Goal: Task Accomplishment & Management: Manage account settings

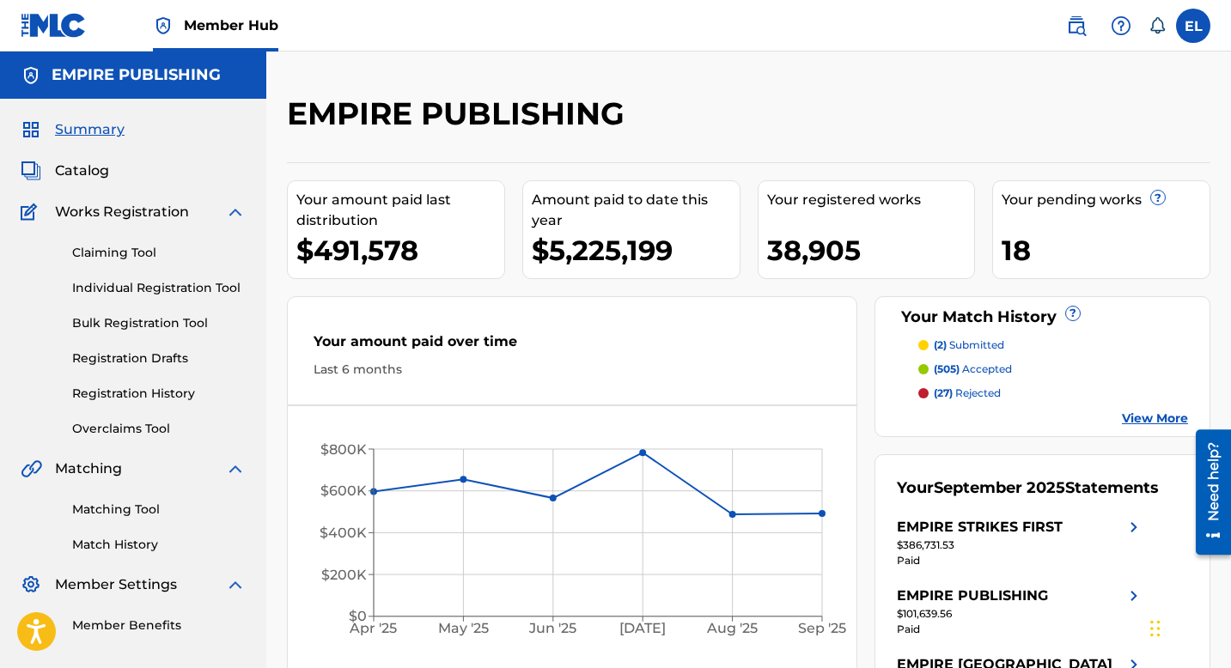
click at [111, 171] on div "Catalog" at bounding box center [133, 171] width 225 height 21
click at [70, 180] on span "Catalog" at bounding box center [82, 171] width 54 height 21
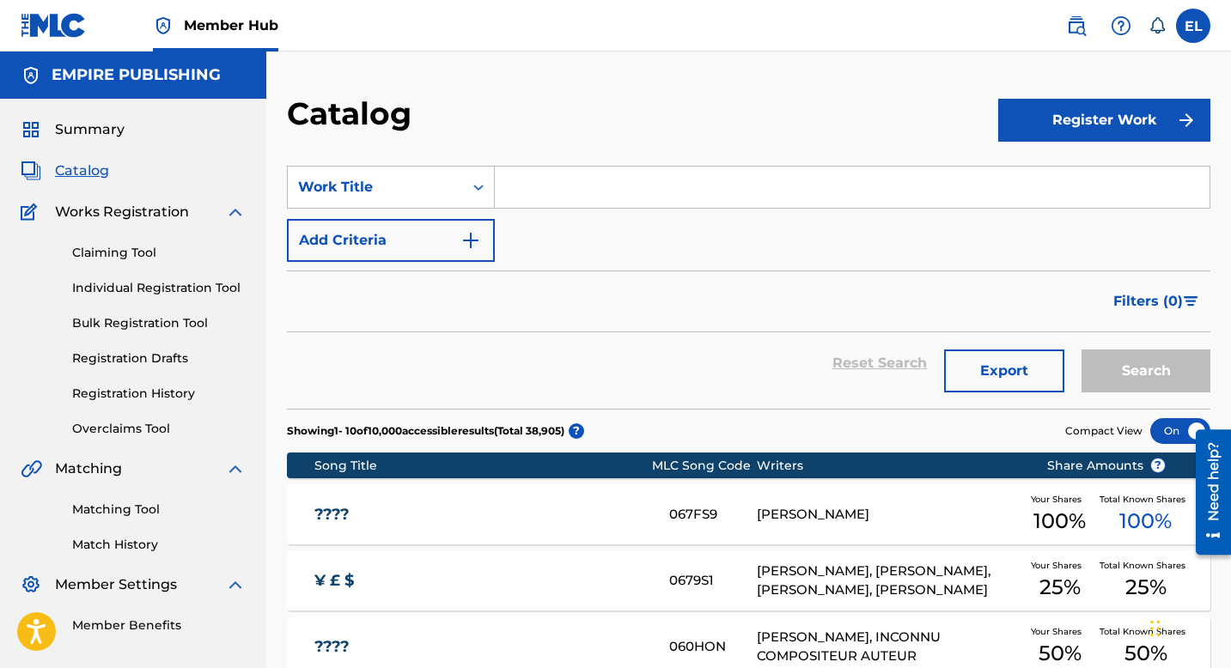
click at [623, 174] on input "Search Form" at bounding box center [852, 187] width 715 height 41
paste input "Thug Life"
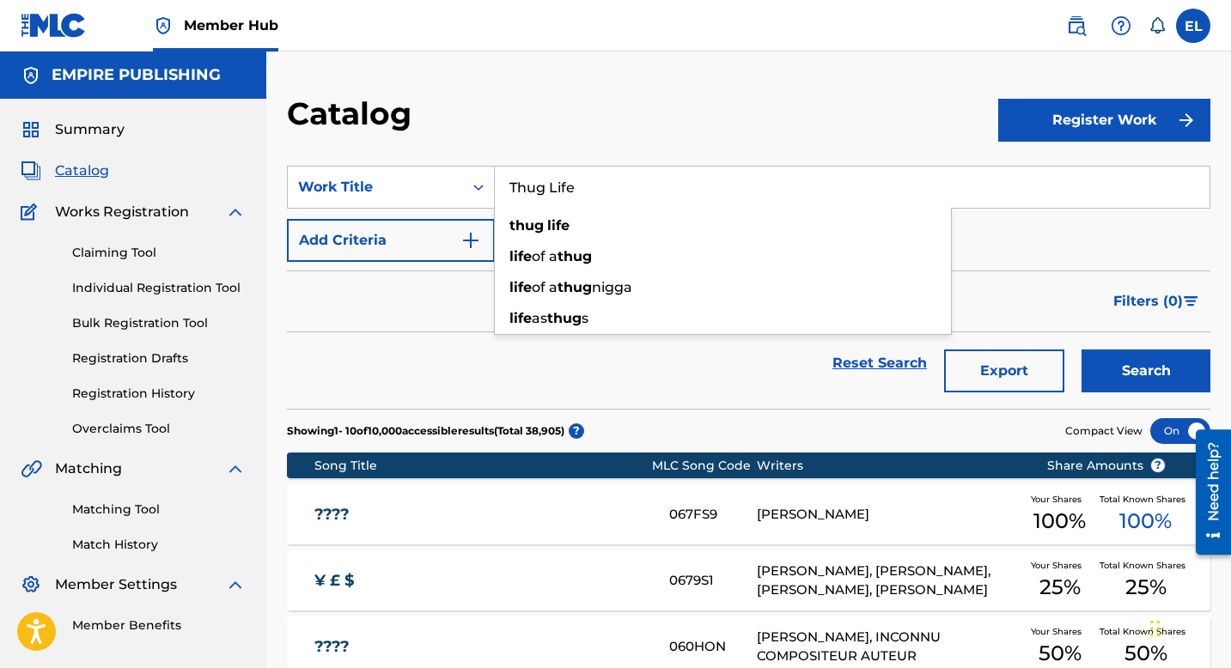
type input "Thug Life"
click at [1082, 350] on button "Search" at bounding box center [1146, 371] width 129 height 43
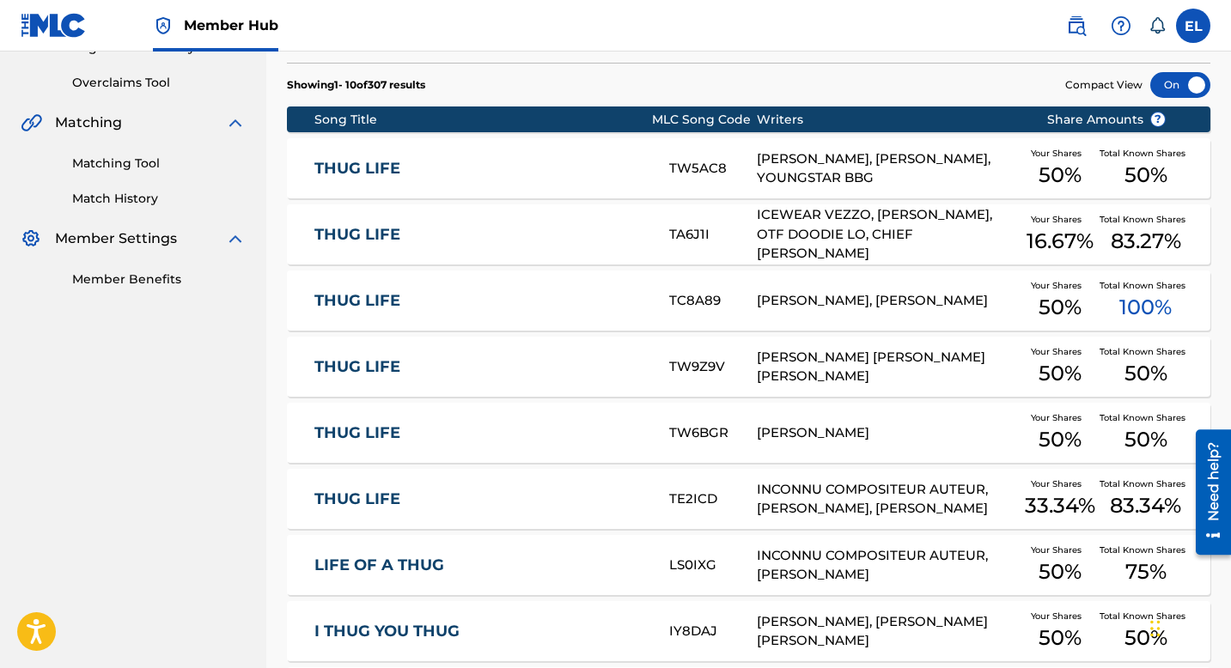
scroll to position [334, 0]
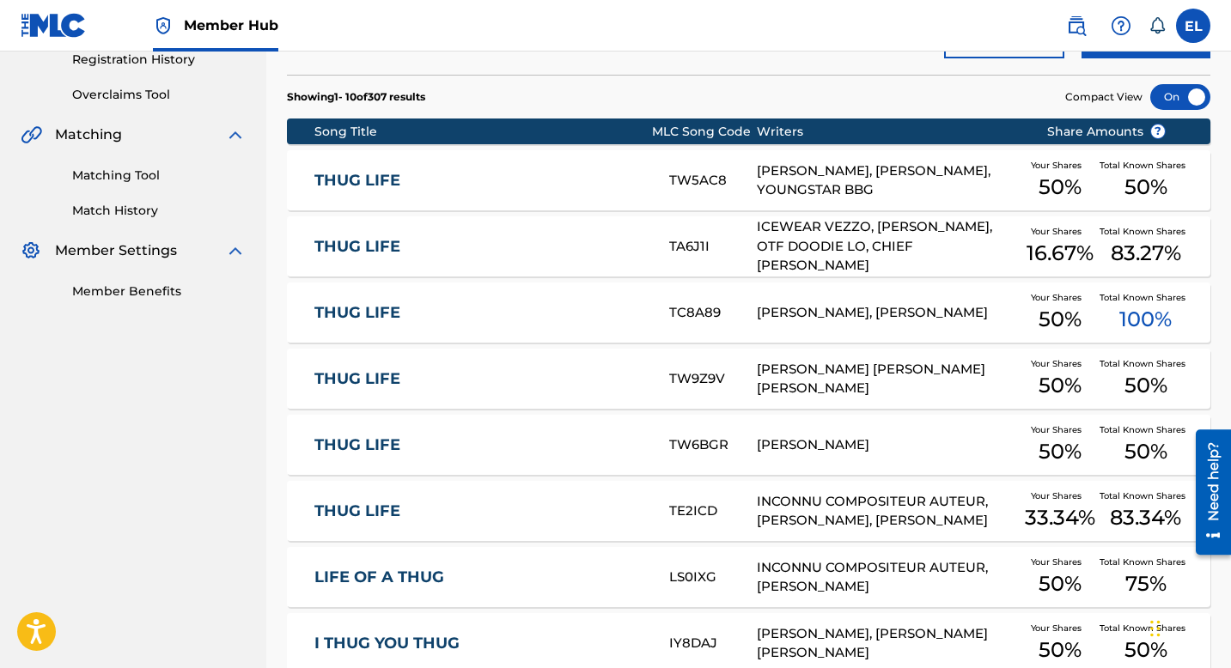
click at [493, 251] on link "THUG LIFE" at bounding box center [480, 247] width 332 height 20
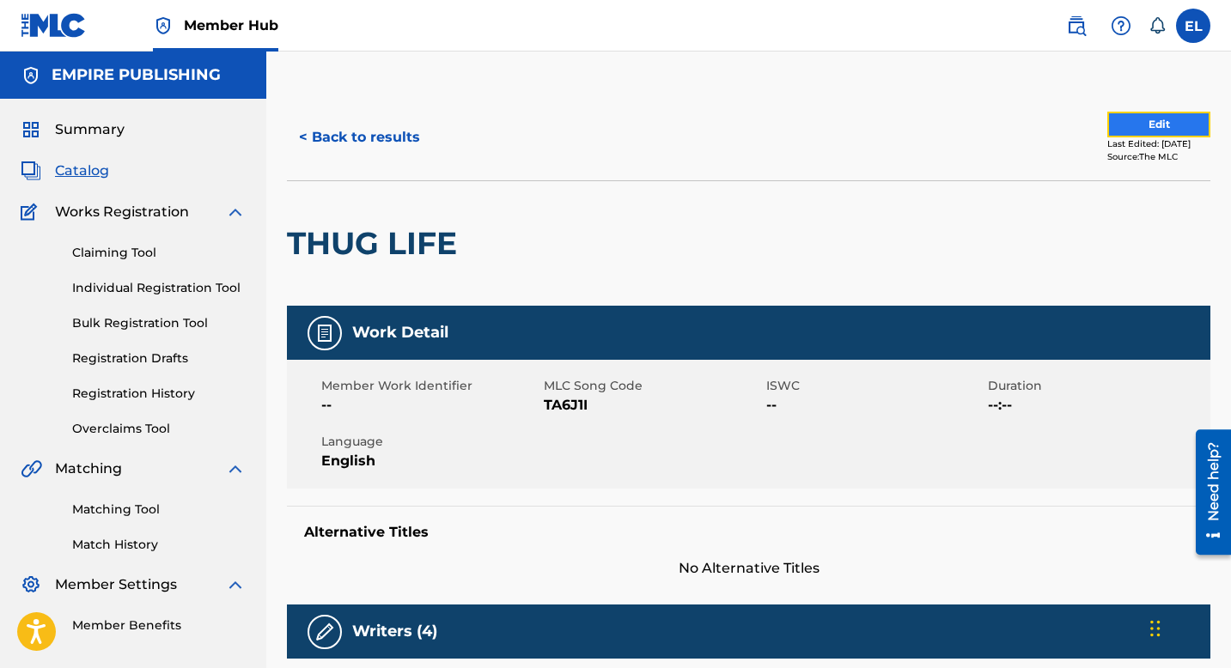
click at [1156, 117] on button "Edit" at bounding box center [1158, 125] width 103 height 26
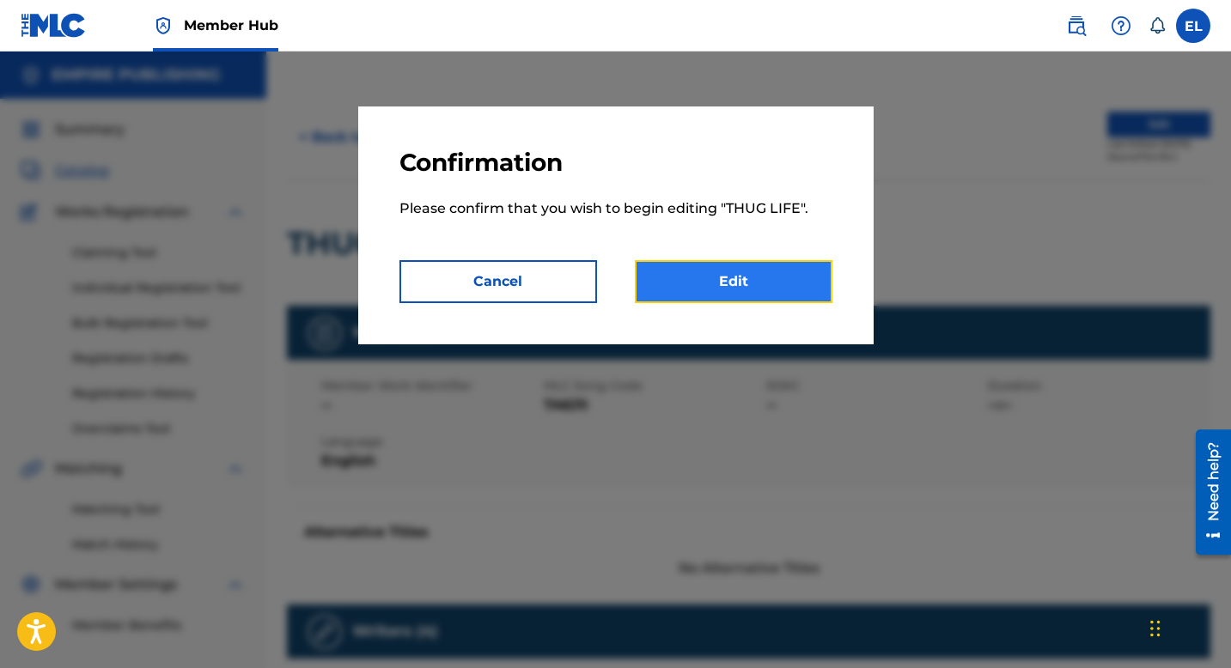
click at [805, 265] on link "Edit" at bounding box center [734, 281] width 198 height 43
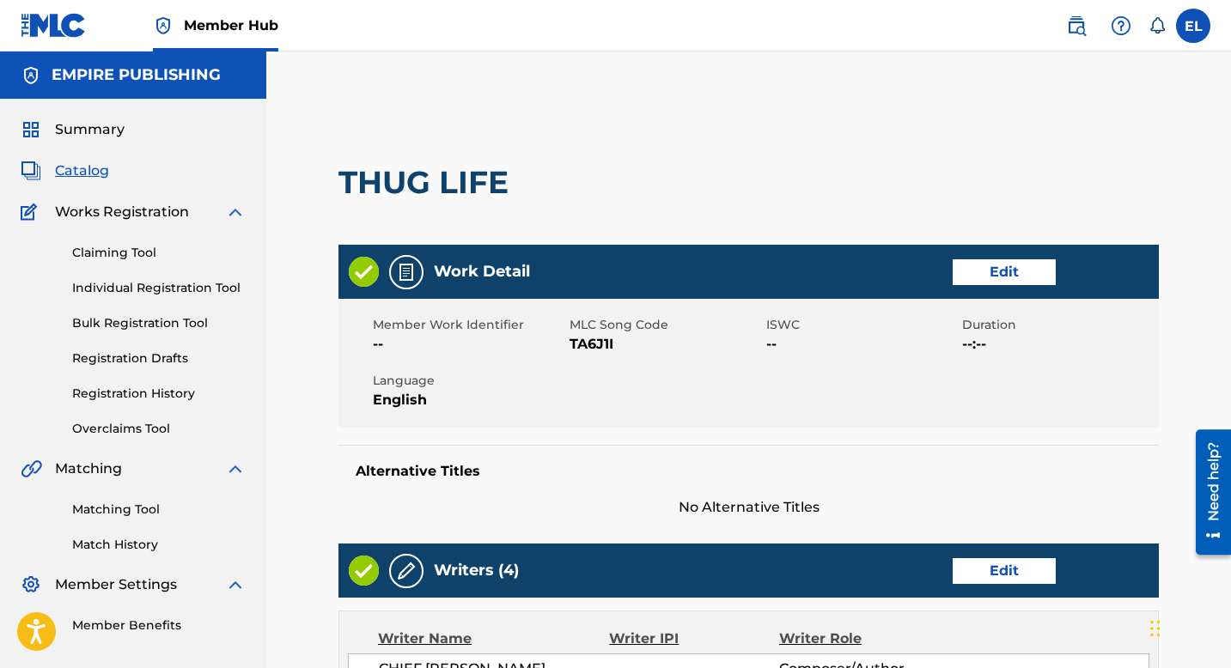
scroll to position [41, 0]
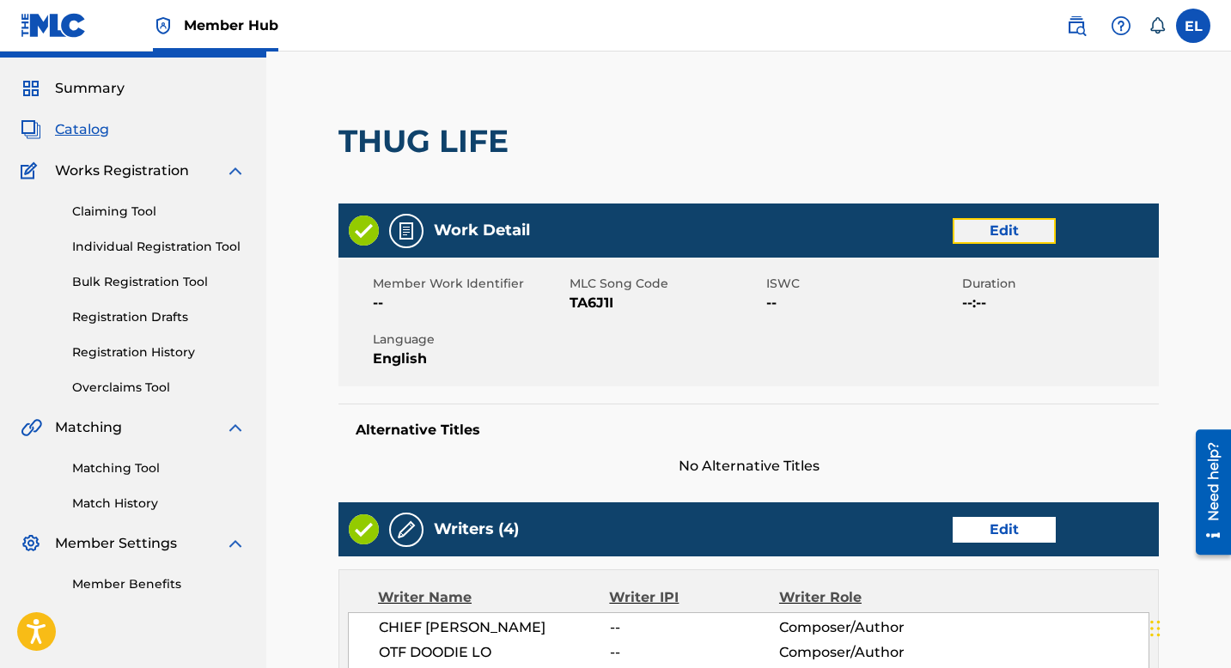
click at [1006, 224] on link "Edit" at bounding box center [1004, 231] width 103 height 26
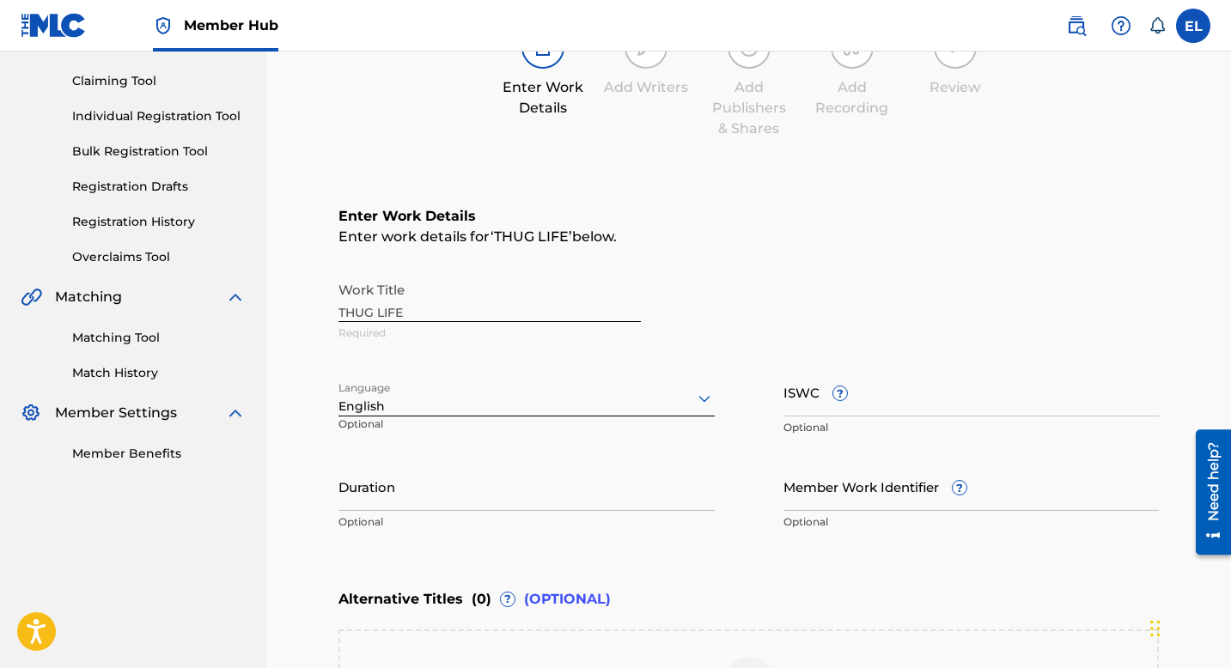
scroll to position [179, 0]
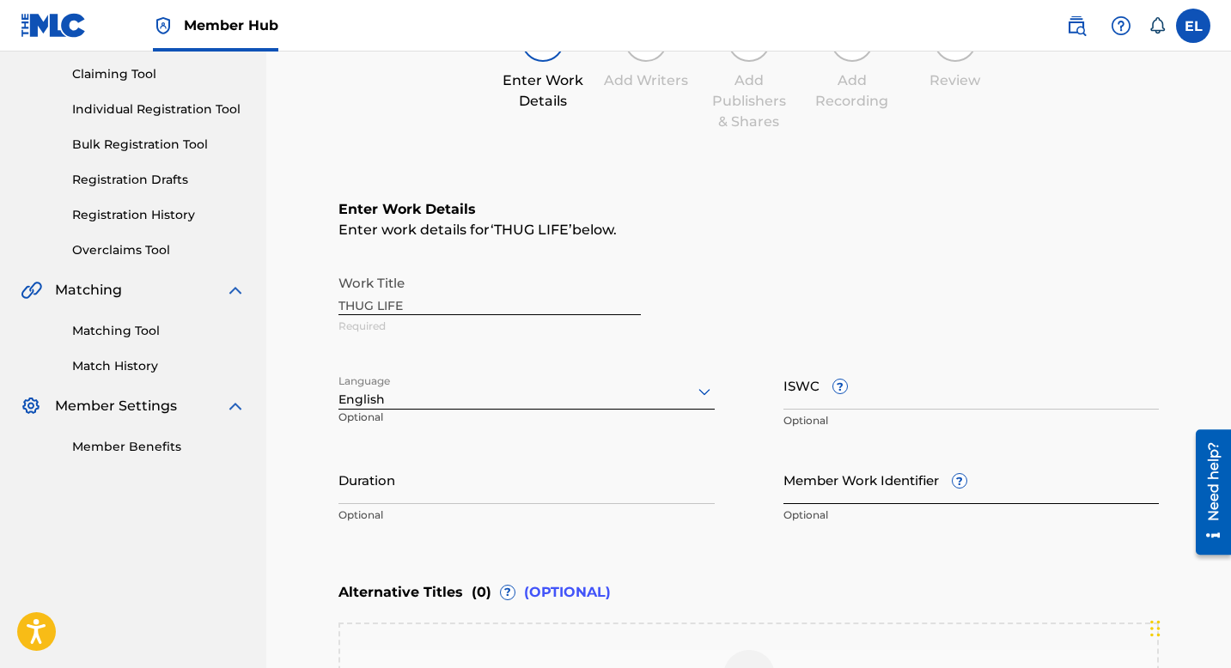
click at [869, 484] on input "Member Work Identifier ?" at bounding box center [971, 479] width 376 height 49
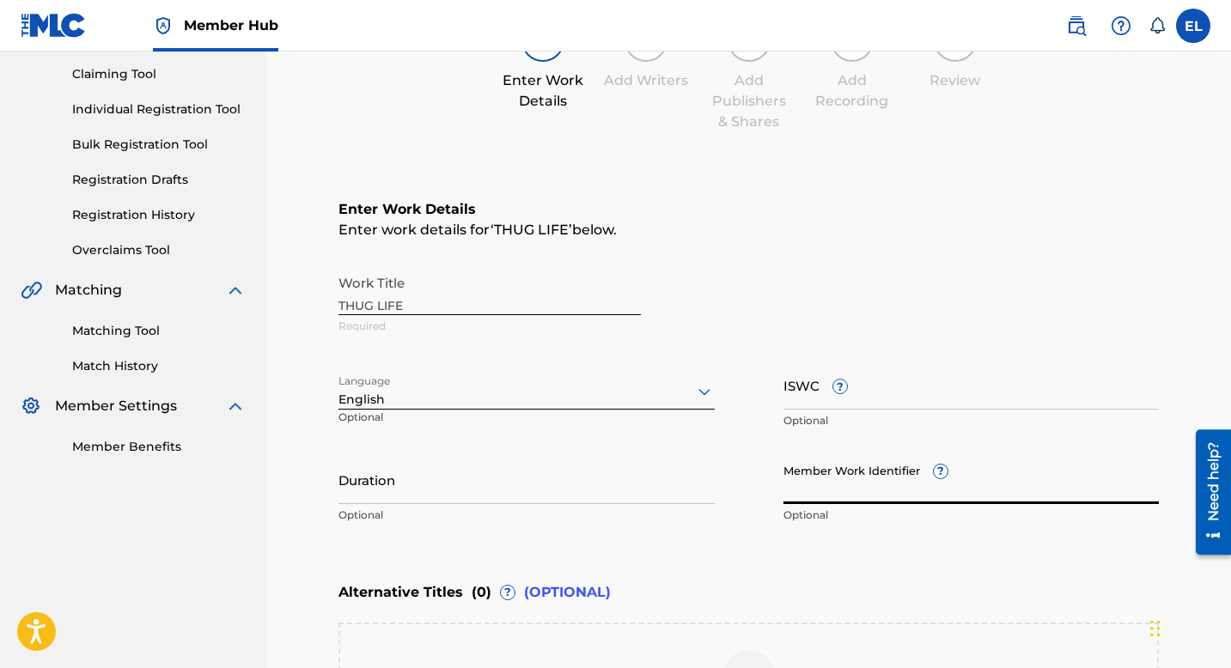
paste input "EMP33431"
type input "EMP33431"
click at [572, 484] on input "Duration" at bounding box center [526, 479] width 376 height 49
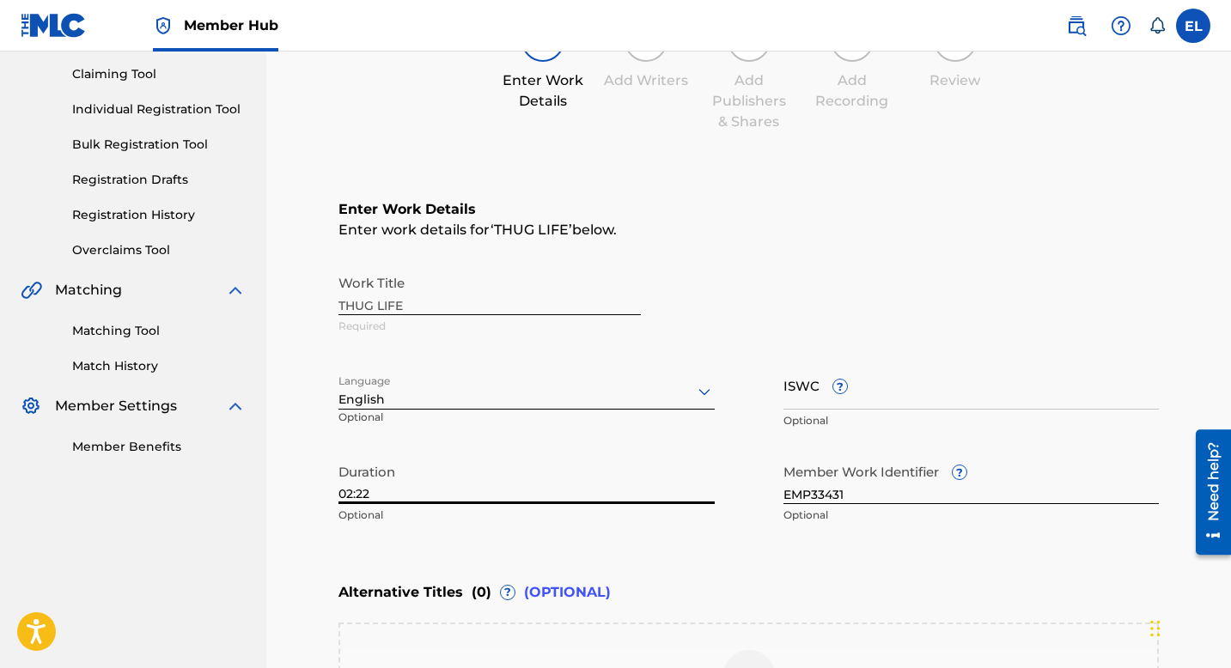
type input "02:22"
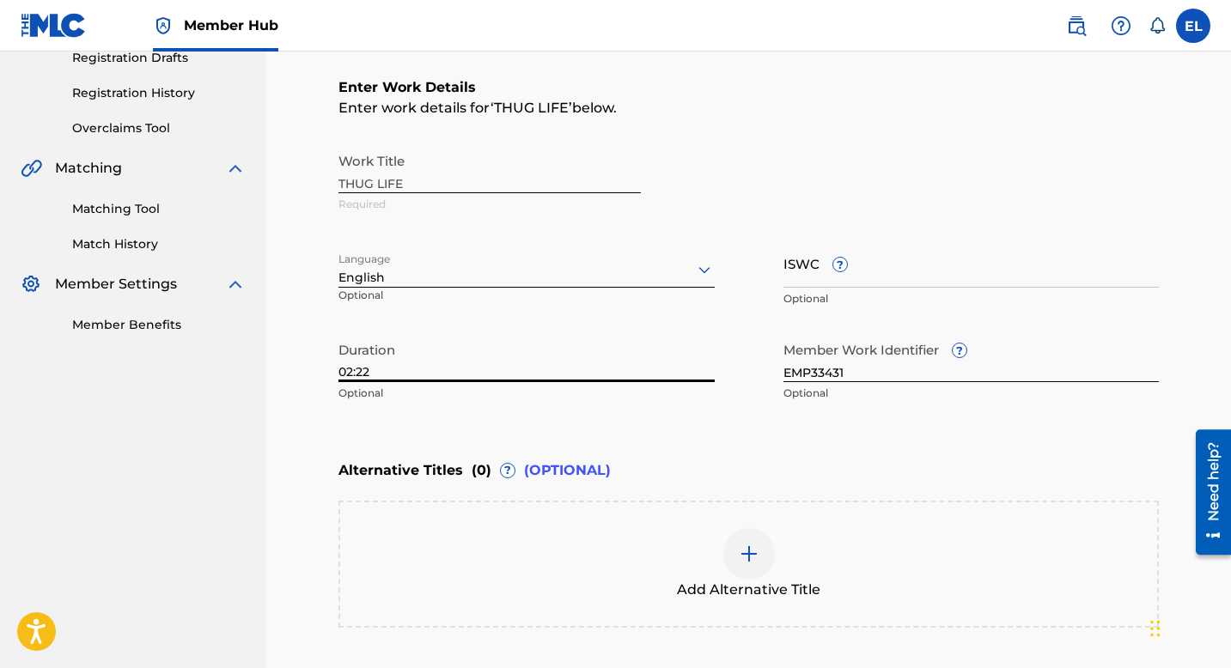
scroll to position [471, 0]
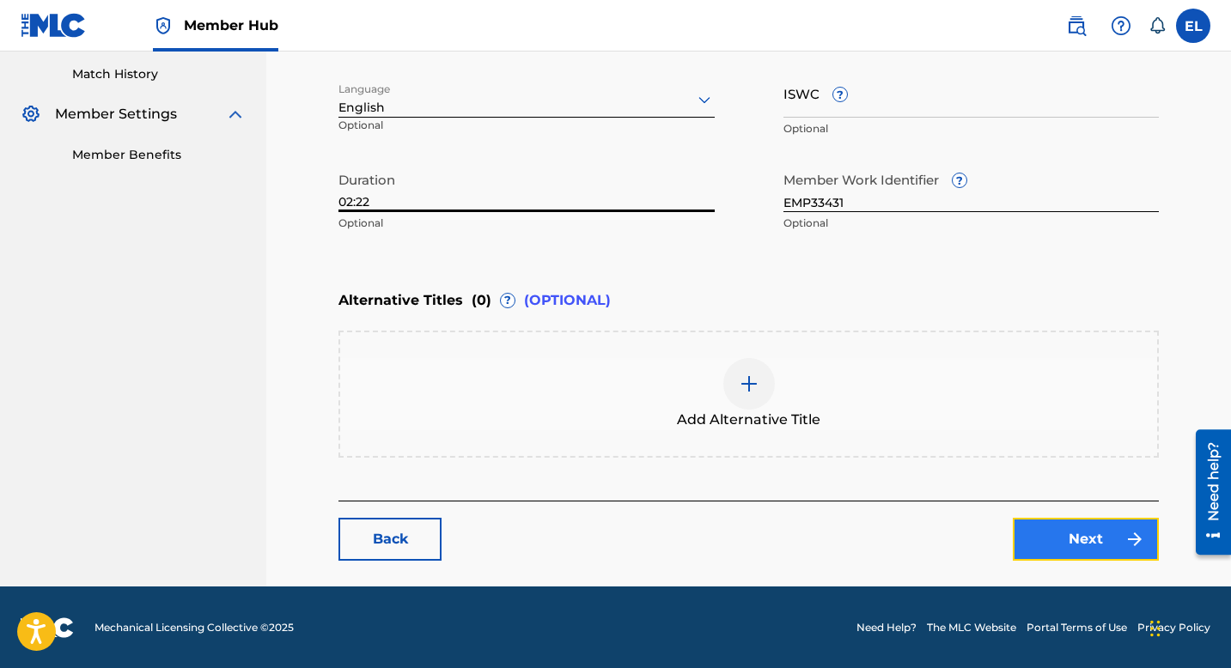
click at [1094, 549] on link "Next" at bounding box center [1086, 539] width 146 height 43
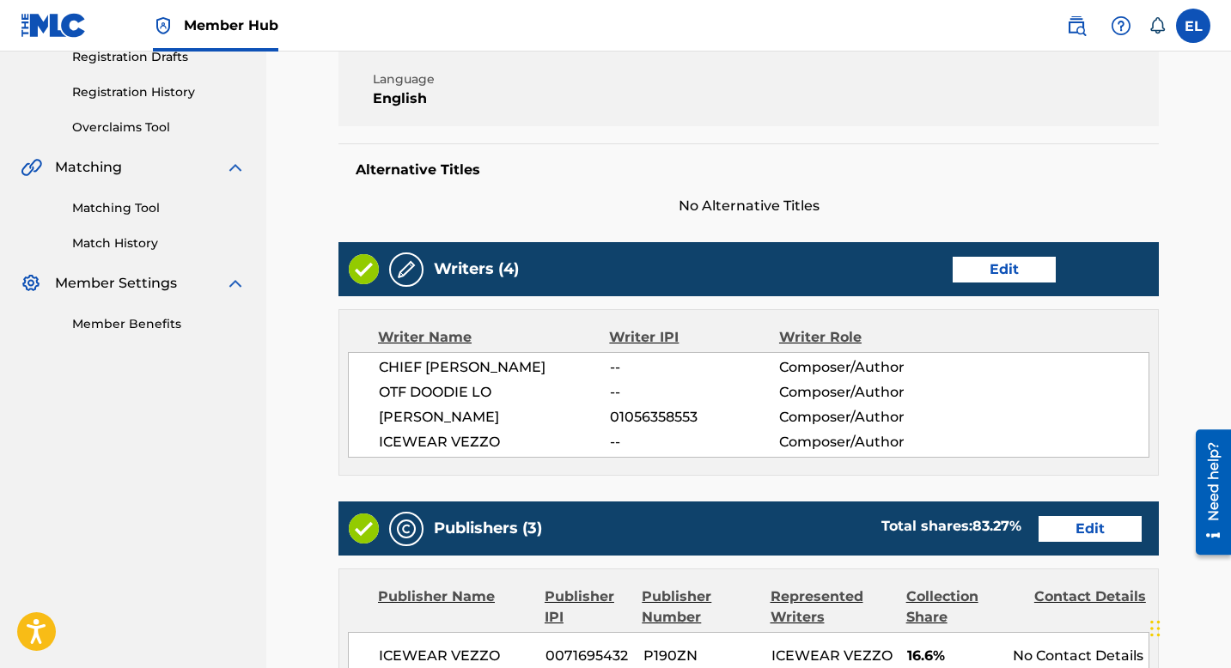
scroll to position [307, 0]
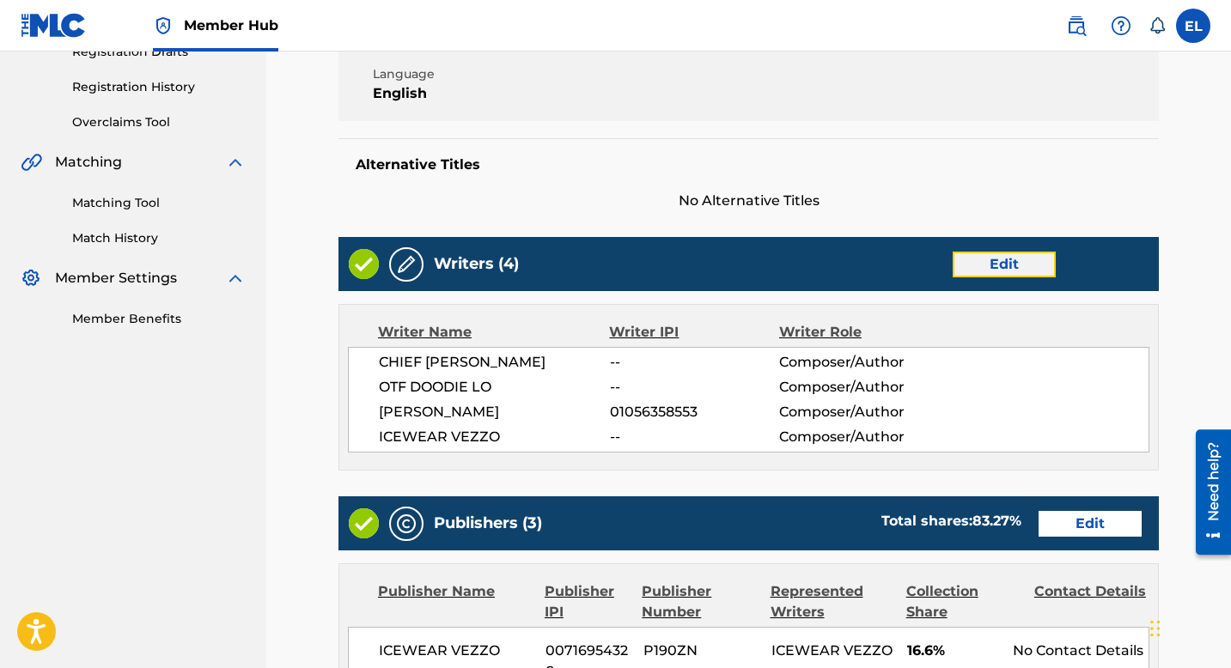
click at [1002, 252] on link "Edit" at bounding box center [1004, 265] width 103 height 26
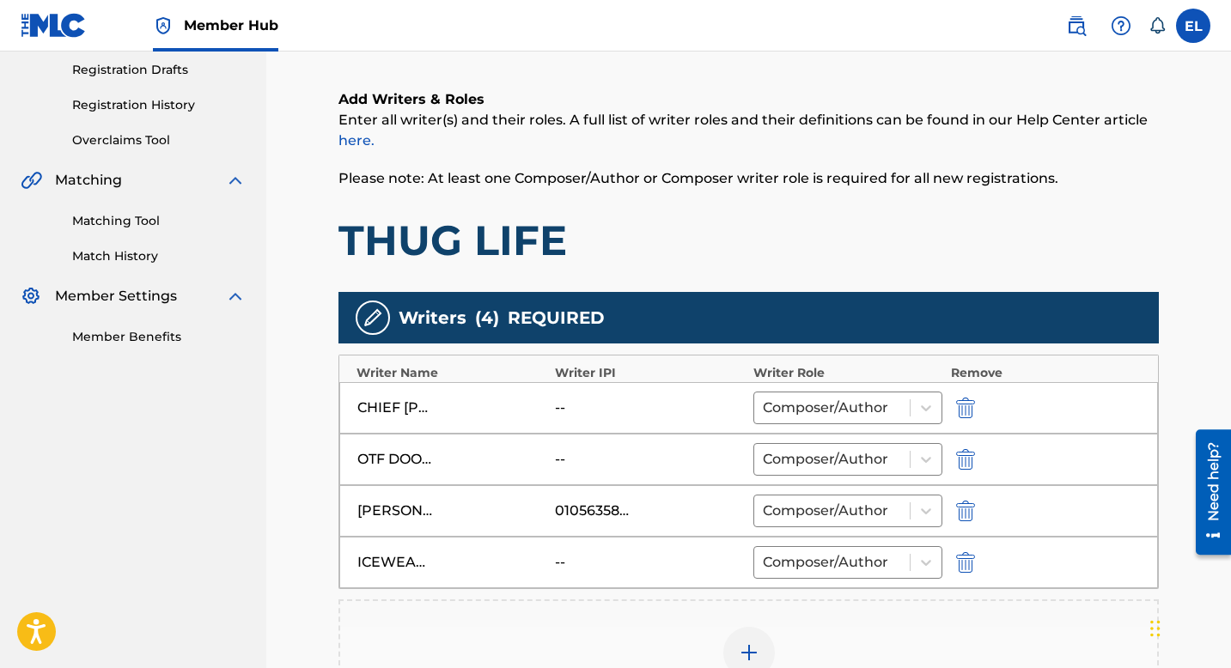
scroll to position [411, 0]
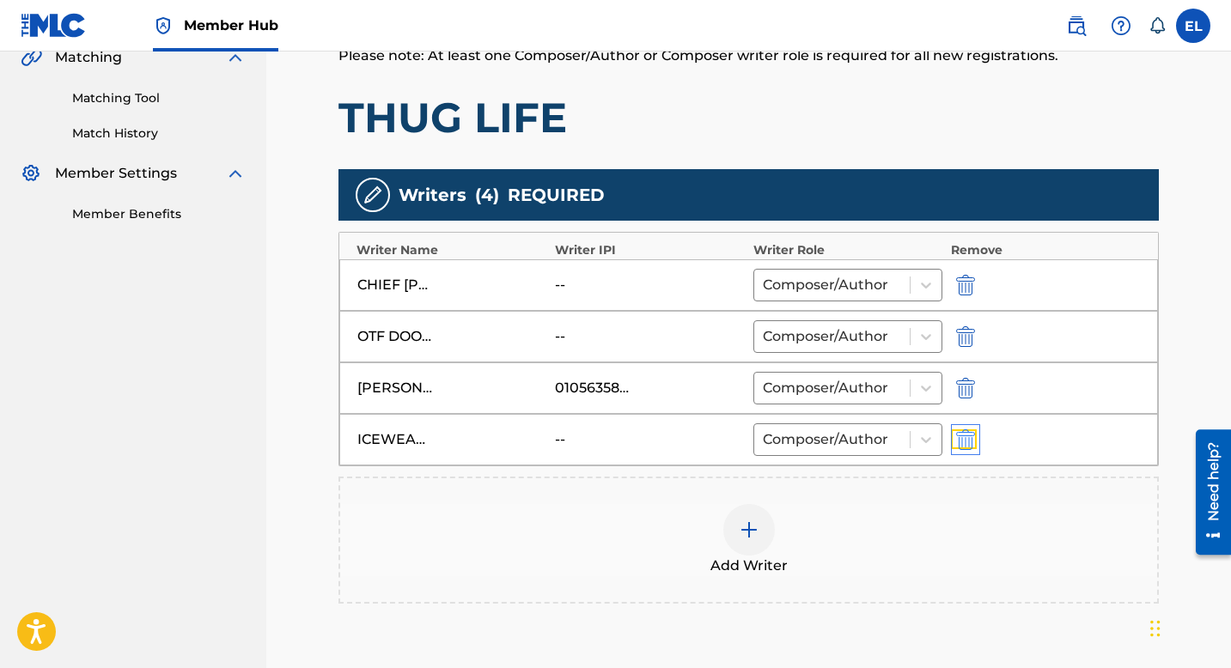
click at [959, 437] on img "submit" at bounding box center [965, 440] width 19 height 21
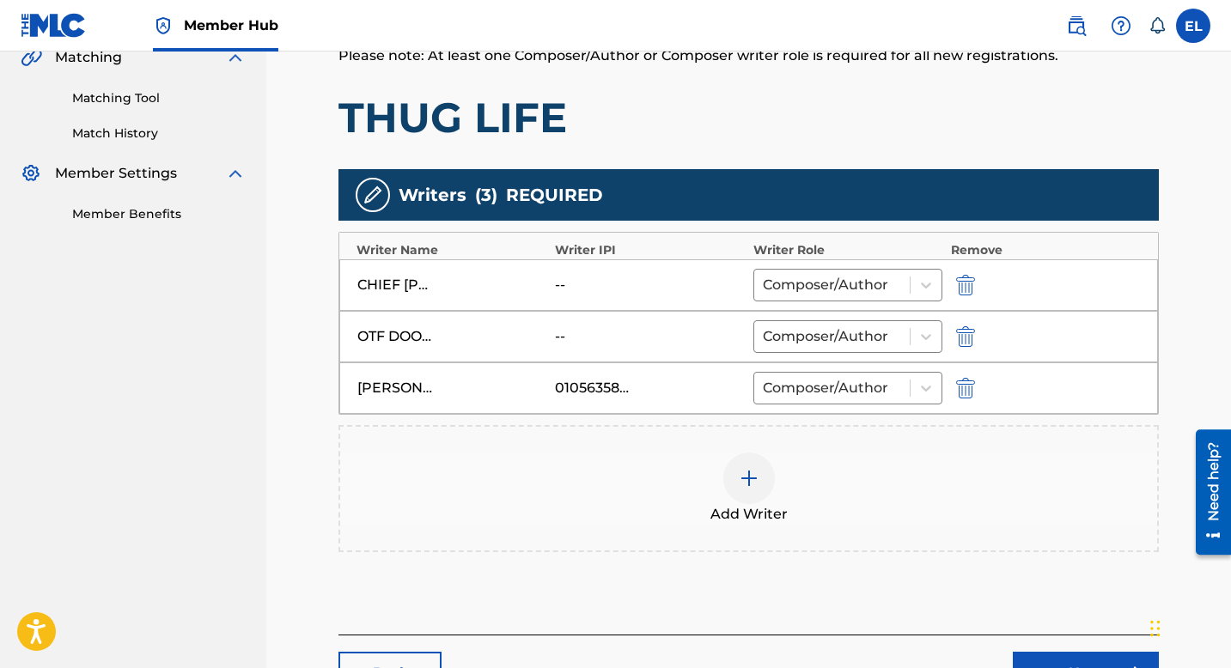
click at [720, 497] on div "Add Writer" at bounding box center [748, 489] width 817 height 72
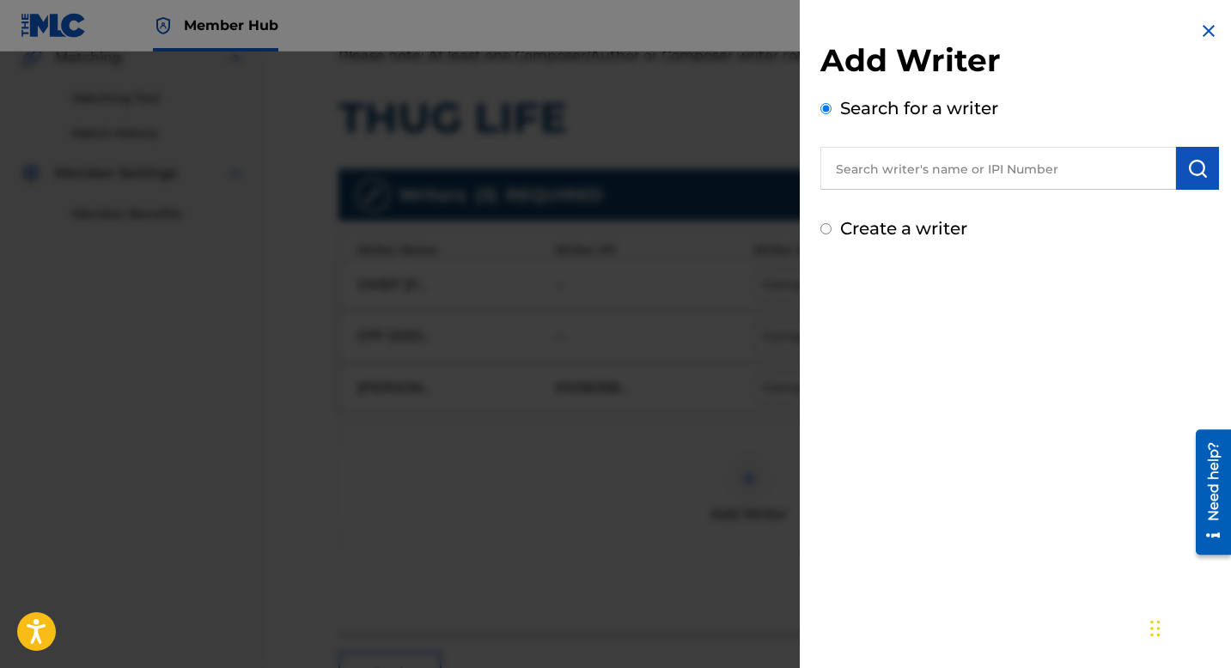
click at [939, 160] on input "text" at bounding box center [998, 168] width 356 height 43
paste input "716954222"
type input "00716954222"
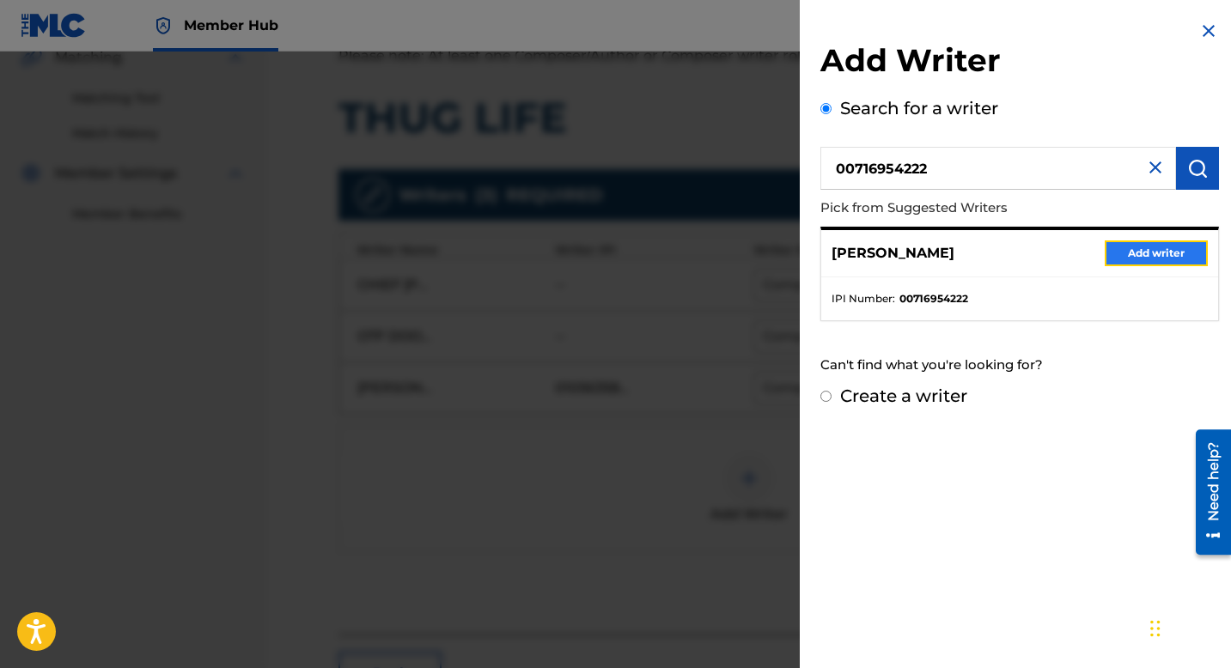
click at [1152, 250] on button "Add writer" at bounding box center [1156, 254] width 103 height 26
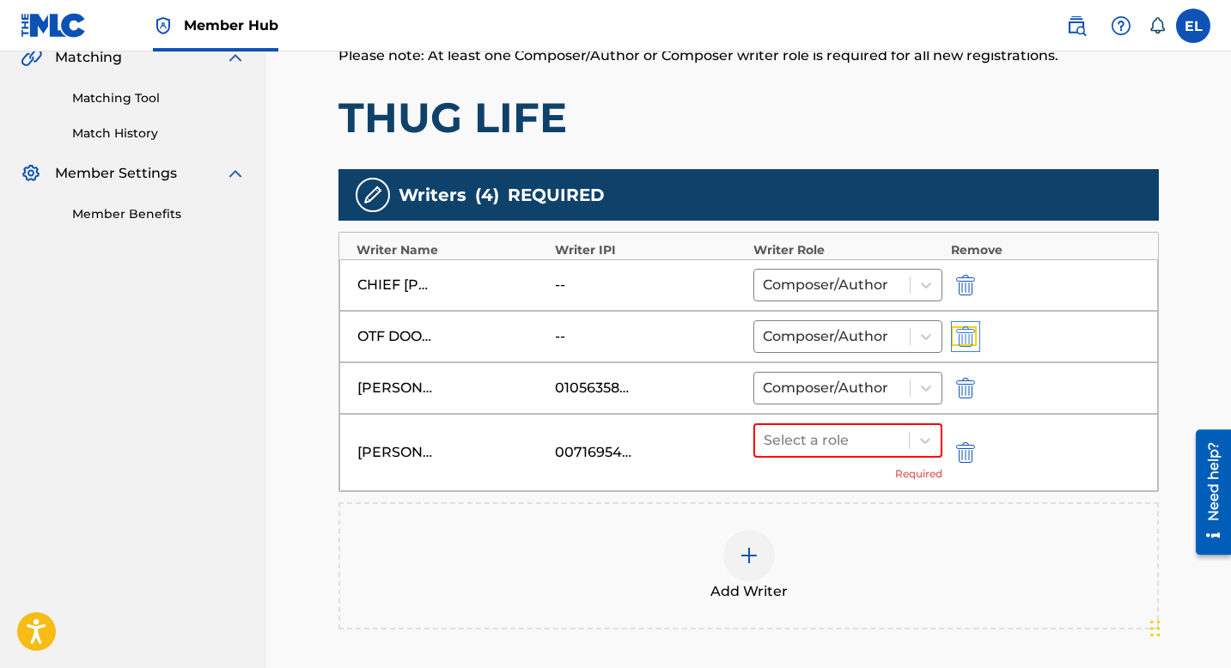
click at [959, 335] on img "submit" at bounding box center [965, 336] width 19 height 21
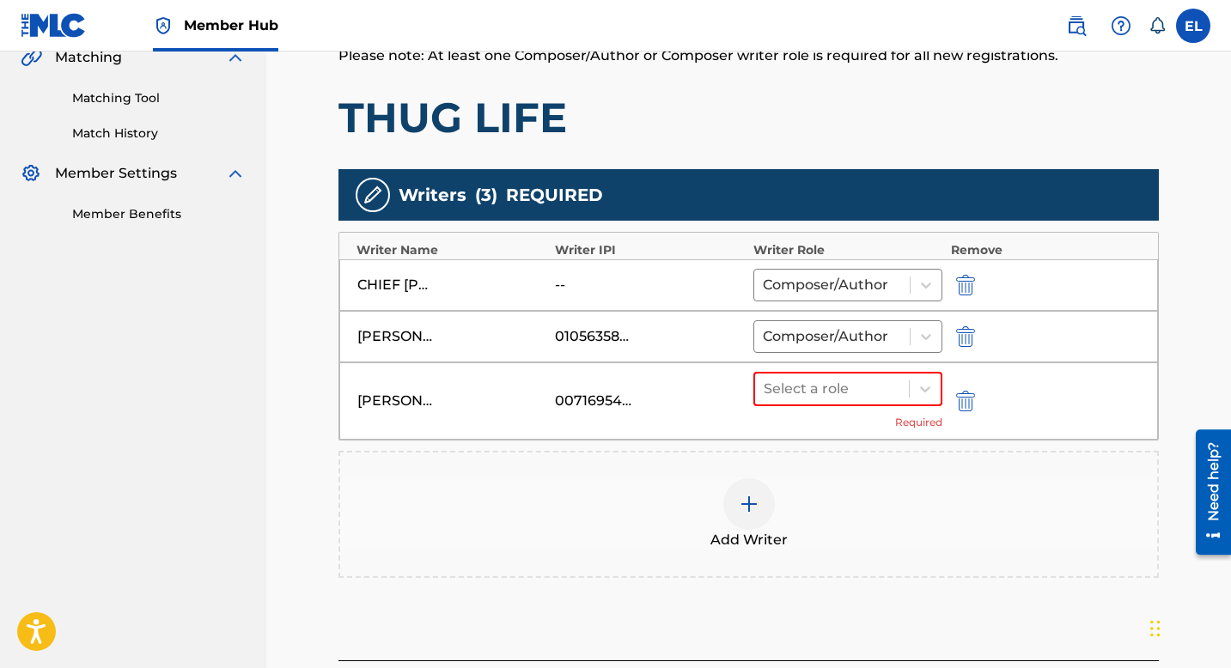
click at [744, 503] on img at bounding box center [749, 504] width 21 height 21
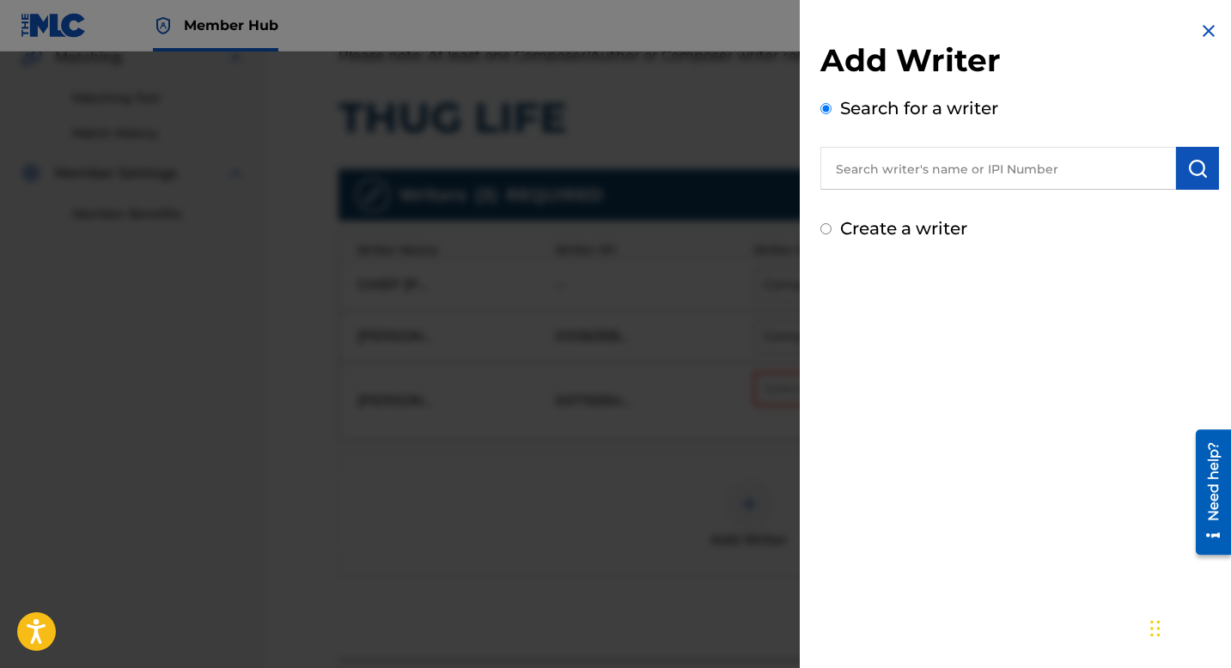
click at [900, 186] on input "text" at bounding box center [998, 168] width 356 height 43
paste input "765550617"
type input "00765550617"
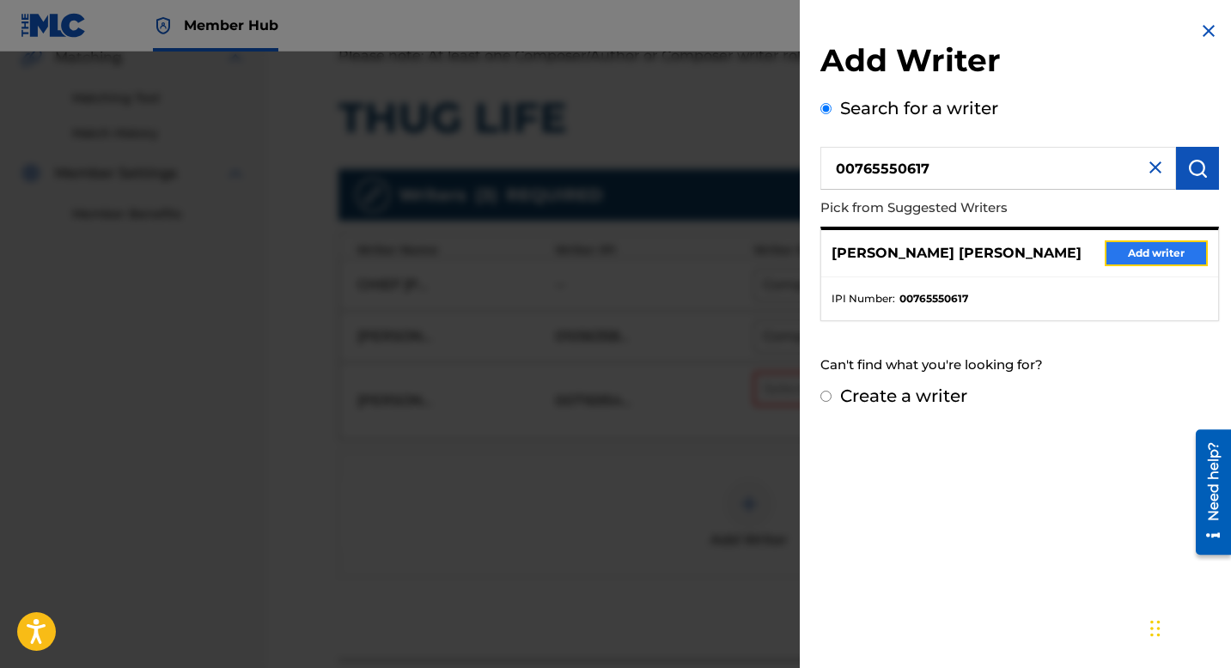
click at [1124, 251] on button "Add writer" at bounding box center [1156, 254] width 103 height 26
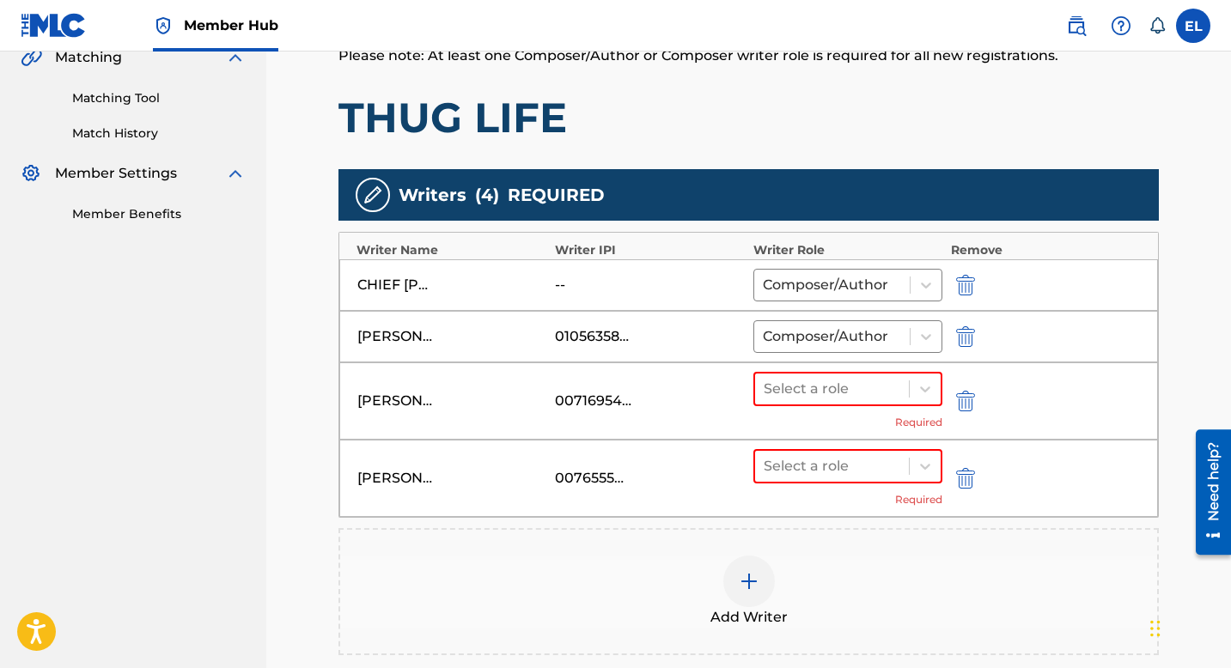
click at [890, 364] on div "CHIVEZ SMITH 00716954222 Select a role Required" at bounding box center [748, 401] width 819 height 77
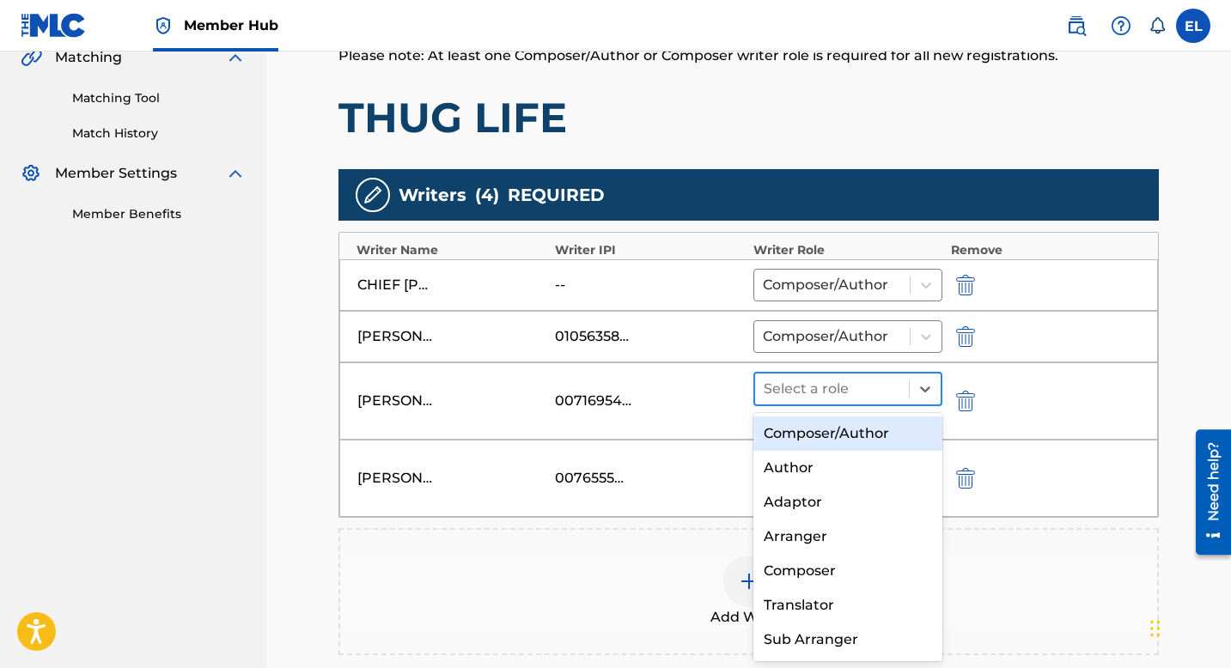
click at [874, 395] on div at bounding box center [832, 389] width 137 height 24
click at [834, 427] on div "Composer/Author" at bounding box center [847, 434] width 189 height 34
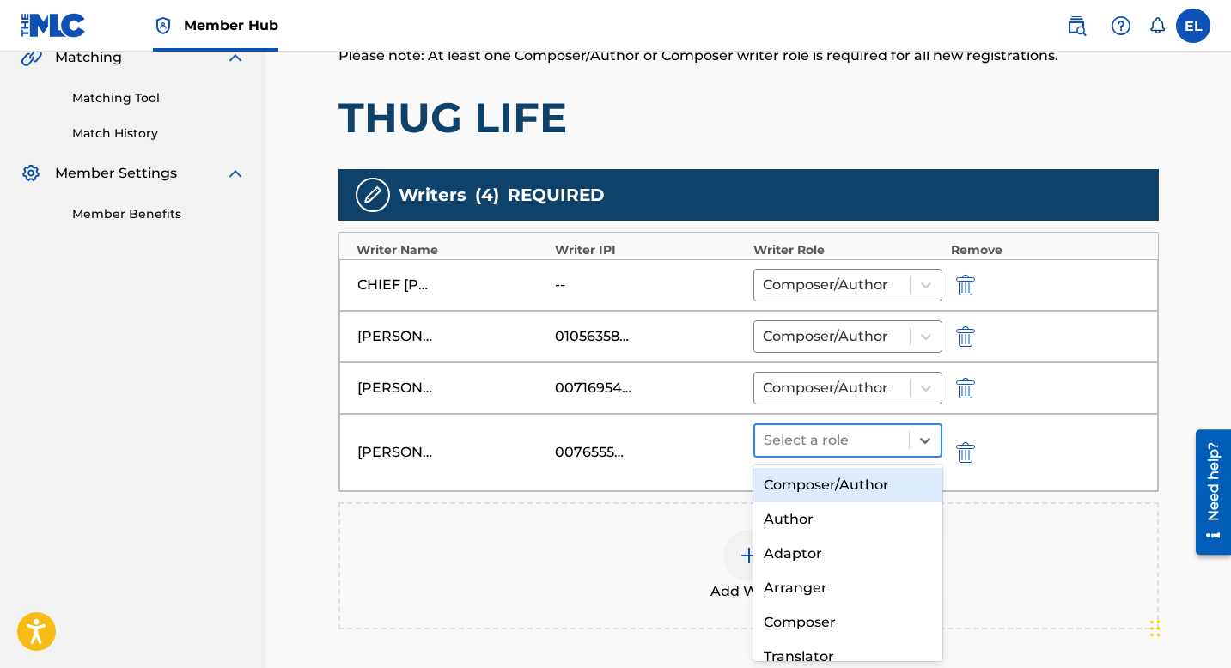
click at [821, 445] on div at bounding box center [832, 441] width 137 height 24
click at [822, 478] on div "Composer/Author" at bounding box center [847, 485] width 189 height 34
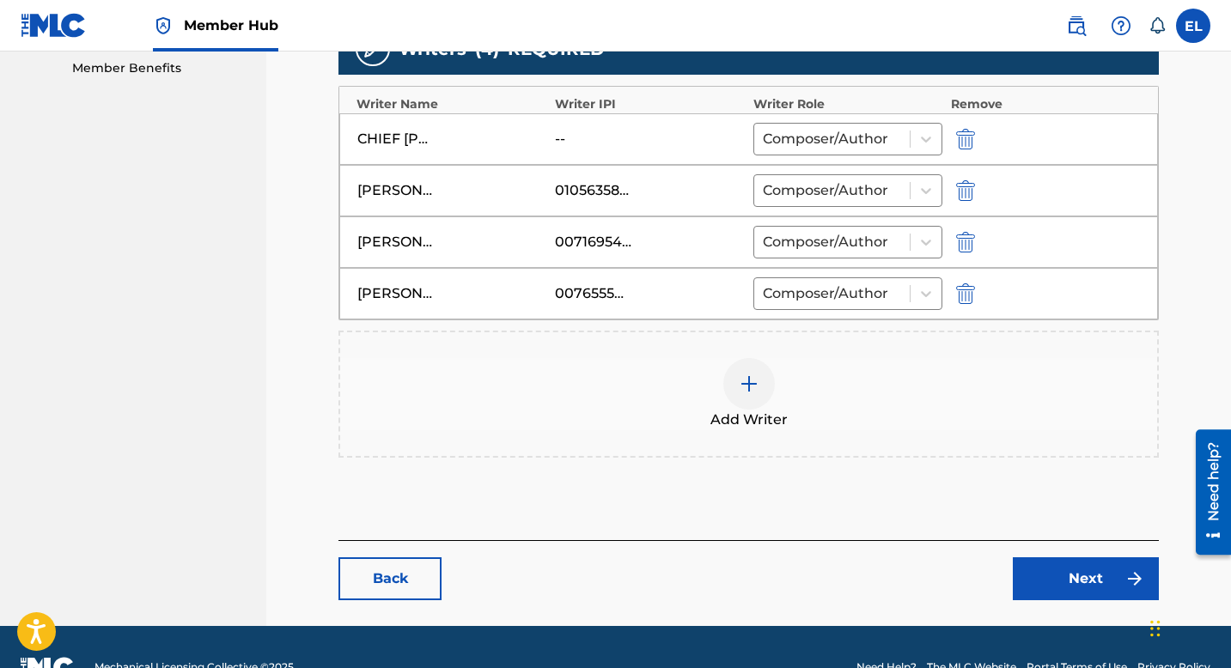
scroll to position [598, 0]
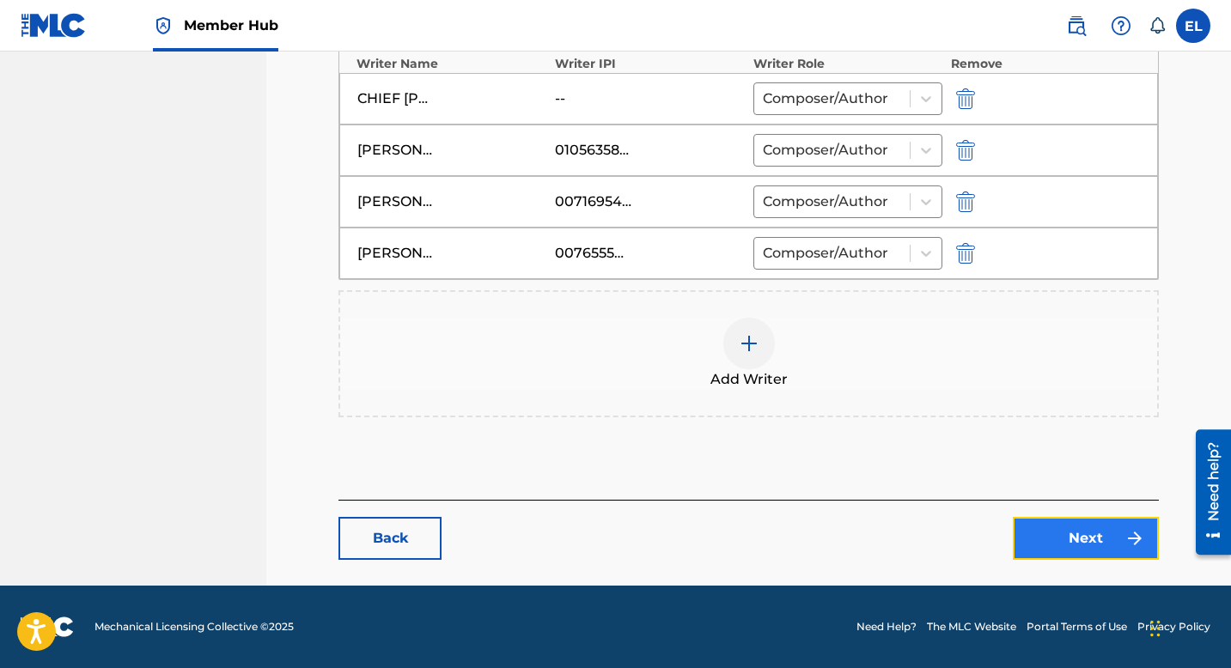
click at [1127, 522] on link "Next" at bounding box center [1086, 538] width 146 height 43
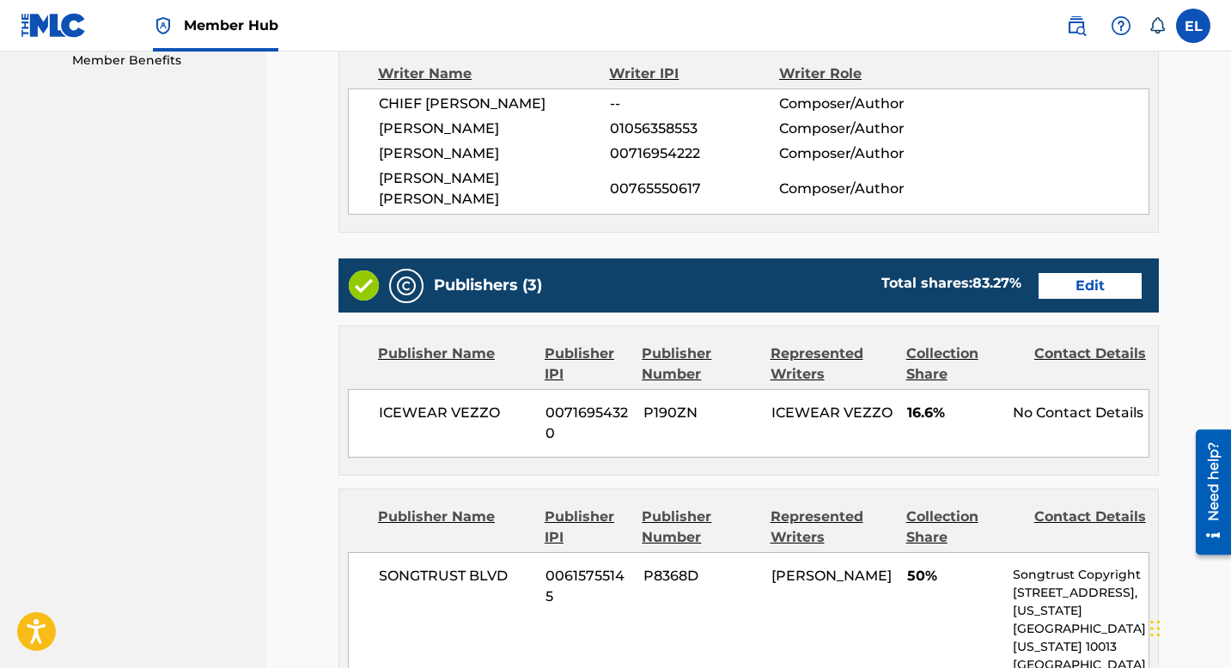
scroll to position [411, 0]
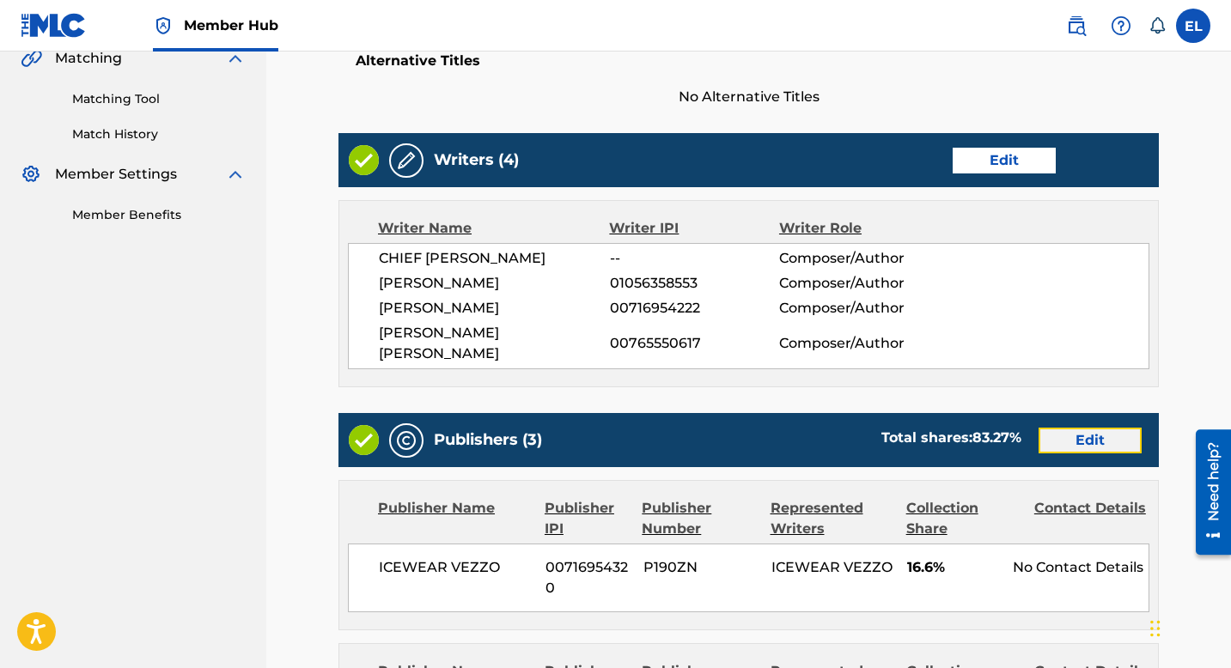
click at [1094, 428] on link "Edit" at bounding box center [1090, 441] width 103 height 26
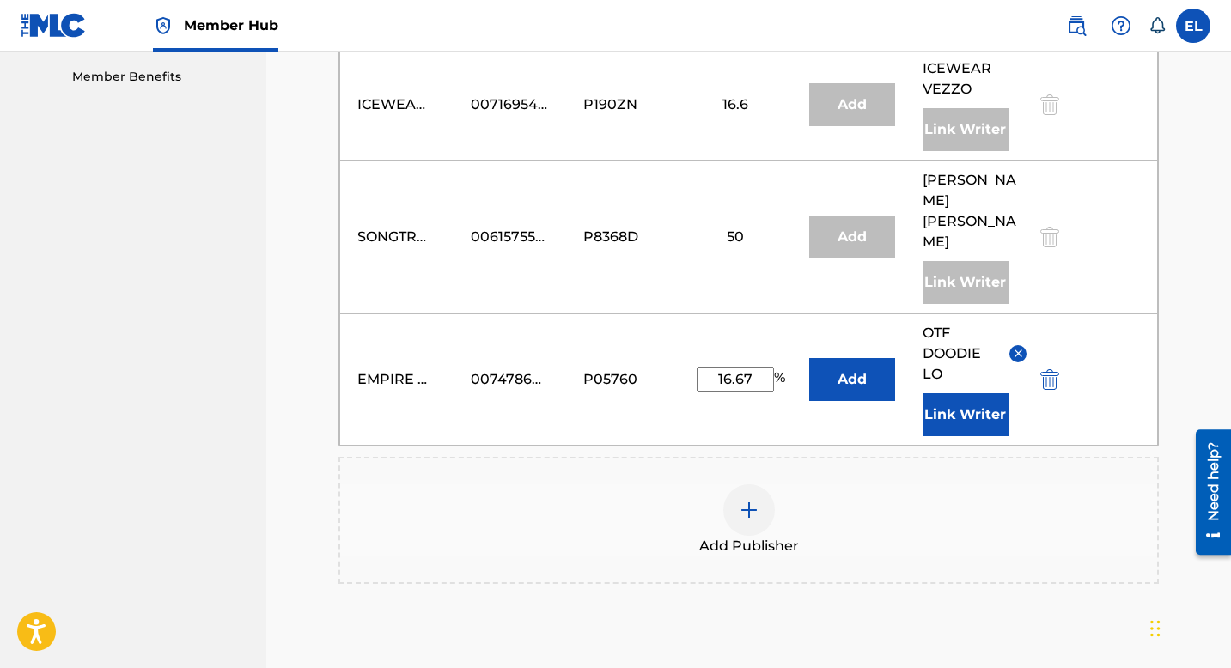
scroll to position [515, 0]
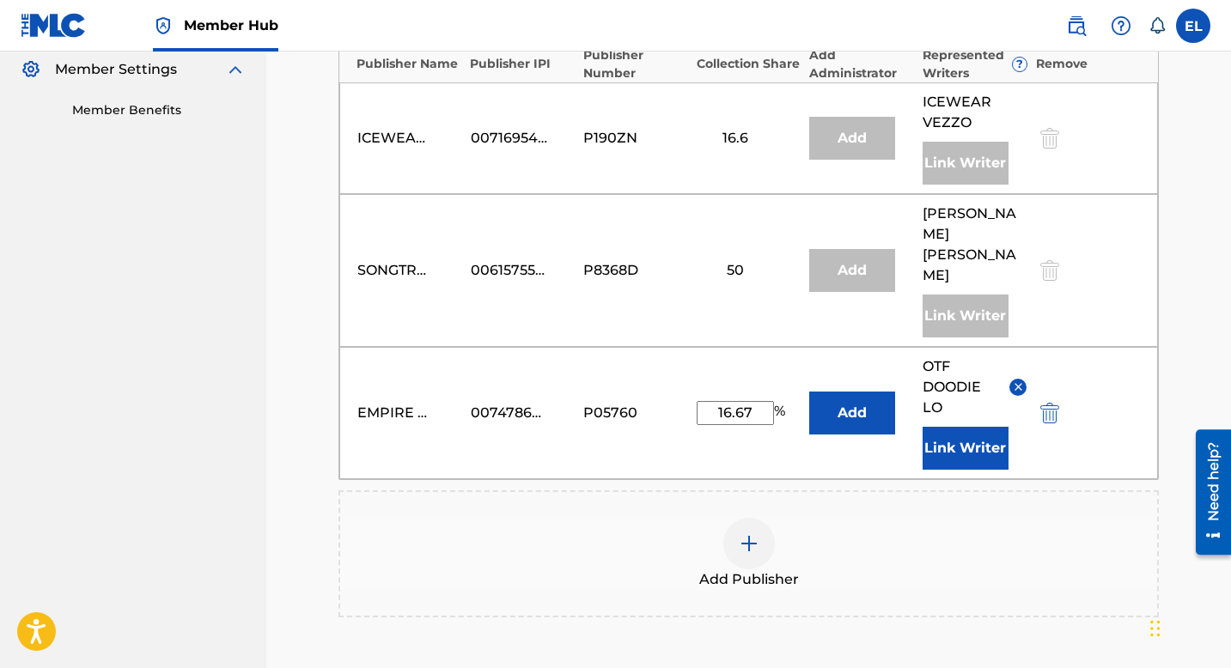
click at [1018, 381] on img at bounding box center [1018, 387] width 13 height 13
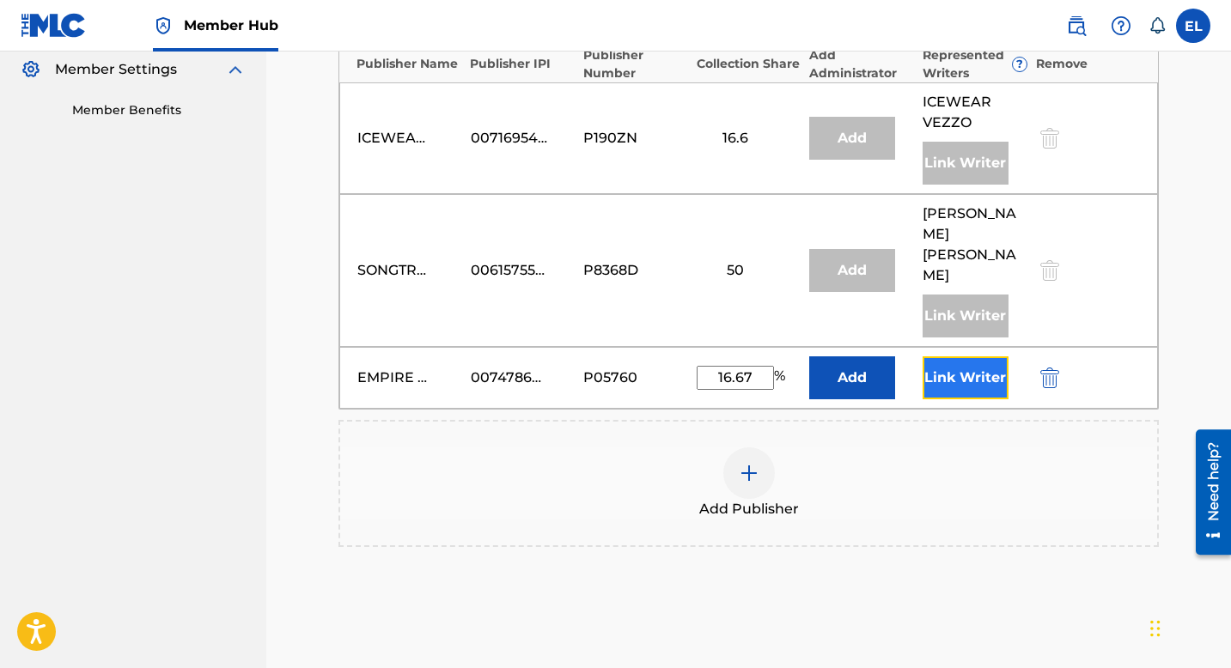
click at [967, 357] on button "Link Writer" at bounding box center [966, 378] width 86 height 43
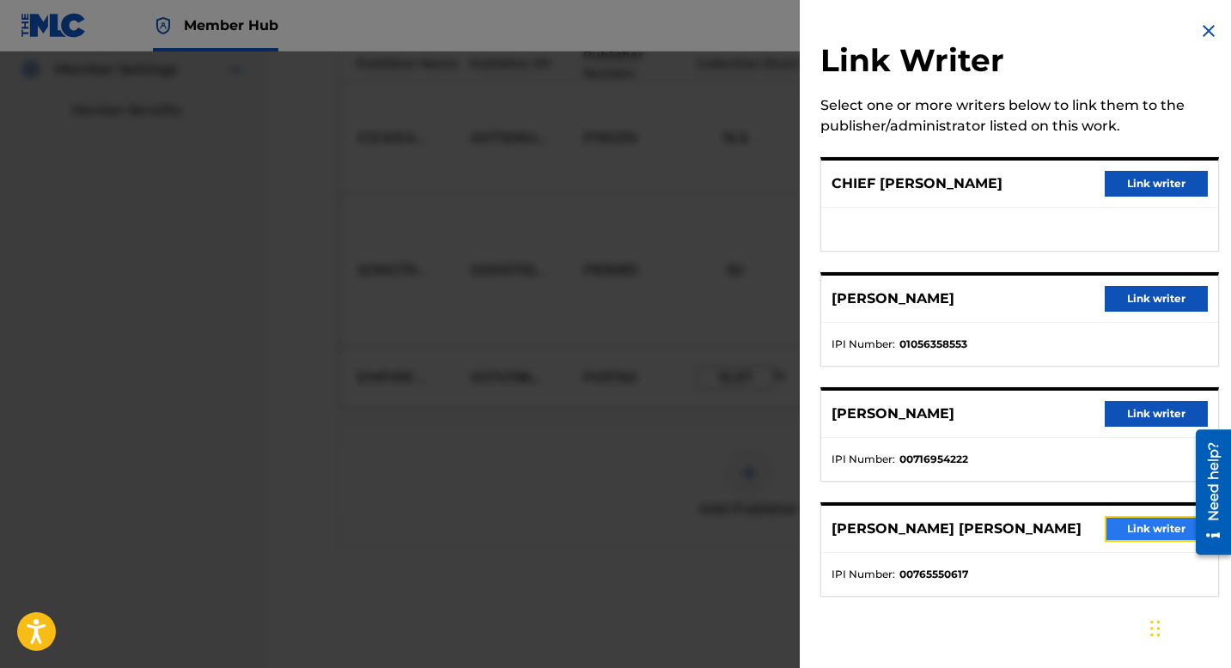
click at [1131, 529] on button "Link writer" at bounding box center [1156, 529] width 103 height 26
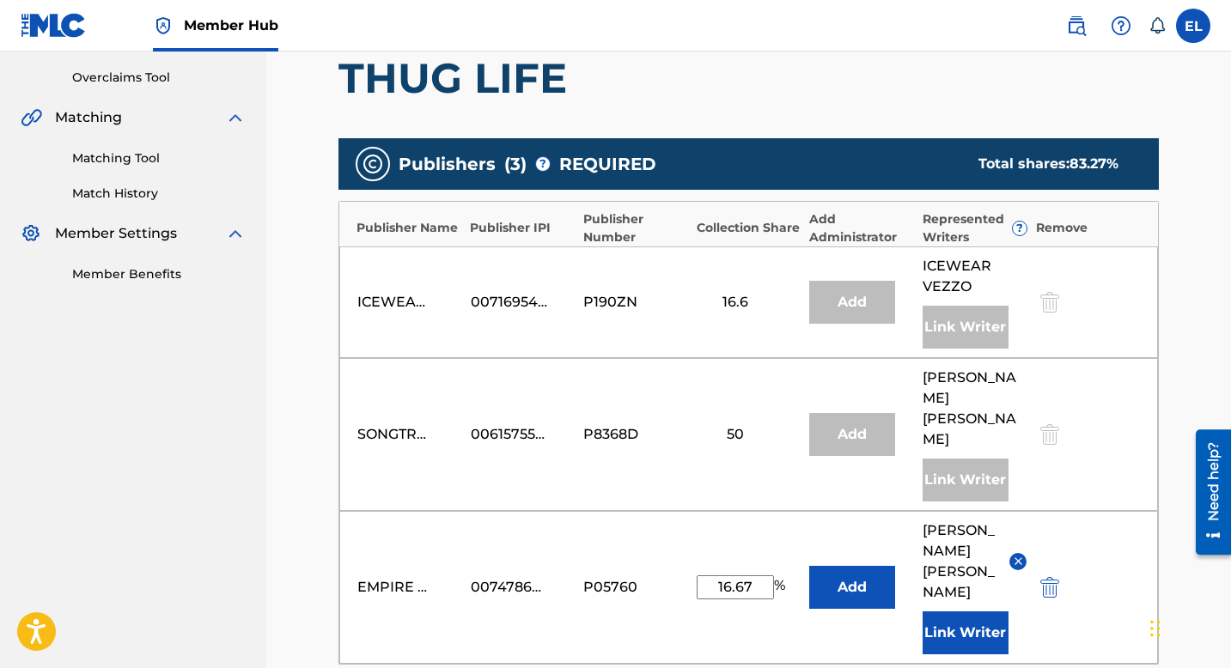
scroll to position [457, 0]
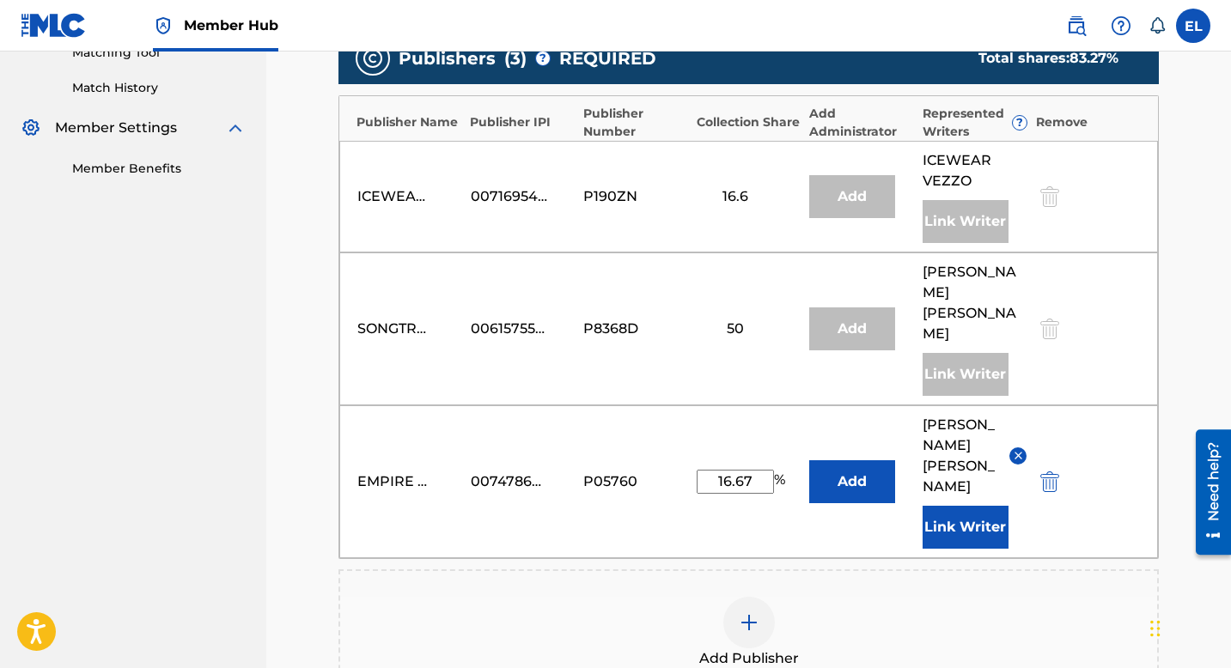
click at [720, 470] on input "16.67" at bounding box center [735, 482] width 77 height 24
type input "33.34"
click at [969, 516] on button "Link Writer" at bounding box center [966, 527] width 86 height 43
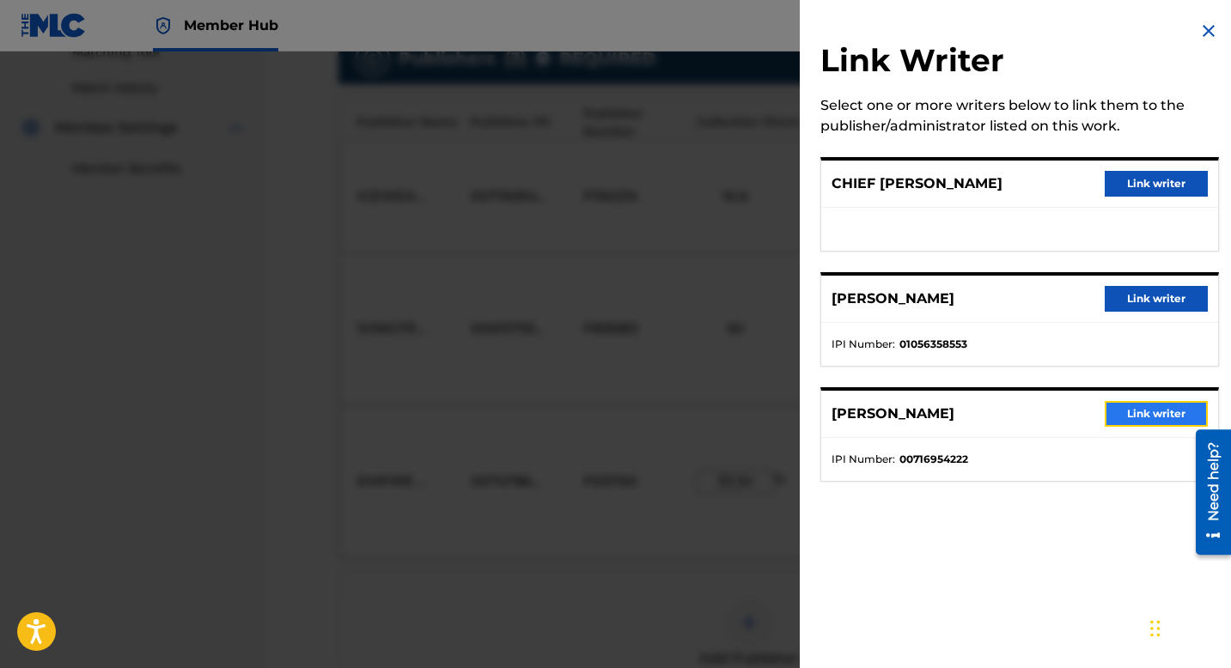
click at [1156, 404] on button "Link writer" at bounding box center [1156, 414] width 103 height 26
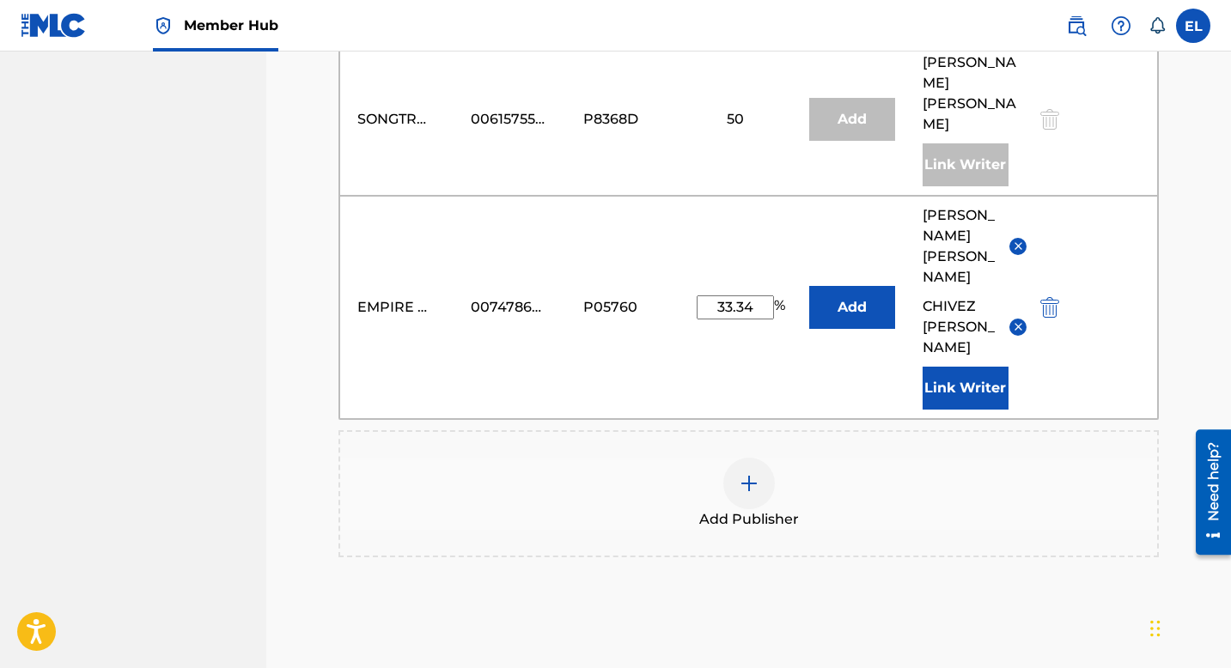
scroll to position [817, 0]
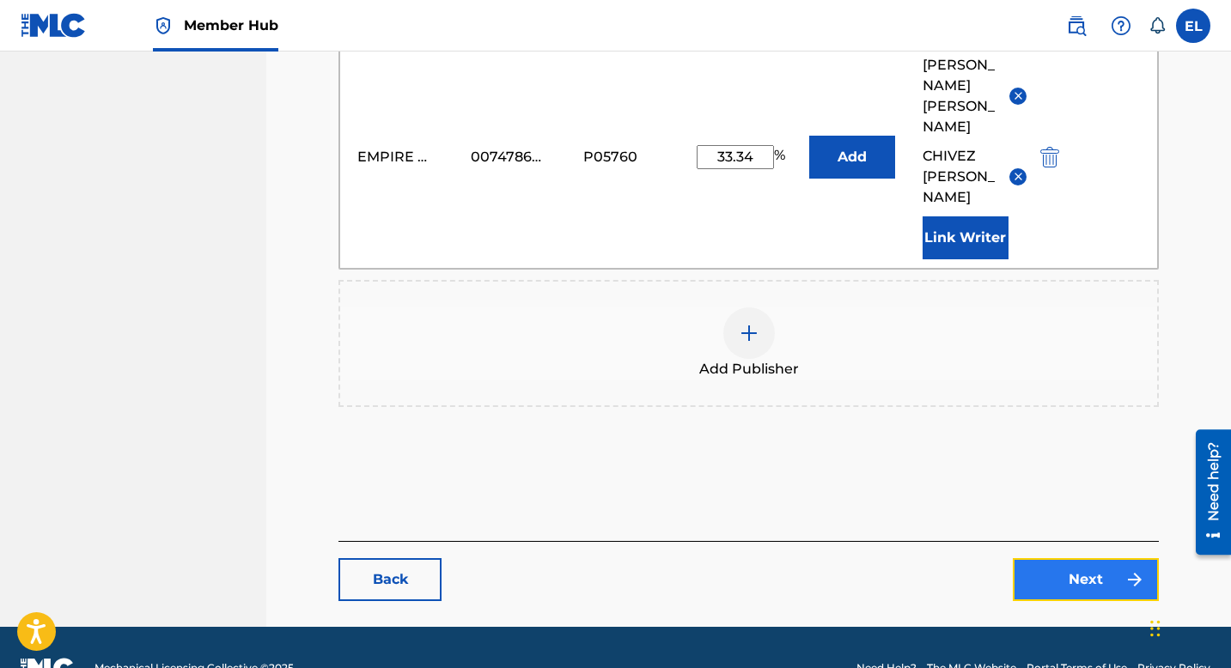
click at [1076, 558] on link "Next" at bounding box center [1086, 579] width 146 height 43
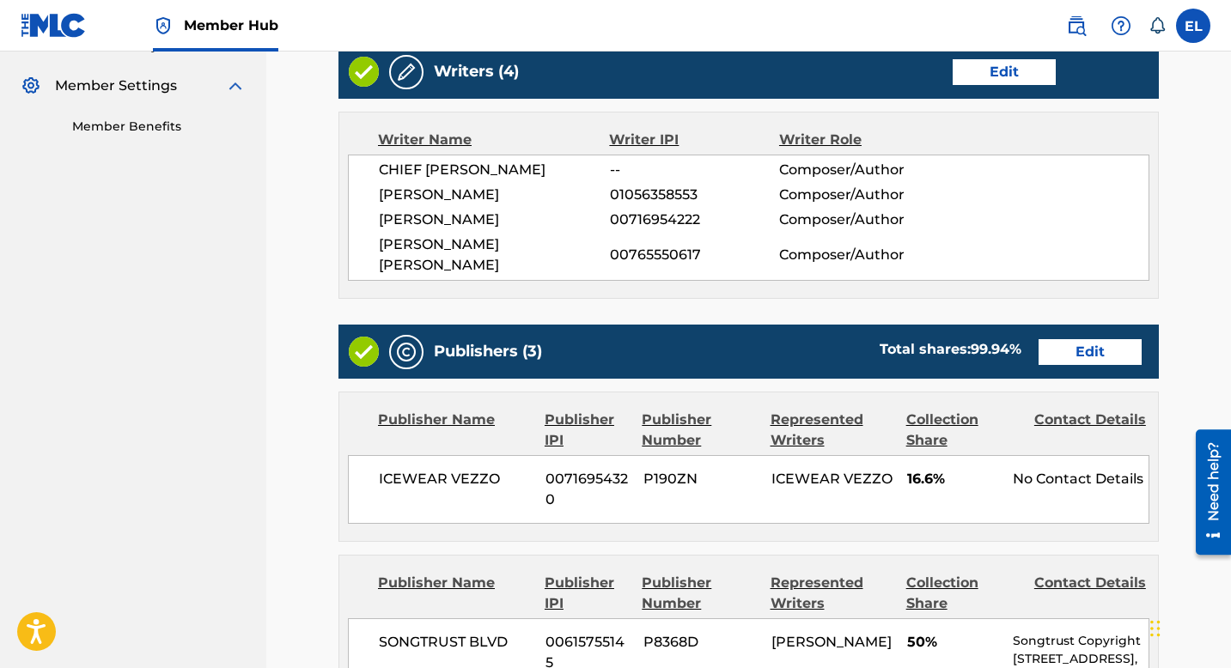
scroll to position [496, 0]
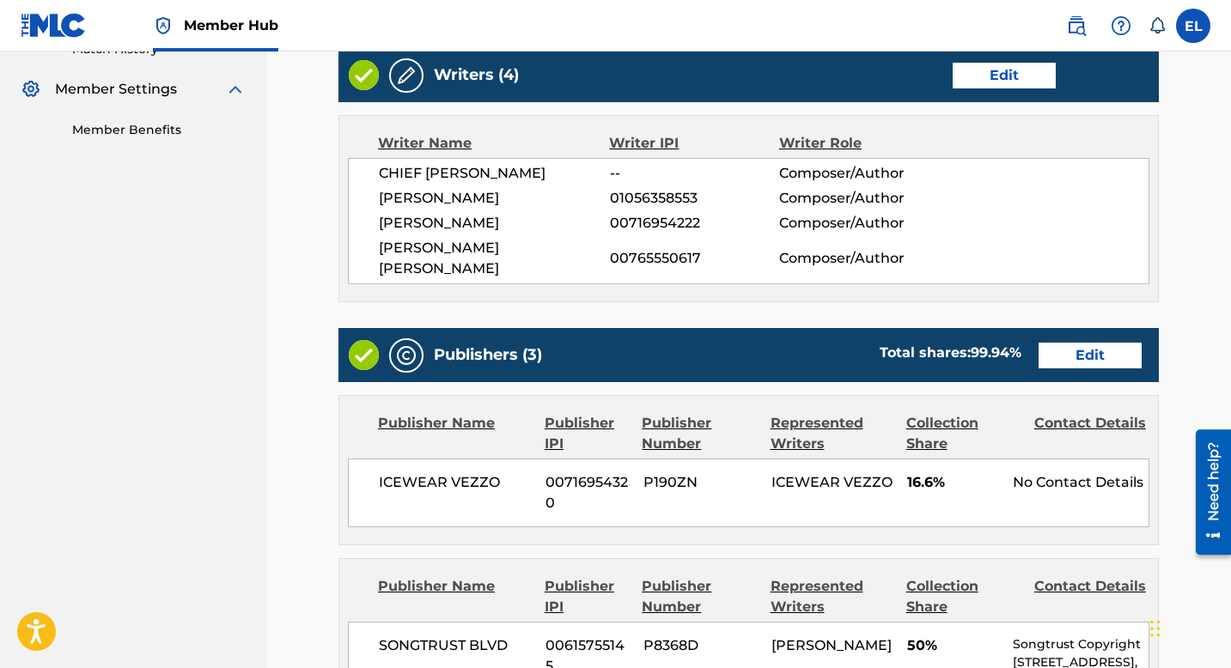
click at [410, 211] on div "CHIEF WUKA -- Composer/Author ANDREW SEDANI 01056358553 Composer/Author CHIVEZ …" at bounding box center [748, 221] width 801 height 126
copy div "CHIVEZ SMITH"
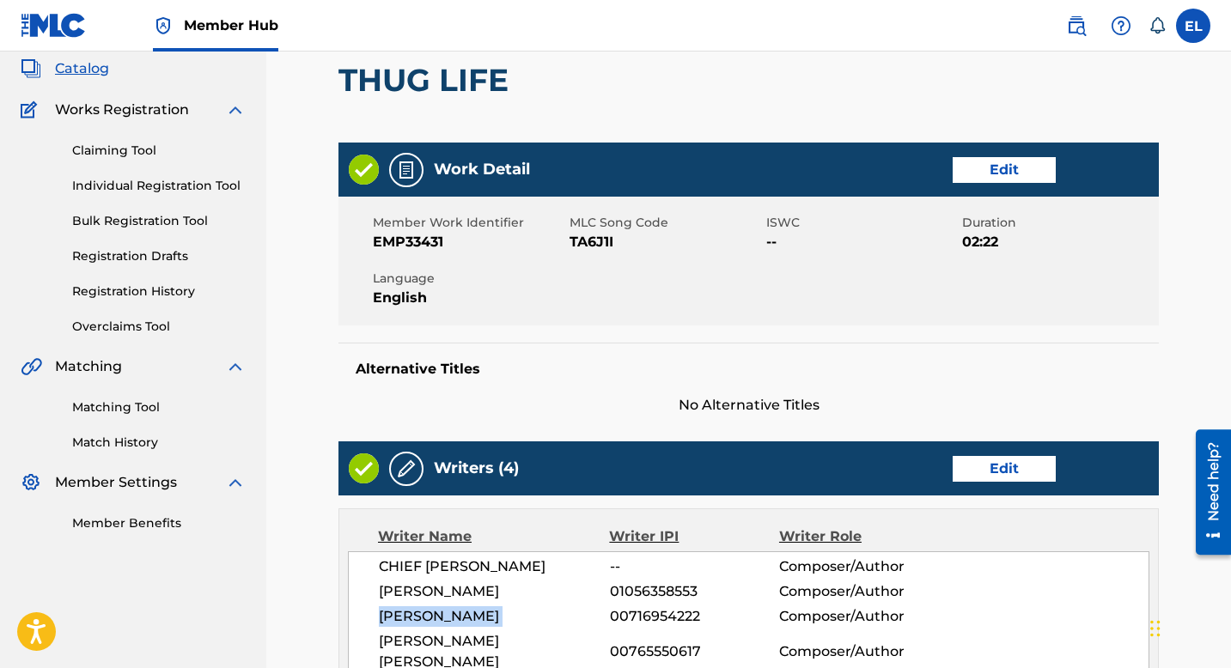
scroll to position [0, 0]
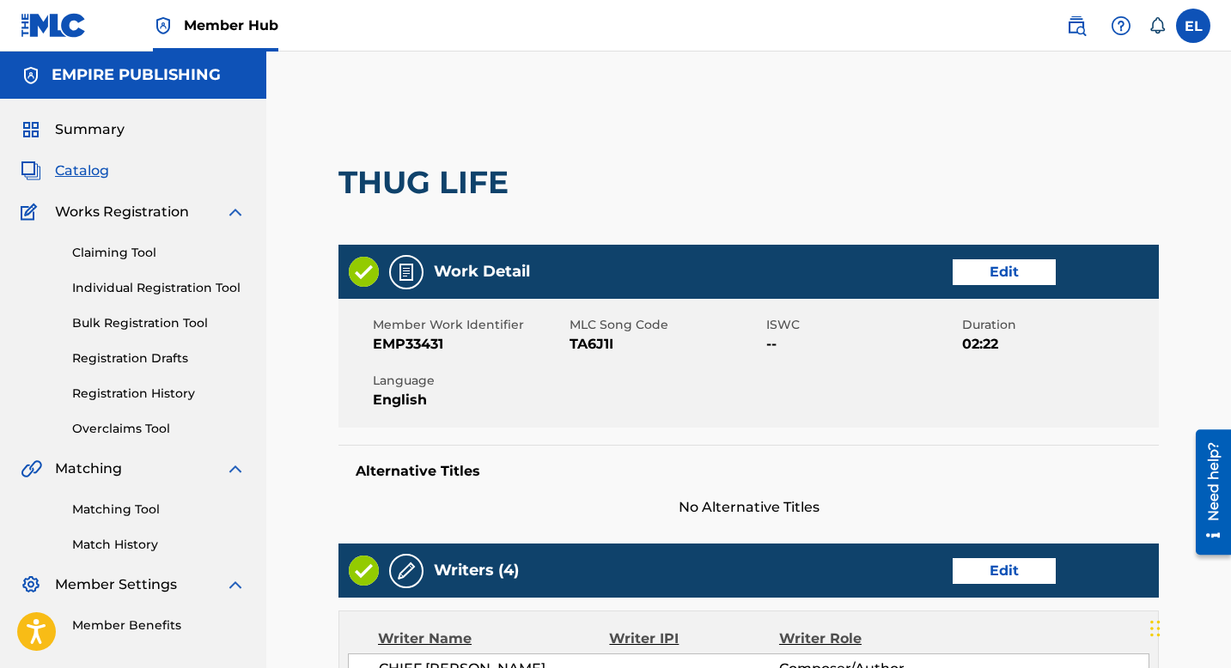
click at [387, 180] on h2 "THUG LIFE" at bounding box center [427, 182] width 179 height 39
copy div "THUG LIFE"
click at [583, 341] on span "TA6J1I" at bounding box center [666, 344] width 192 height 21
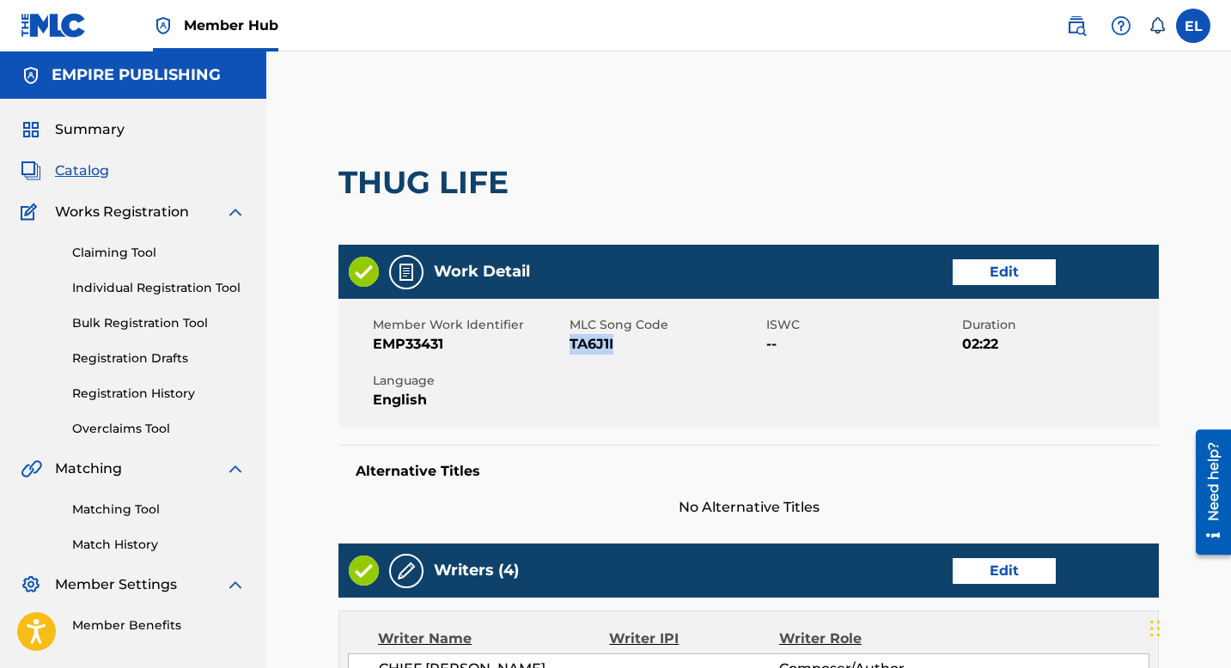
click at [583, 341] on span "TA6J1I" at bounding box center [666, 344] width 192 height 21
copy span "TA6J1I"
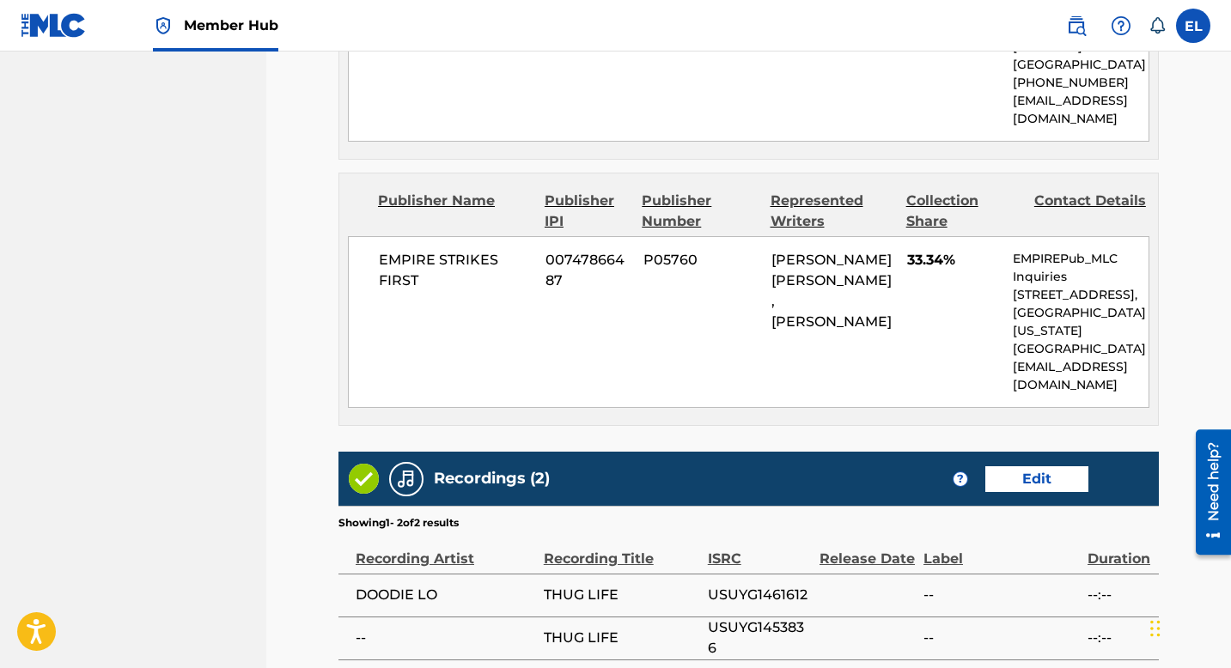
scroll to position [1291, 0]
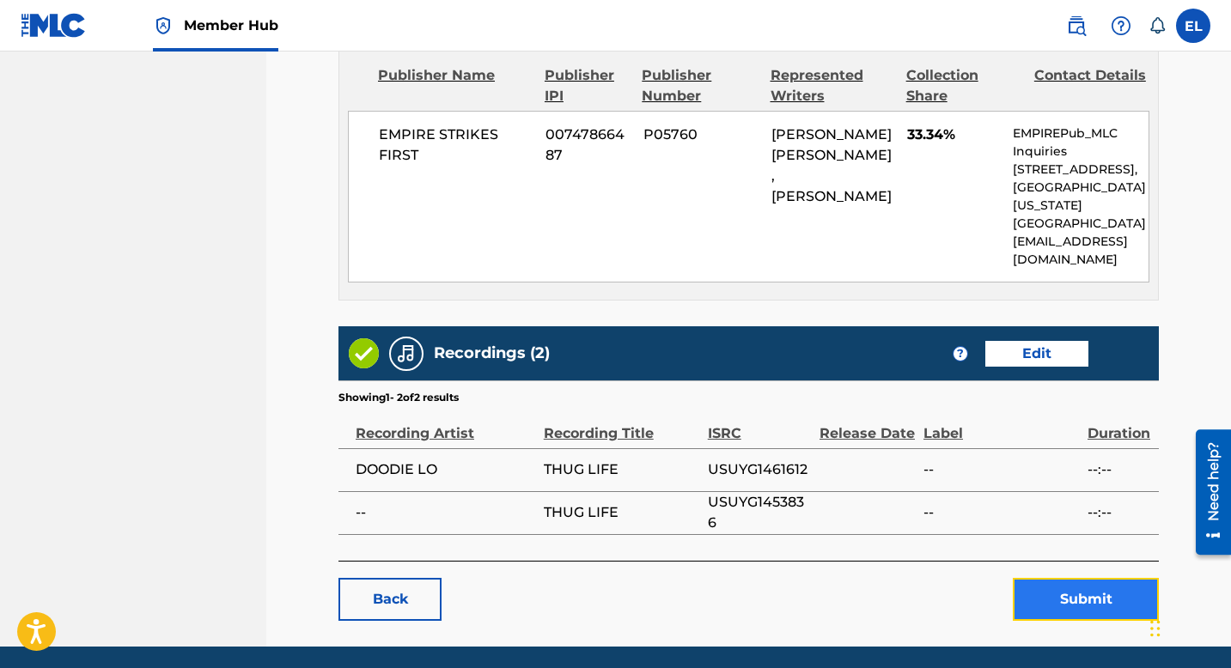
click at [1066, 578] on button "Submit" at bounding box center [1086, 599] width 146 height 43
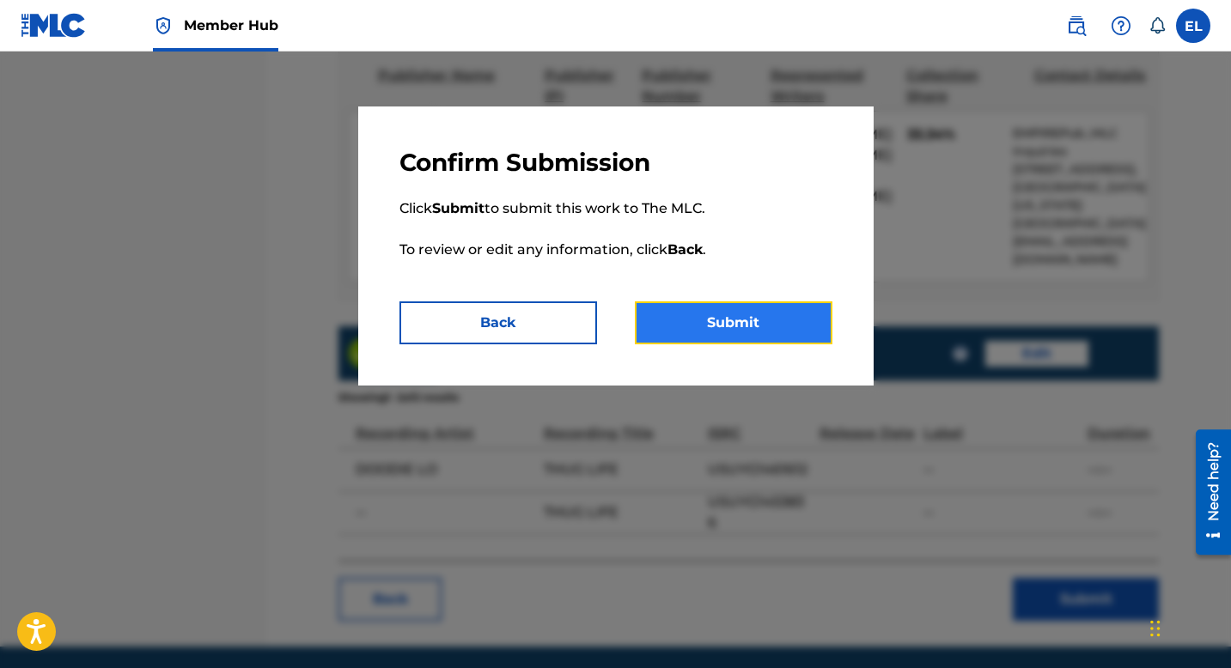
click at [722, 310] on button "Submit" at bounding box center [734, 323] width 198 height 43
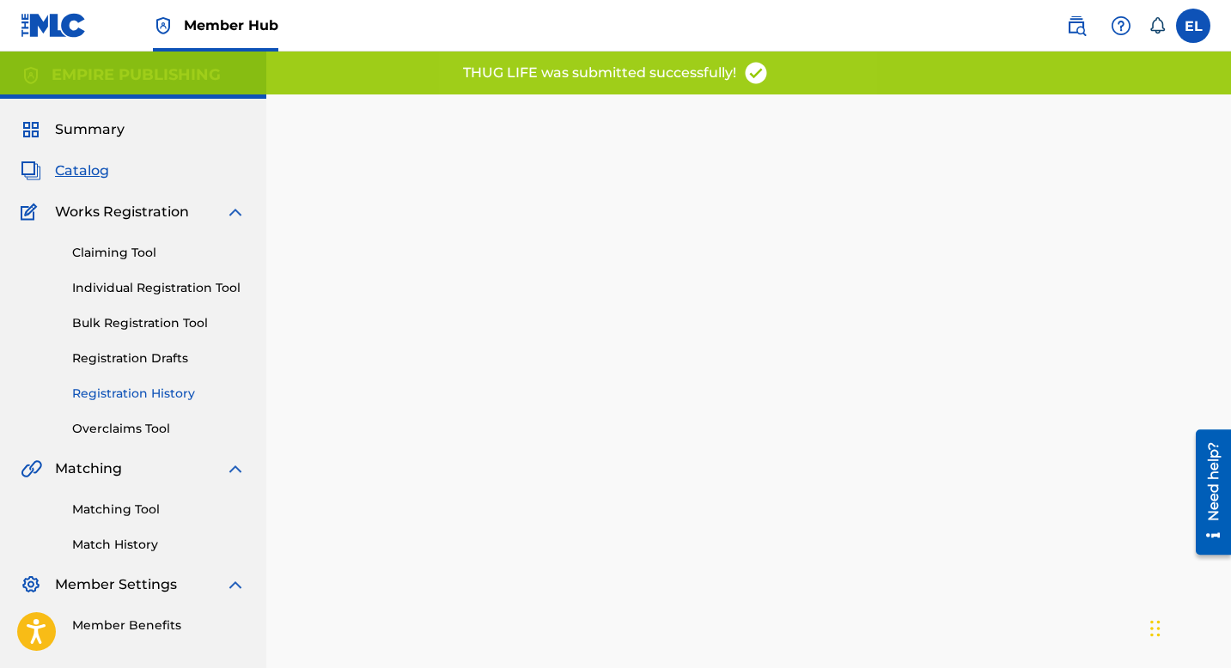
click at [135, 391] on link "Registration History" at bounding box center [159, 394] width 174 height 18
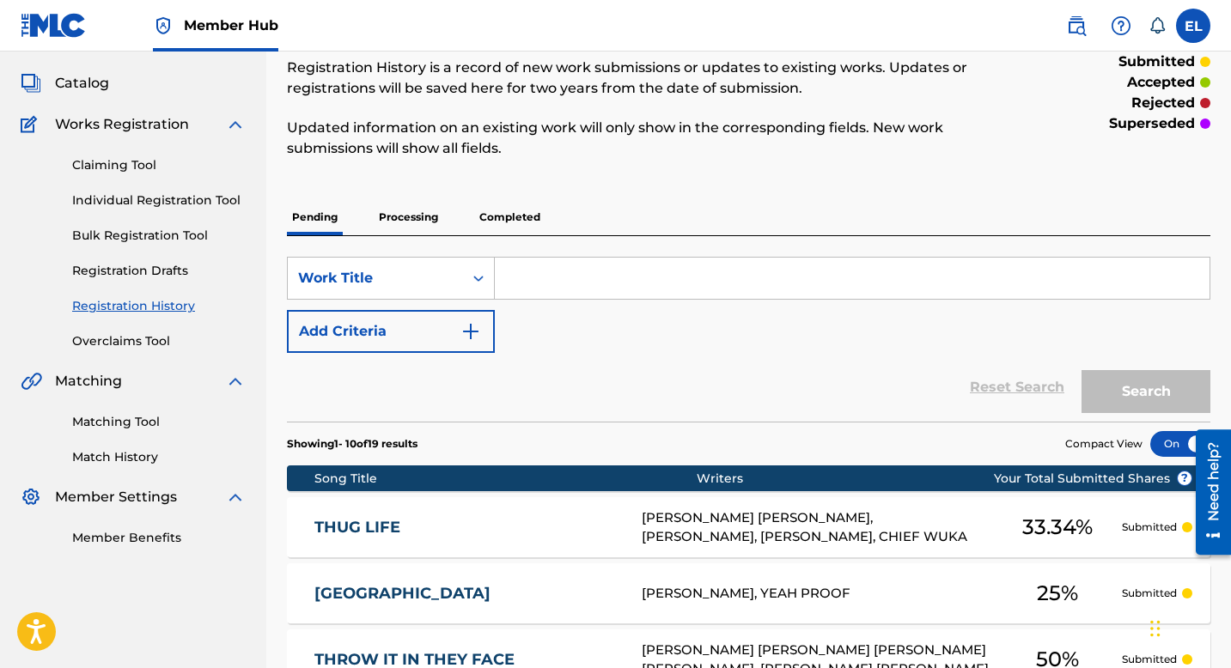
scroll to position [137, 0]
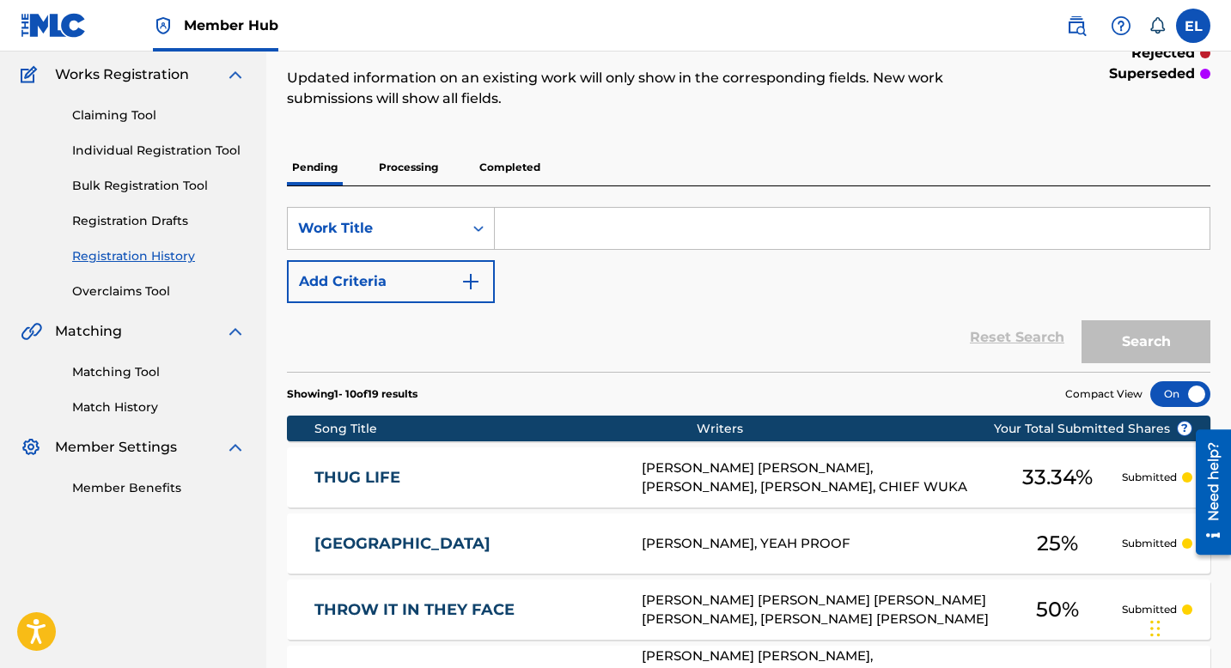
click at [397, 468] on link "THUG LIFE" at bounding box center [466, 478] width 304 height 20
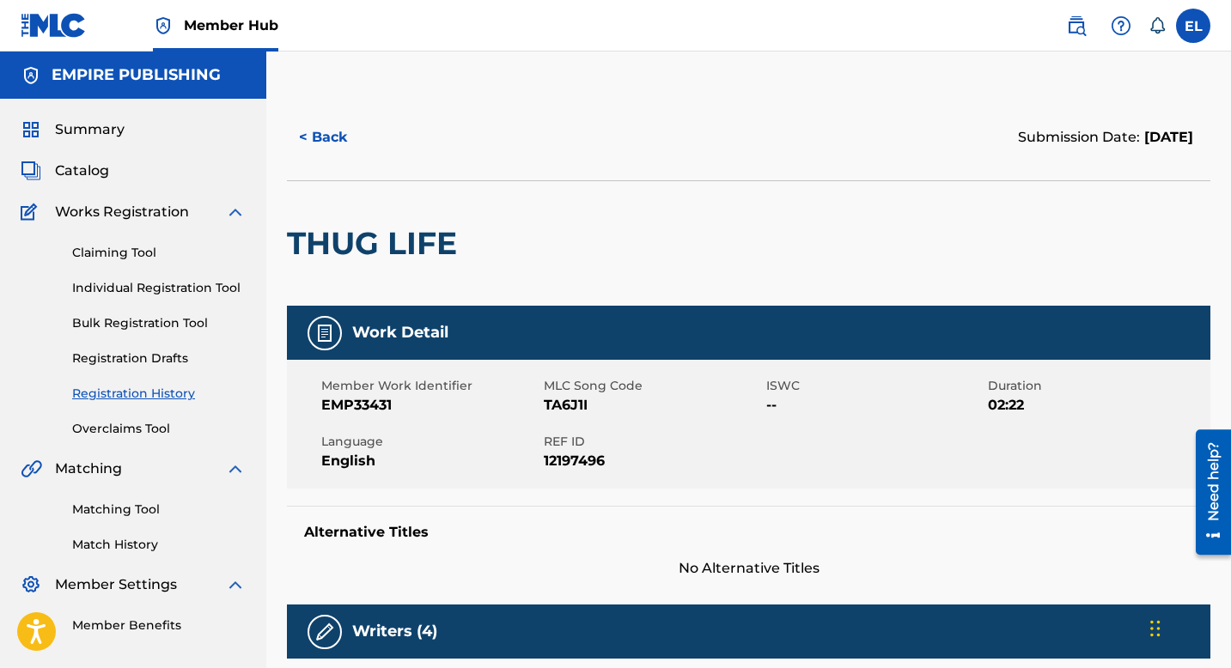
click at [560, 408] on span "TA6J1I" at bounding box center [653, 405] width 218 height 21
copy span "TA6J1I"
click at [98, 185] on div "Summary Catalog Works Registration Claiming Tool Individual Registration Tool B…" at bounding box center [133, 377] width 266 height 557
click at [90, 176] on span "Catalog" at bounding box center [82, 171] width 54 height 21
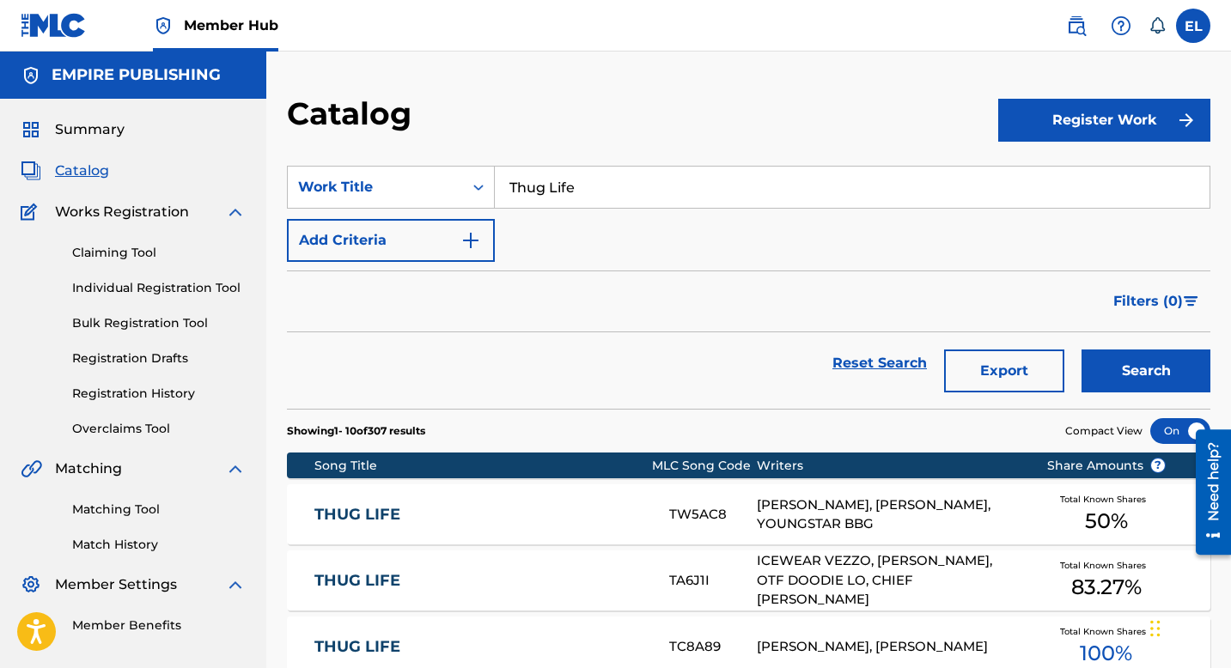
click at [600, 179] on input "Thug Life" at bounding box center [852, 187] width 715 height 41
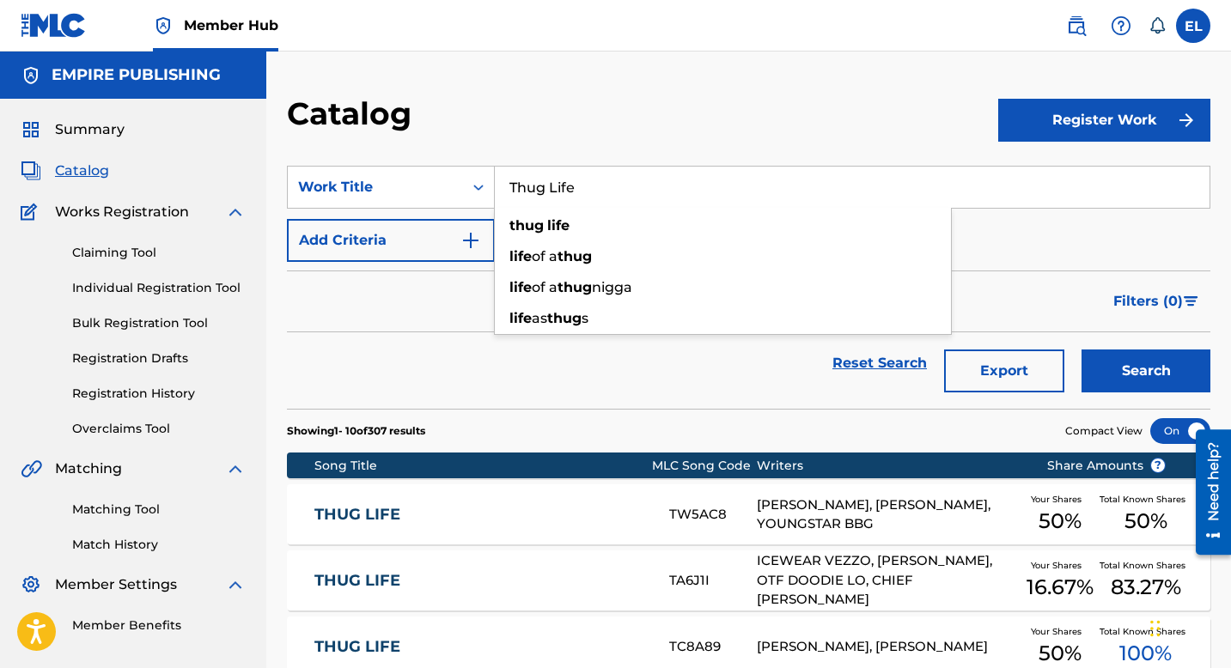
click at [600, 179] on input "Thug Life" at bounding box center [852, 187] width 715 height 41
paste input "BODIES"
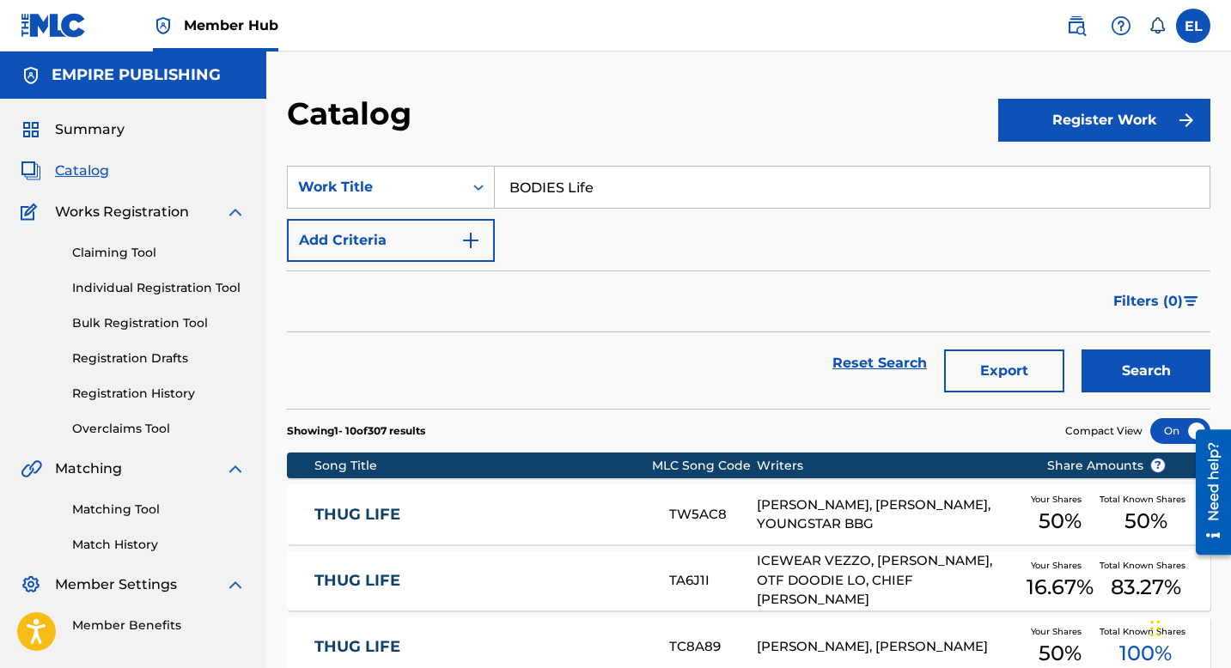
click at [600, 179] on input "BODIES Life" at bounding box center [852, 187] width 715 height 41
paste input "Search Form"
type input "BODIES"
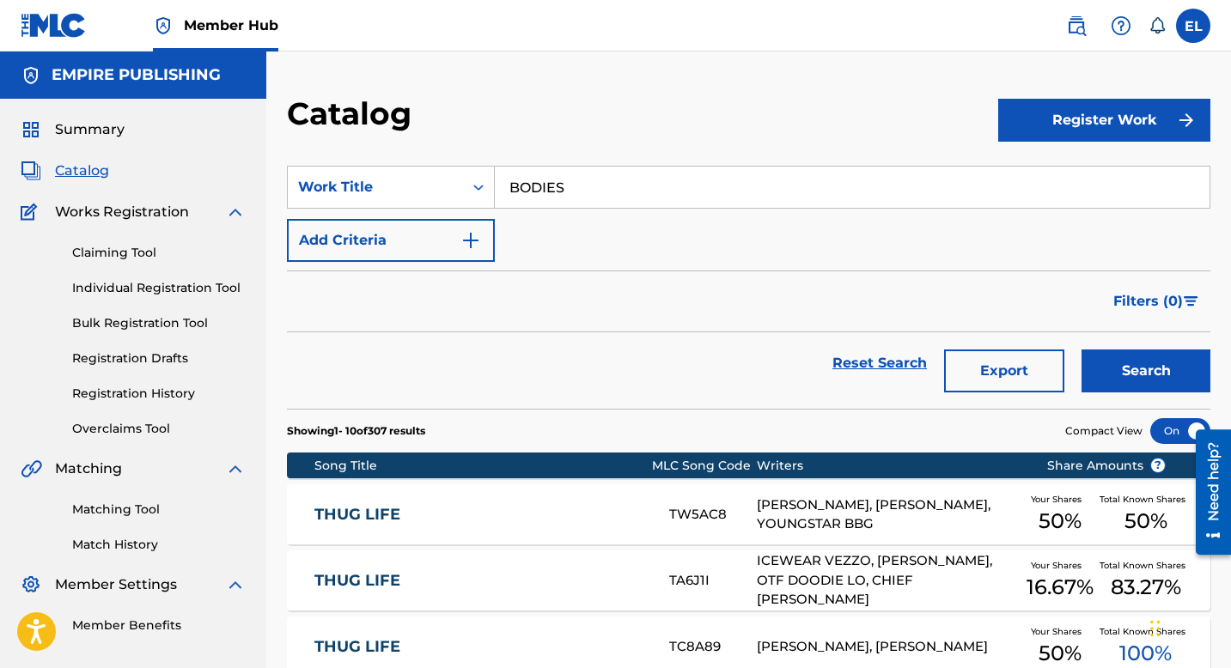
click at [1082, 350] on button "Search" at bounding box center [1146, 371] width 129 height 43
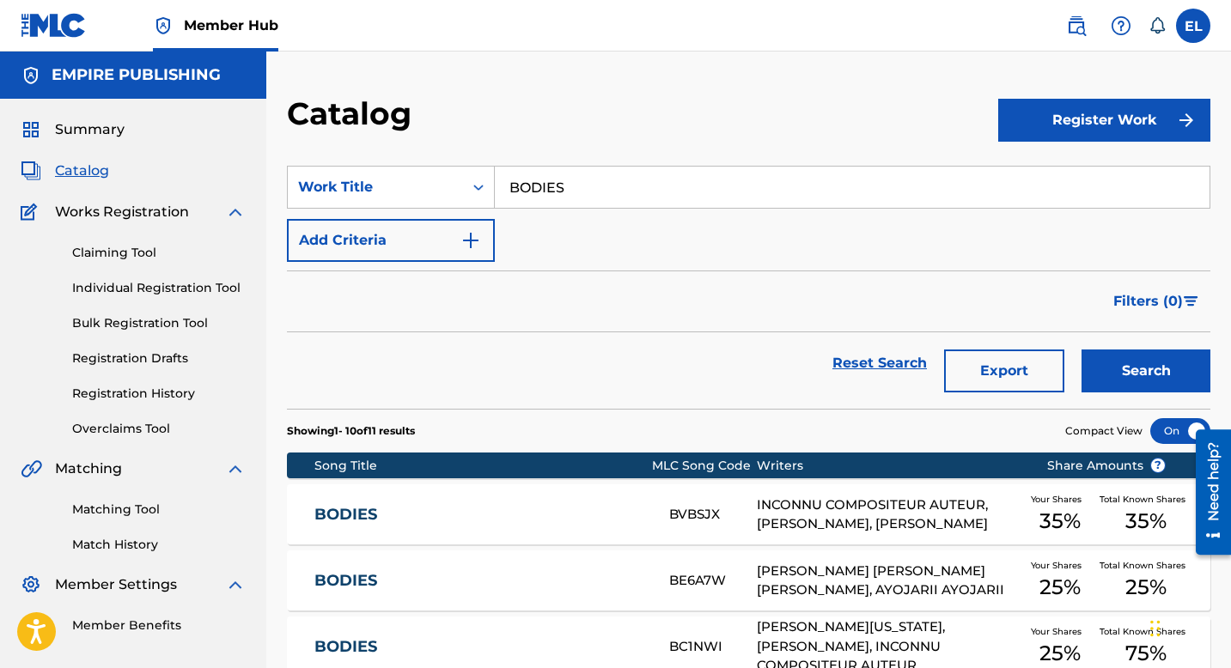
click at [606, 93] on div "Catalog Register Work SearchWithCriteriafc30bd10-abcc-4f6e-8f10-149efb04a2f7 Wo…" at bounding box center [748, 640] width 965 height 1177
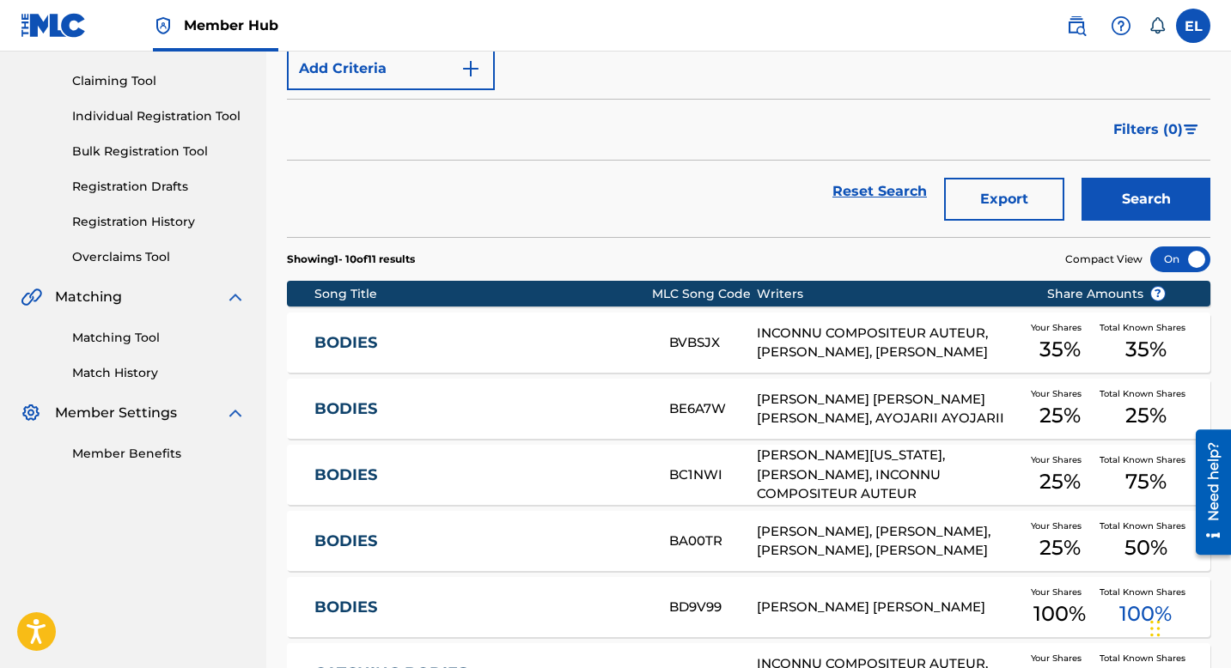
scroll to position [270, 0]
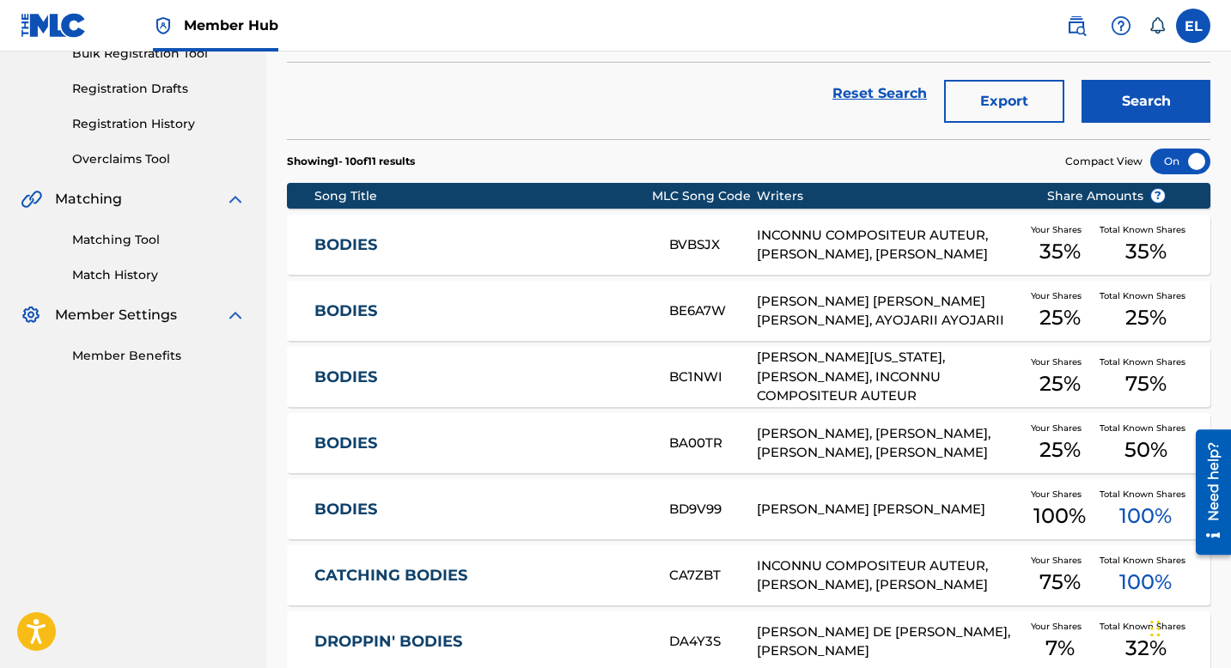
click at [566, 314] on link "BODIES" at bounding box center [480, 312] width 332 height 20
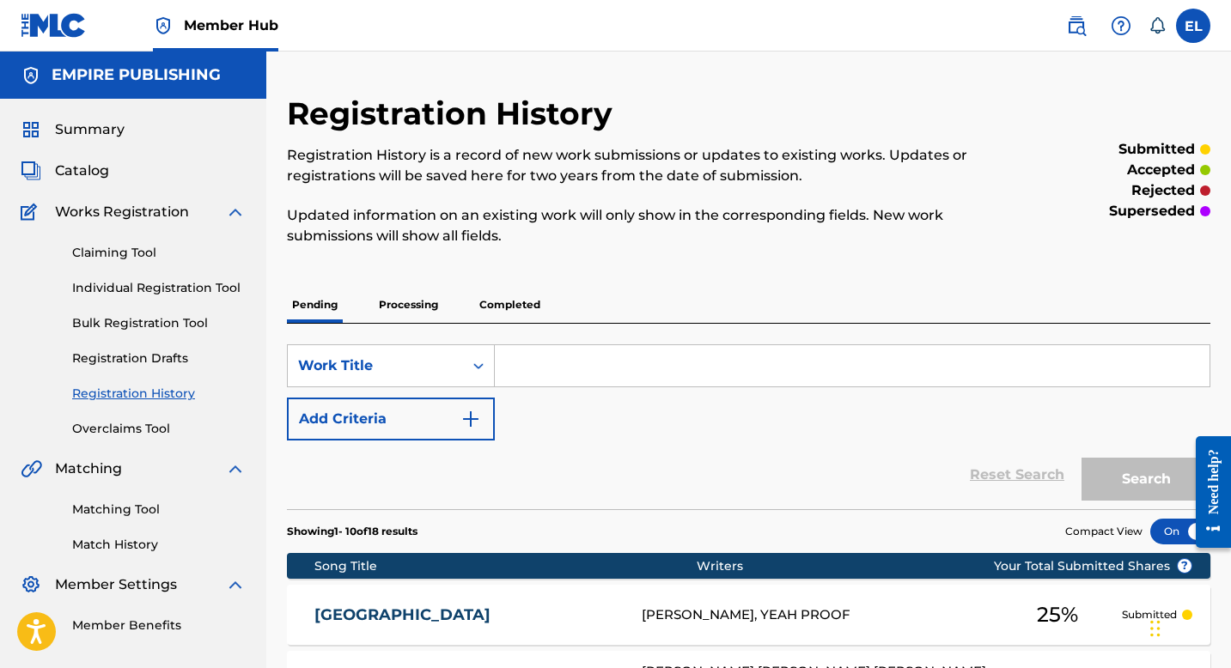
click at [691, 357] on input "Search Form" at bounding box center [852, 365] width 715 height 41
paste input "THUG LIFE"
type input "THUG LIFE"
click at [1082, 458] on button "Search" at bounding box center [1146, 479] width 129 height 43
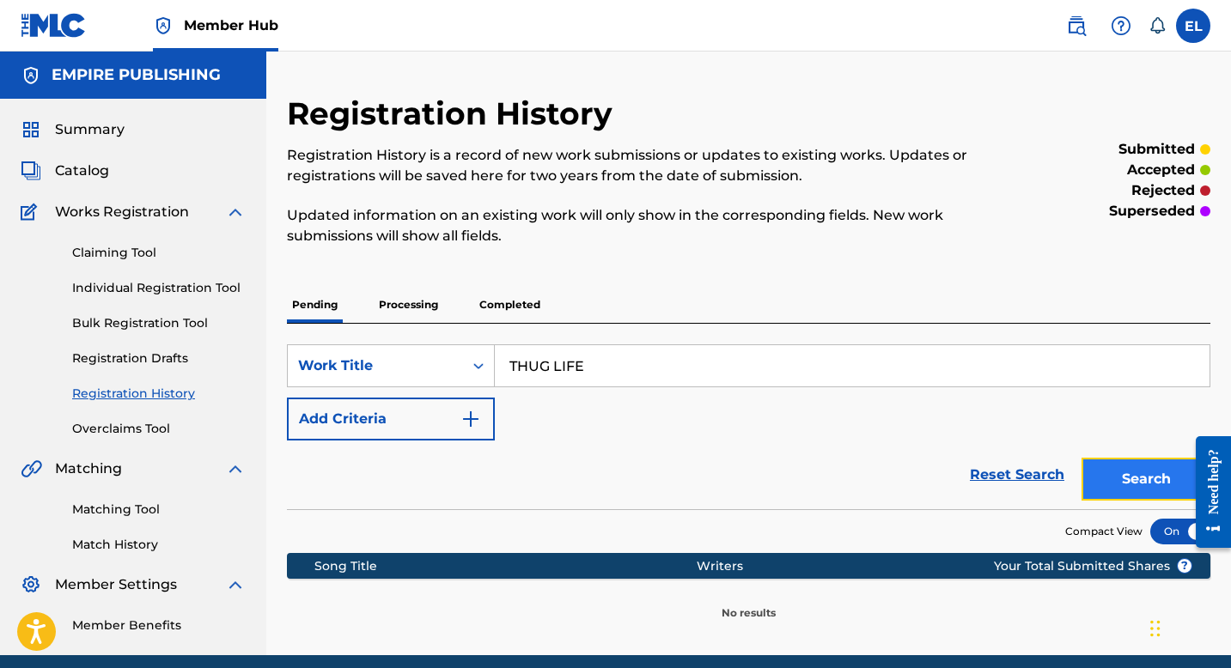
click at [1128, 481] on button "Search" at bounding box center [1146, 479] width 129 height 43
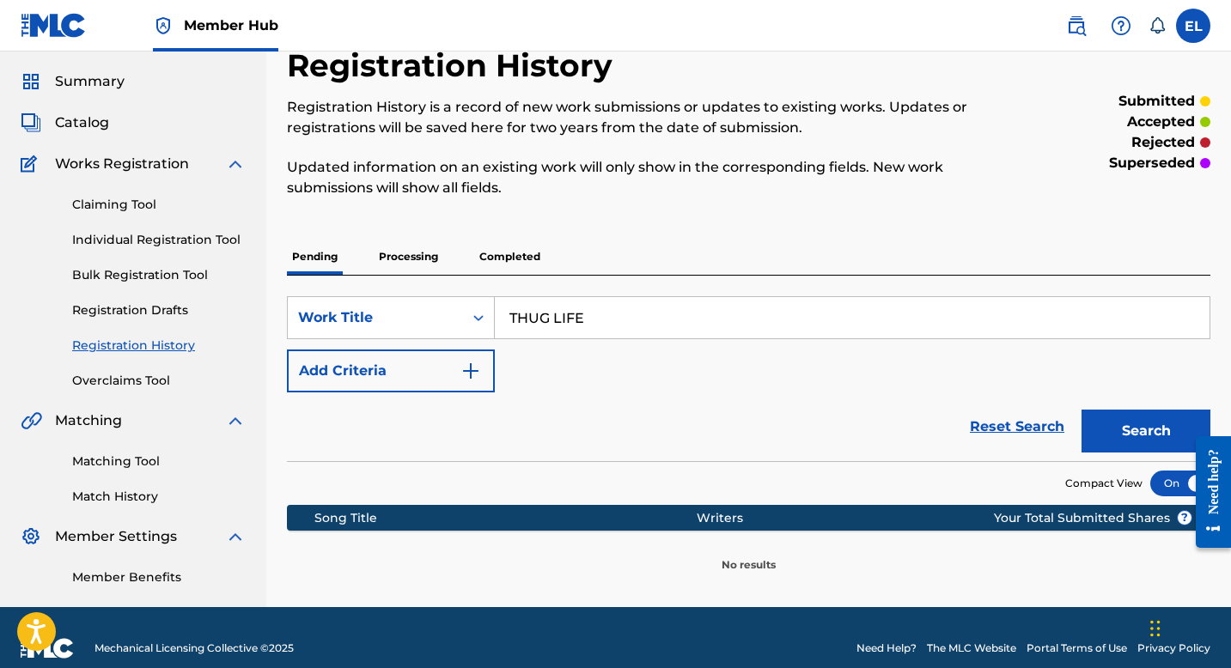
scroll to position [70, 0]
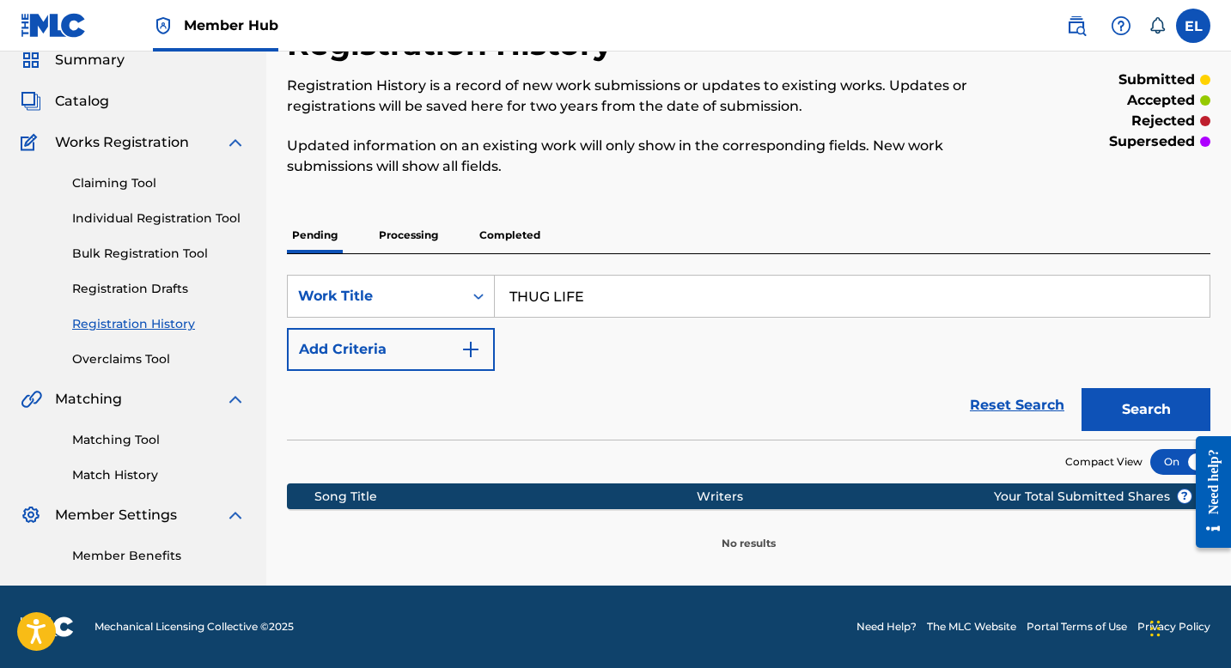
click at [433, 233] on p "Processing" at bounding box center [409, 235] width 70 height 36
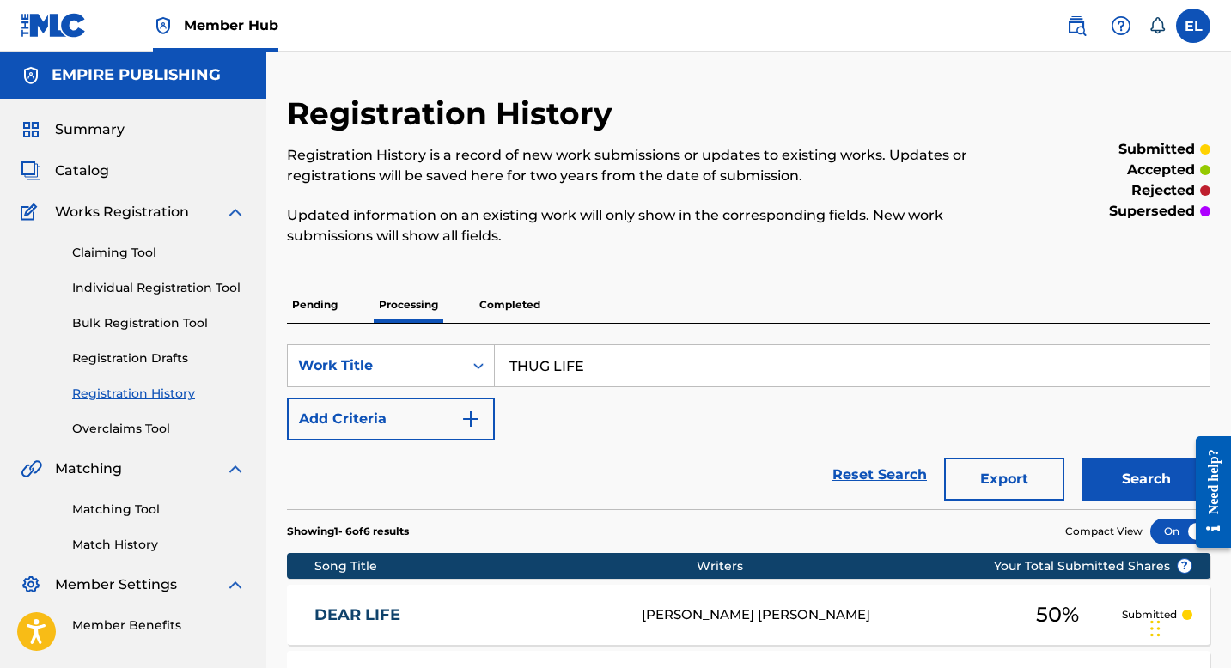
click at [528, 303] on p "Completed" at bounding box center [509, 305] width 71 height 36
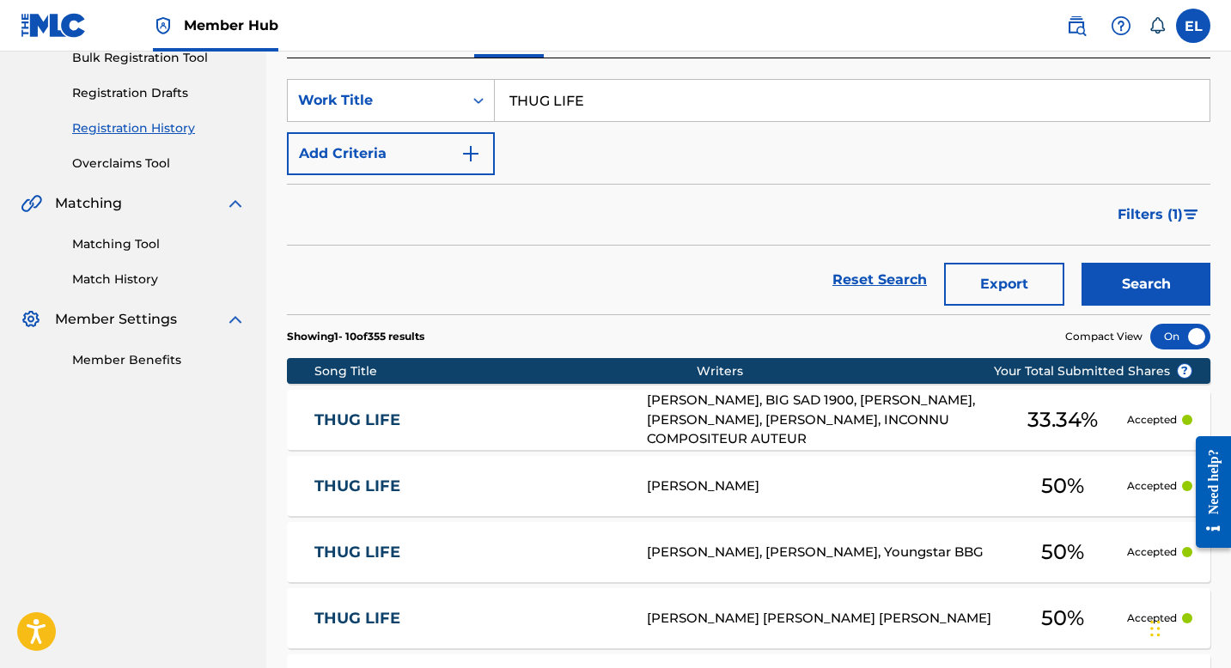
scroll to position [194, 0]
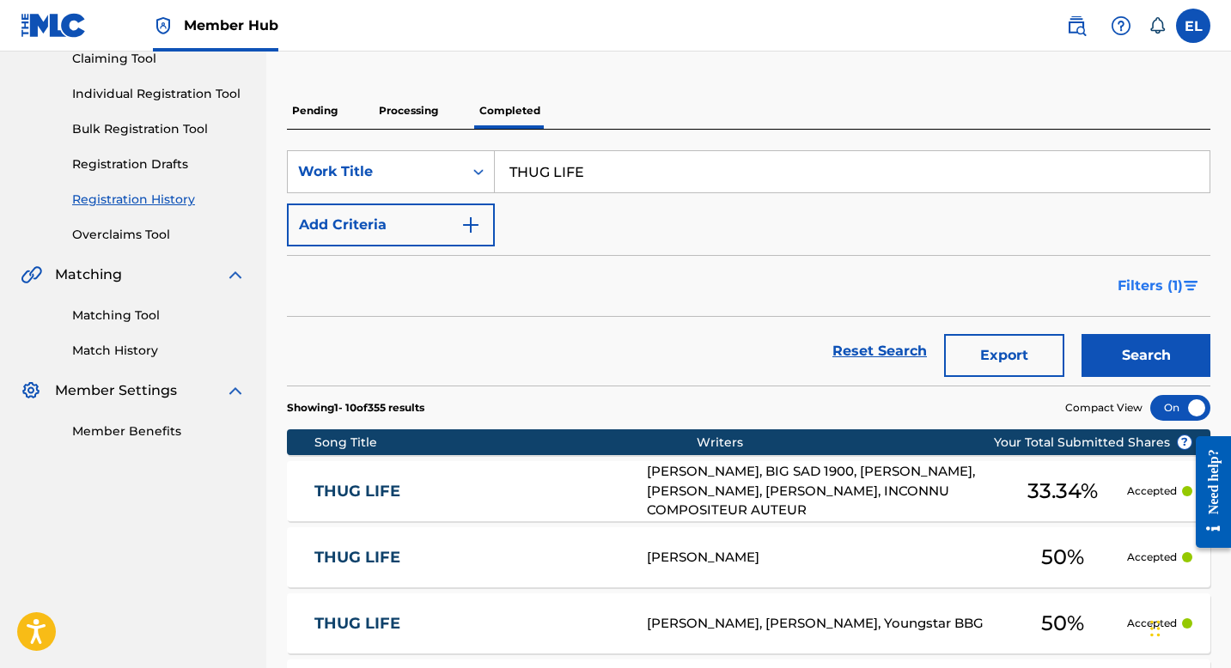
click at [1149, 273] on button "Filters ( 1 )" at bounding box center [1158, 286] width 103 height 43
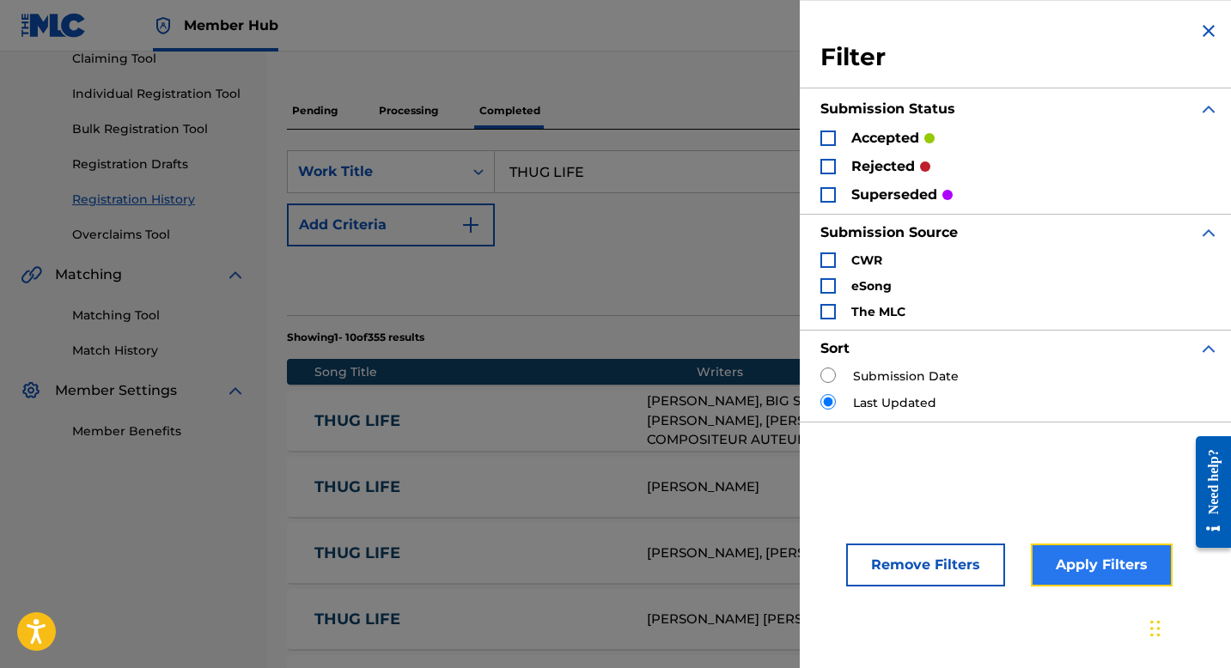
click at [1107, 576] on button "Apply Filters" at bounding box center [1102, 565] width 142 height 43
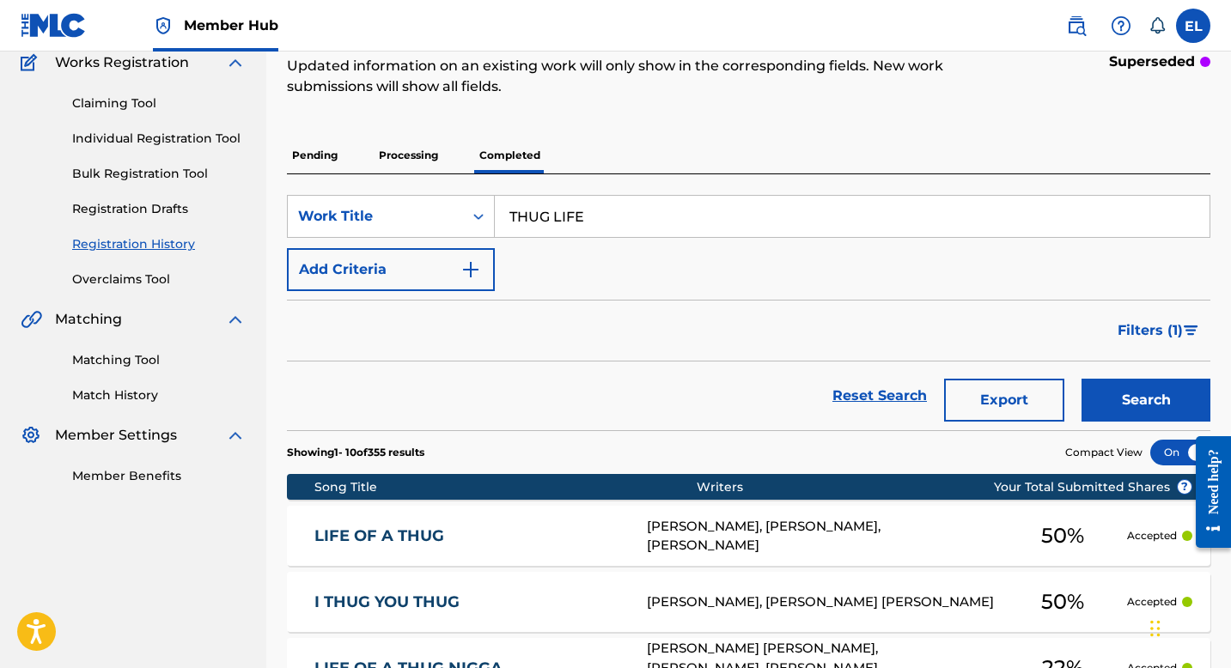
scroll to position [121, 0]
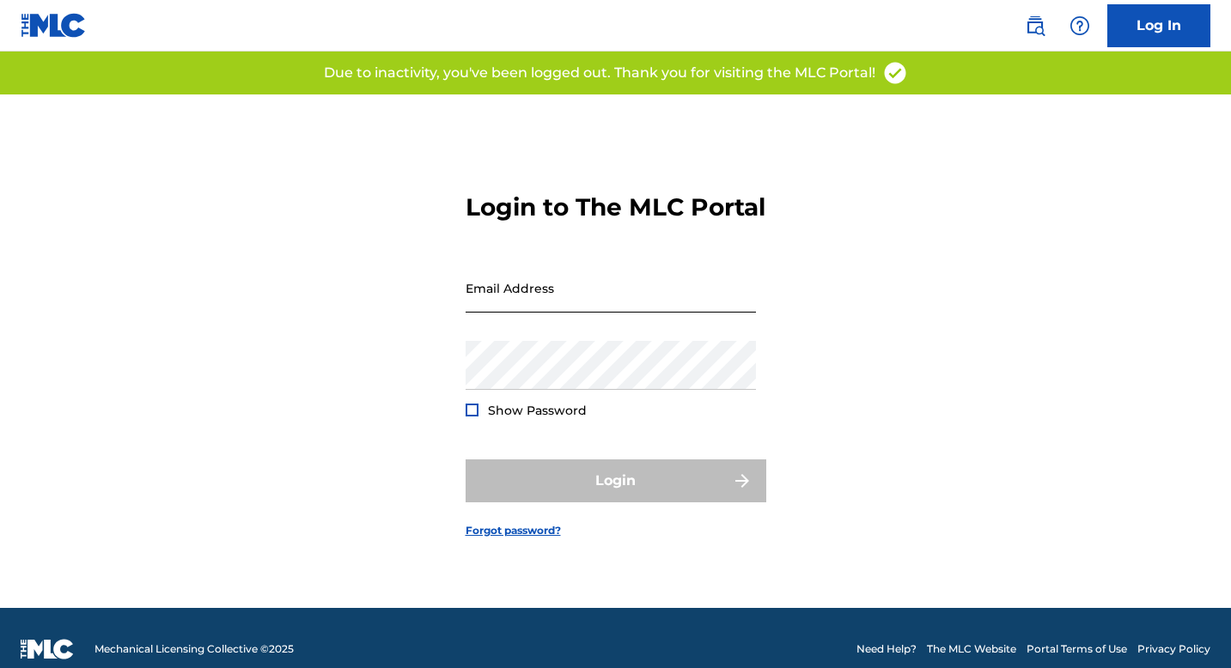
click at [484, 300] on input "Email Address" at bounding box center [611, 288] width 290 height 49
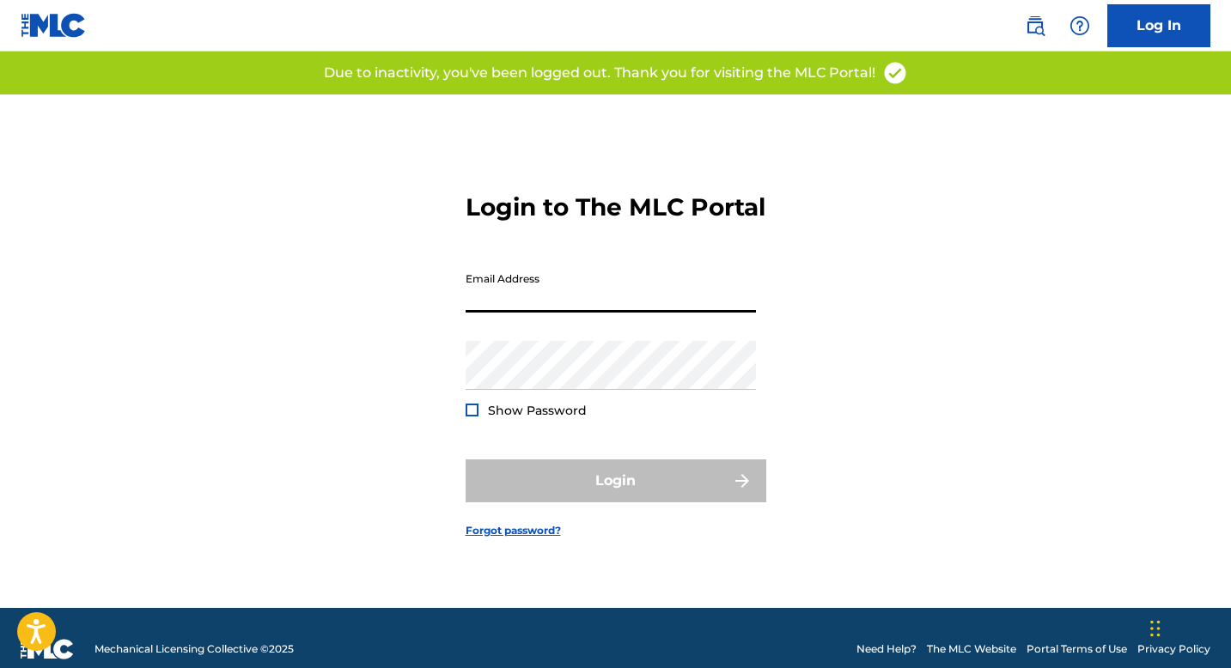
type input "[DOMAIN_NAME][EMAIL_ADDRESS][DOMAIN_NAME]"
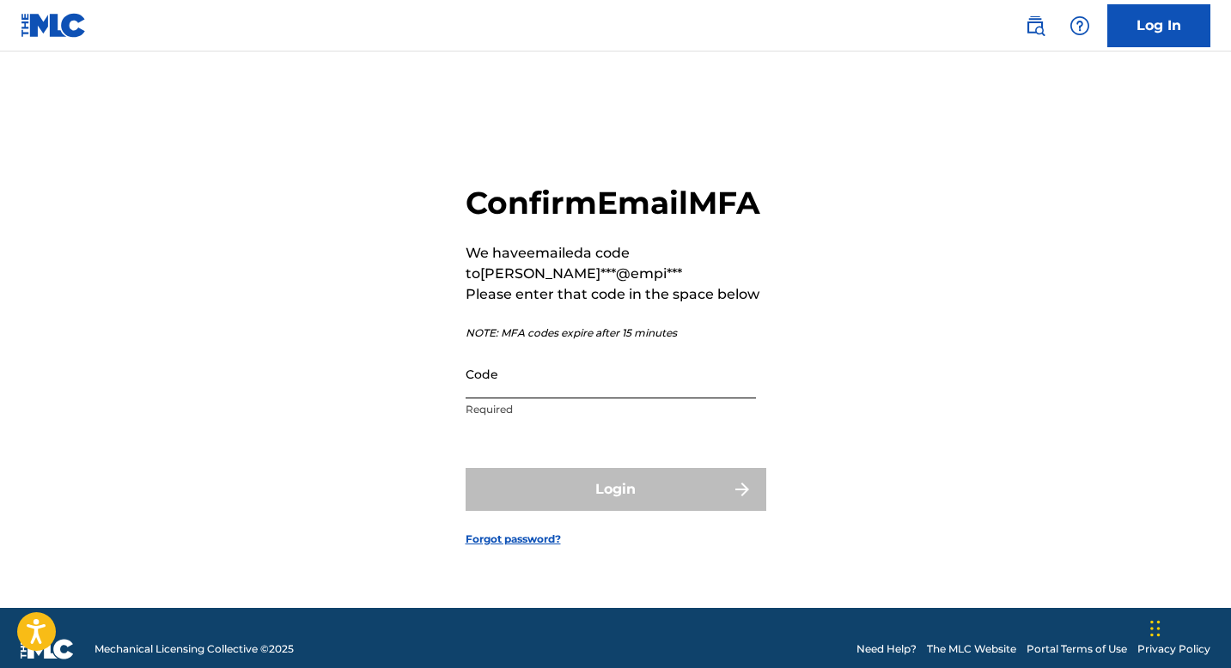
click at [720, 399] on input "Code" at bounding box center [611, 374] width 290 height 49
paste input "015349"
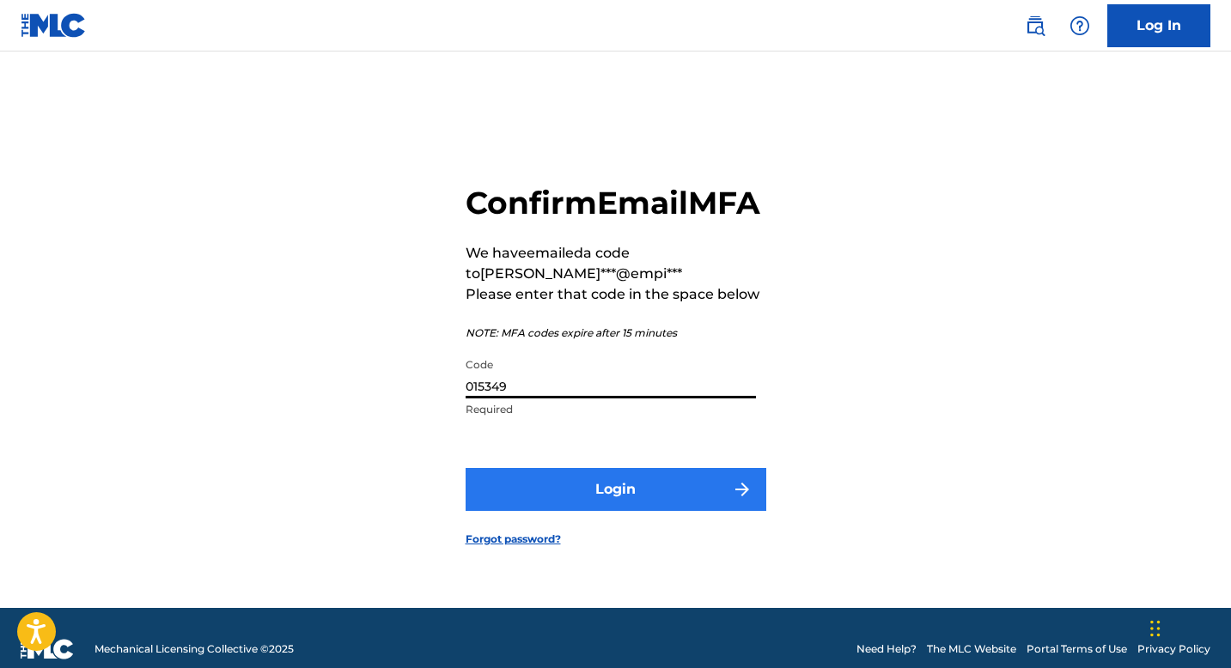
type input "015349"
click at [691, 511] on button "Login" at bounding box center [616, 489] width 301 height 43
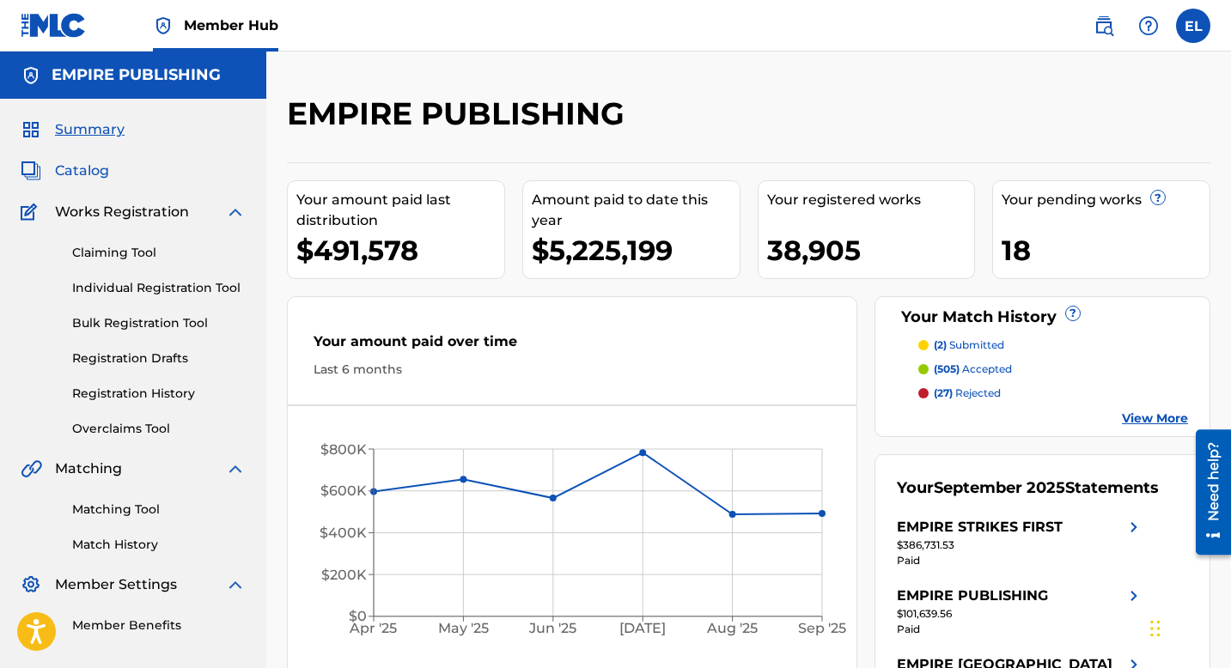
click at [105, 169] on span "Catalog" at bounding box center [82, 171] width 54 height 21
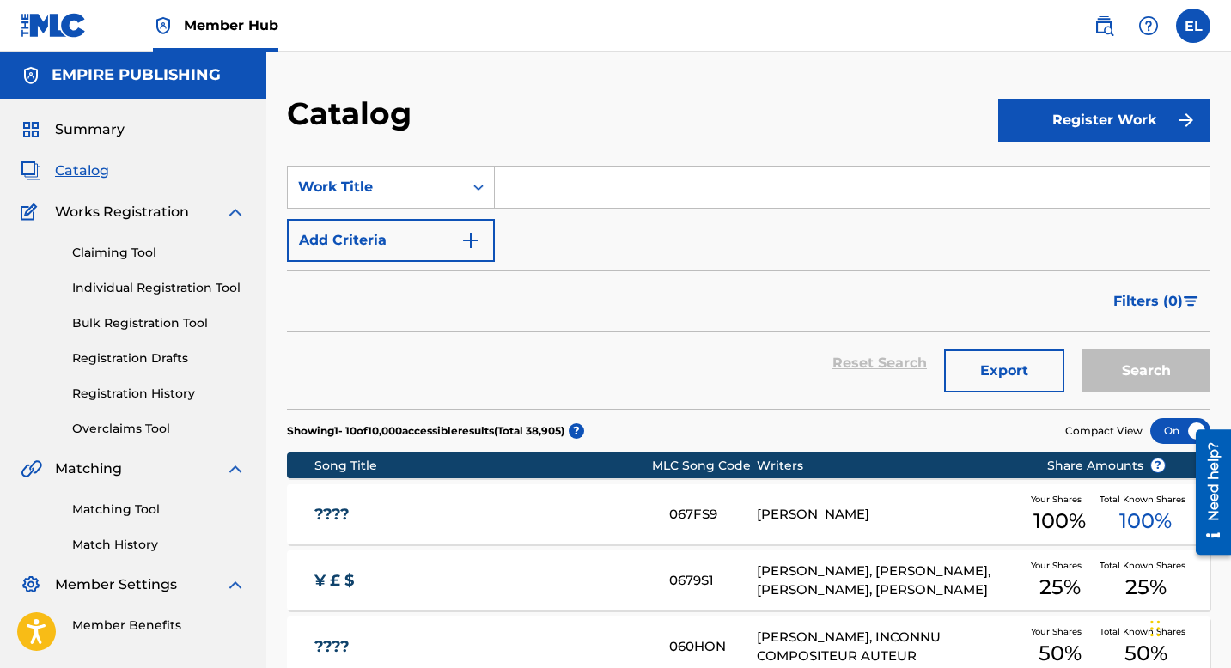
click at [656, 207] on input "Search Form" at bounding box center [852, 187] width 715 height 41
paste input "Bodies"
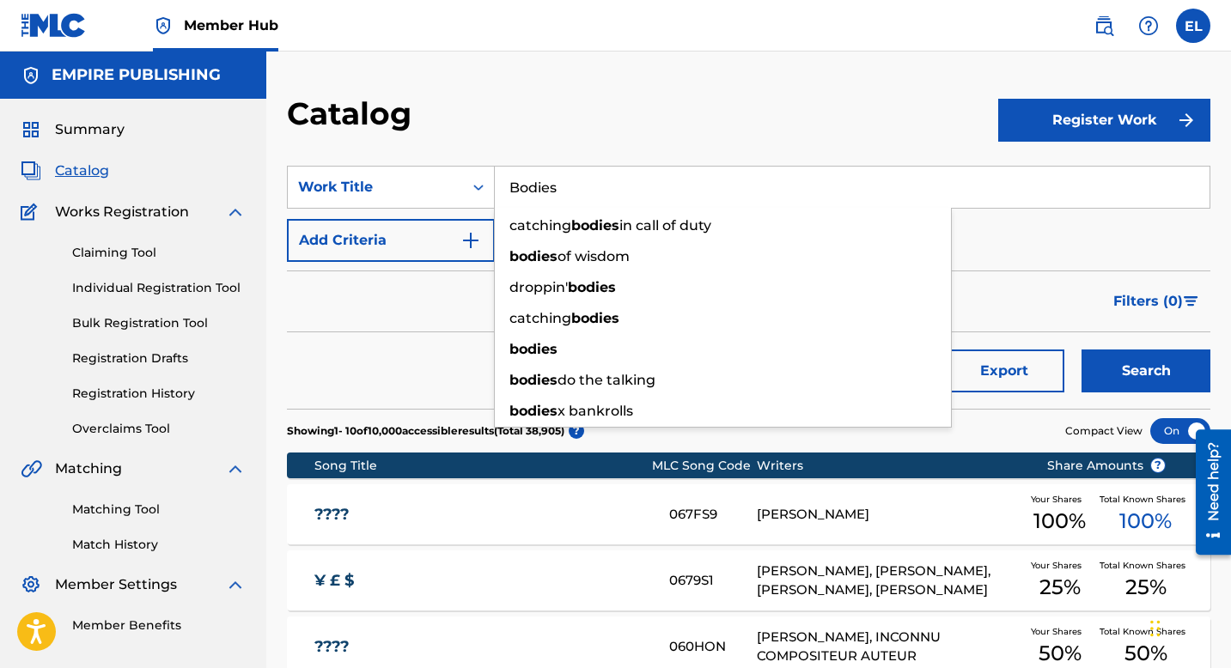
type input "Bodies"
click at [1082, 350] on button "Search" at bounding box center [1146, 371] width 129 height 43
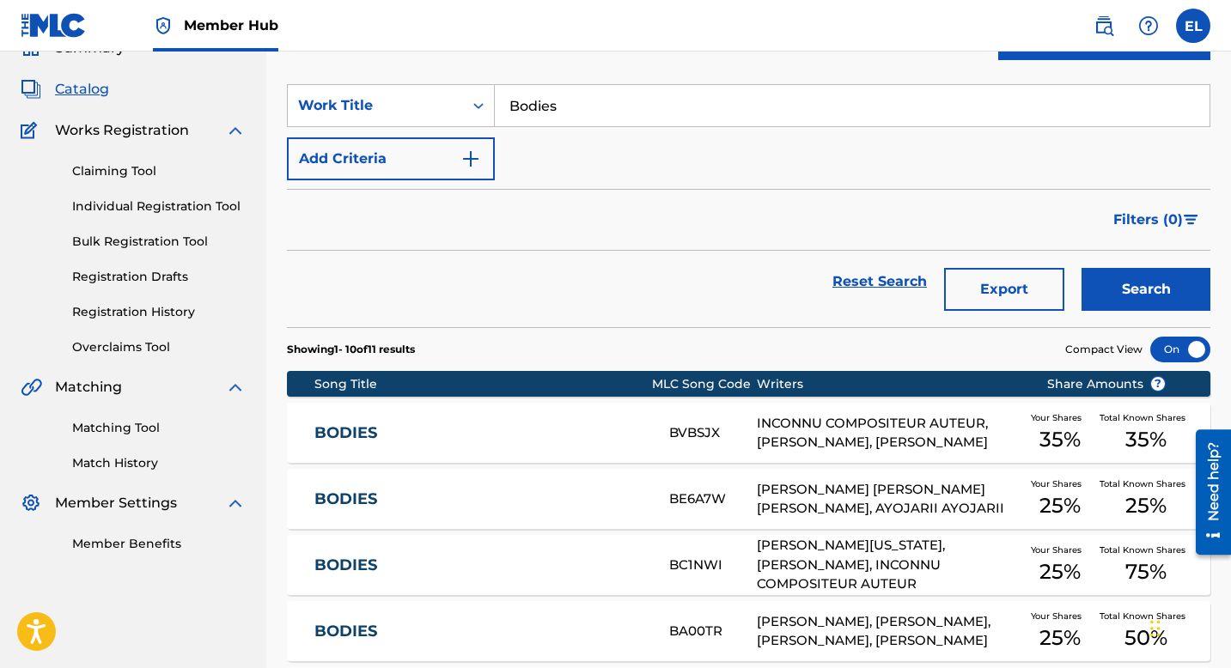
scroll to position [142, 0]
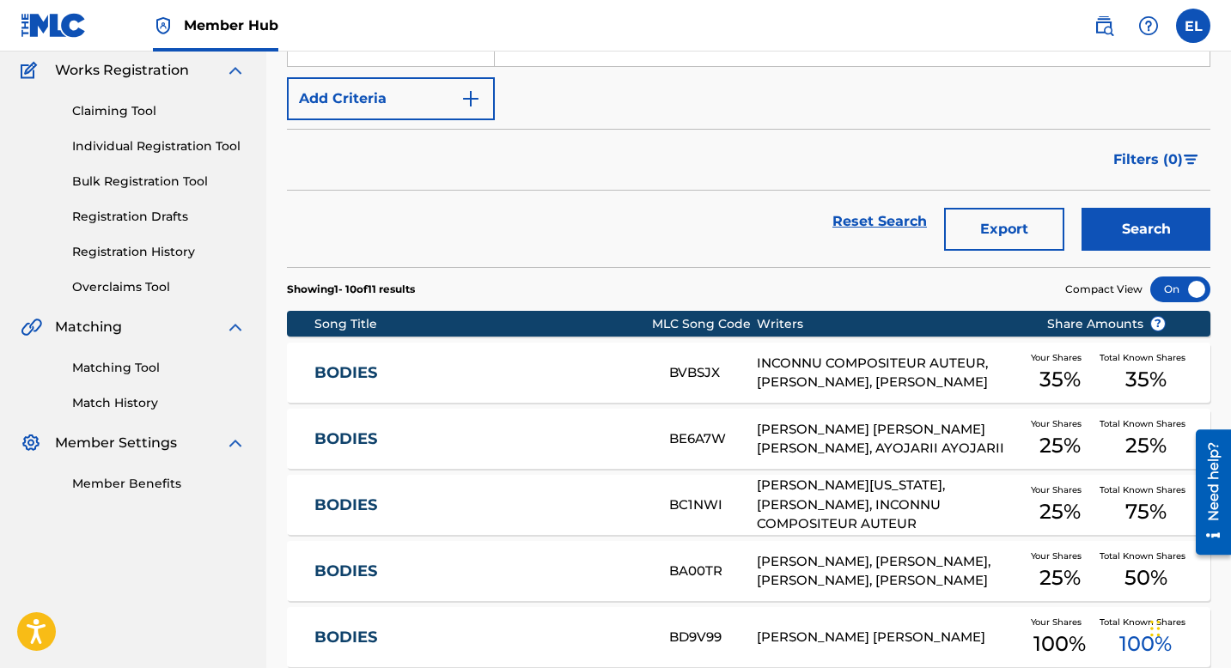
click at [342, 427] on div "BODIES BE6A7W [PERSON_NAME] [PERSON_NAME] [PERSON_NAME], AYOJARII AYOJARII Your…" at bounding box center [748, 439] width 923 height 60
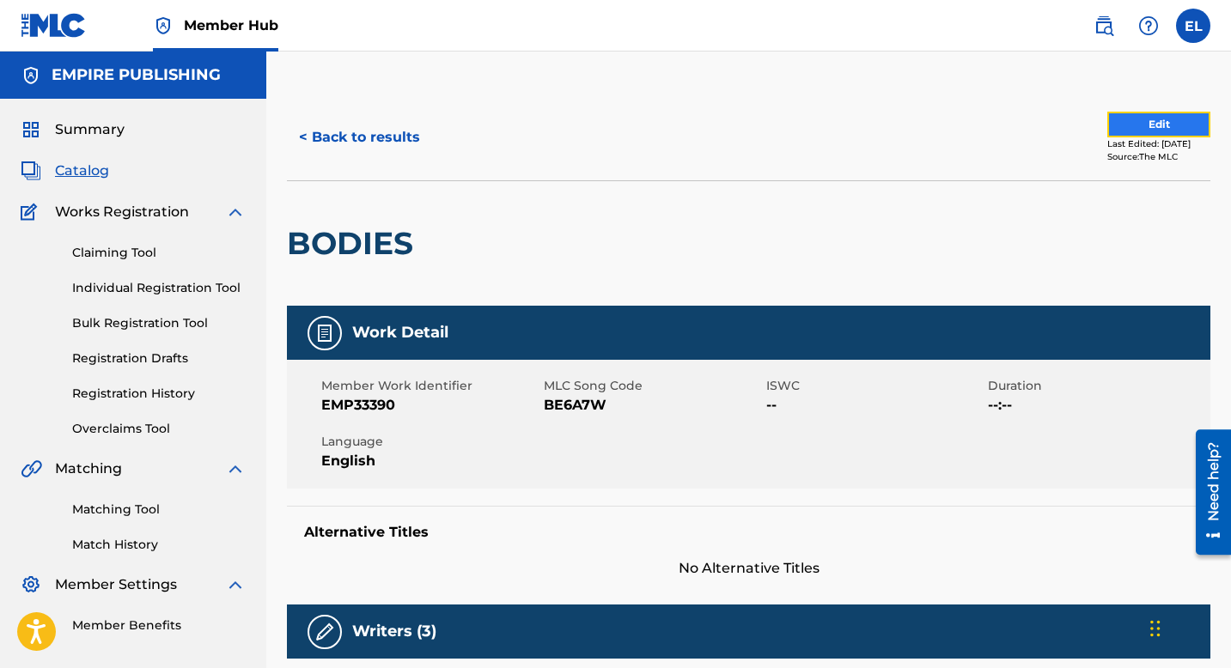
click at [1107, 135] on button "Edit" at bounding box center [1158, 125] width 103 height 26
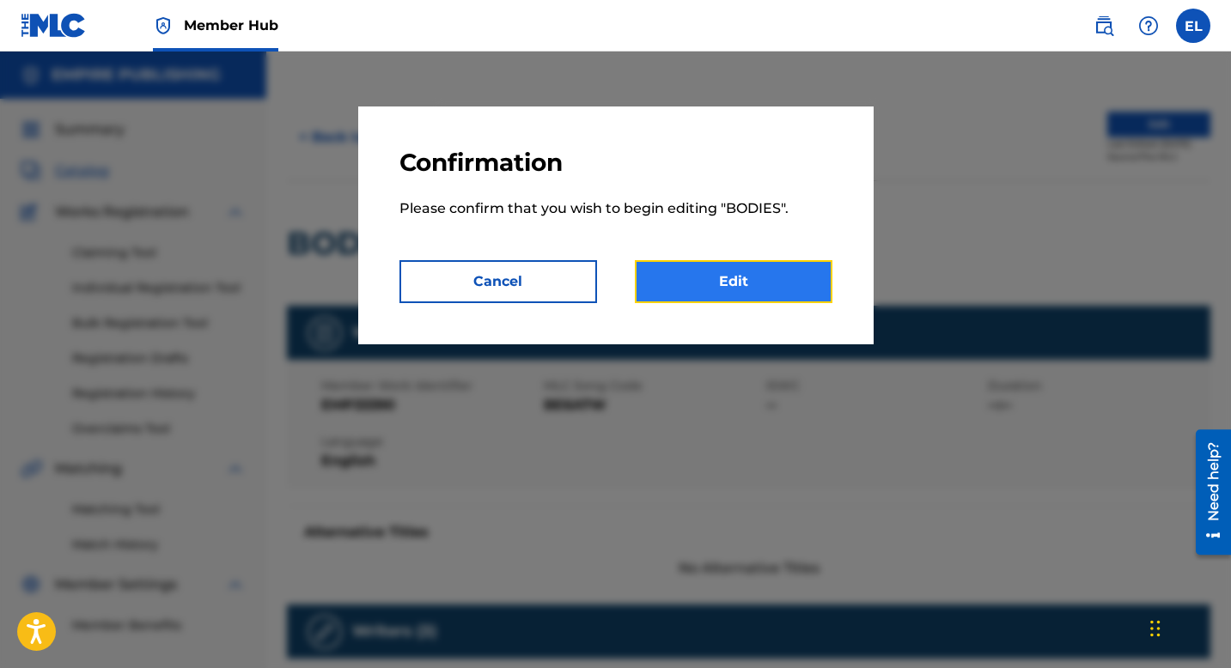
click at [800, 271] on link "Edit" at bounding box center [734, 281] width 198 height 43
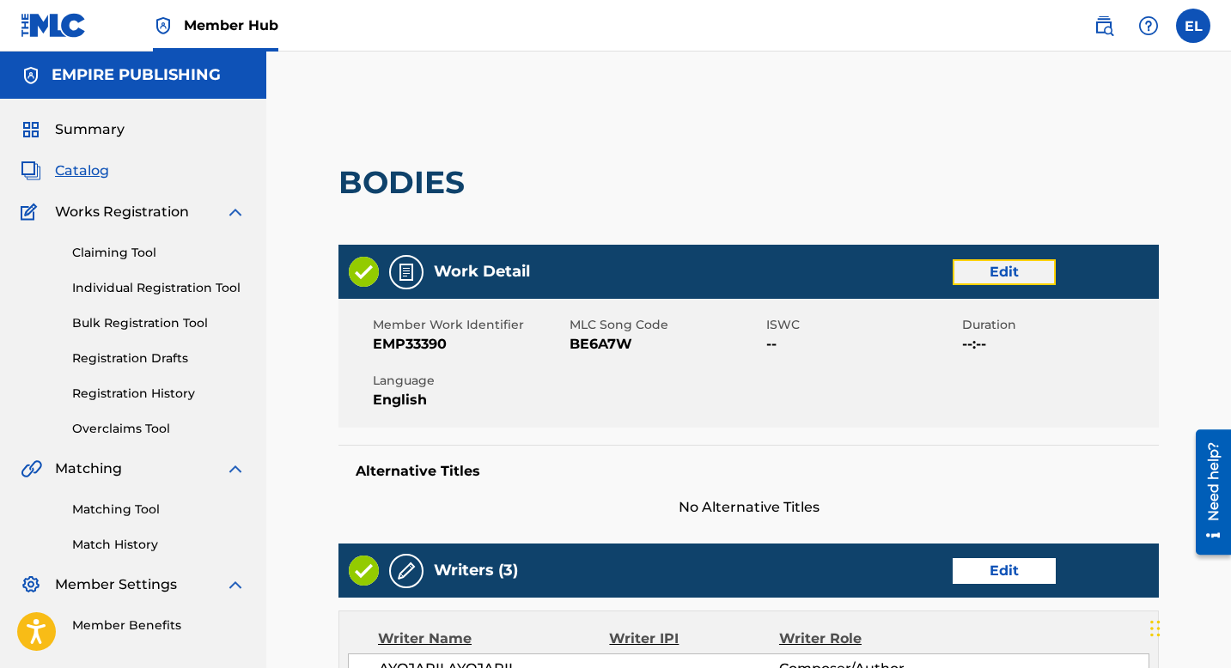
click at [963, 283] on link "Edit" at bounding box center [1004, 272] width 103 height 26
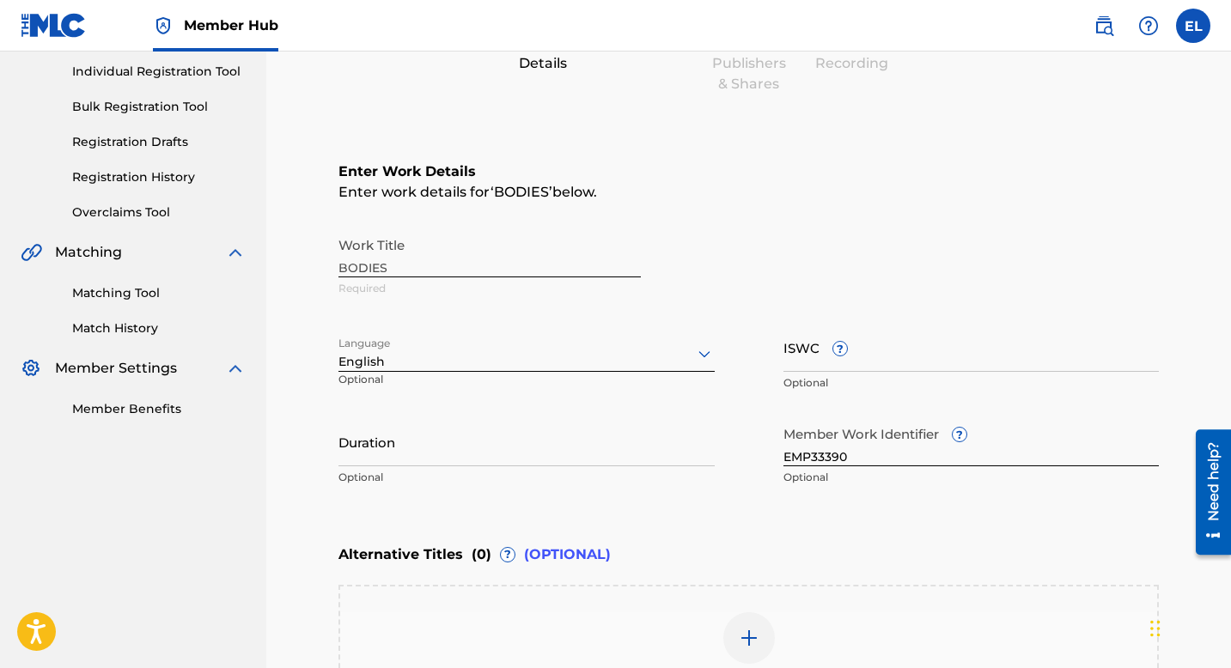
scroll to position [226, 0]
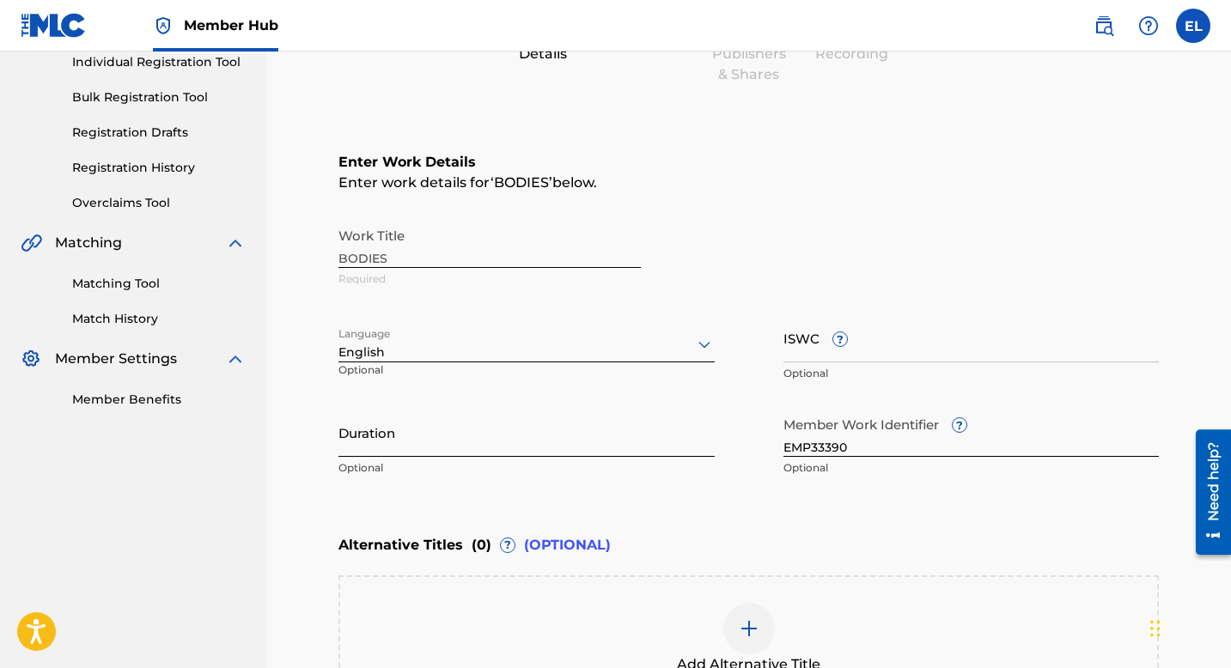
click at [552, 436] on input "Duration" at bounding box center [526, 432] width 376 height 49
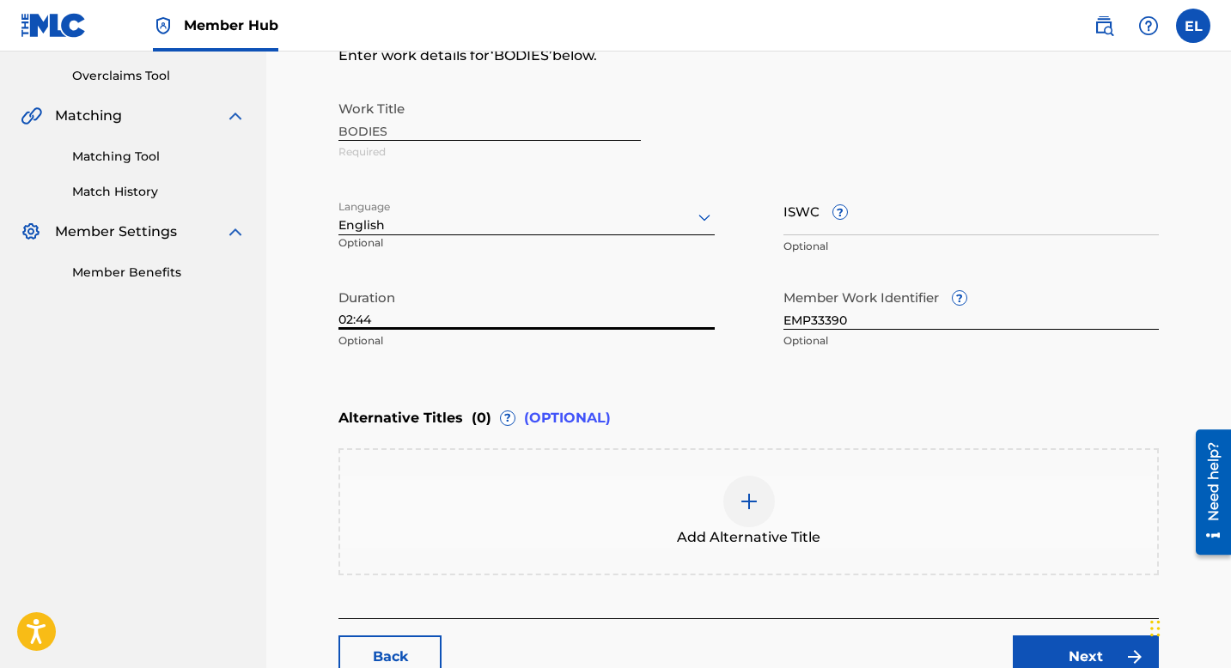
scroll to position [471, 0]
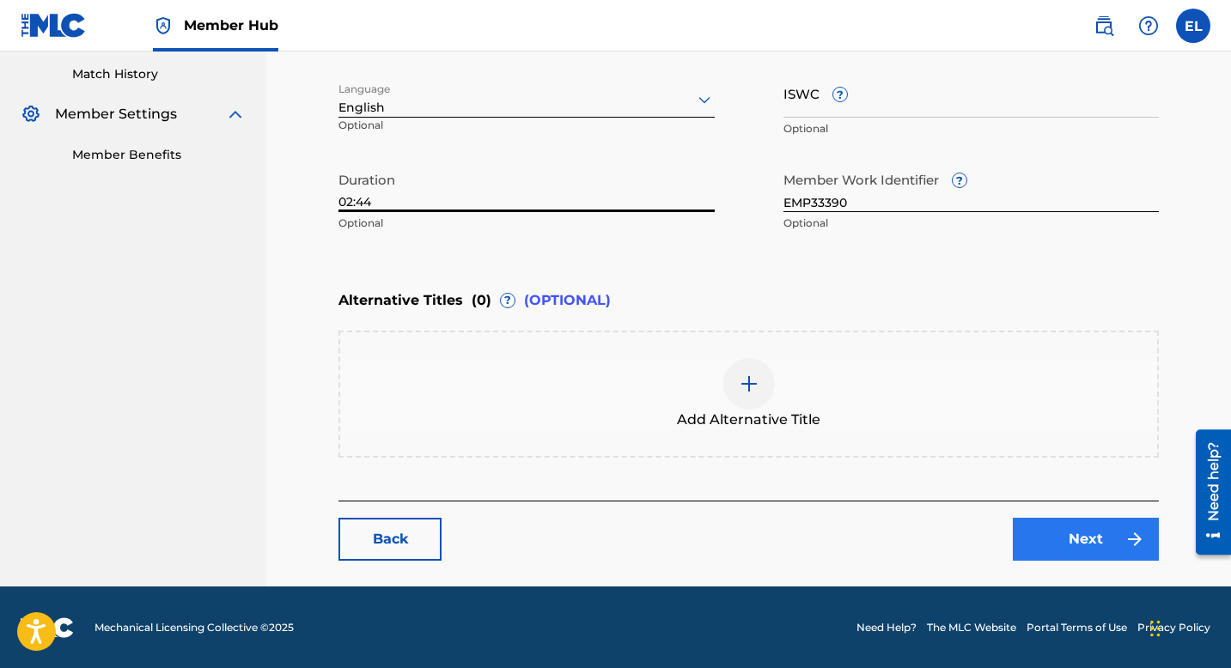
type input "02:44"
click at [1101, 549] on link "Next" at bounding box center [1086, 539] width 146 height 43
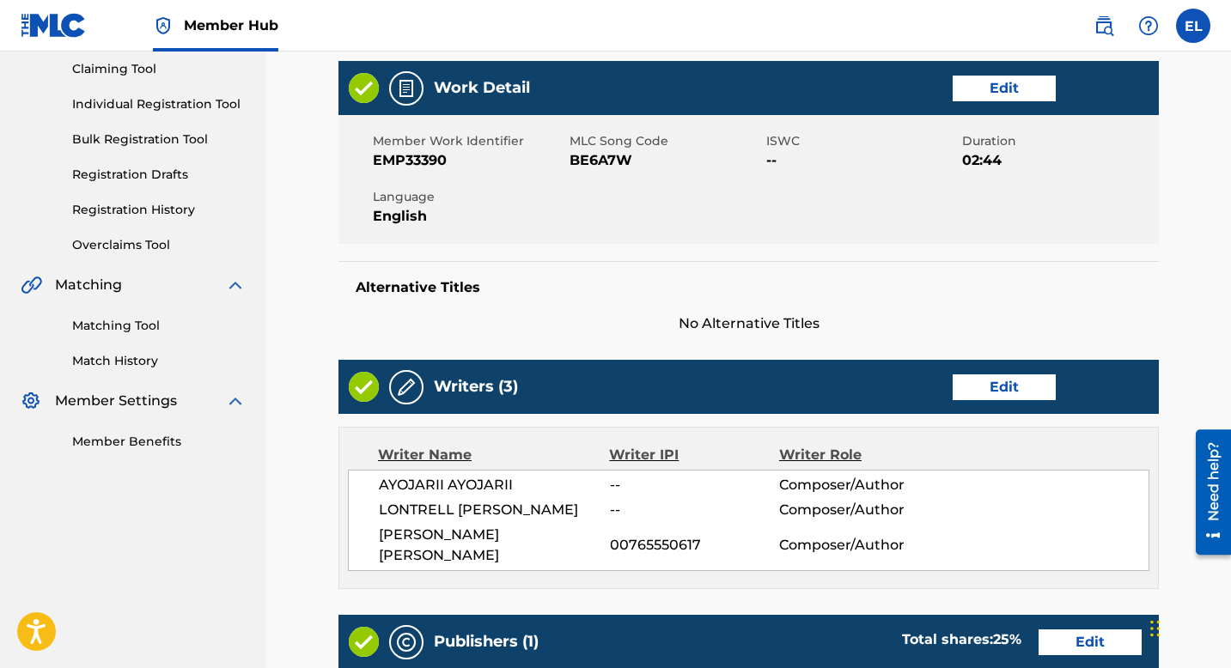
scroll to position [275, 0]
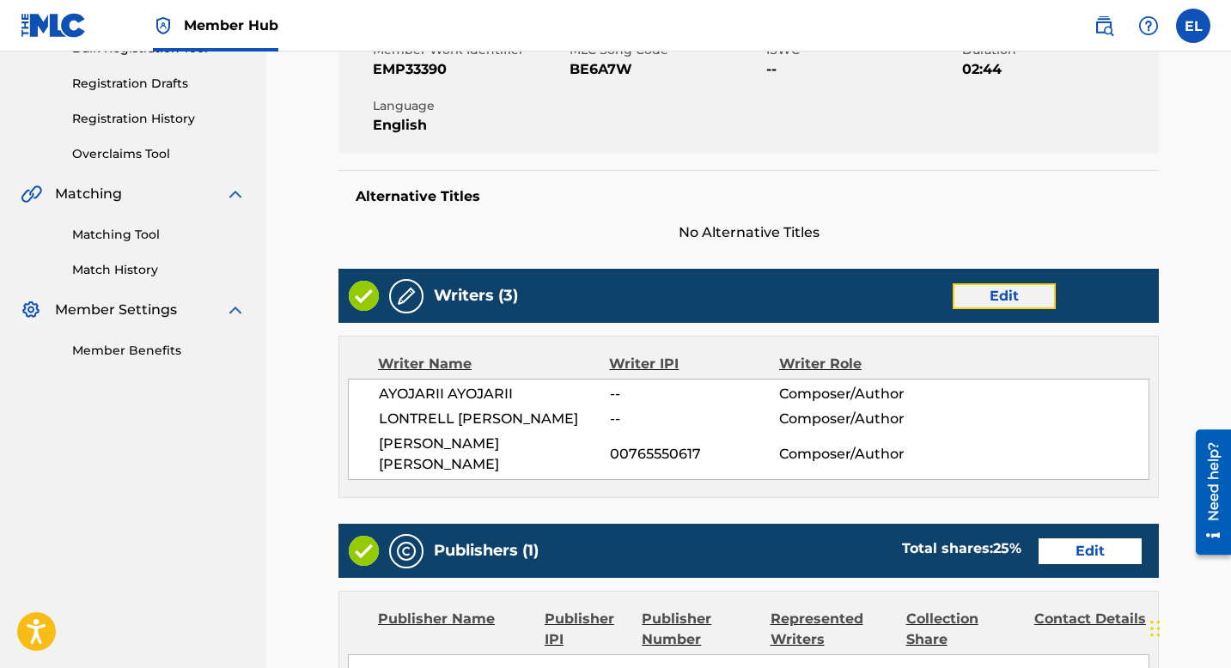
click at [1006, 291] on link "Edit" at bounding box center [1004, 296] width 103 height 26
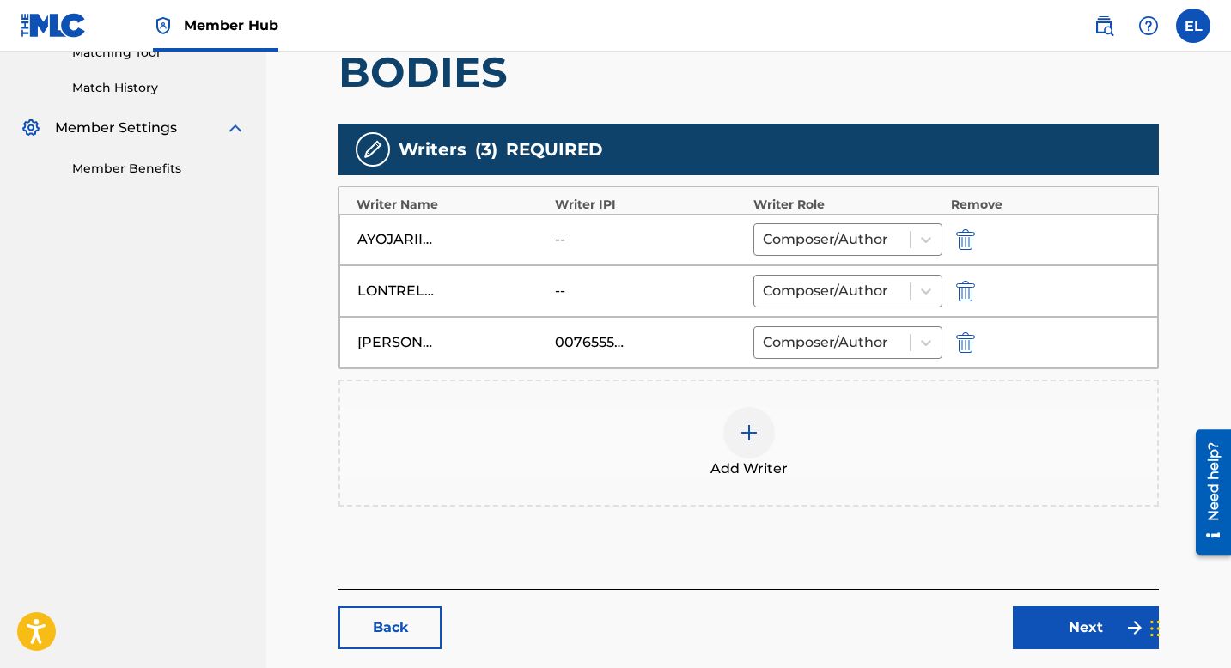
scroll to position [546, 0]
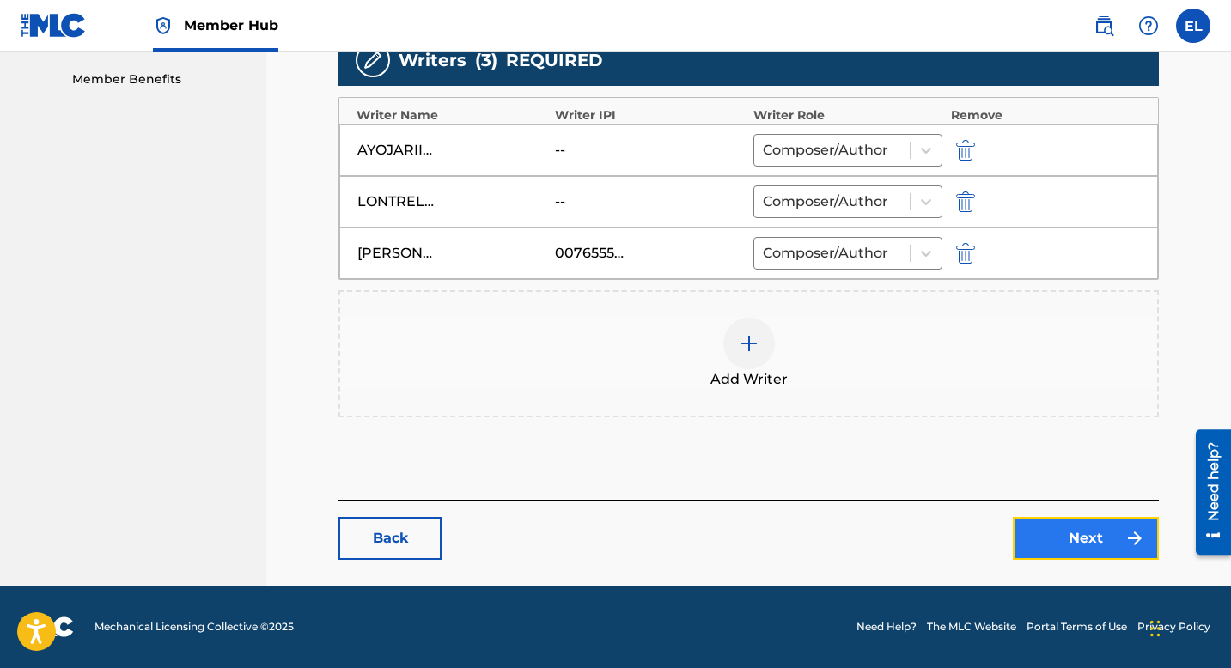
click at [1062, 550] on link "Next" at bounding box center [1086, 538] width 146 height 43
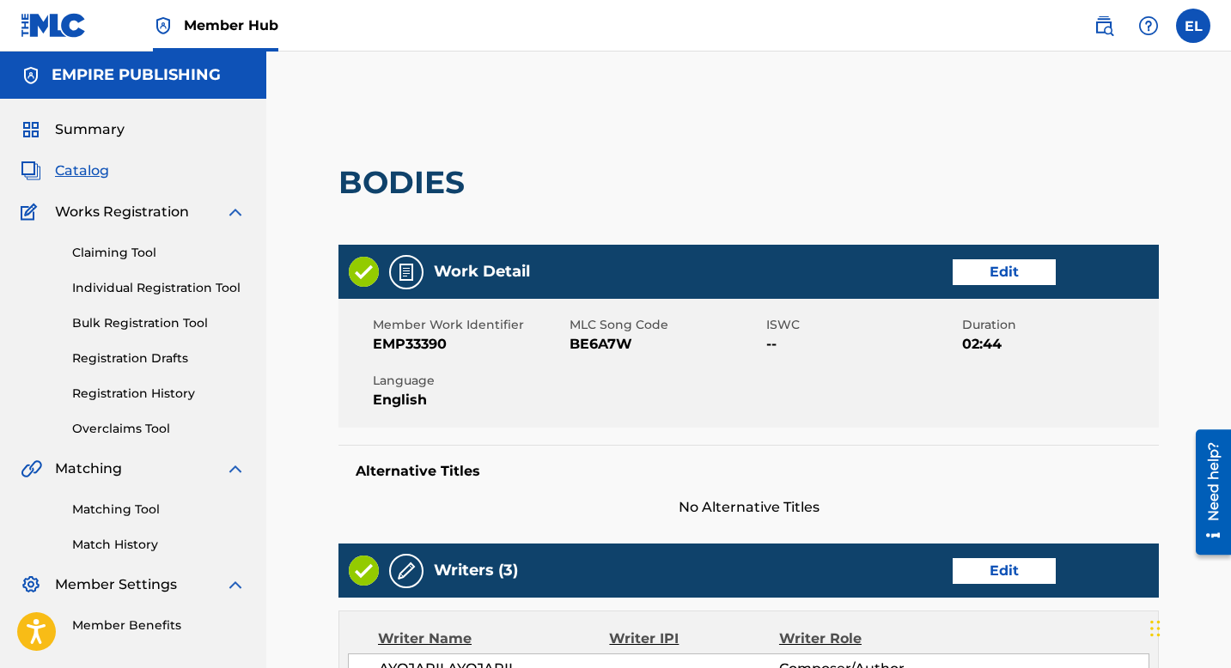
click at [82, 163] on span "Catalog" at bounding box center [82, 171] width 54 height 21
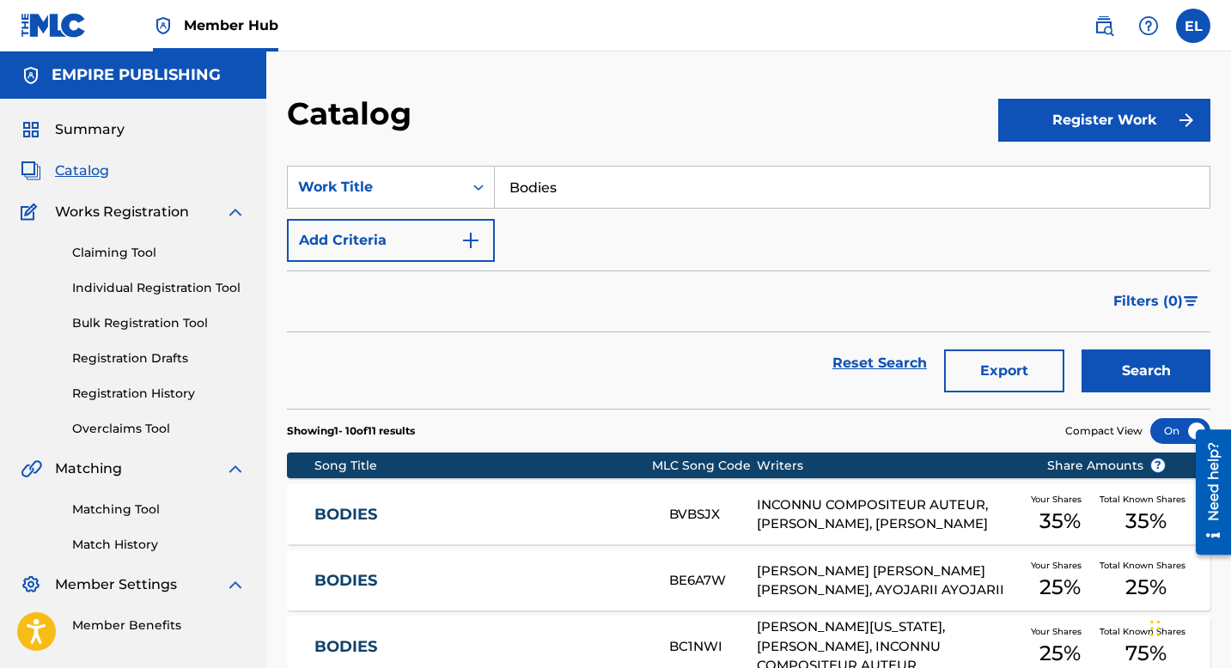
click at [512, 562] on div "BODIES BE6A7W [PERSON_NAME] [PERSON_NAME] [PERSON_NAME], AYOJARII AYOJARII Your…" at bounding box center [748, 581] width 923 height 60
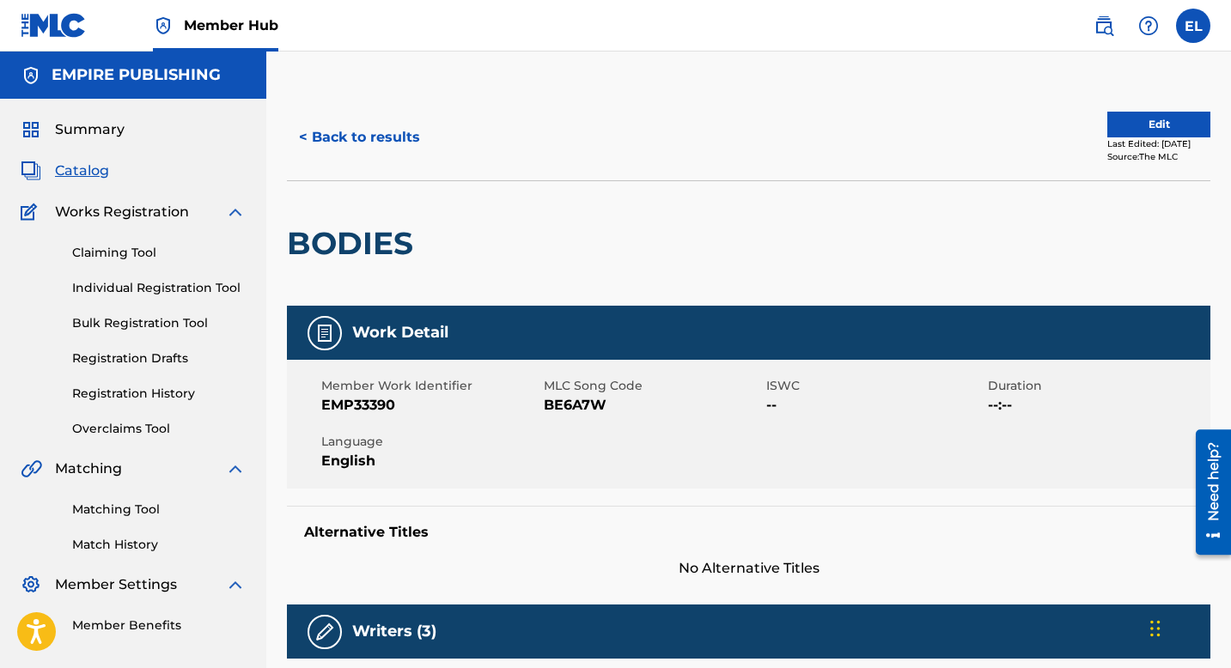
click at [579, 398] on span "BE6A7W" at bounding box center [653, 405] width 218 height 21
copy span "BE6A7W"
click at [84, 168] on span "Catalog" at bounding box center [82, 171] width 54 height 21
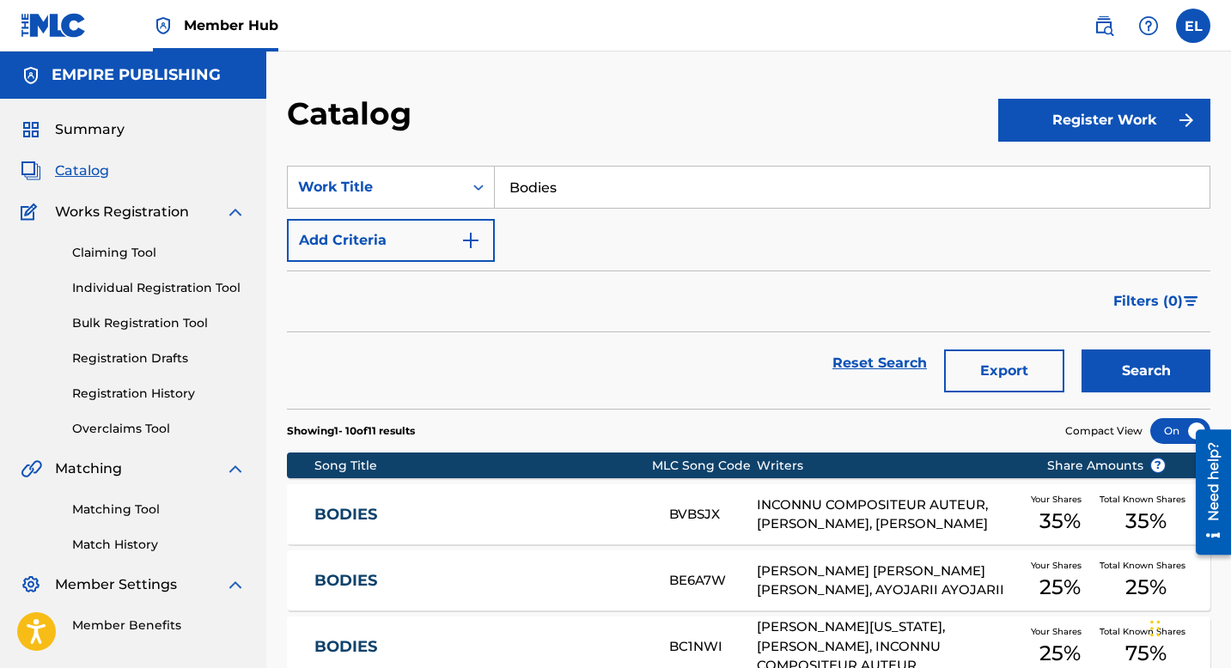
click at [593, 181] on input "Bodies" at bounding box center [852, 187] width 715 height 41
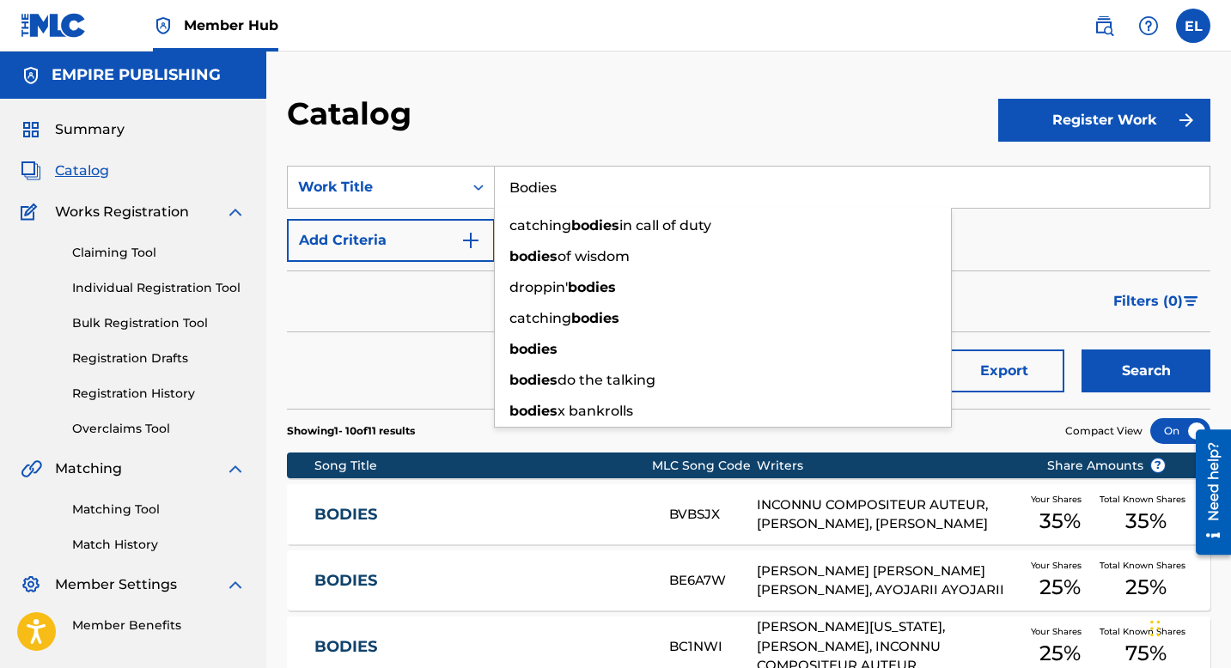
click at [593, 181] on input "Bodies" at bounding box center [852, 187] width 715 height 41
paste input "LAST ONE"
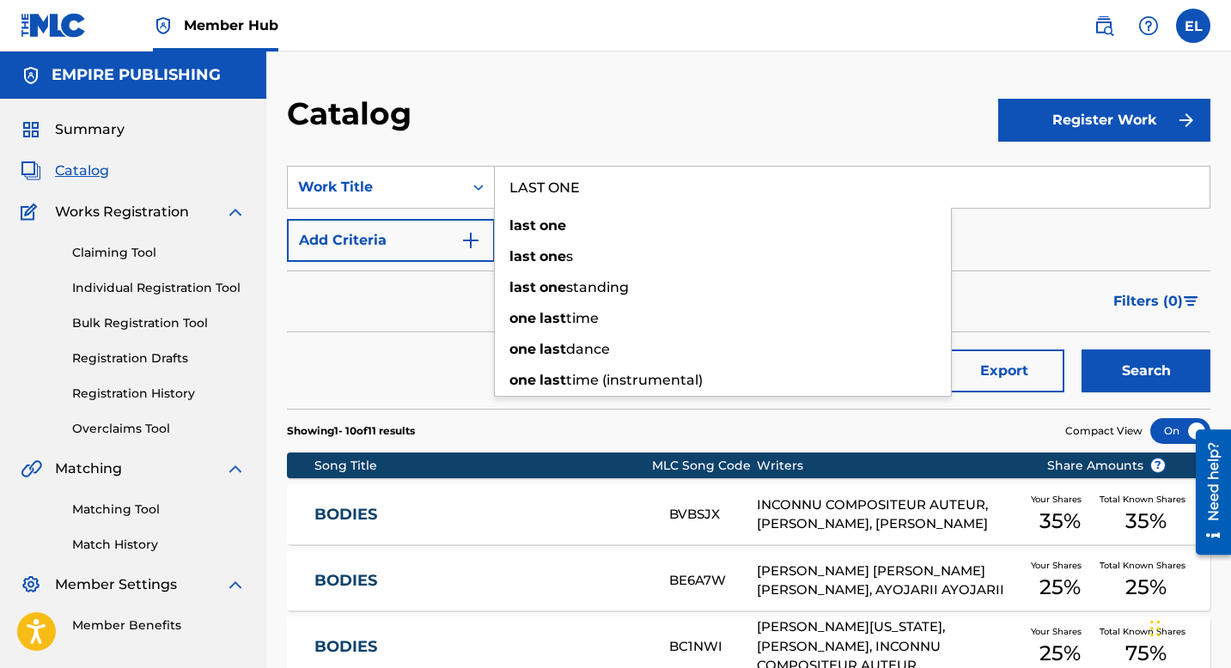
type input "LAST ONE"
click at [1082, 350] on button "Search" at bounding box center [1146, 371] width 129 height 43
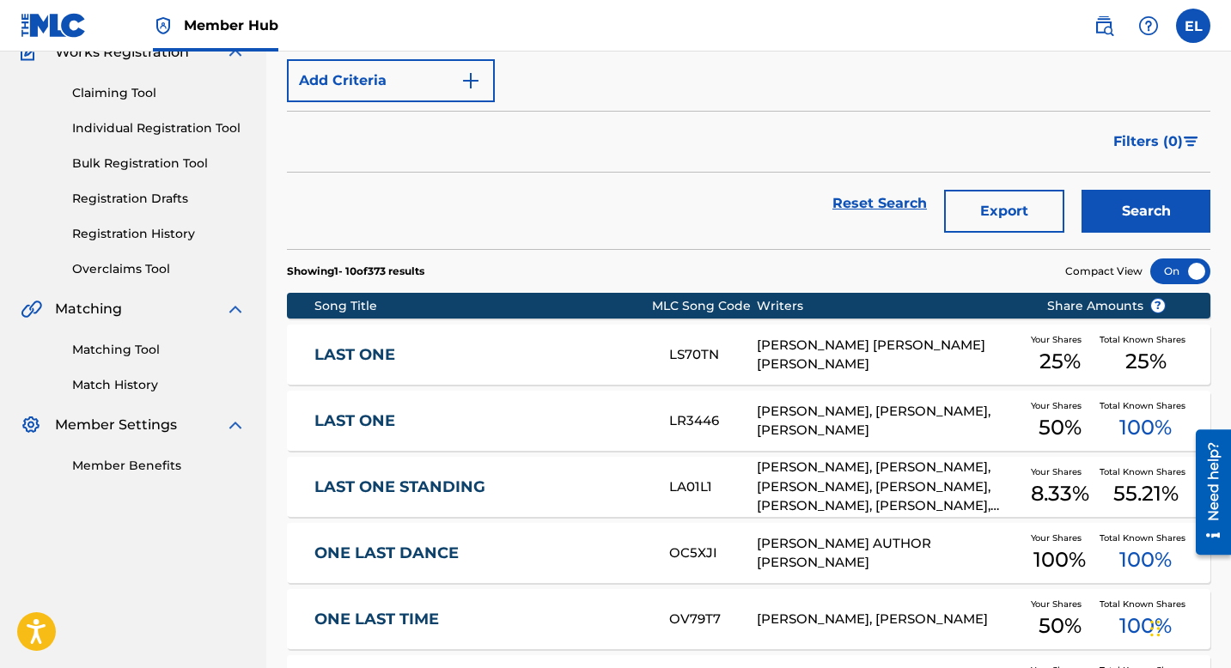
scroll to position [177, 0]
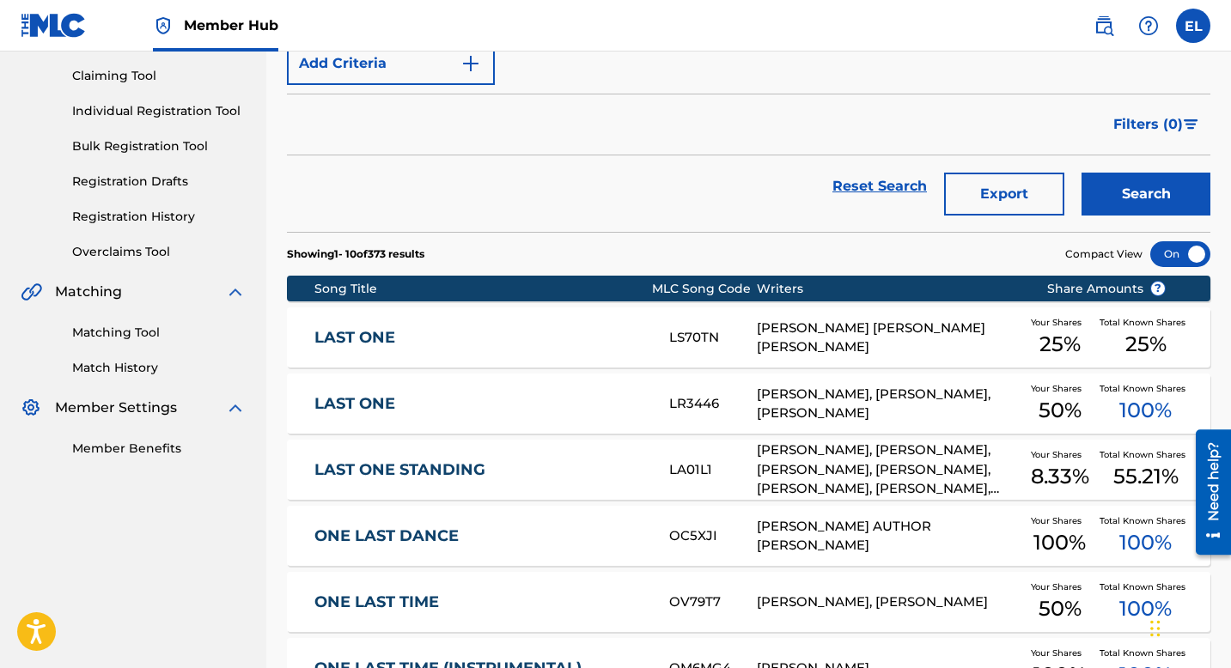
click at [515, 407] on link "LAST ONE" at bounding box center [480, 404] width 332 height 20
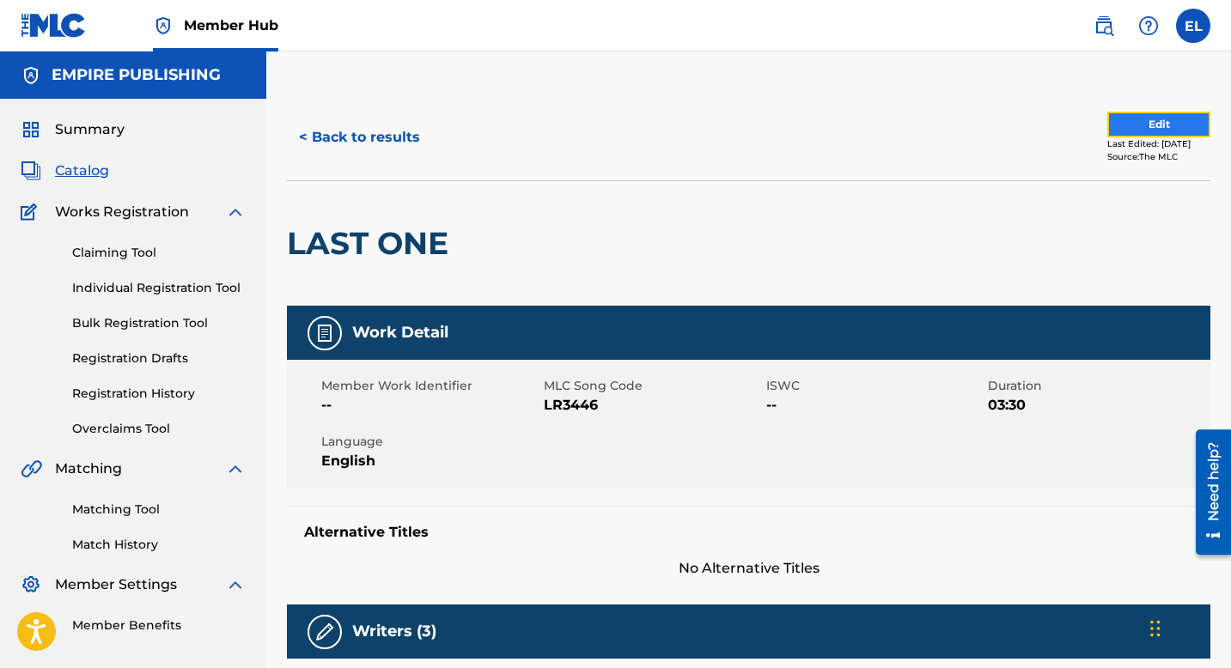
click at [1158, 122] on button "Edit" at bounding box center [1158, 125] width 103 height 26
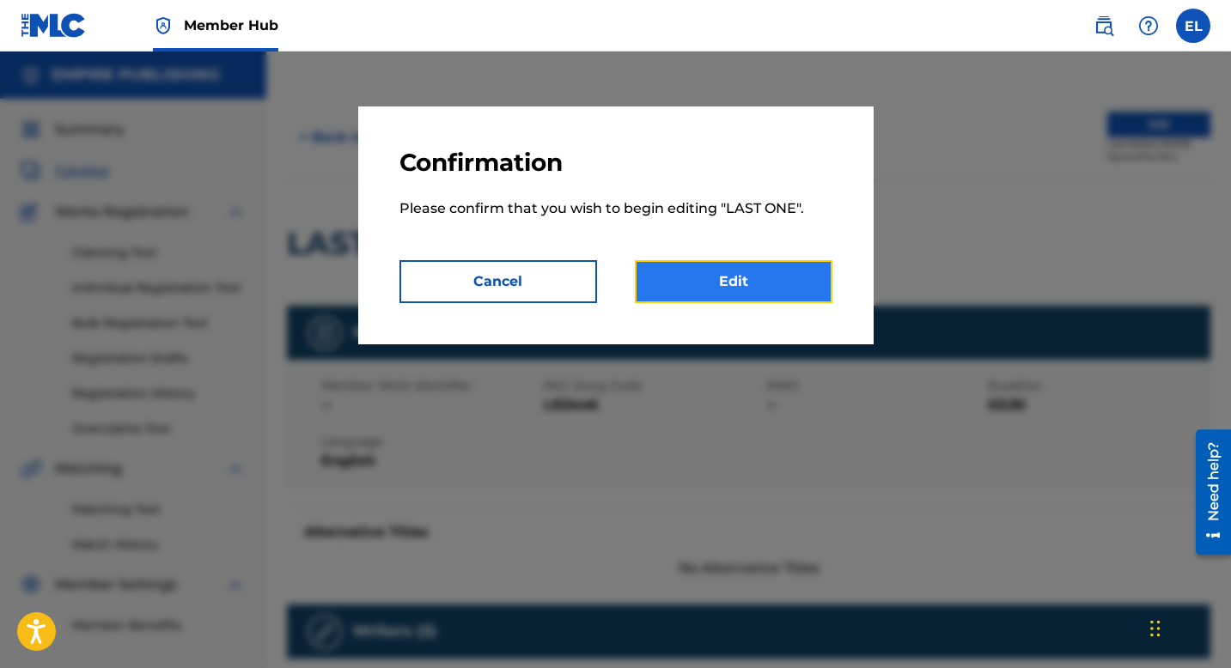
click at [780, 271] on link "Edit" at bounding box center [734, 281] width 198 height 43
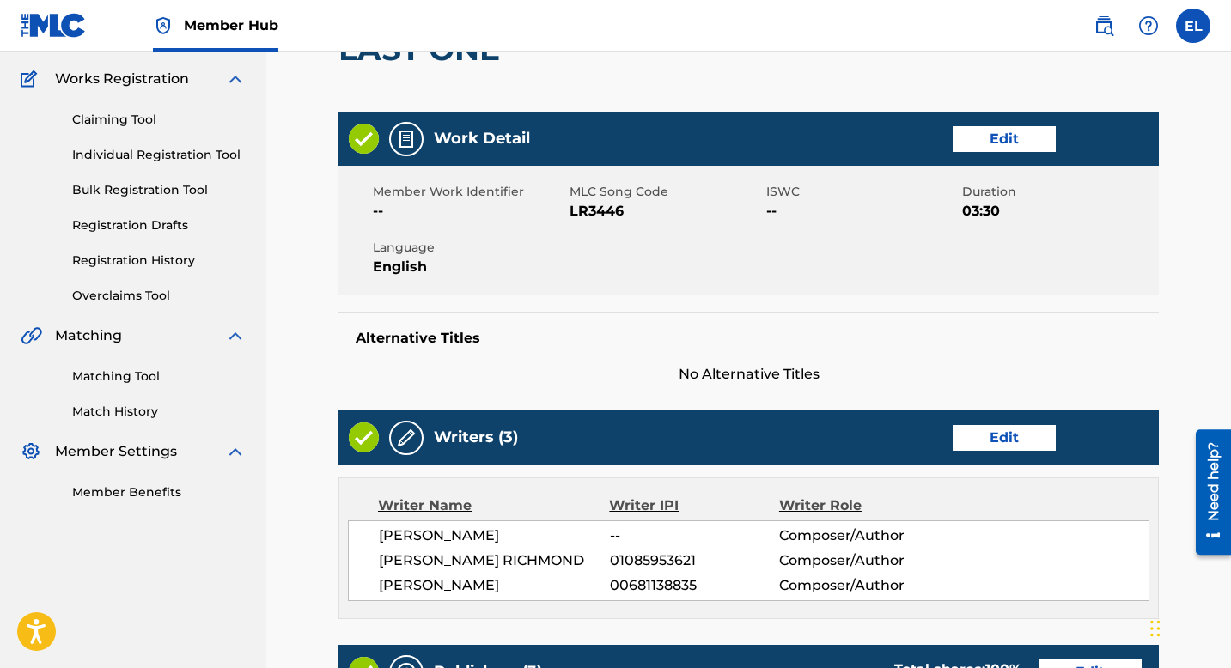
scroll to position [44, 0]
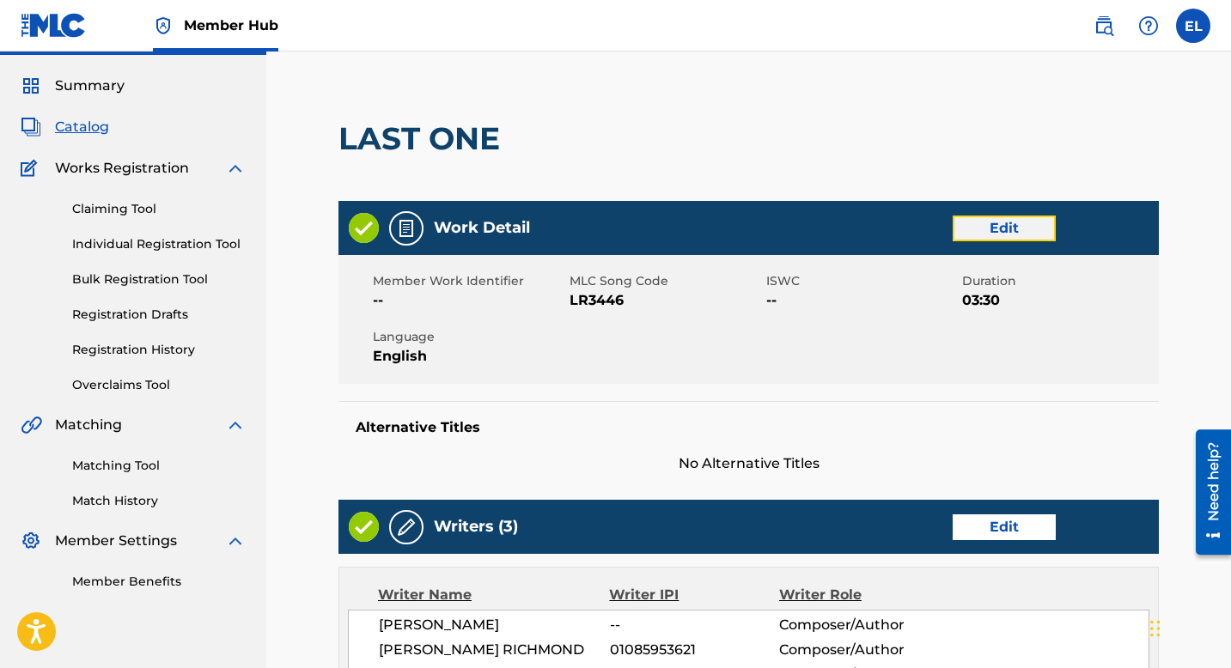
click at [1009, 239] on link "Edit" at bounding box center [1004, 229] width 103 height 26
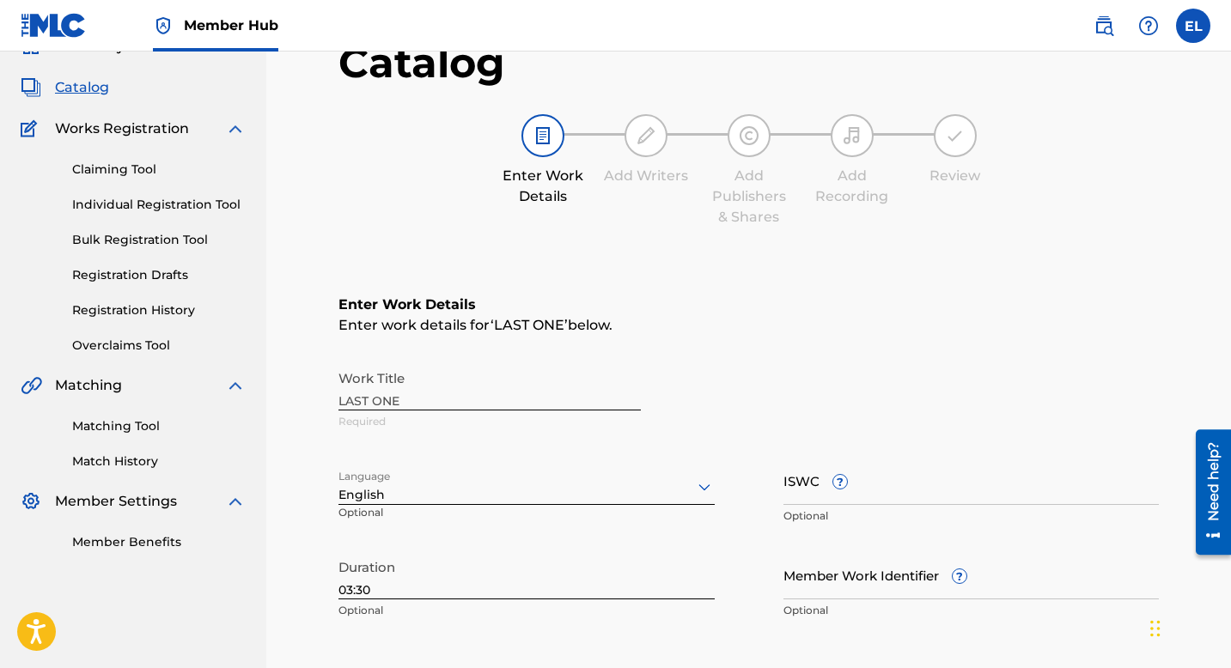
scroll to position [112, 0]
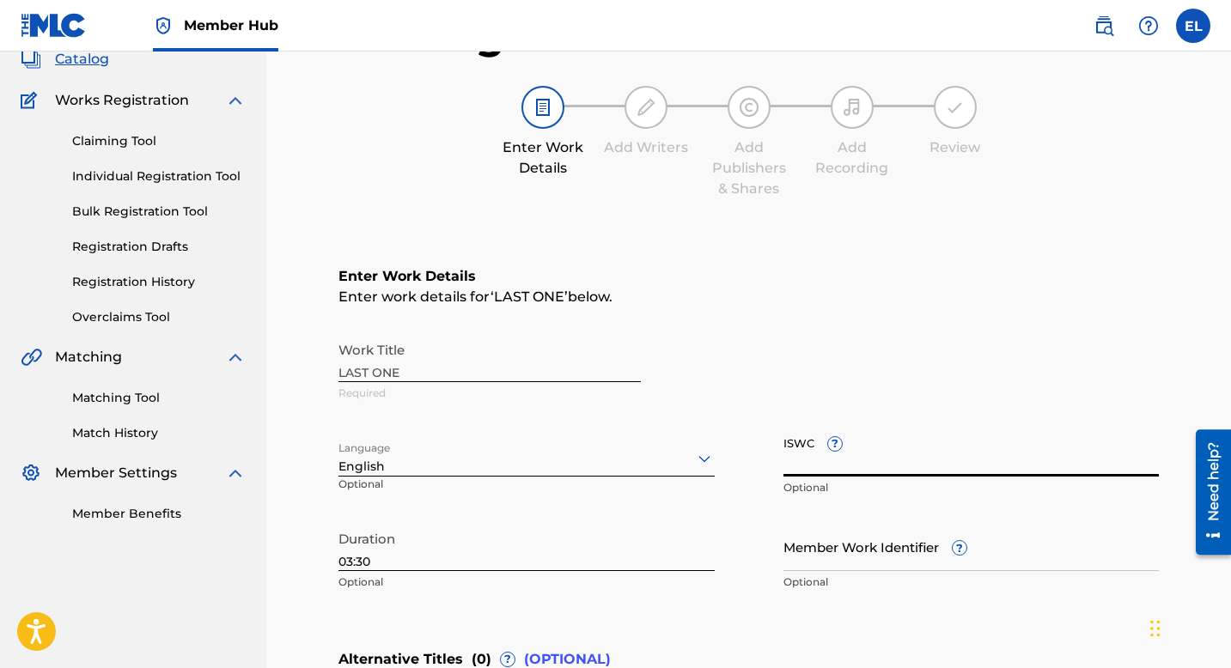
click at [856, 448] on input "ISWC ?" at bounding box center [971, 452] width 376 height 49
paste input "T3273523874"
type input "T3273523874"
click at [856, 552] on input "Member Work Identifier ?" at bounding box center [971, 546] width 376 height 49
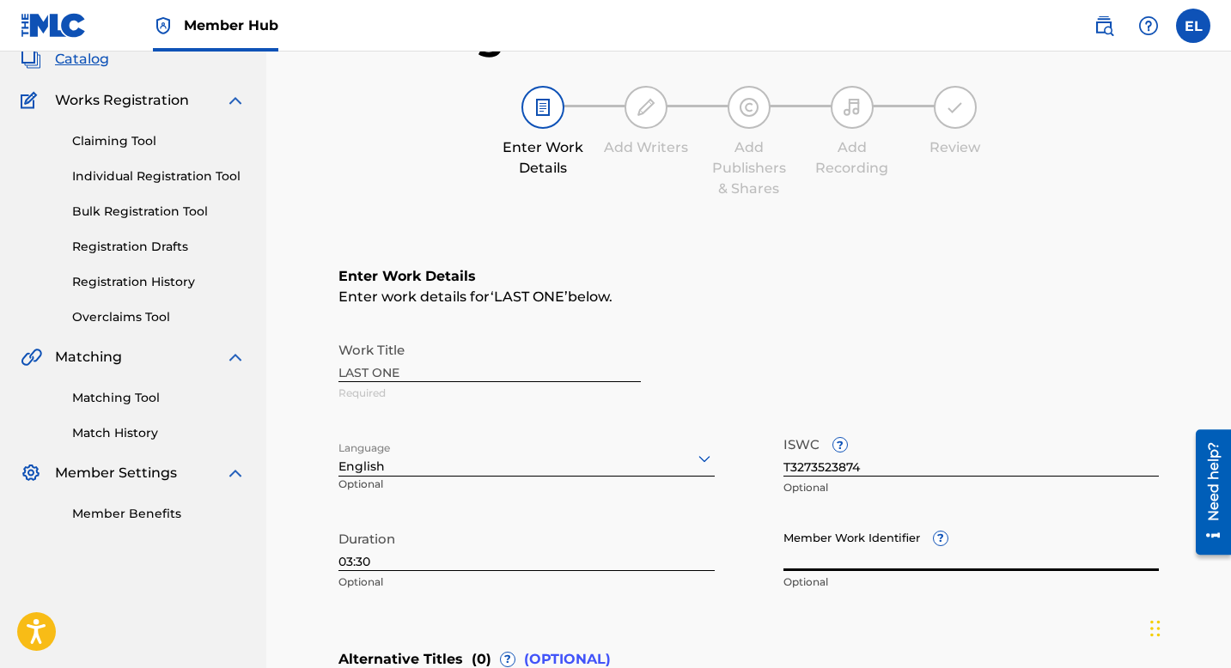
paste input "EMP33395"
type input "EMP33395"
click at [637, 521] on div "Work Title LAST ONE Required Language English Optional ISWC ? T3273523874 Optio…" at bounding box center [748, 466] width 820 height 266
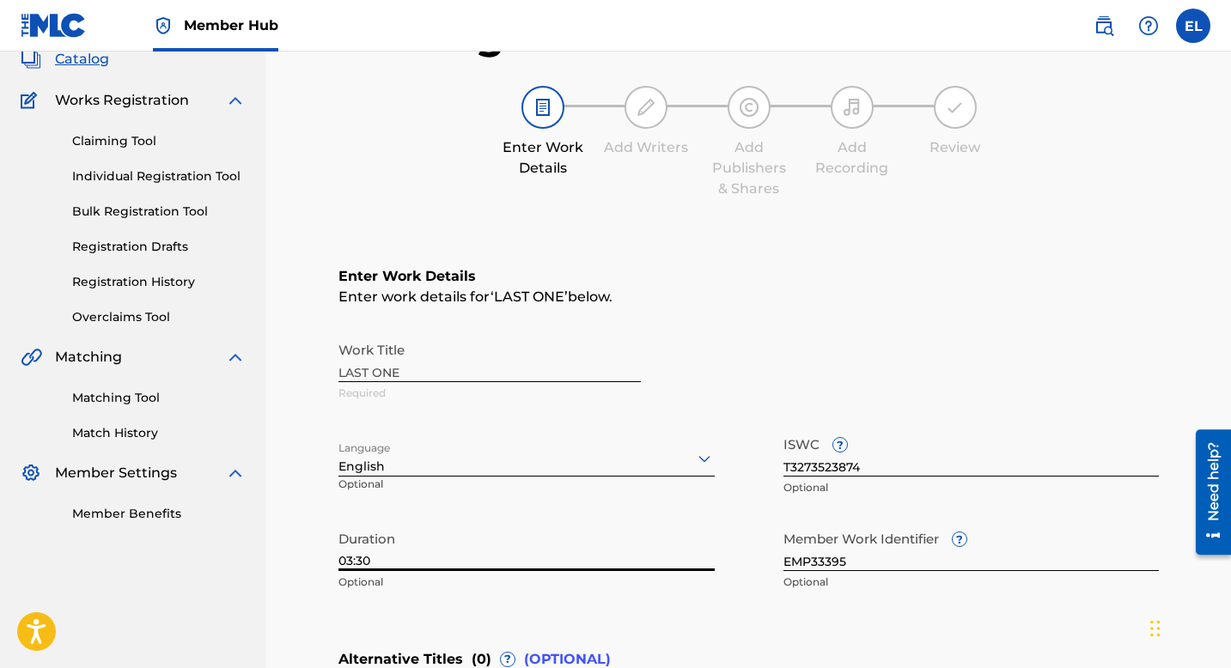
click at [621, 539] on input "03:30" at bounding box center [526, 546] width 376 height 49
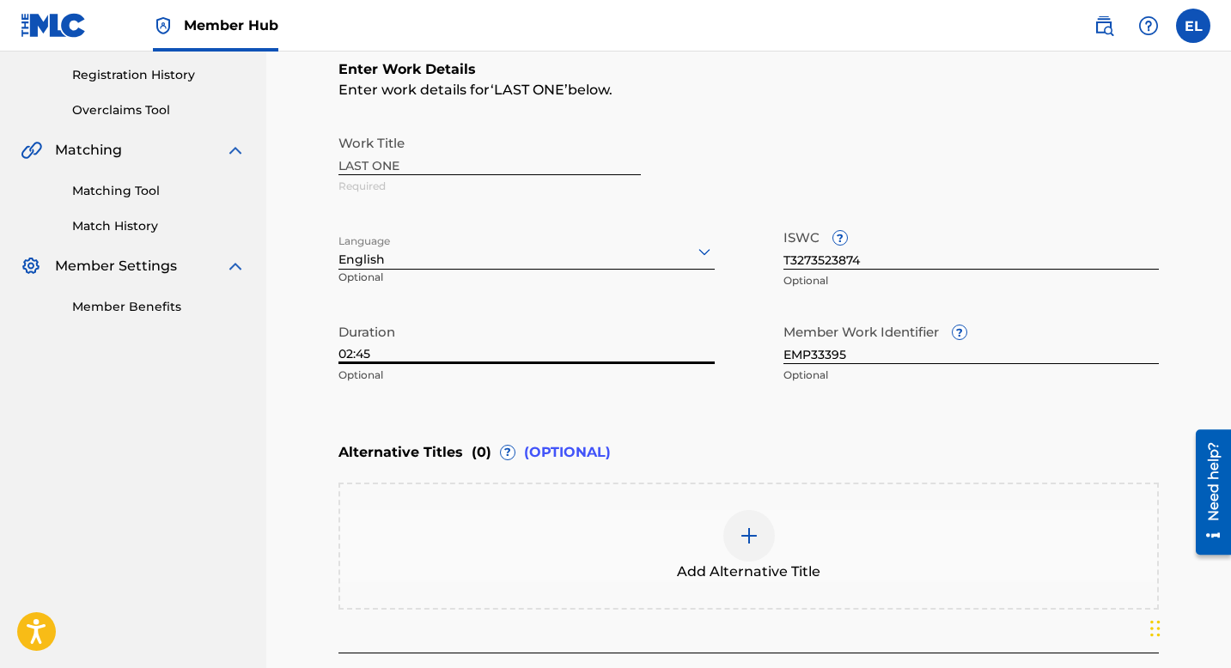
scroll to position [464, 0]
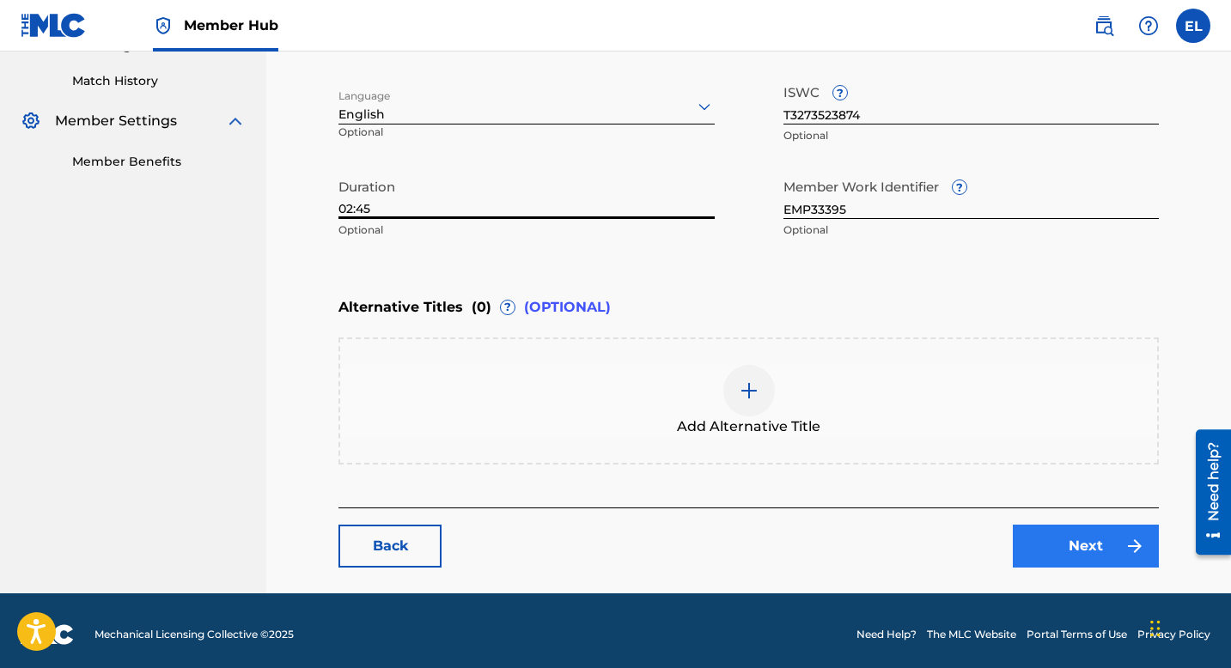
type input "02:45"
click at [1060, 535] on link "Next" at bounding box center [1086, 546] width 146 height 43
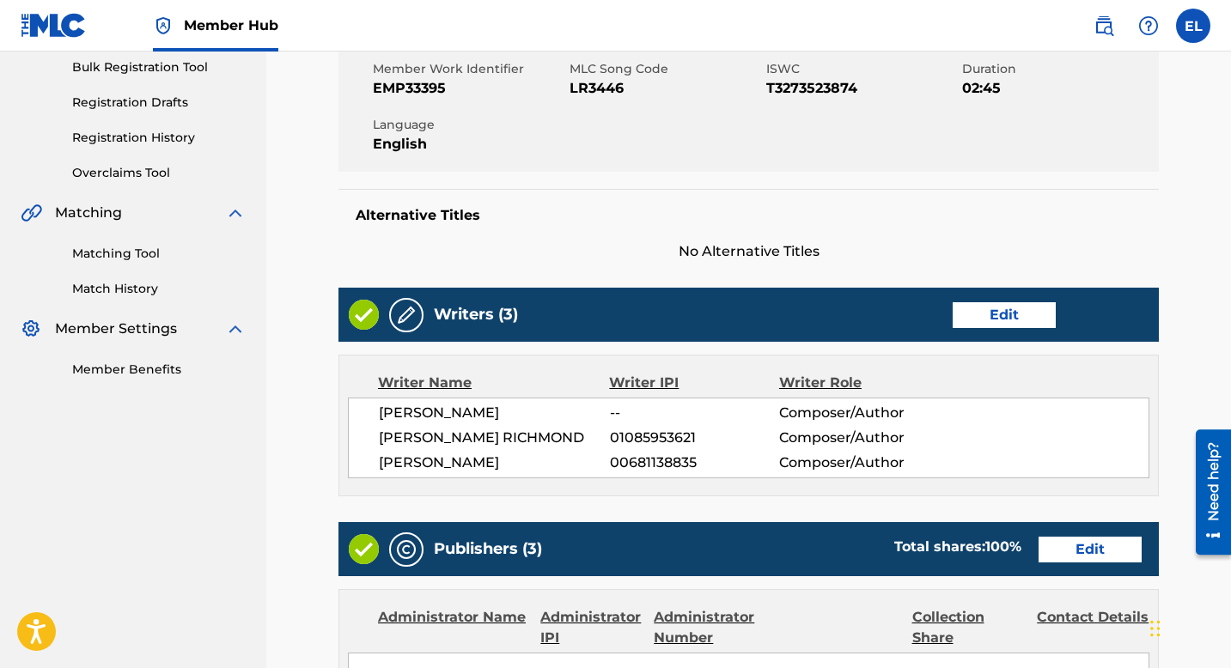
scroll to position [271, 0]
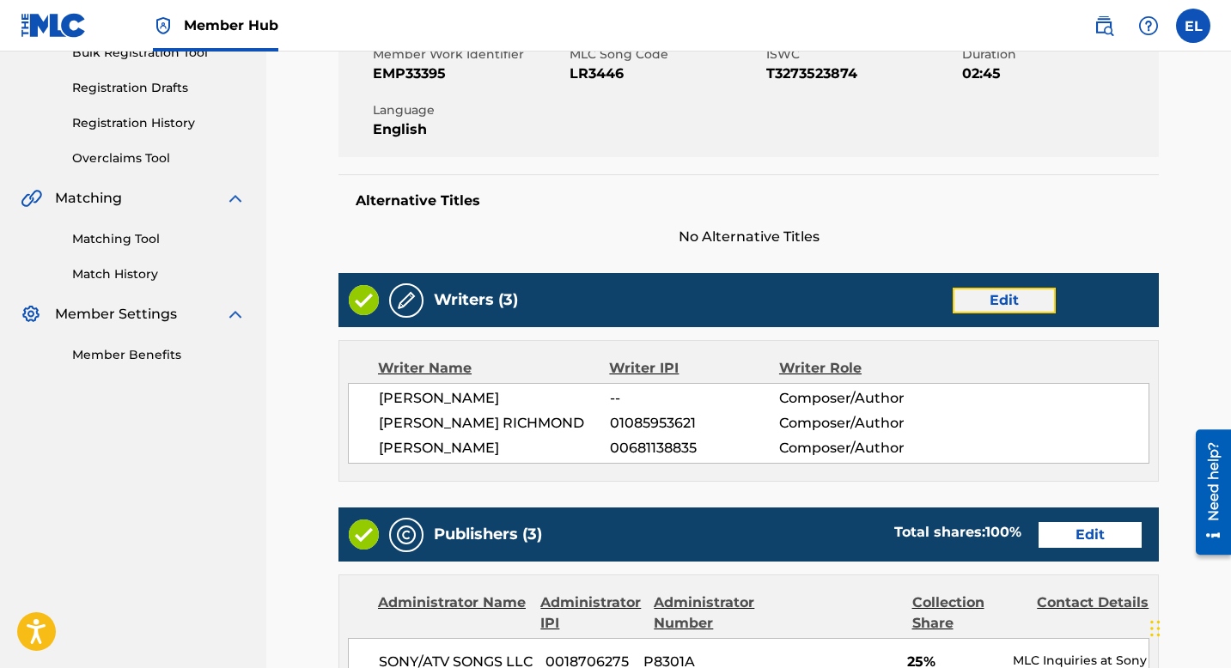
click at [1011, 310] on link "Edit" at bounding box center [1004, 301] width 103 height 26
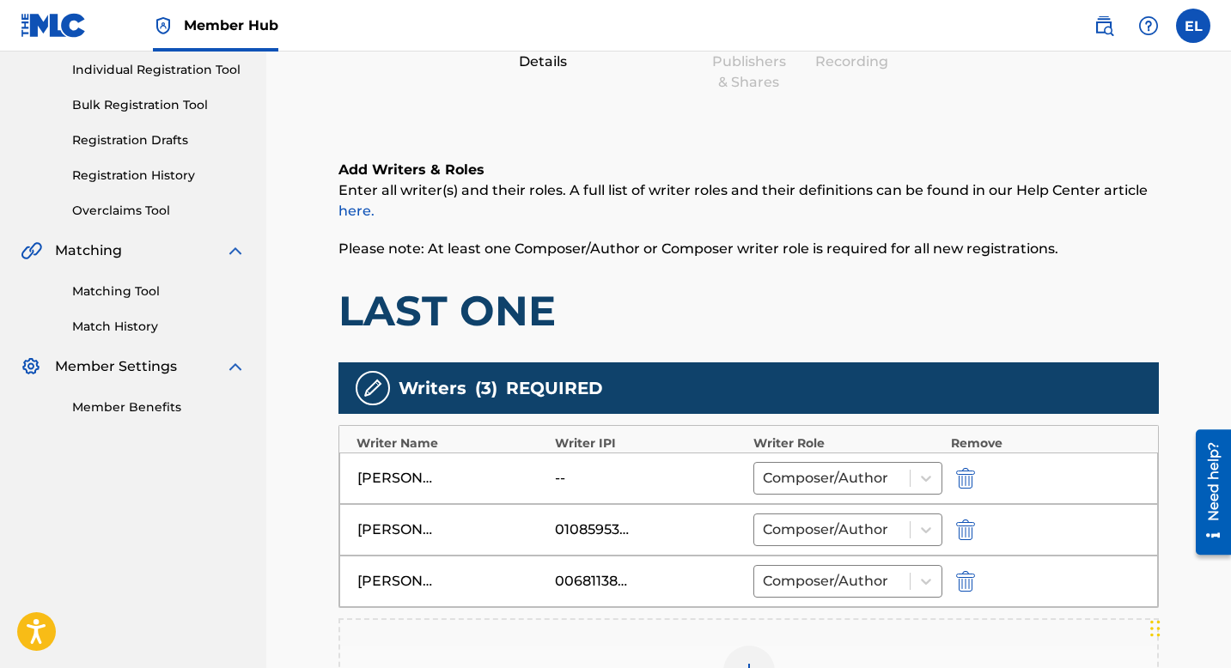
scroll to position [220, 0]
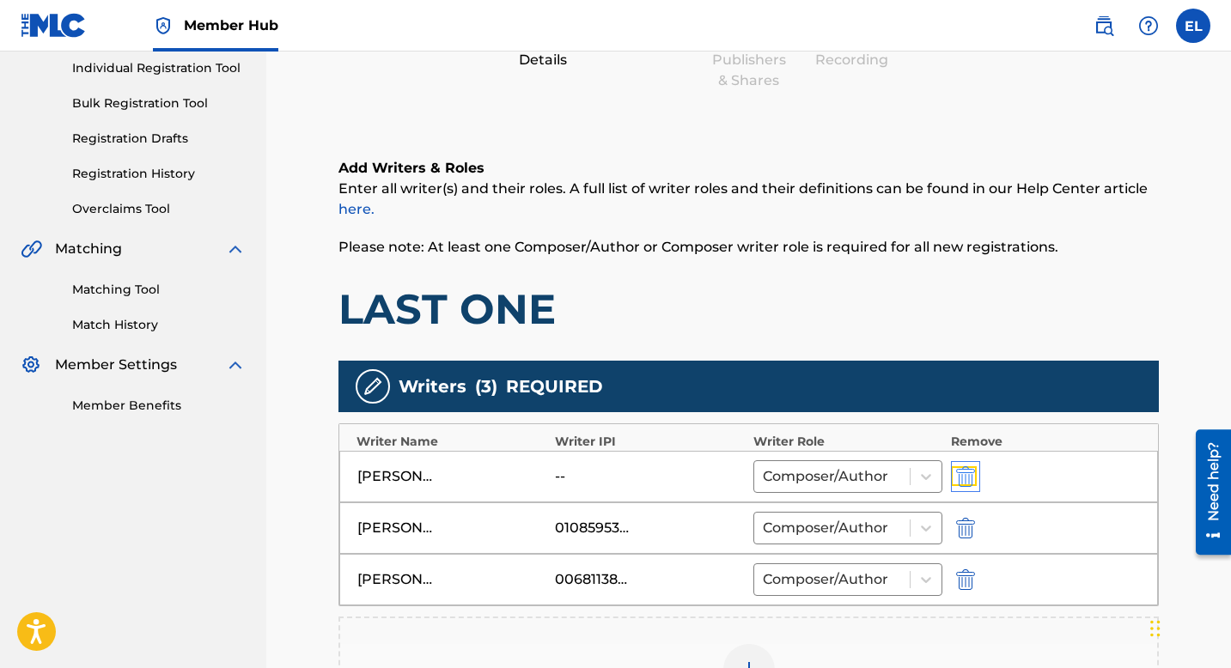
click at [966, 480] on img "submit" at bounding box center [965, 476] width 19 height 21
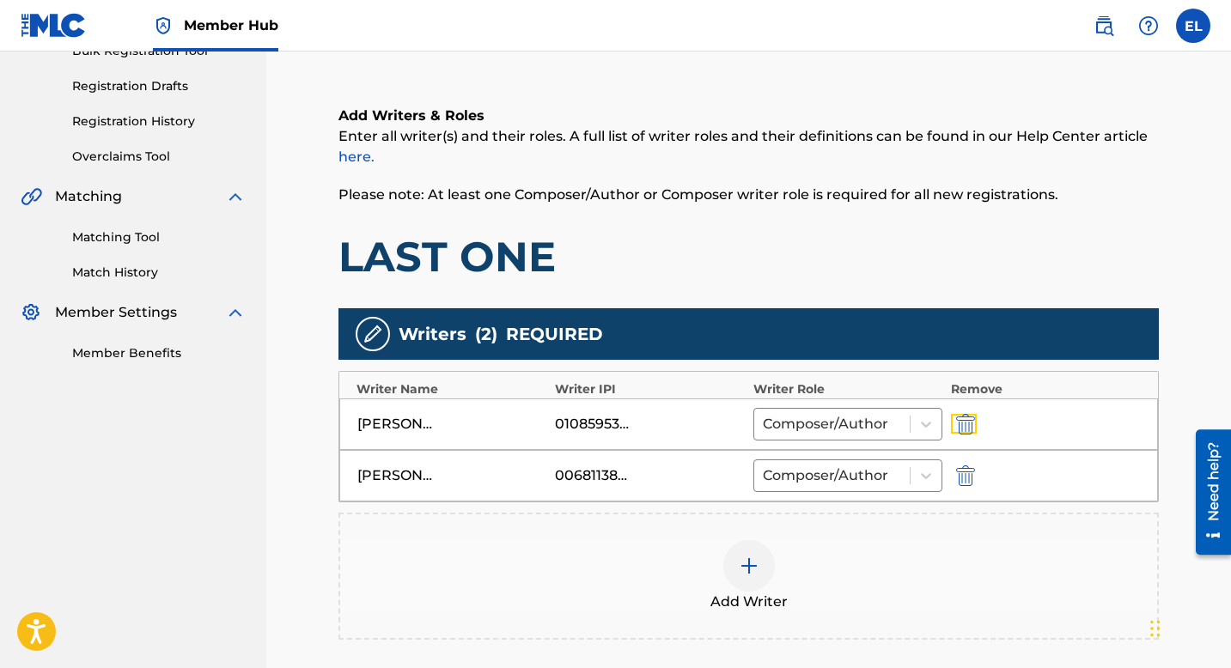
scroll to position [312, 0]
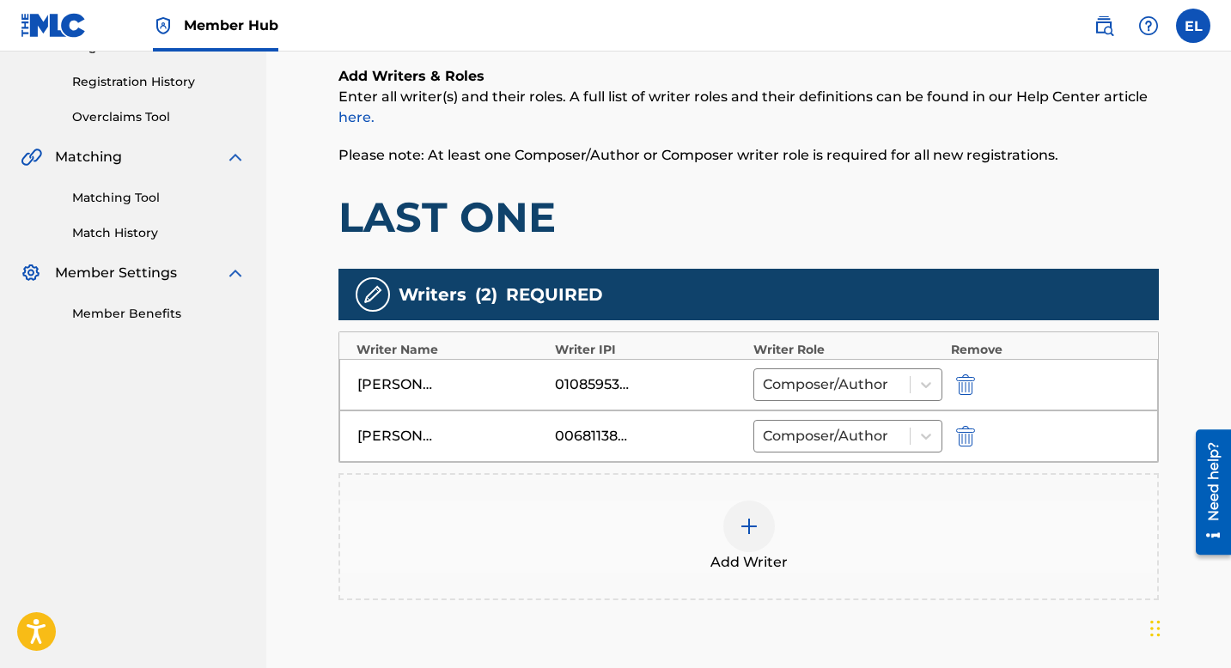
click at [739, 535] on img at bounding box center [749, 526] width 21 height 21
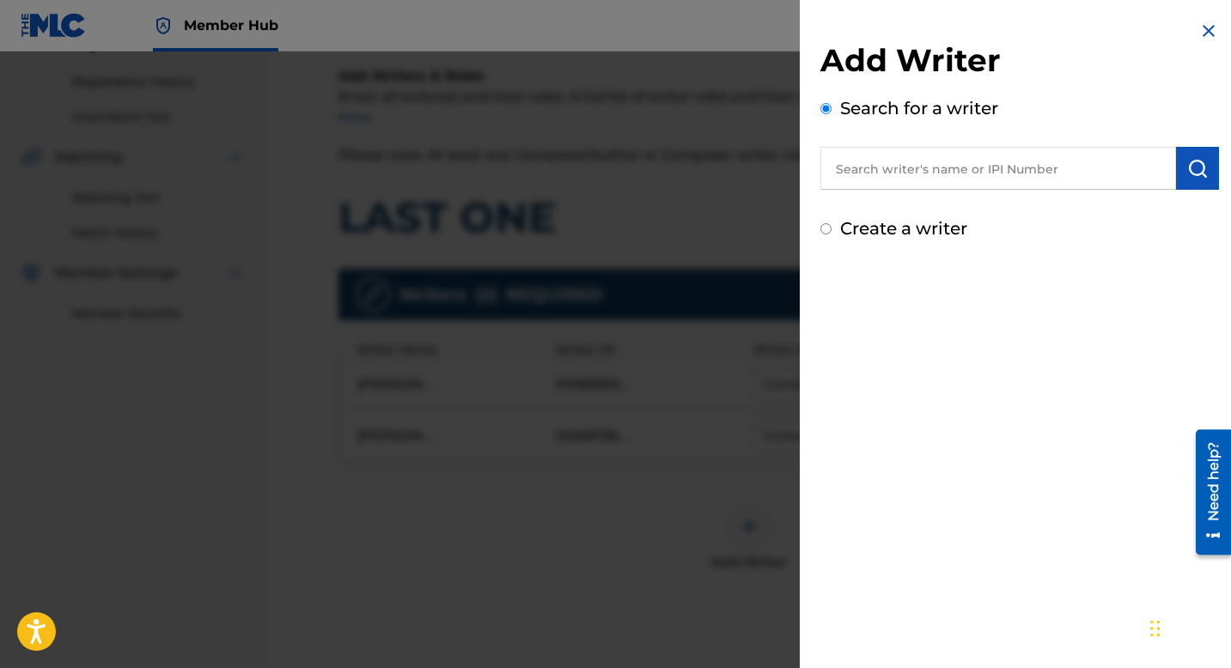
click at [864, 162] on input "text" at bounding box center [998, 168] width 356 height 43
paste input "765550617"
type input "00765550617"
click at [1212, 155] on button "submit" at bounding box center [1197, 168] width 43 height 43
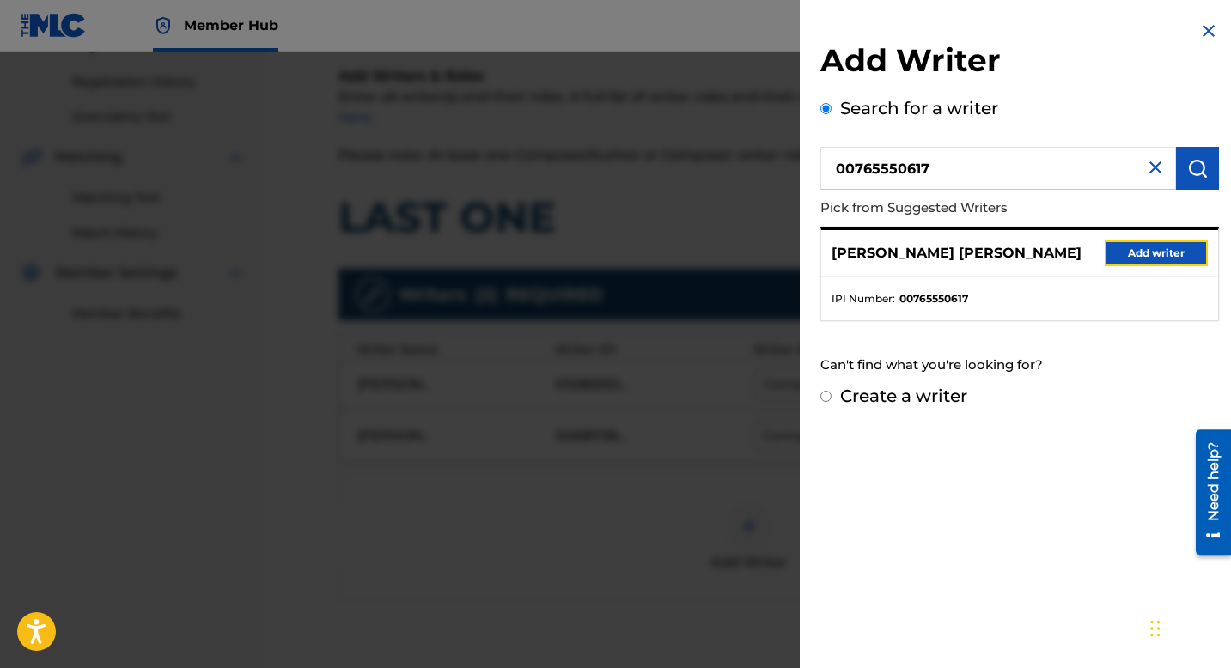
click at [1128, 257] on button "Add writer" at bounding box center [1156, 254] width 103 height 26
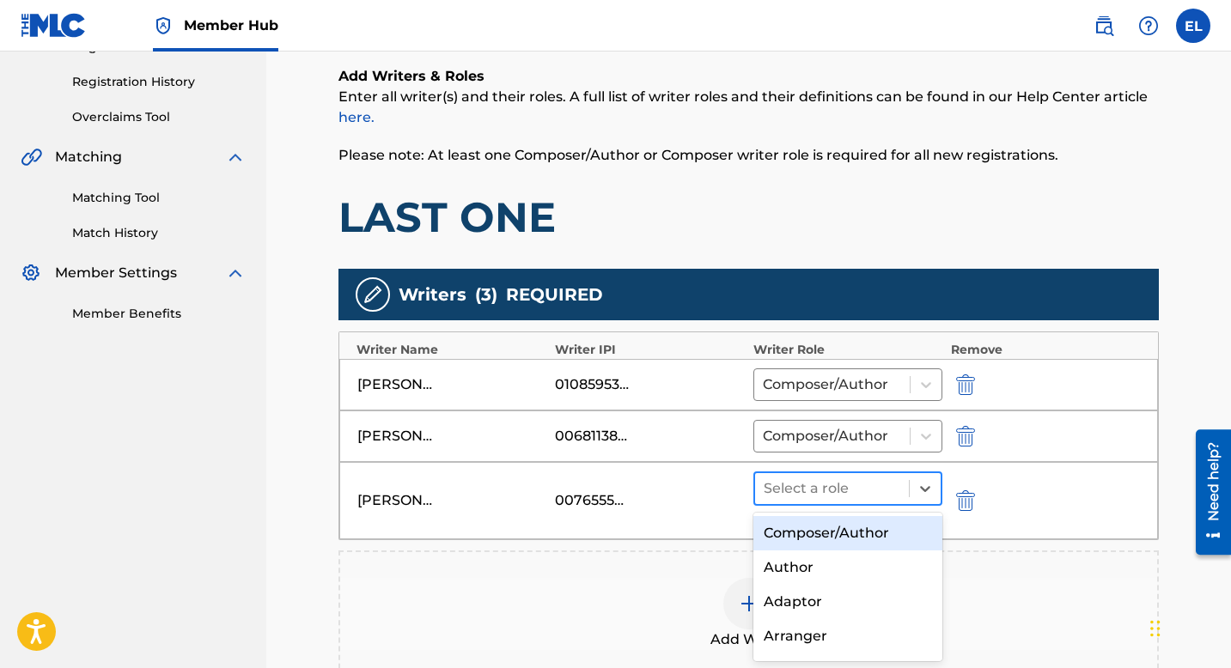
click at [820, 489] on div at bounding box center [832, 489] width 137 height 24
click at [816, 532] on div "Composer/Author" at bounding box center [847, 533] width 189 height 34
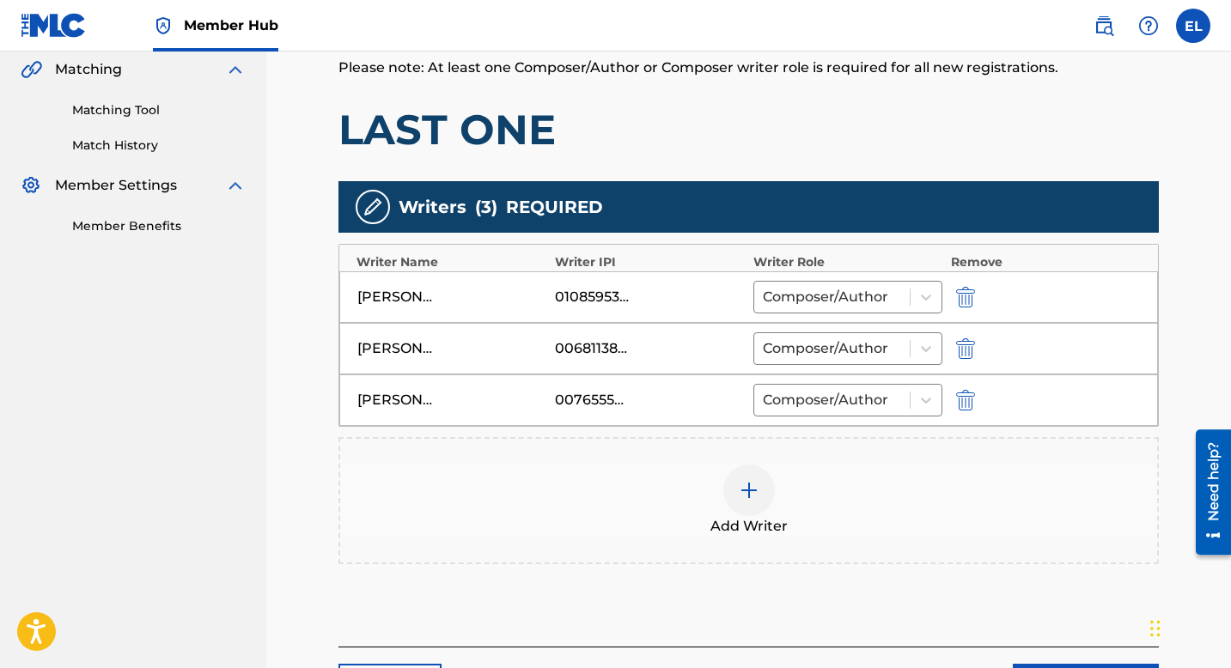
scroll to position [546, 0]
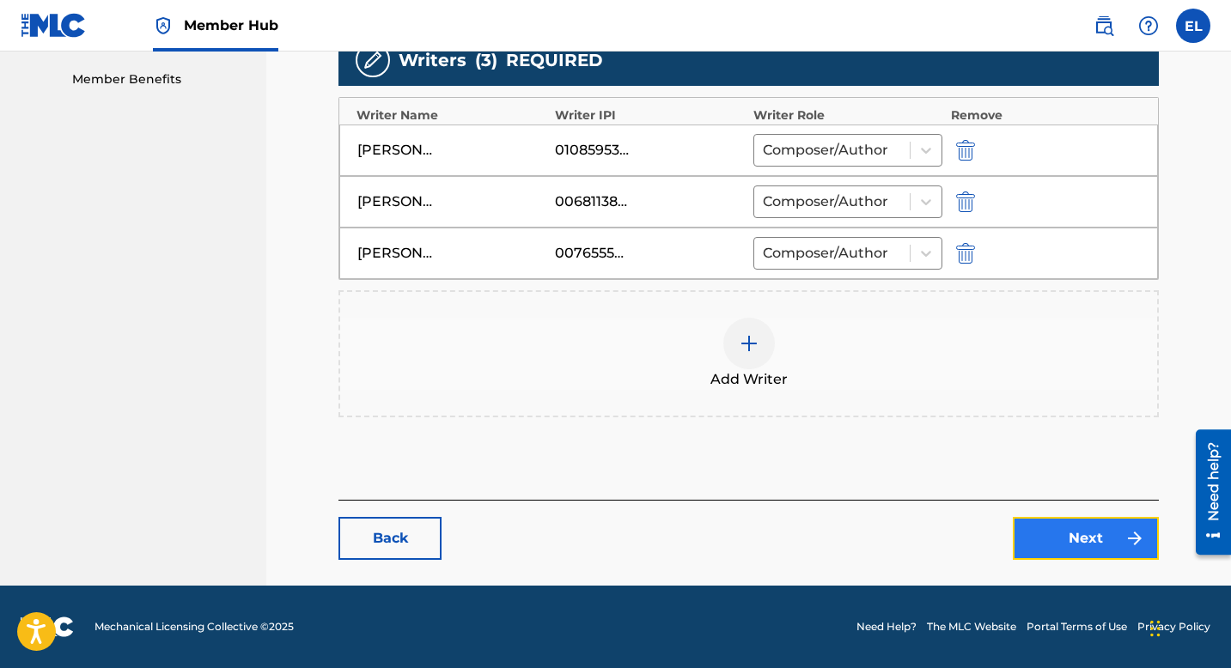
click at [1038, 545] on link "Next" at bounding box center [1086, 538] width 146 height 43
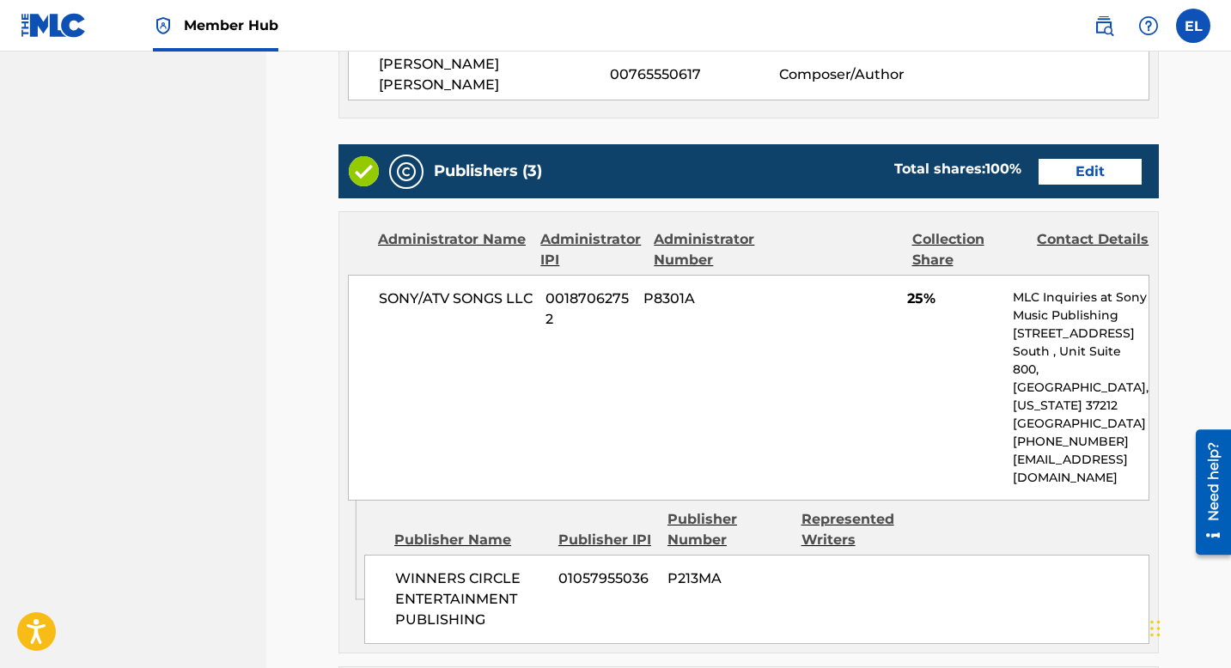
scroll to position [314, 0]
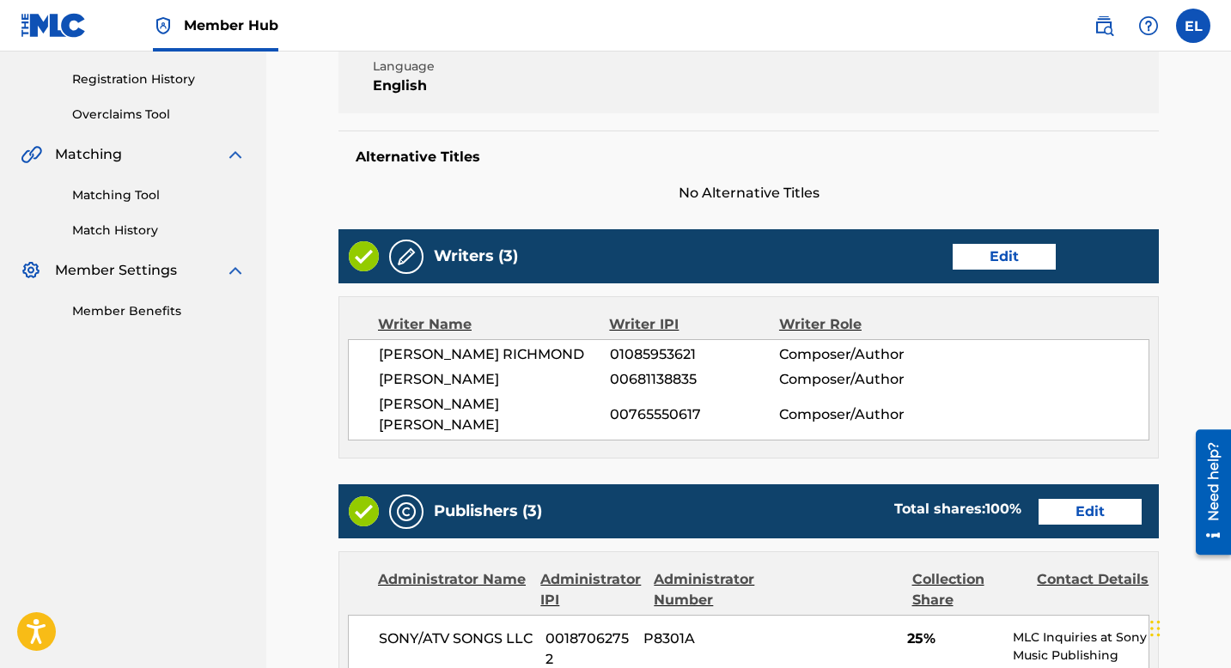
click at [1076, 514] on div "Publishers (3) Total shares: 100 % Edit" at bounding box center [748, 511] width 820 height 54
click at [1076, 508] on div "Publishers (3) Total shares: 100 % Edit" at bounding box center [748, 511] width 820 height 54
click at [1073, 499] on link "Edit" at bounding box center [1090, 512] width 103 height 26
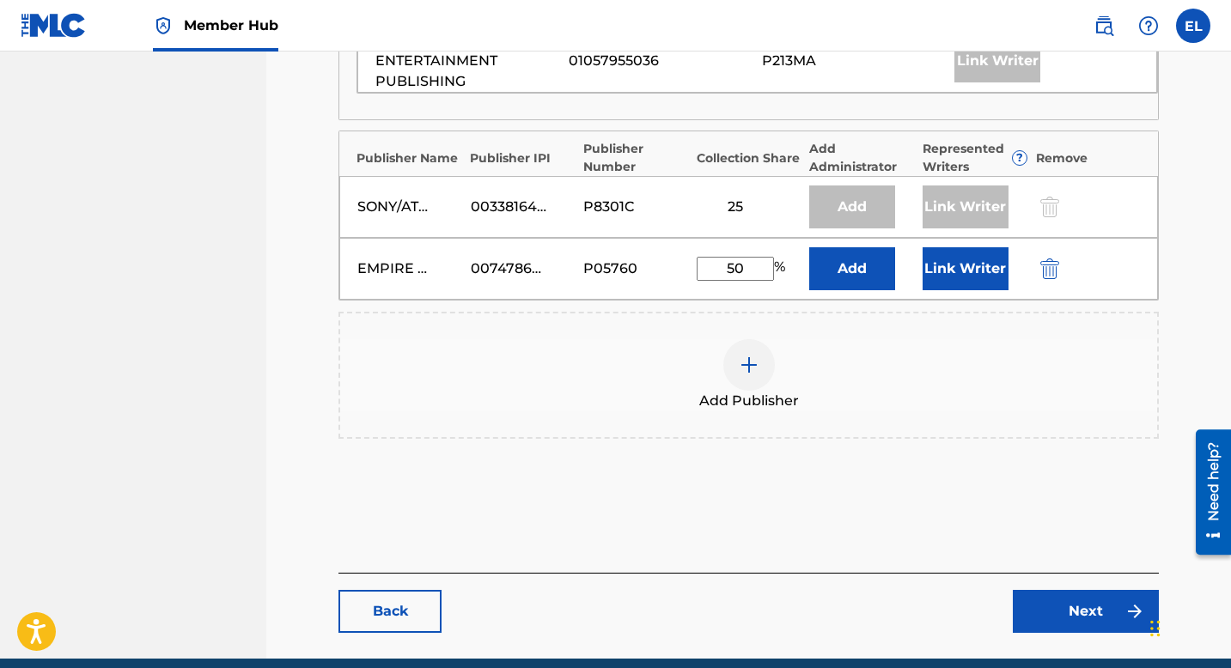
scroll to position [479, 0]
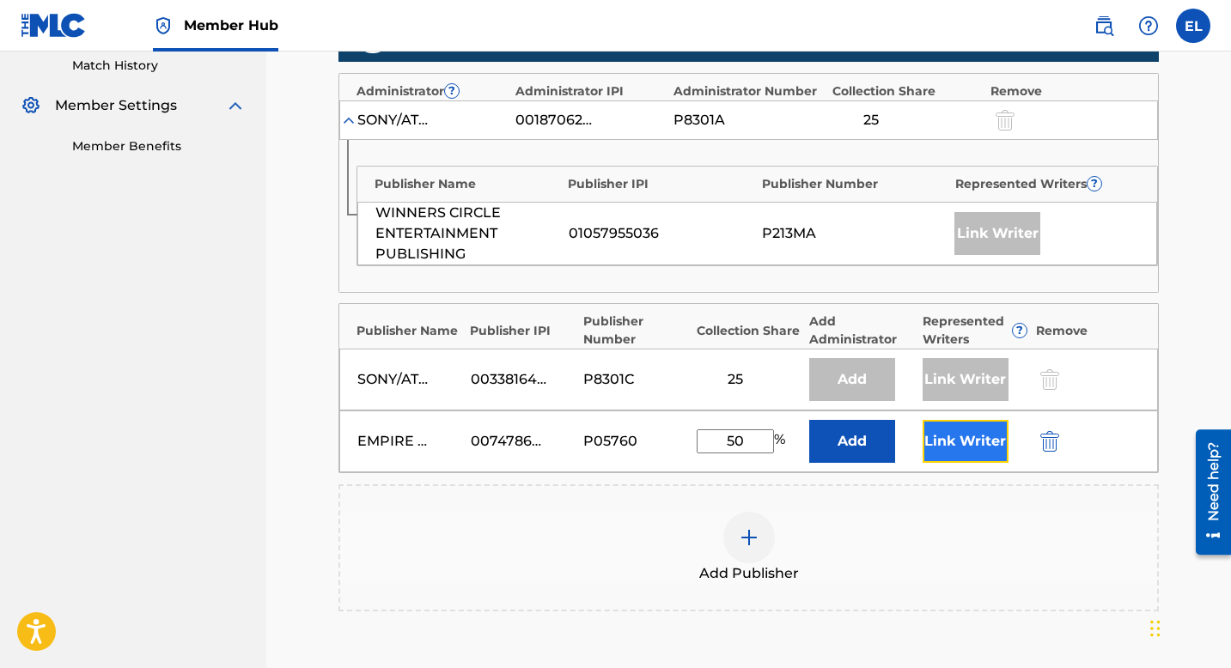
click at [960, 446] on button "Link Writer" at bounding box center [966, 441] width 86 height 43
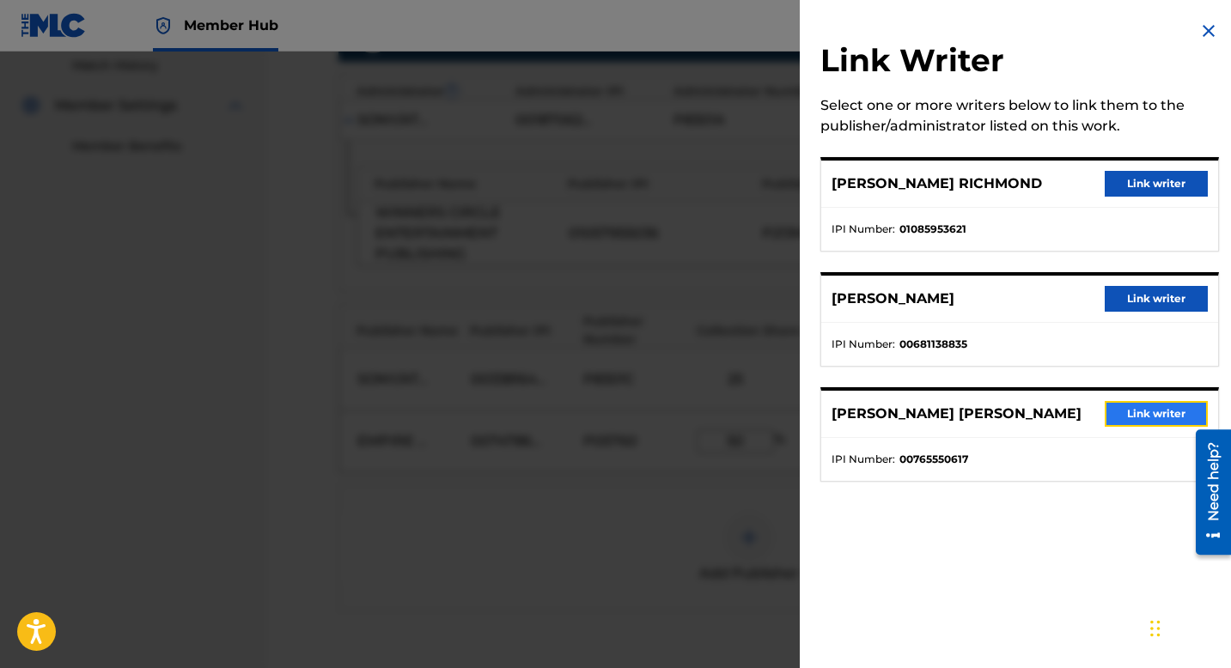
click at [1118, 424] on button "Link writer" at bounding box center [1156, 414] width 103 height 26
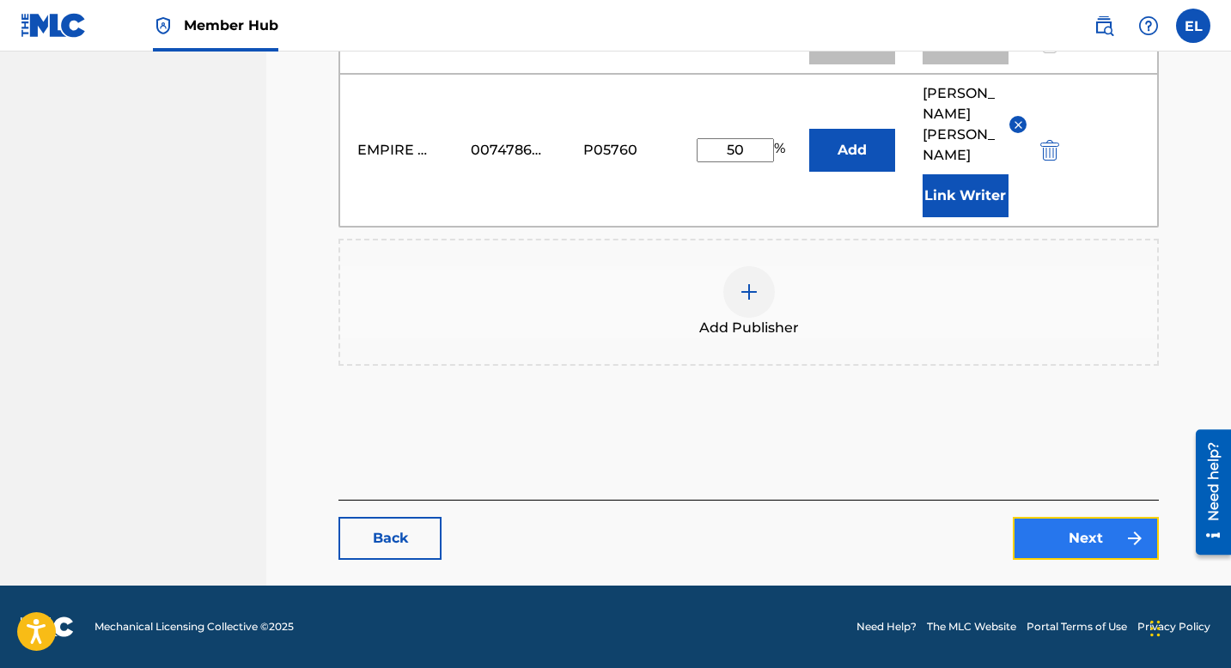
click at [1096, 539] on link "Next" at bounding box center [1086, 538] width 146 height 43
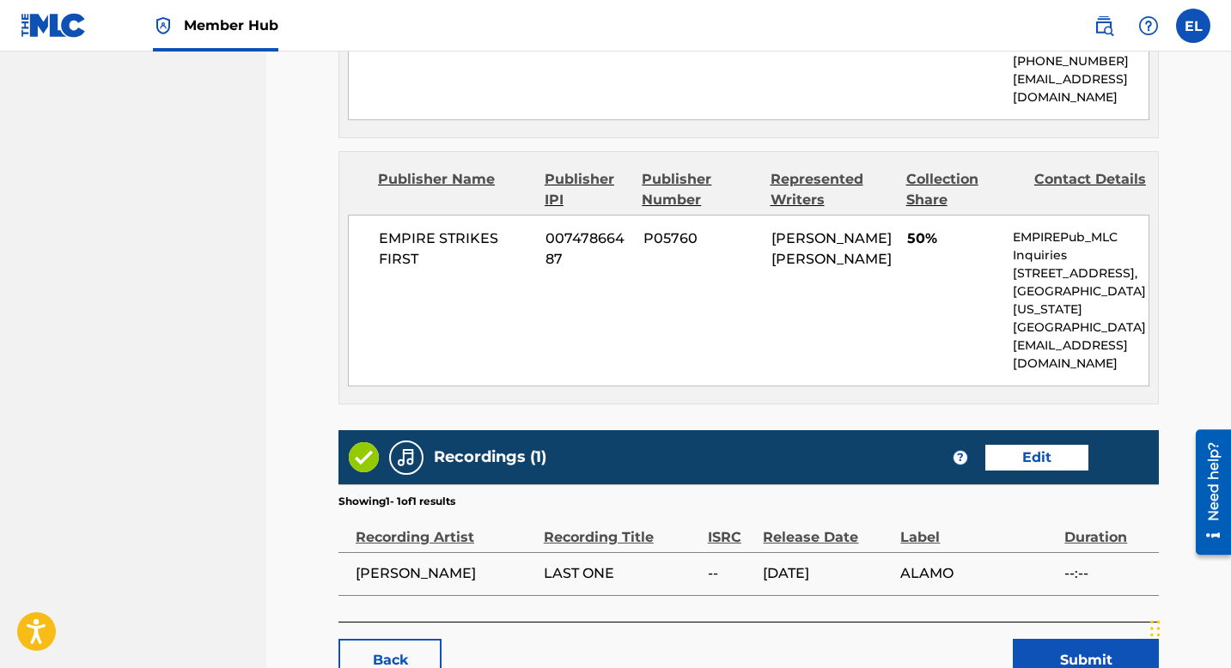
scroll to position [1533, 0]
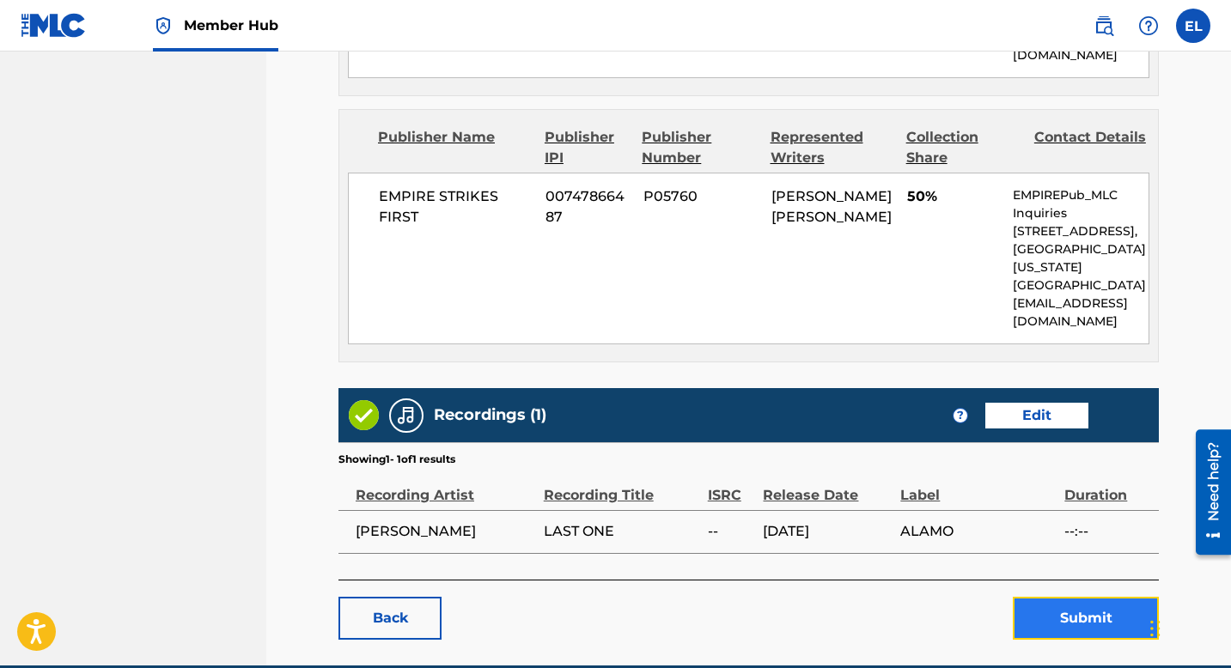
click at [1097, 597] on button "Submit" at bounding box center [1086, 618] width 146 height 43
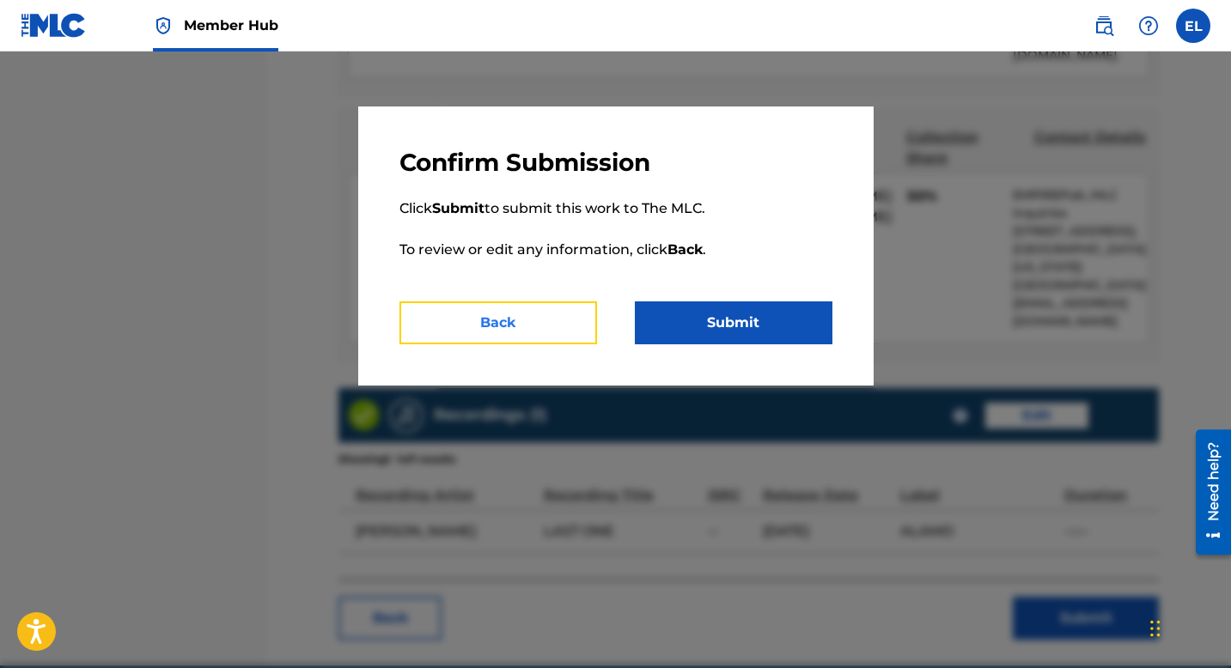
click at [536, 319] on button "Back" at bounding box center [498, 323] width 198 height 43
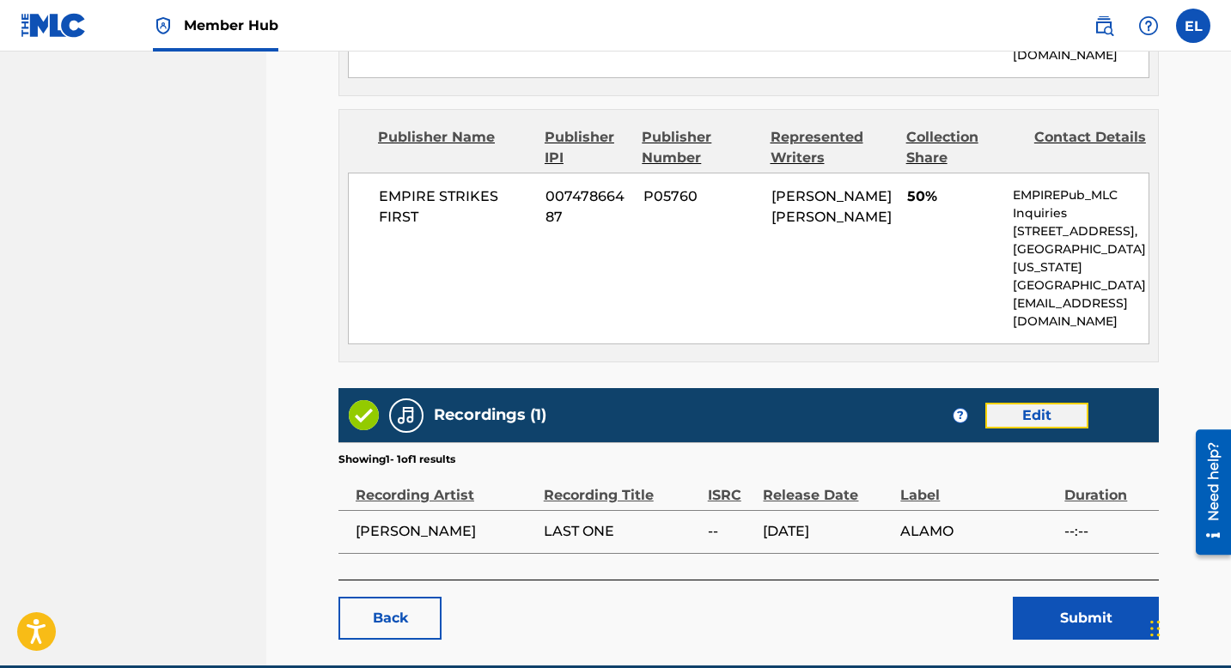
click at [1038, 403] on link "Edit" at bounding box center [1036, 416] width 103 height 26
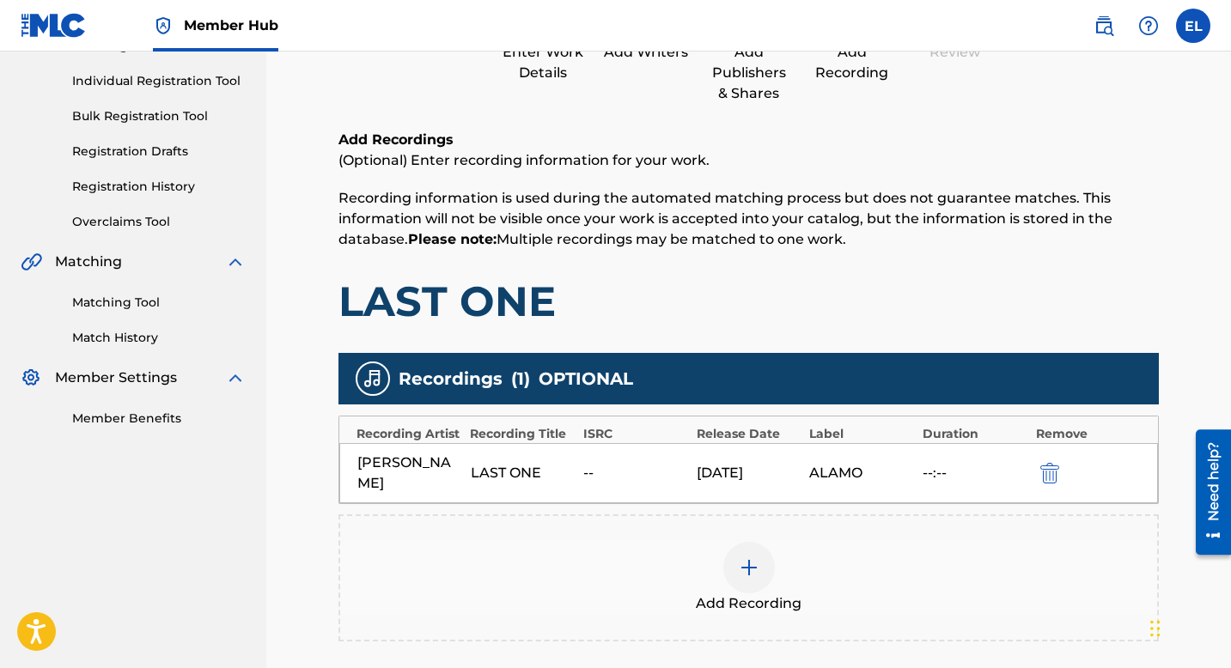
scroll to position [330, 0]
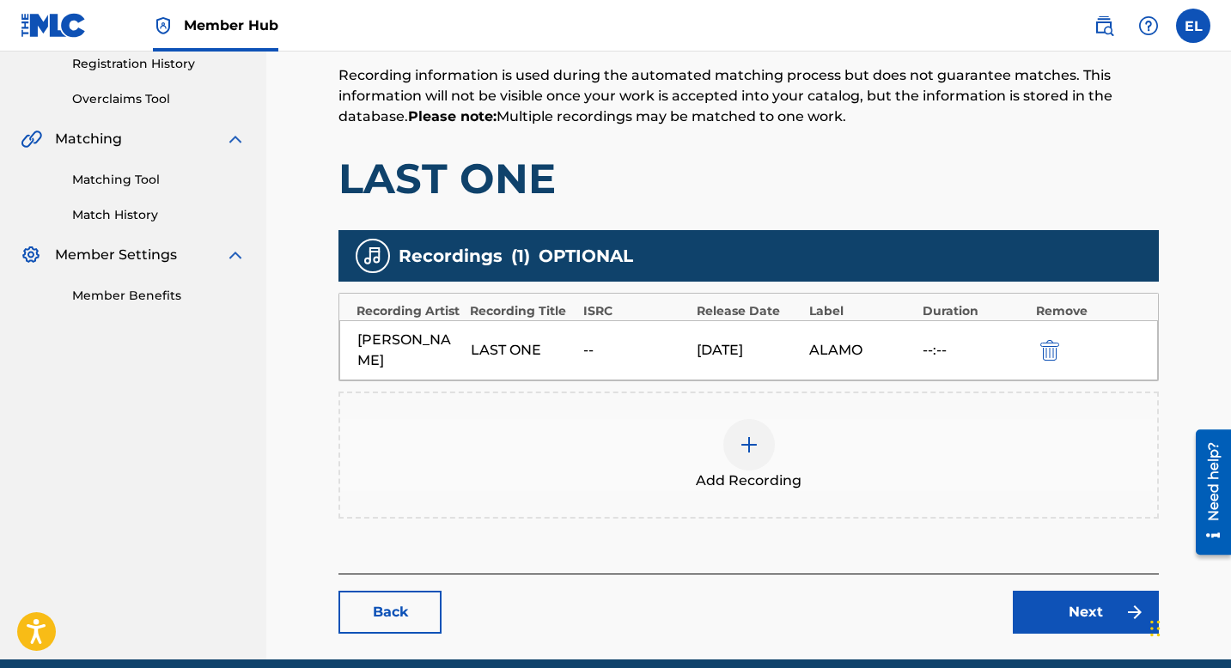
click at [745, 435] on img at bounding box center [749, 445] width 21 height 21
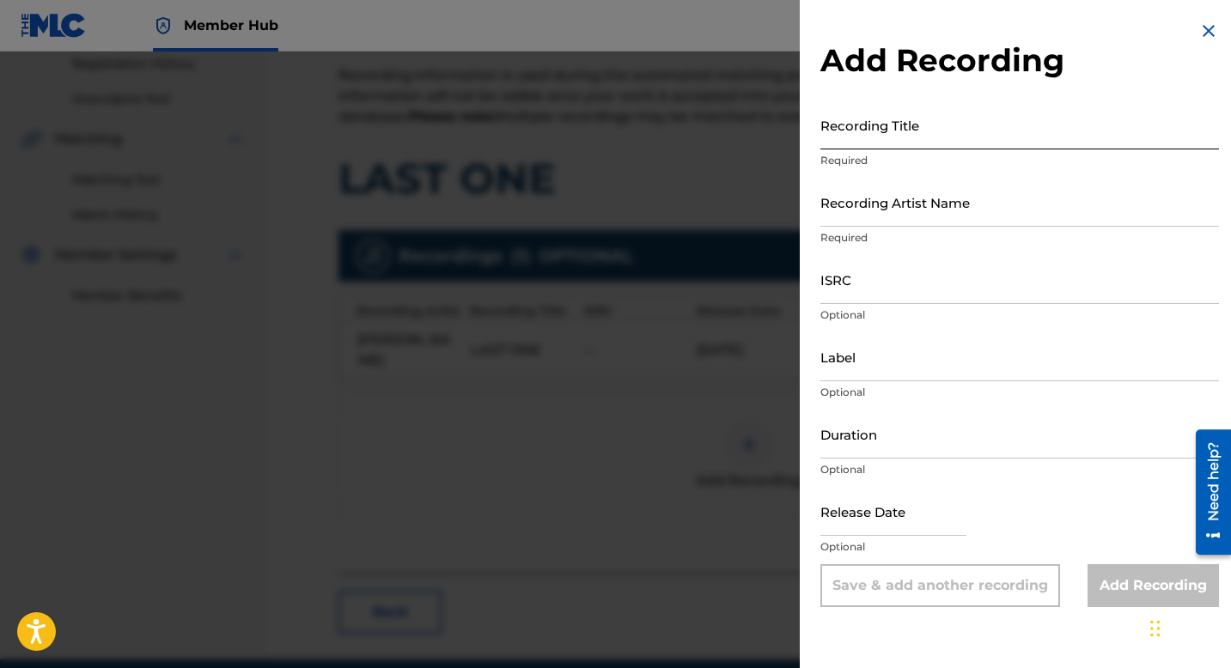
click at [857, 137] on input "Recording Title" at bounding box center [1019, 125] width 399 height 49
paste input "Last One"
type input "Last One"
click at [921, 300] on input "ISRC" at bounding box center [1019, 279] width 399 height 49
paste input "USQX92306427"
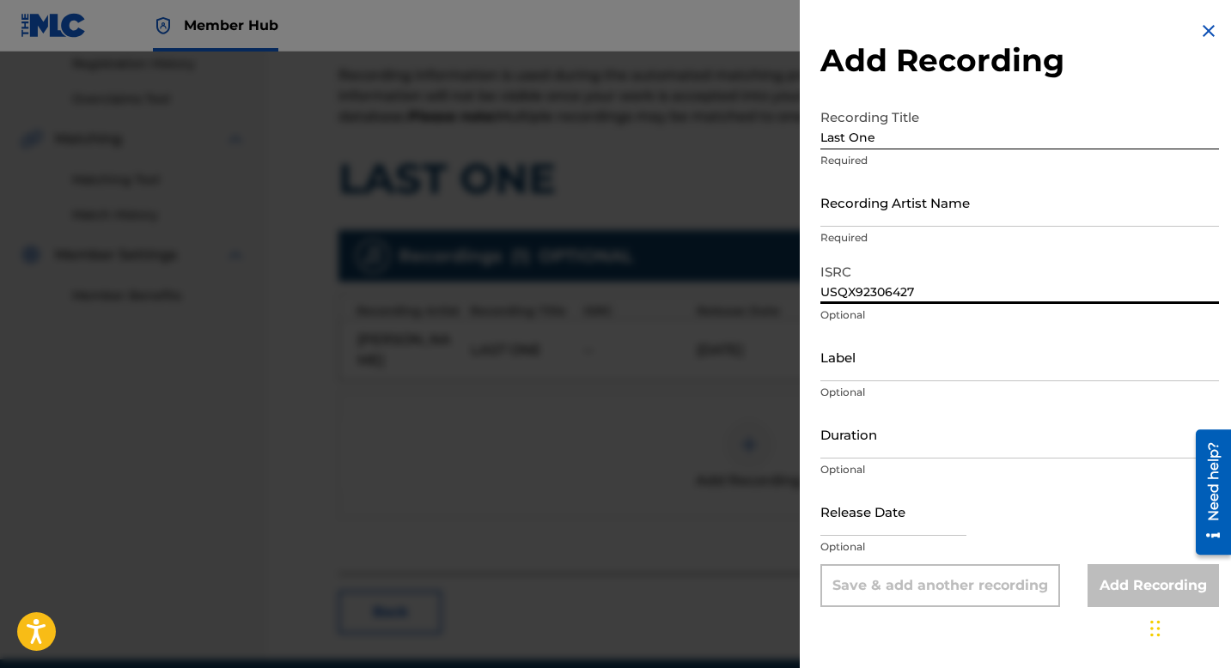
type input "USQX92306427"
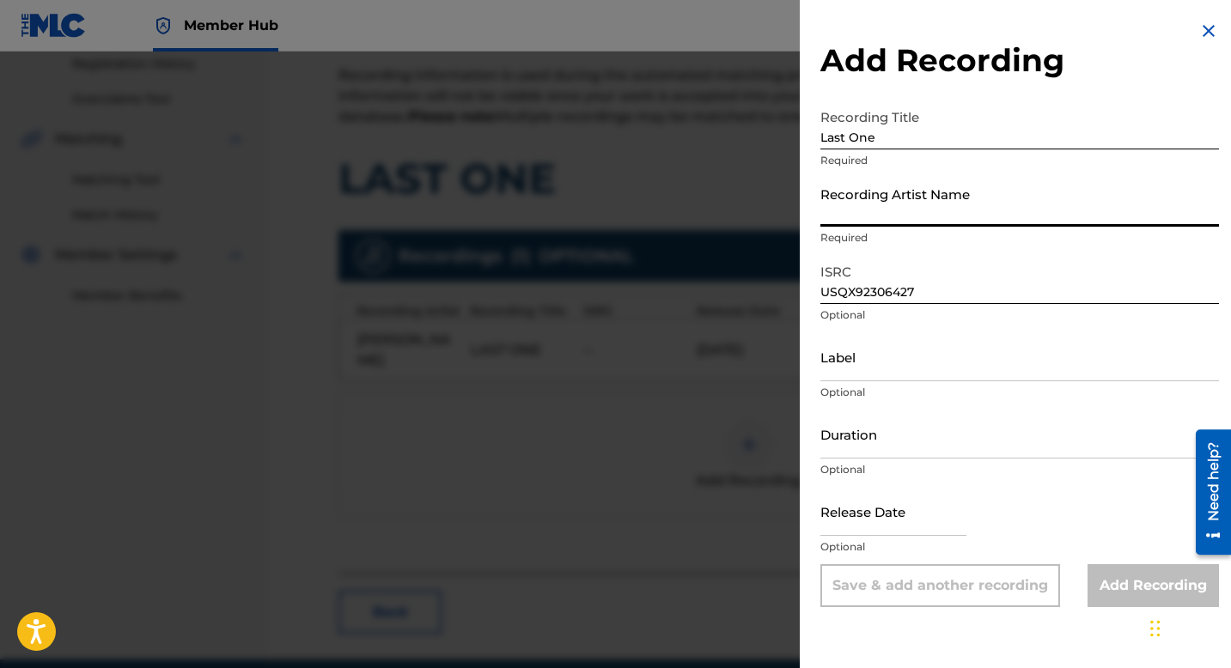
click at [941, 210] on input "Recording Artist Name" at bounding box center [1019, 202] width 399 height 49
paste input "Doodie Lo"
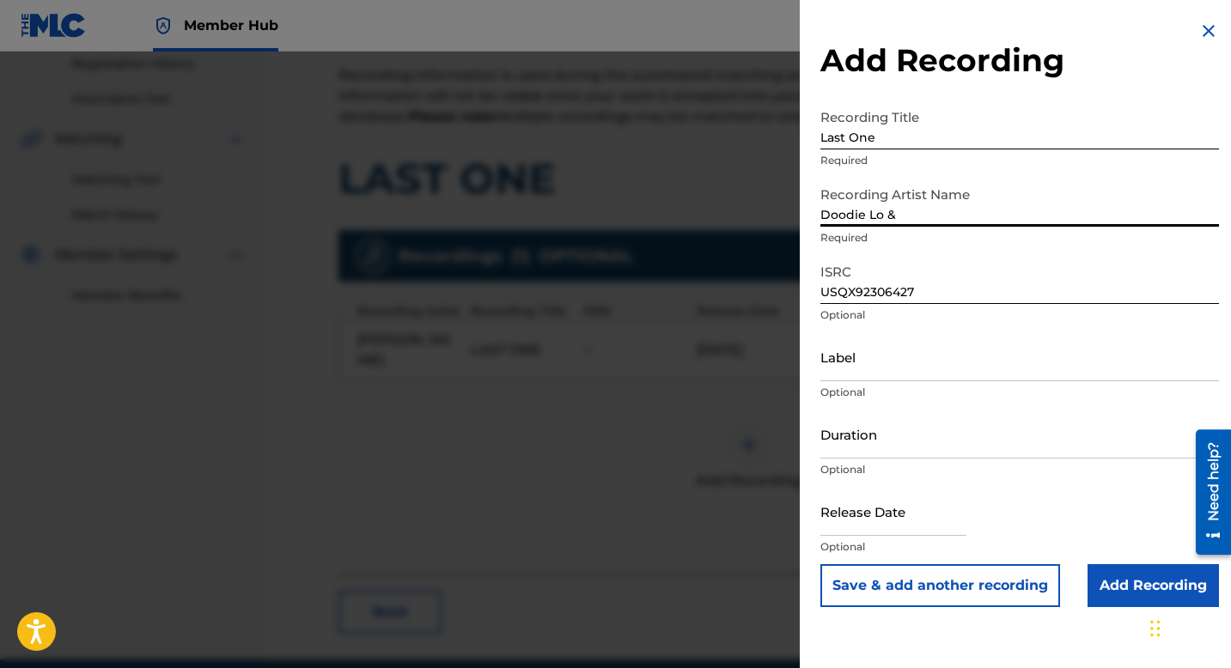
click at [990, 220] on input "Doodie Lo &" at bounding box center [1019, 202] width 399 height 49
paste input "YTB Fatt"
type input "Doodie Lo & YTB Fatt"
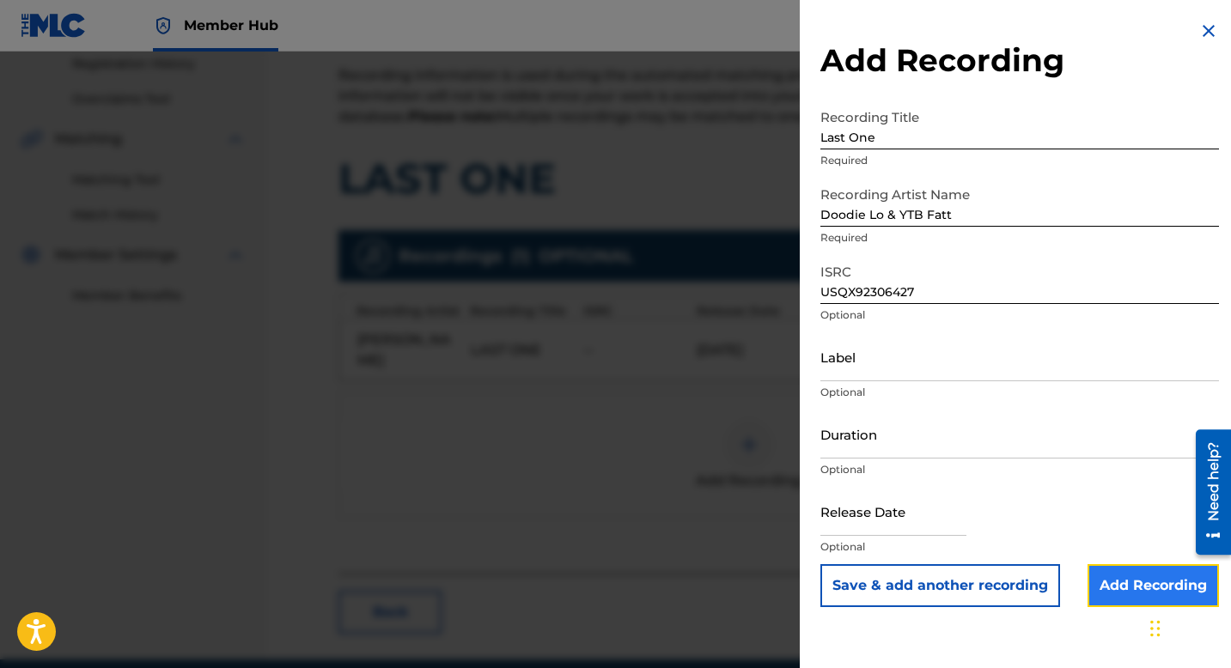
click at [1120, 581] on input "Add Recording" at bounding box center [1153, 585] width 131 height 43
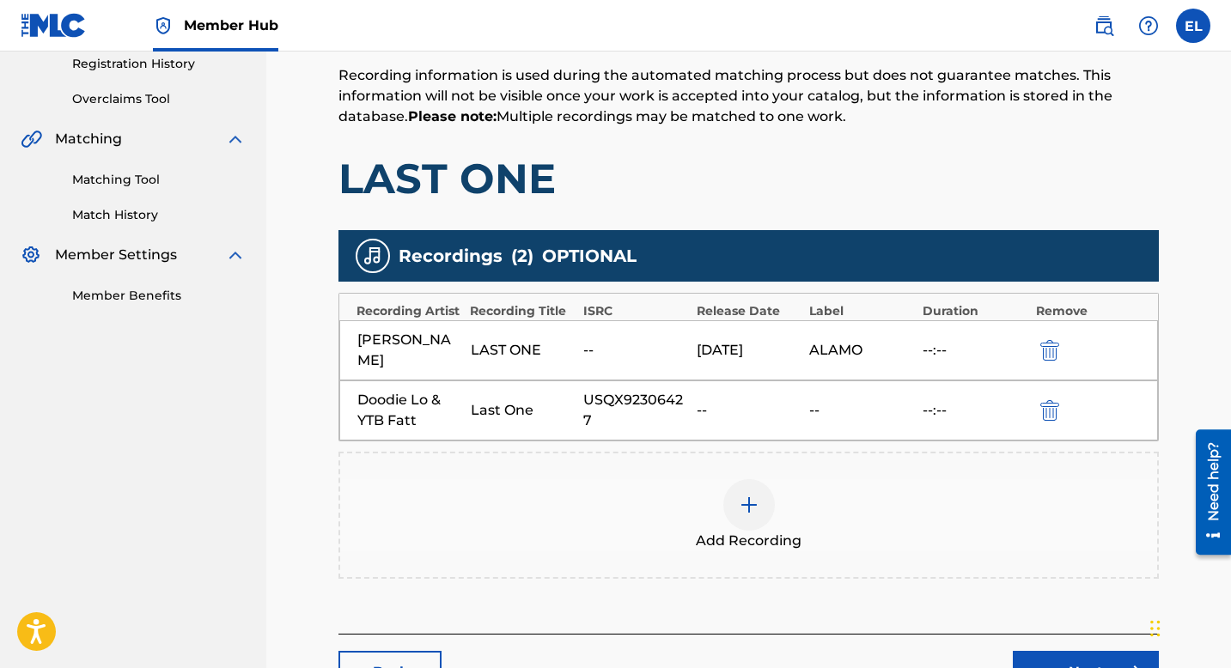
click at [1045, 401] on div "Doodie Lo & YTB Fatt Last One USQX92306427 -- -- --:--" at bounding box center [748, 411] width 819 height 60
click at [1055, 341] on img "submit" at bounding box center [1049, 350] width 19 height 21
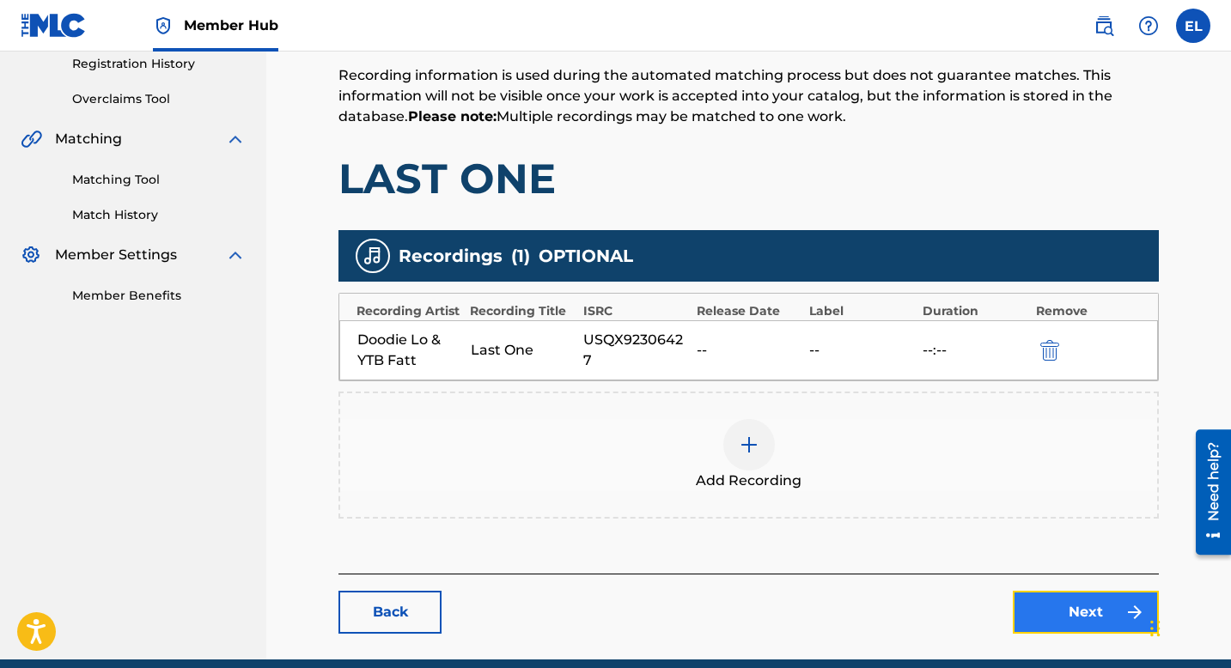
click at [1028, 613] on link "Next" at bounding box center [1086, 612] width 146 height 43
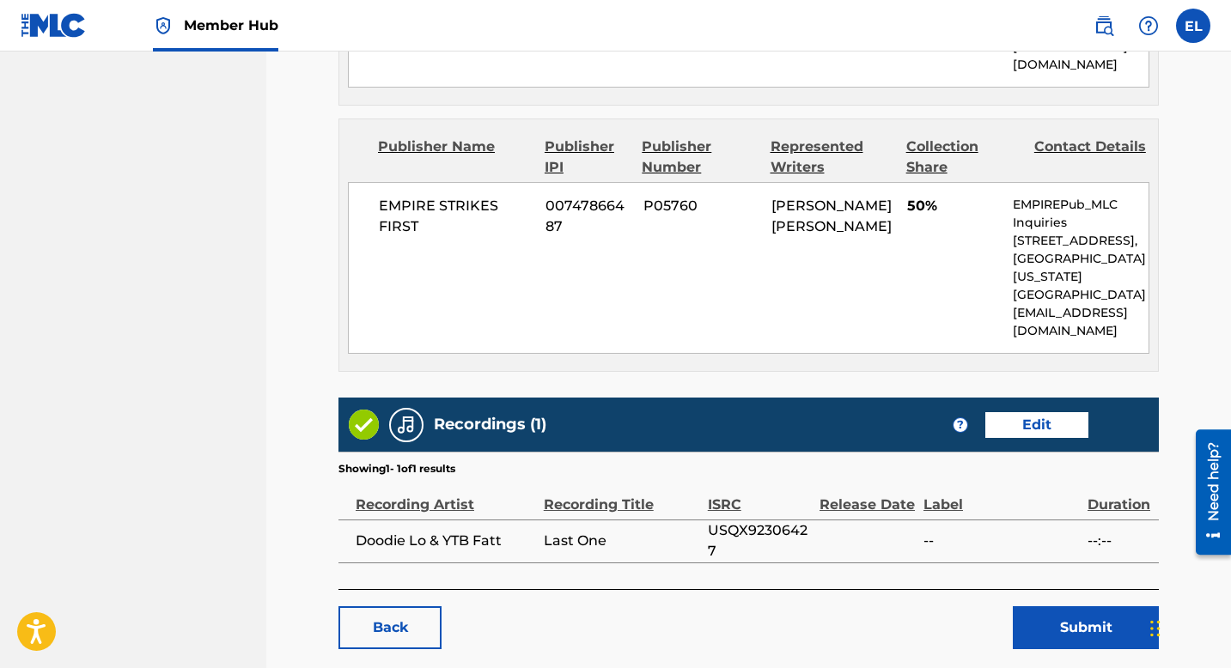
scroll to position [1533, 0]
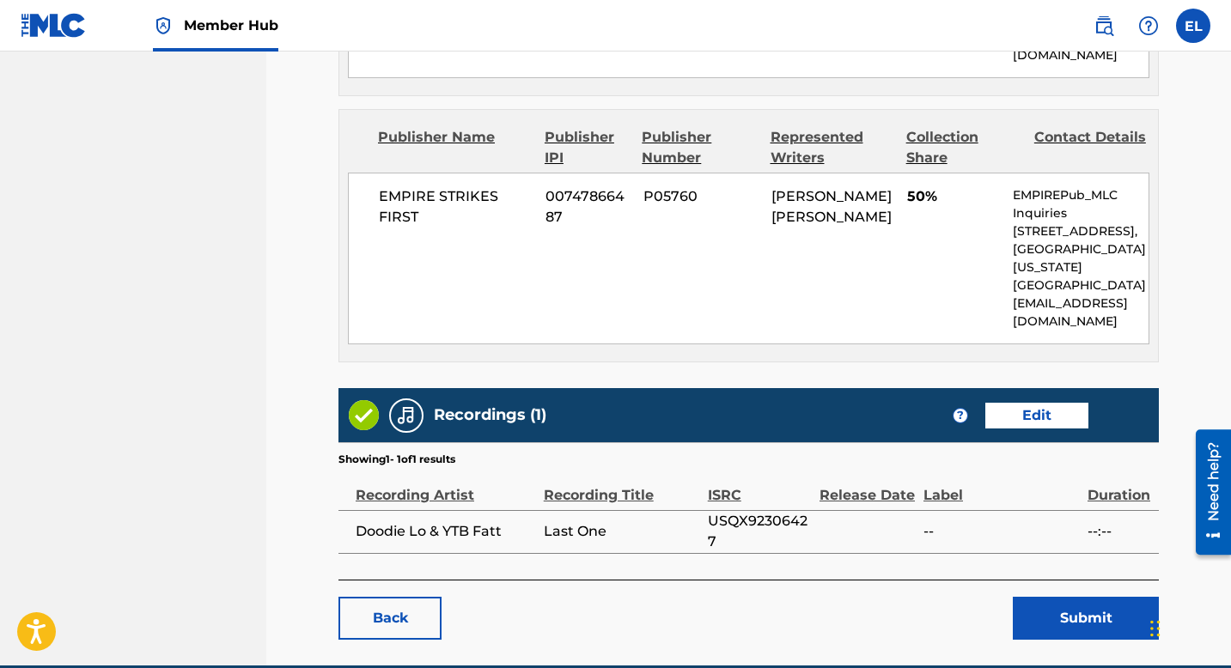
click at [1055, 597] on button "Submit" at bounding box center [1086, 618] width 146 height 43
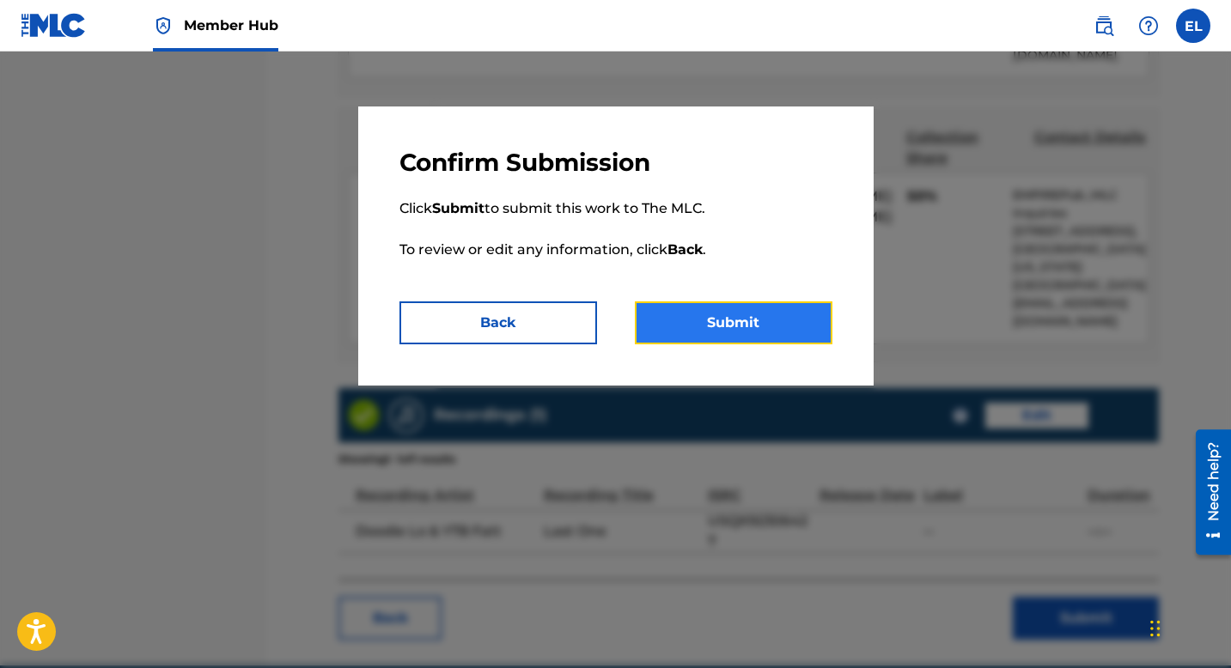
click at [740, 320] on button "Submit" at bounding box center [734, 323] width 198 height 43
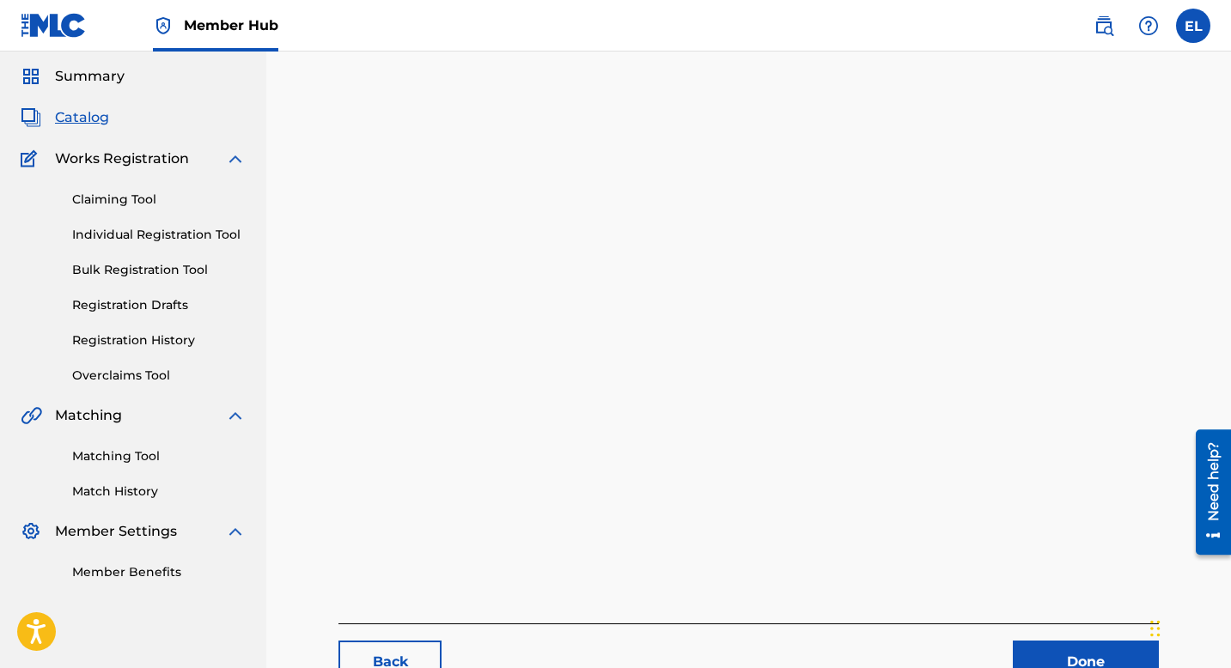
scroll to position [177, 0]
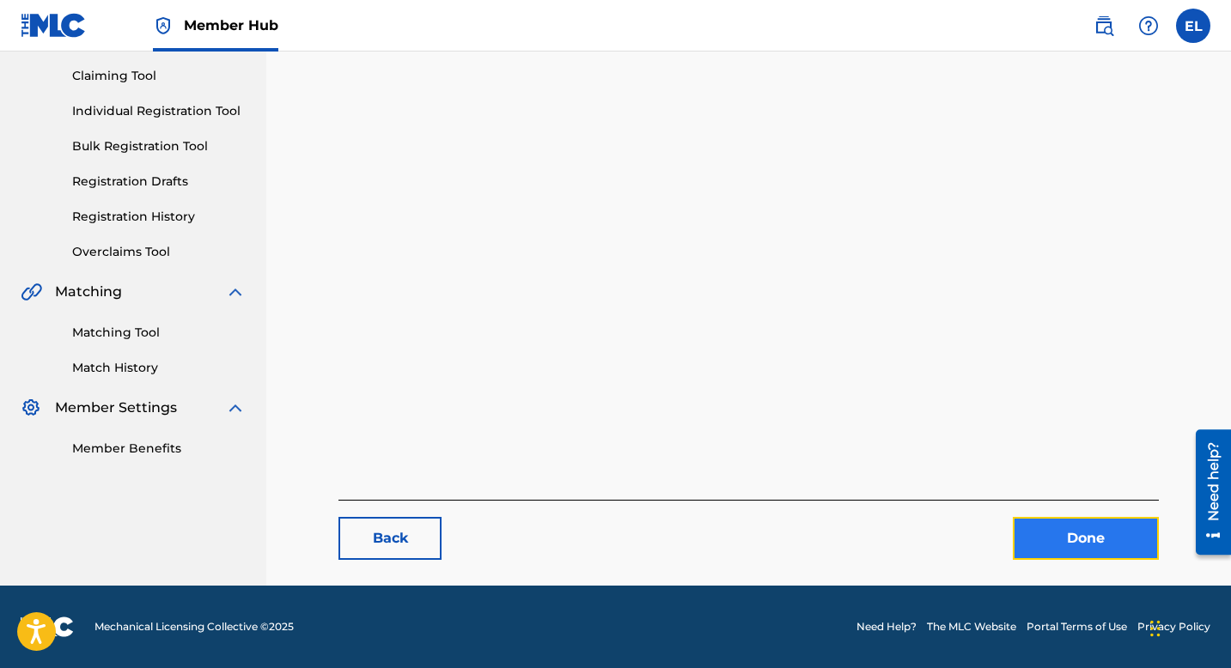
click at [1070, 544] on link "Done" at bounding box center [1086, 538] width 146 height 43
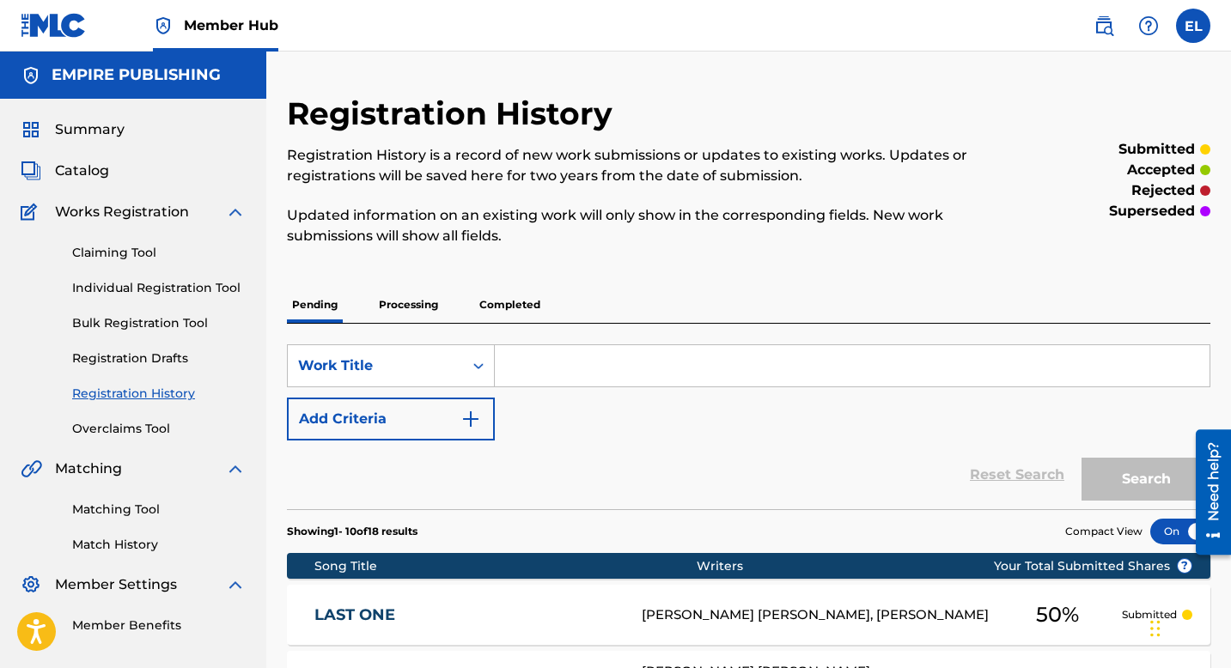
click at [513, 611] on link "LAST ONE" at bounding box center [466, 616] width 304 height 20
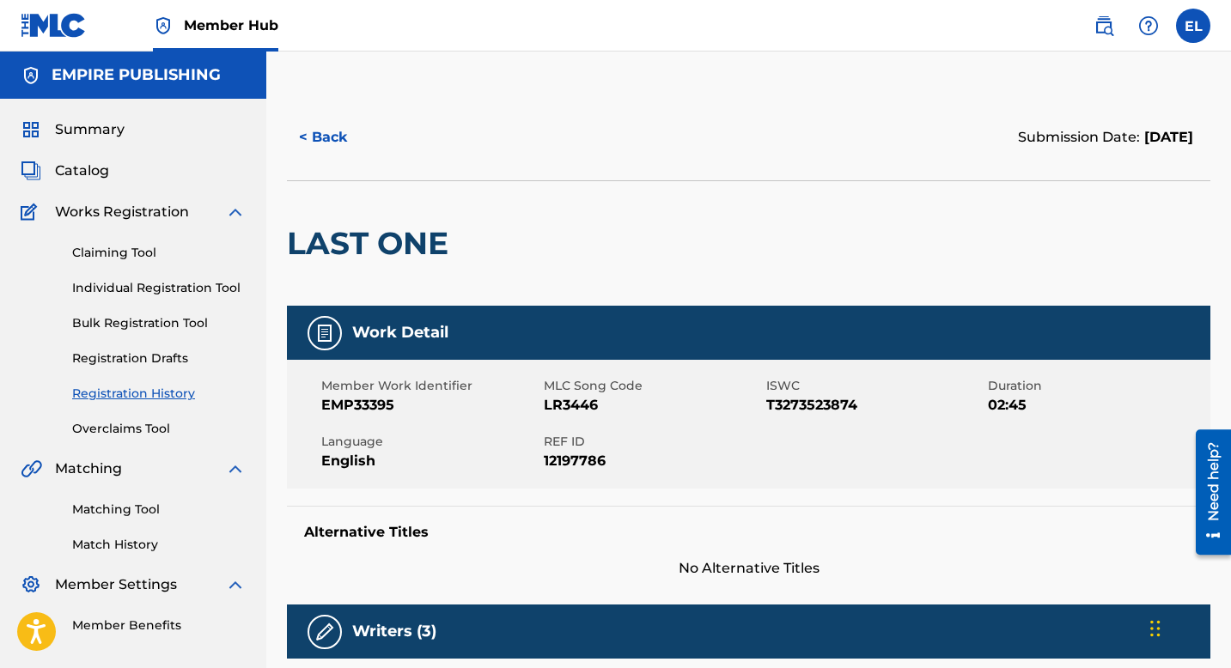
click at [555, 397] on span "LR3446" at bounding box center [653, 405] width 218 height 21
copy span "LR3446"
click at [113, 174] on div "Catalog" at bounding box center [133, 171] width 225 height 21
click at [107, 176] on span "Catalog" at bounding box center [82, 171] width 54 height 21
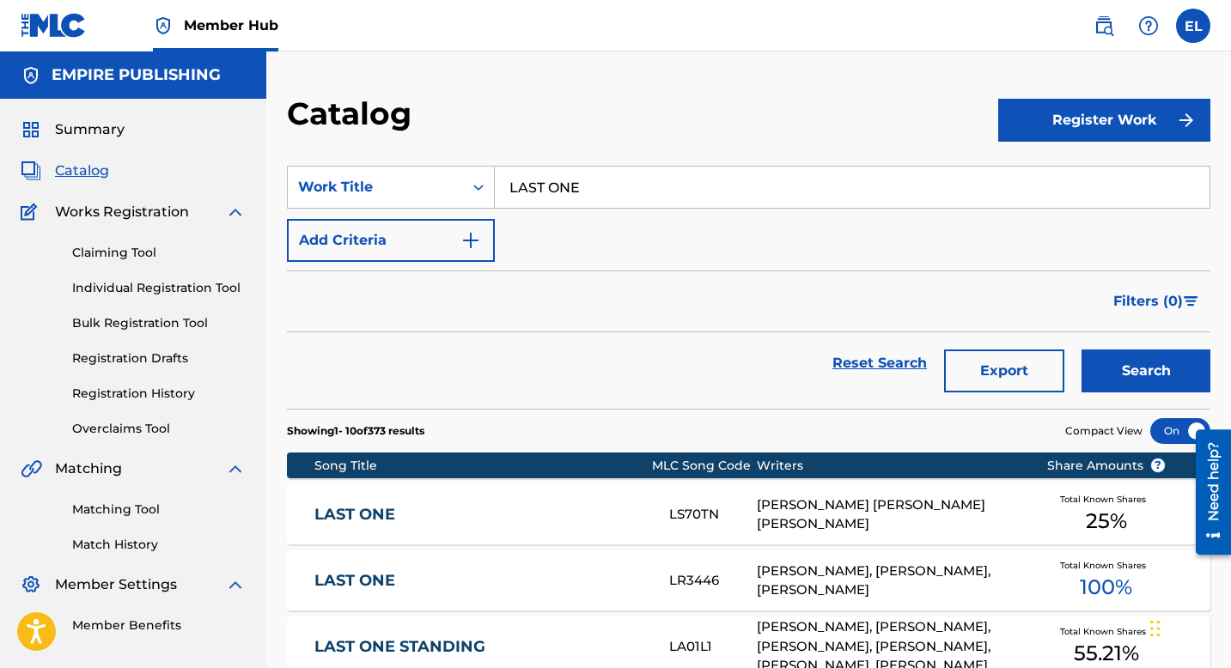
click at [616, 198] on input "LAST ONE" at bounding box center [852, 187] width 715 height 41
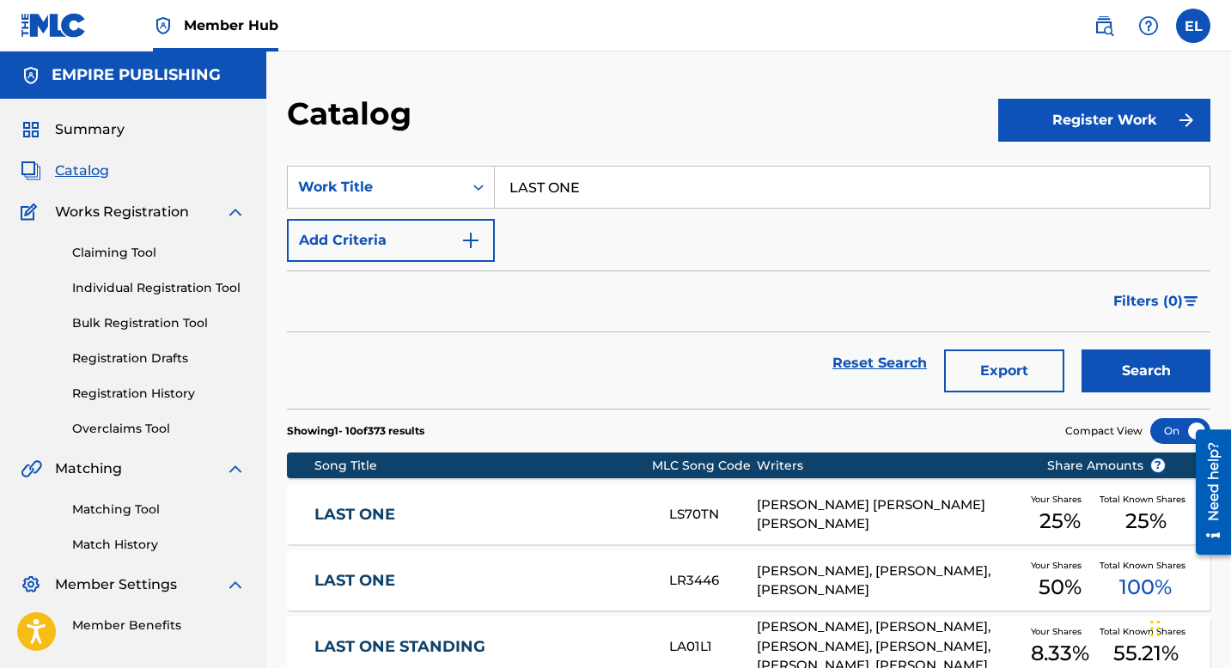
click at [616, 198] on input "LAST ONE" at bounding box center [852, 187] width 715 height 41
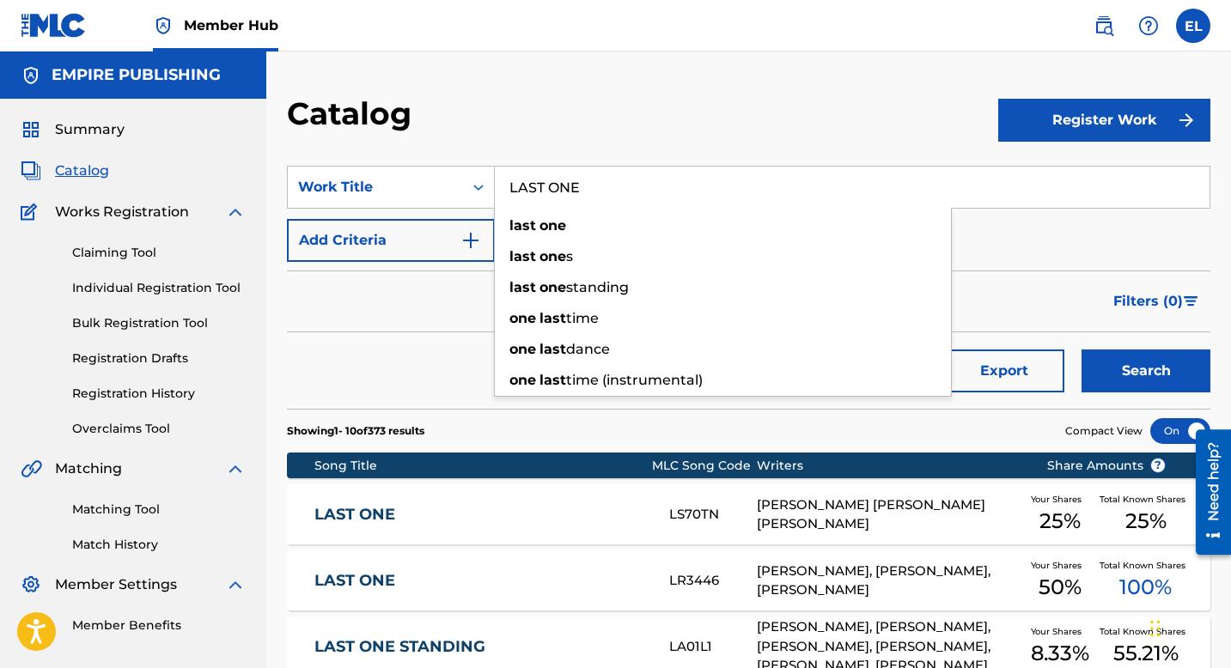
click at [616, 198] on input "LAST ONE" at bounding box center [852, 187] width 715 height 41
paste input "CLUBHOUS"
type input "CLUBHOUSE"
click at [1082, 350] on button "Search" at bounding box center [1146, 371] width 129 height 43
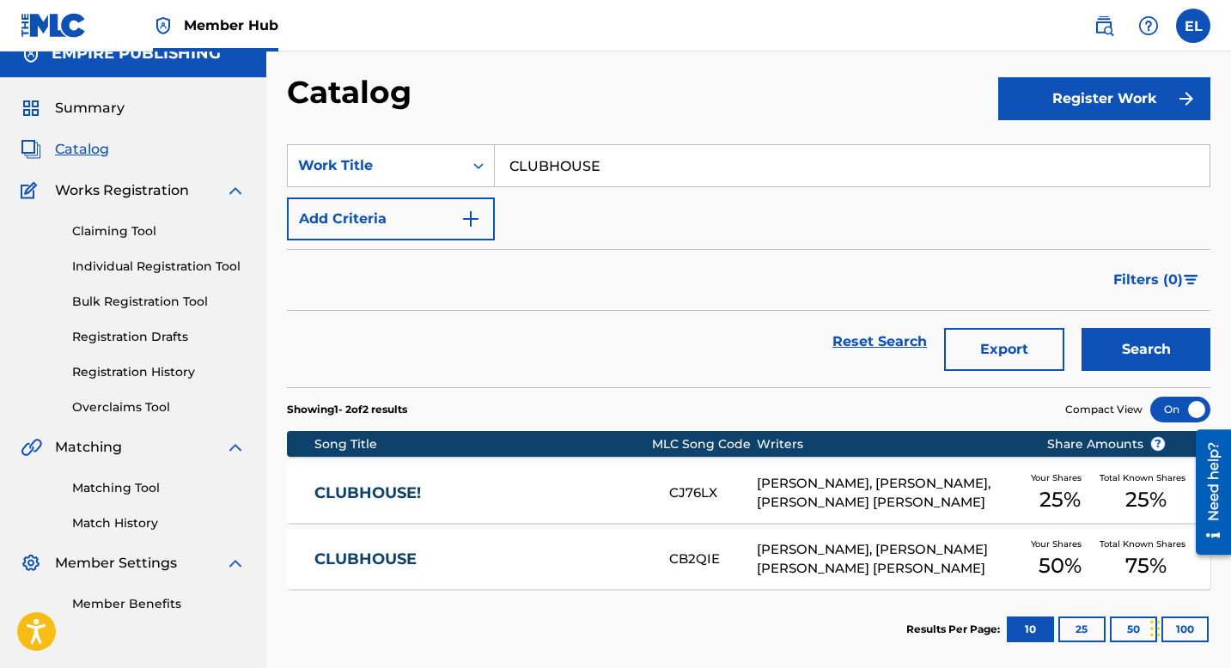
scroll to position [28, 0]
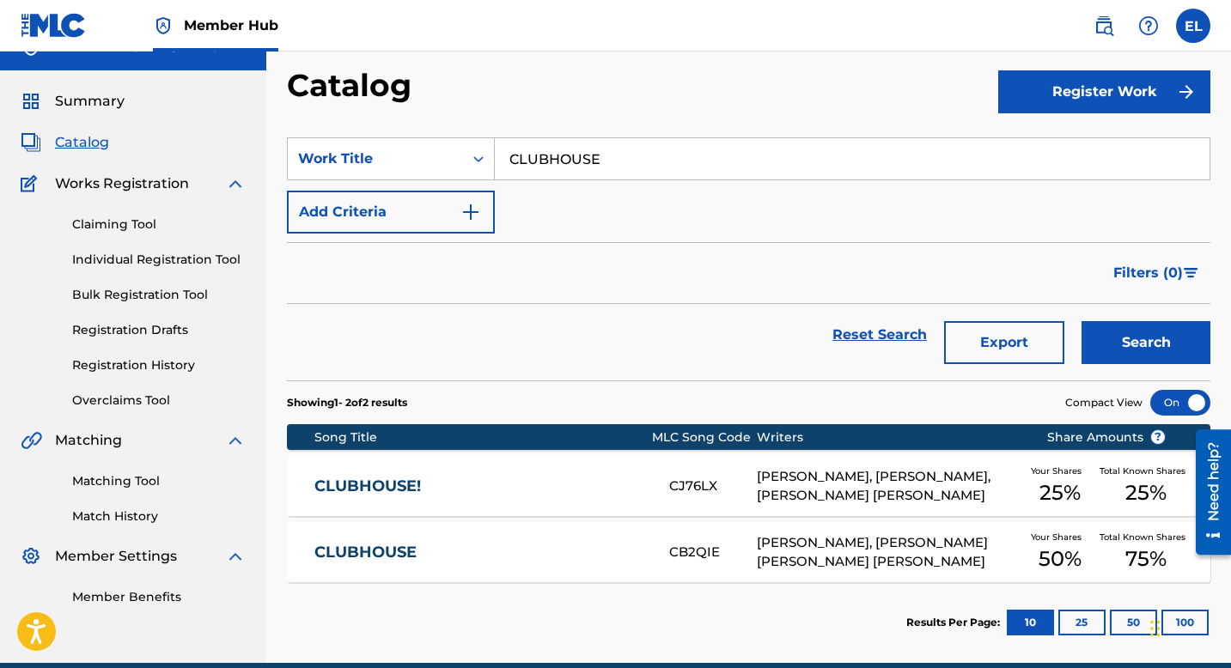
click at [477, 532] on div "CLUBHOUSE CB2QIE [PERSON_NAME], [PERSON_NAME] [PERSON_NAME] [PERSON_NAME] Your …" at bounding box center [748, 552] width 923 height 60
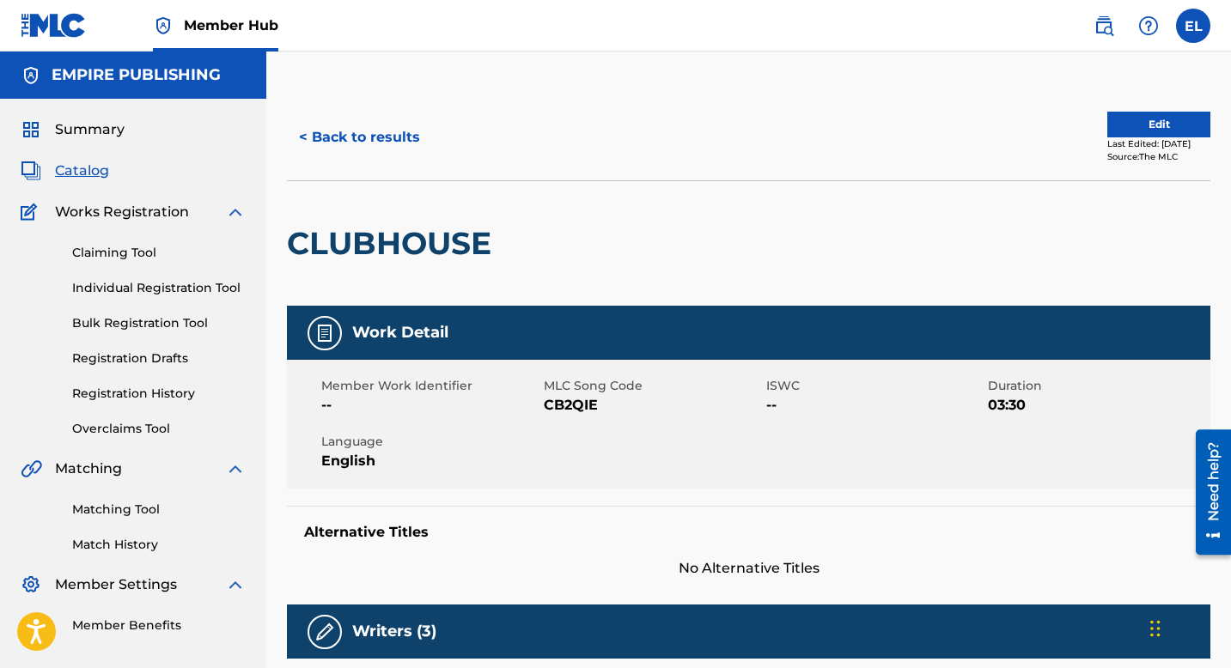
click at [573, 395] on span "CB2QIE" at bounding box center [653, 405] width 218 height 21
click at [571, 400] on span "CB2QIE" at bounding box center [653, 405] width 218 height 21
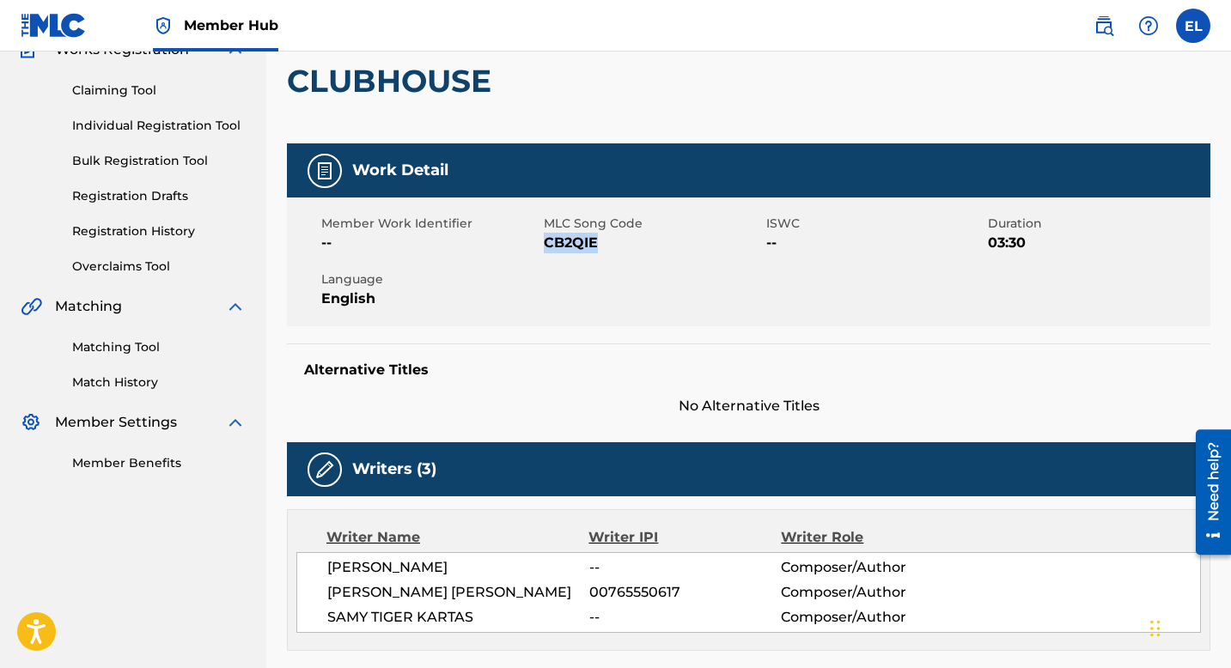
scroll to position [132, 0]
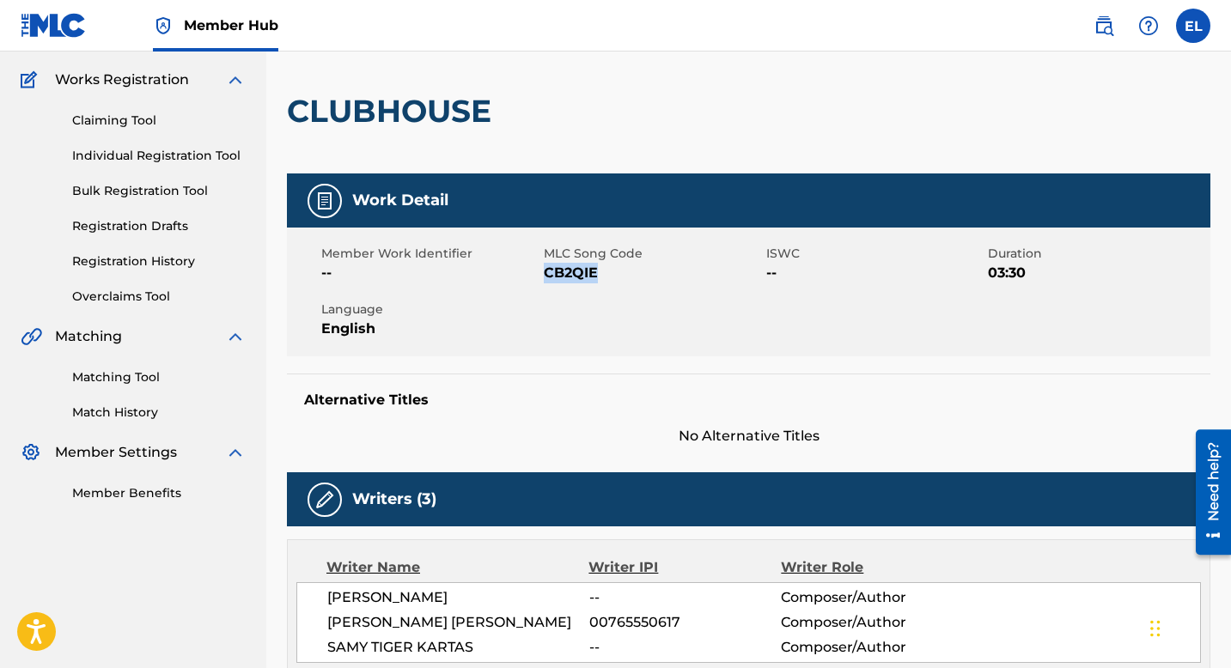
click at [567, 273] on span "CB2QIE" at bounding box center [653, 273] width 218 height 21
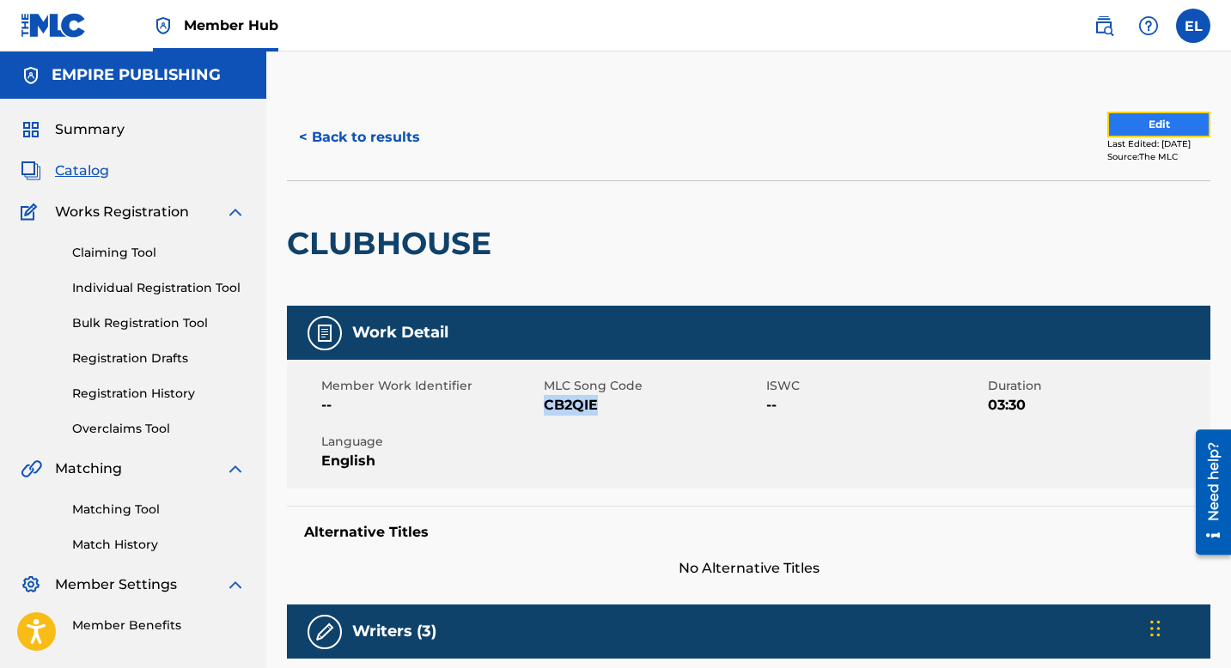
click at [1121, 121] on button "Edit" at bounding box center [1158, 125] width 103 height 26
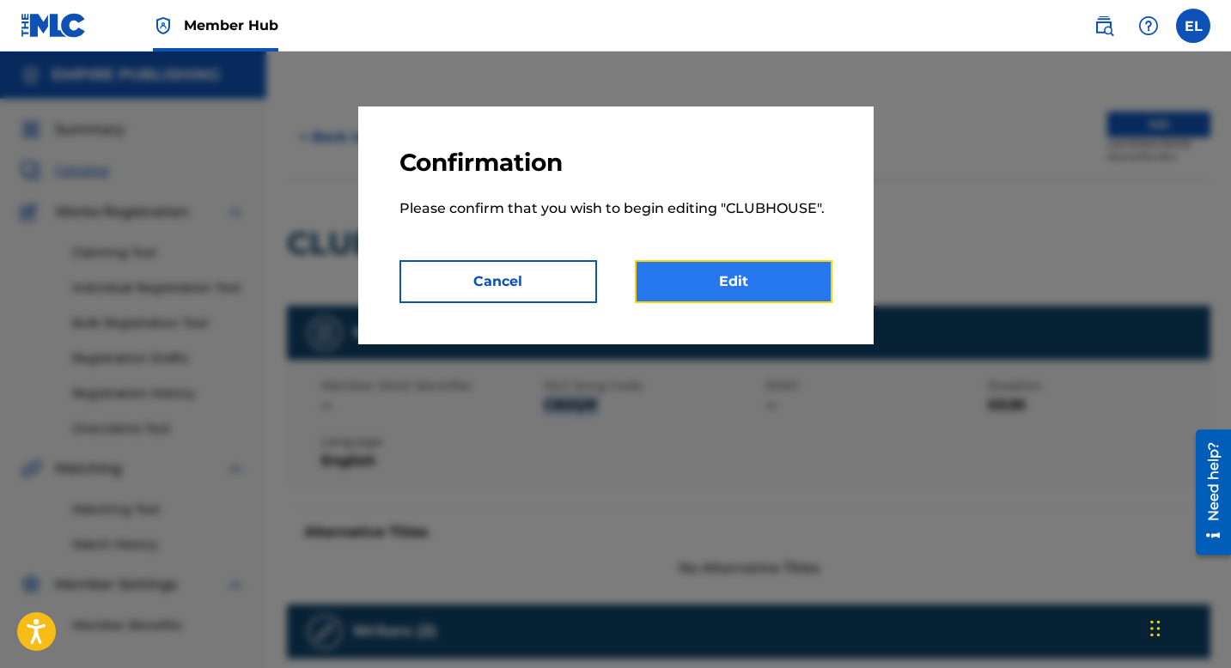
click at [759, 295] on link "Edit" at bounding box center [734, 281] width 198 height 43
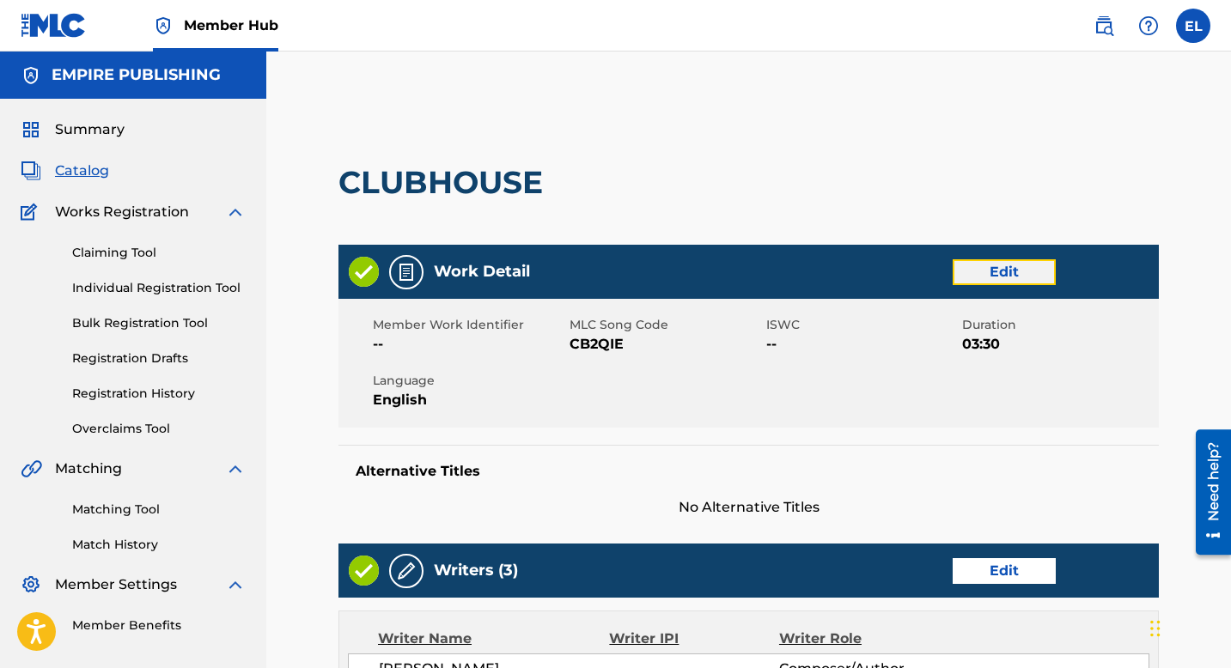
click at [1000, 283] on link "Edit" at bounding box center [1004, 272] width 103 height 26
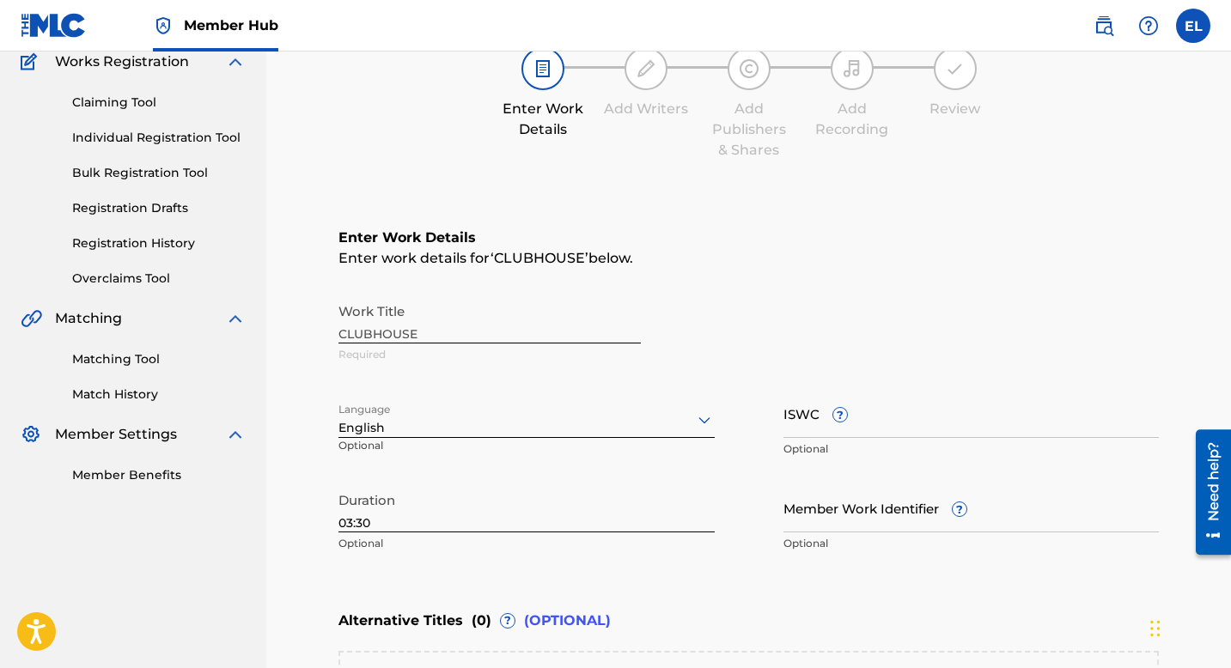
scroll to position [156, 0]
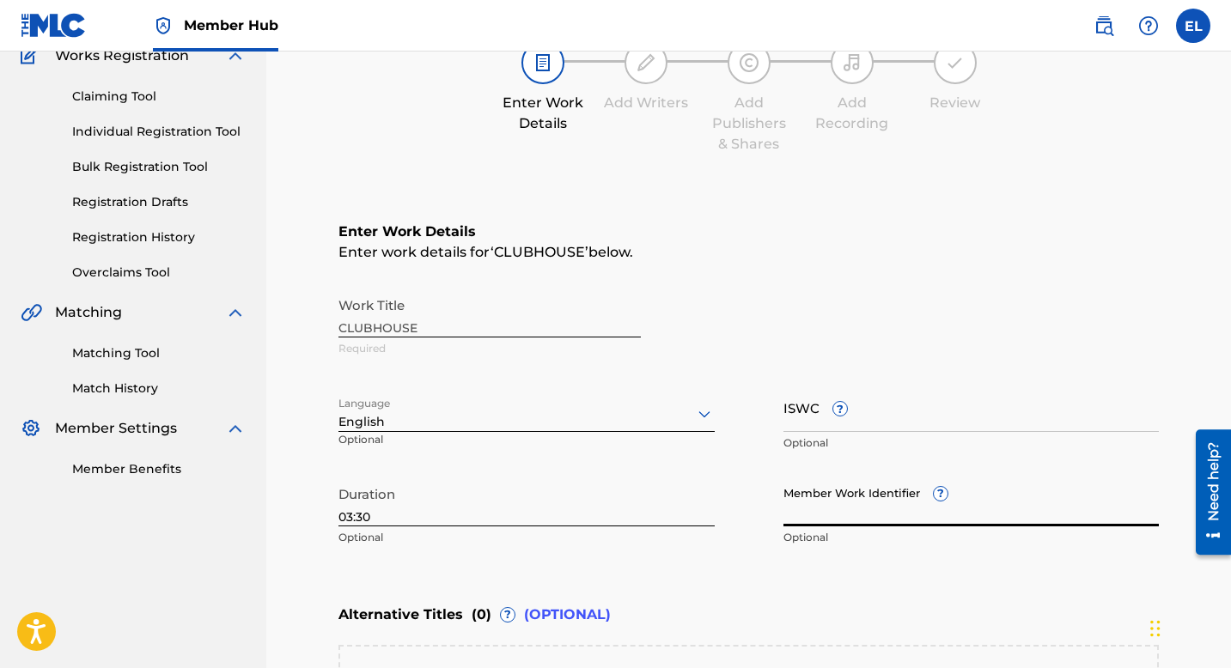
click at [840, 506] on input "Member Work Identifier ?" at bounding box center [971, 502] width 376 height 49
paste input "EMP33454"
type input "EMP33454"
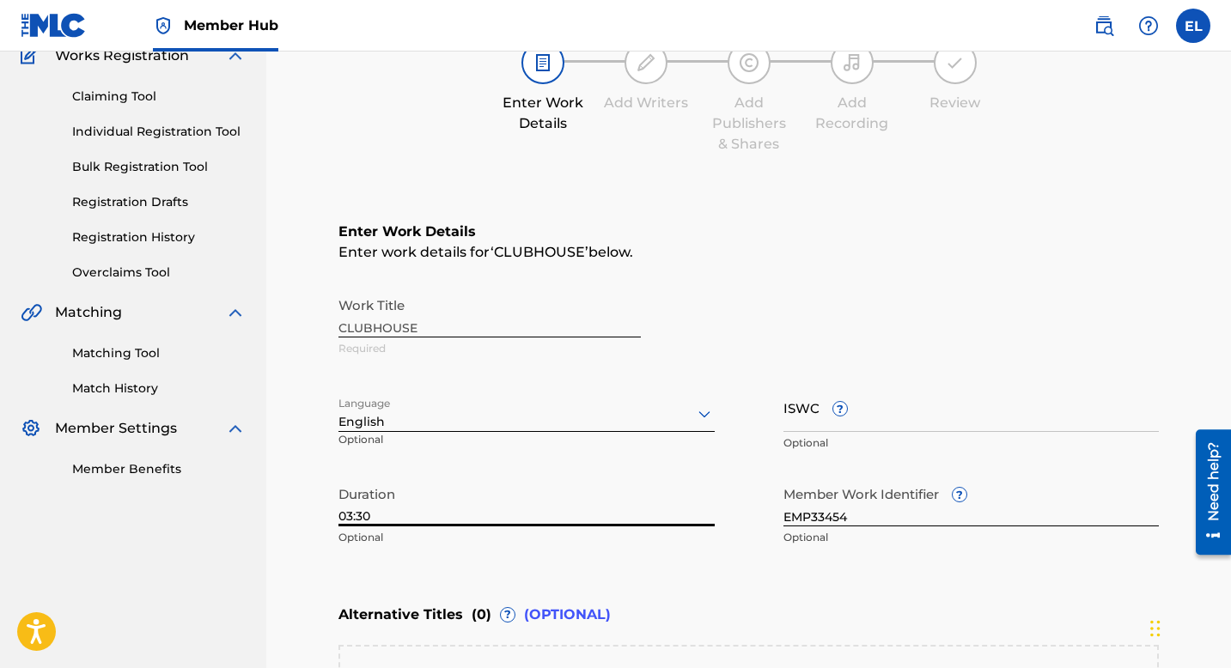
click at [593, 509] on input "03:30" at bounding box center [526, 502] width 376 height 49
type input "01:48"
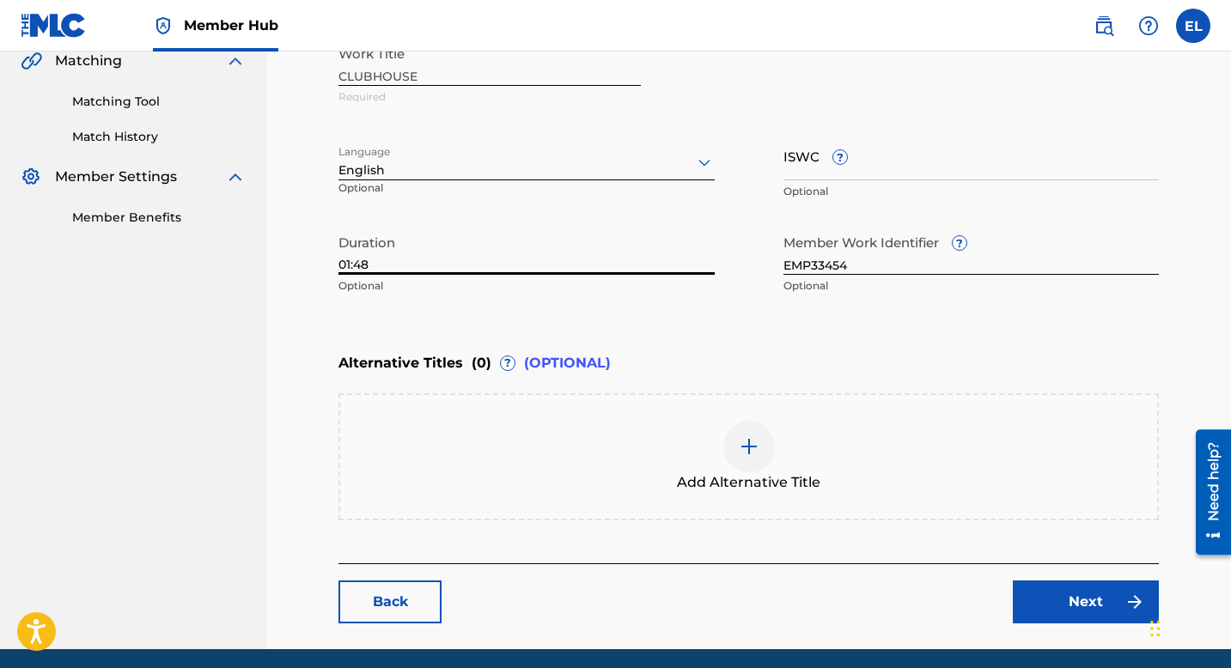
scroll to position [471, 0]
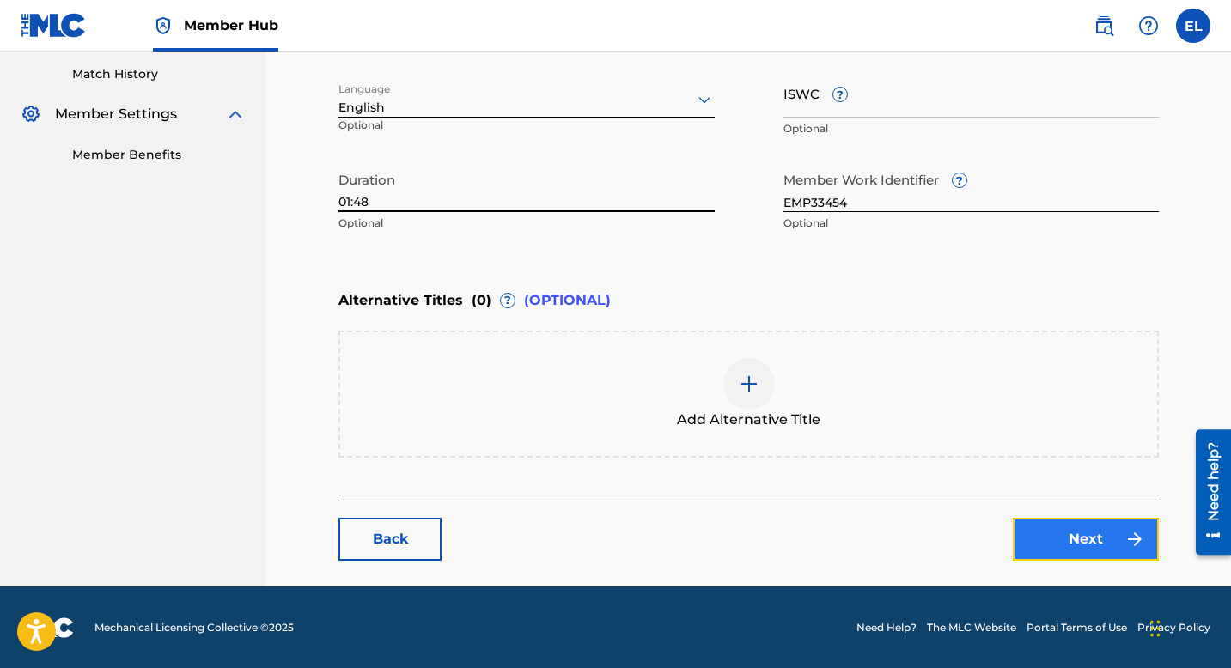
click at [1066, 526] on link "Next" at bounding box center [1086, 539] width 146 height 43
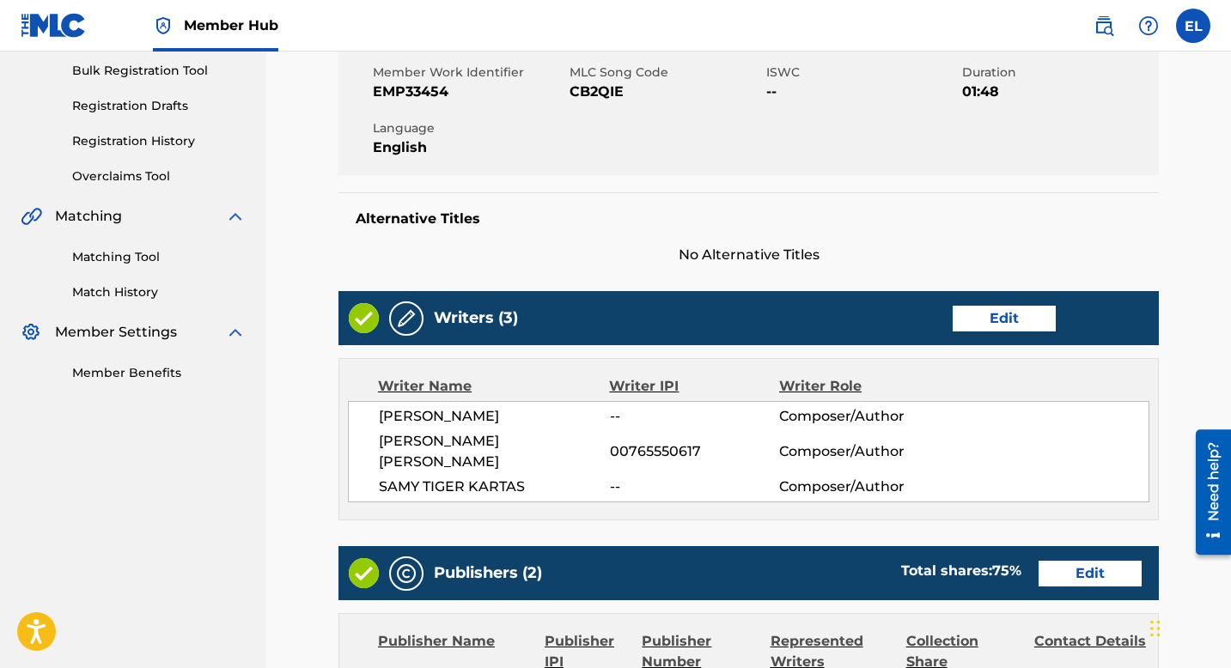
scroll to position [386, 0]
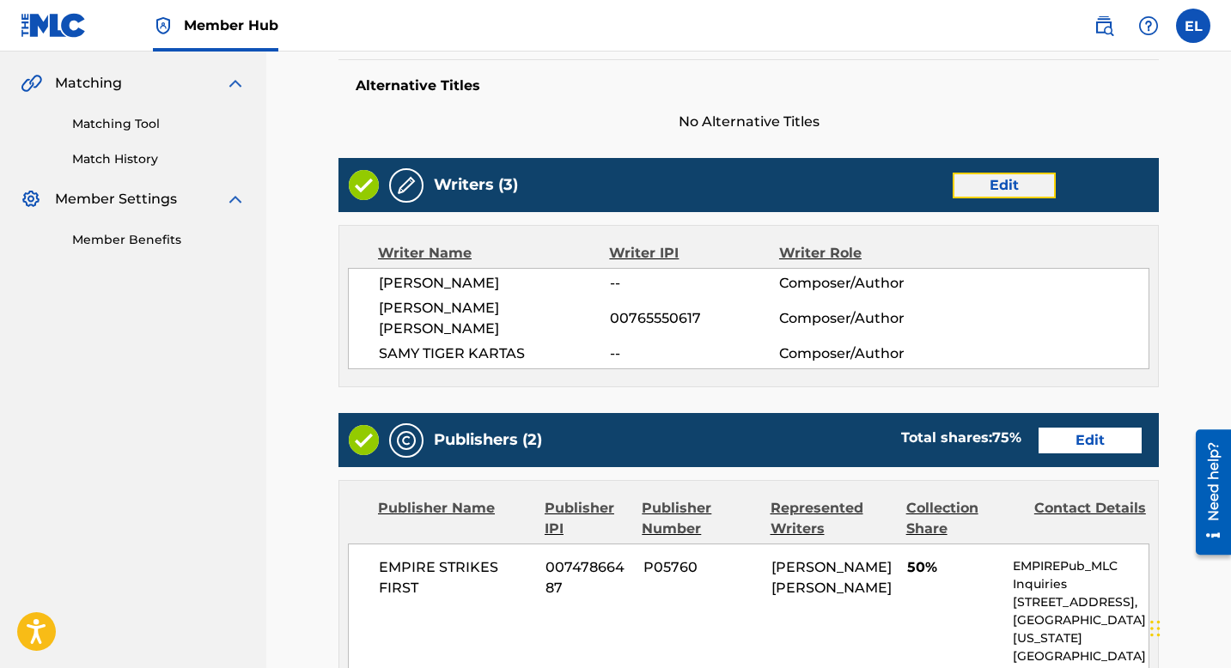
click at [1012, 191] on link "Edit" at bounding box center [1004, 186] width 103 height 26
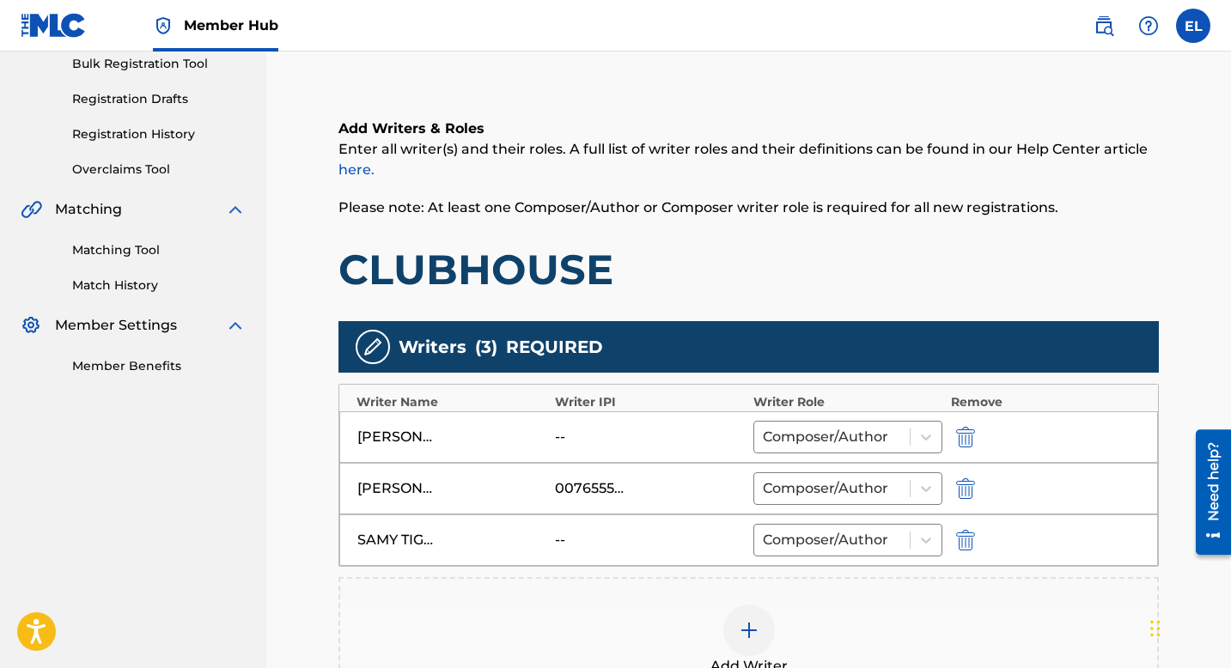
scroll to position [284, 0]
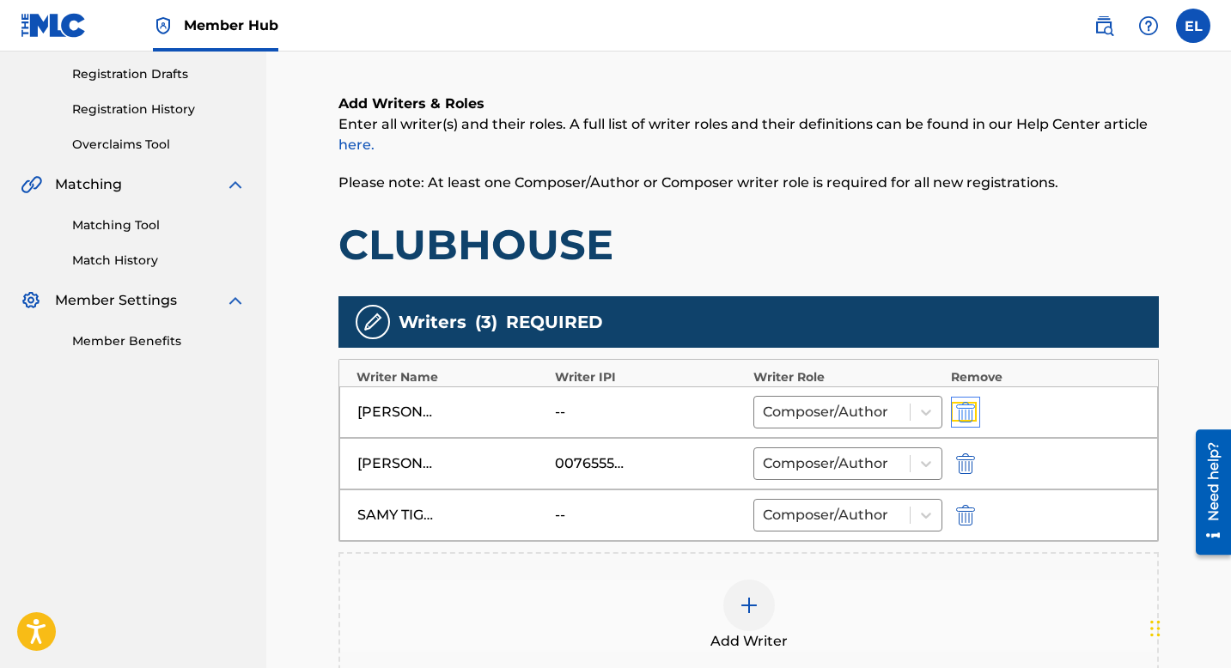
click at [957, 411] on img "submit" at bounding box center [965, 412] width 19 height 21
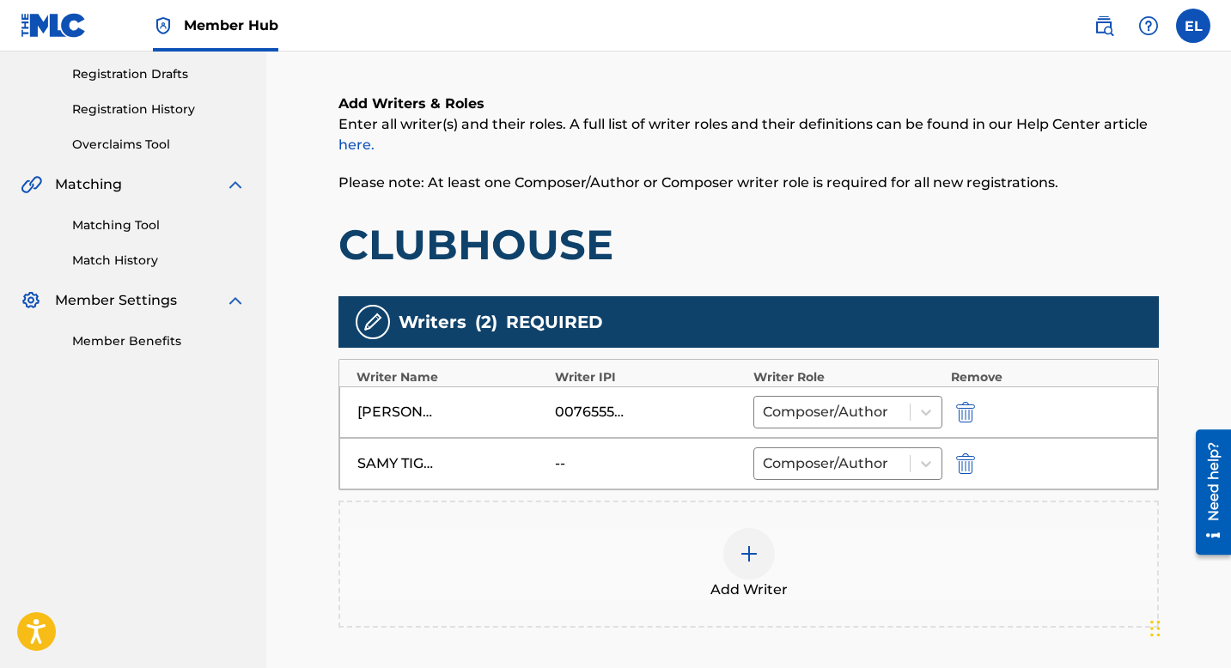
click at [757, 539] on div at bounding box center [749, 554] width 52 height 52
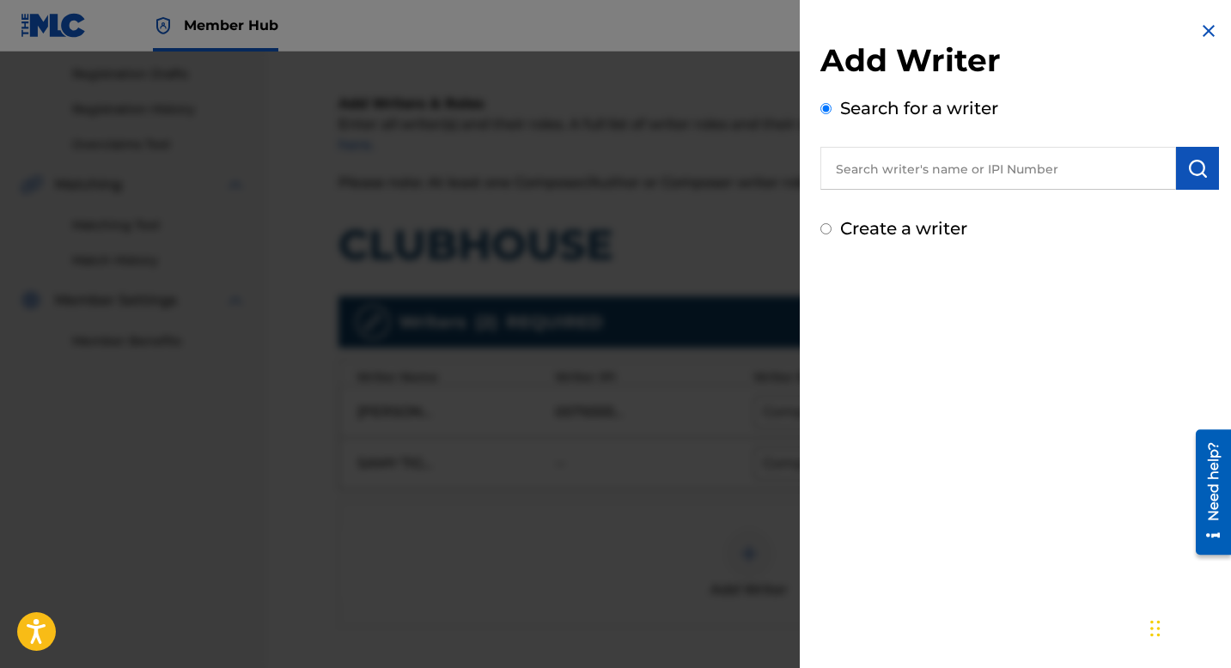
click at [899, 164] on input "text" at bounding box center [998, 168] width 356 height 43
paste input "852759107"
type input "00852759107"
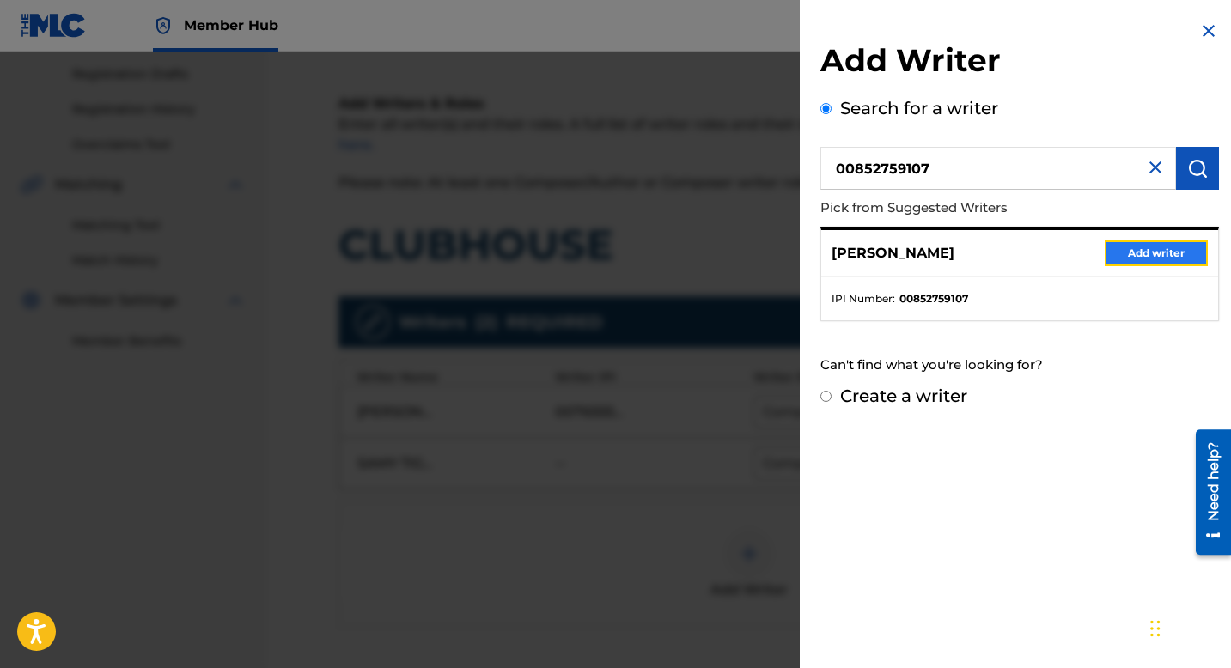
click at [1138, 248] on button "Add writer" at bounding box center [1156, 254] width 103 height 26
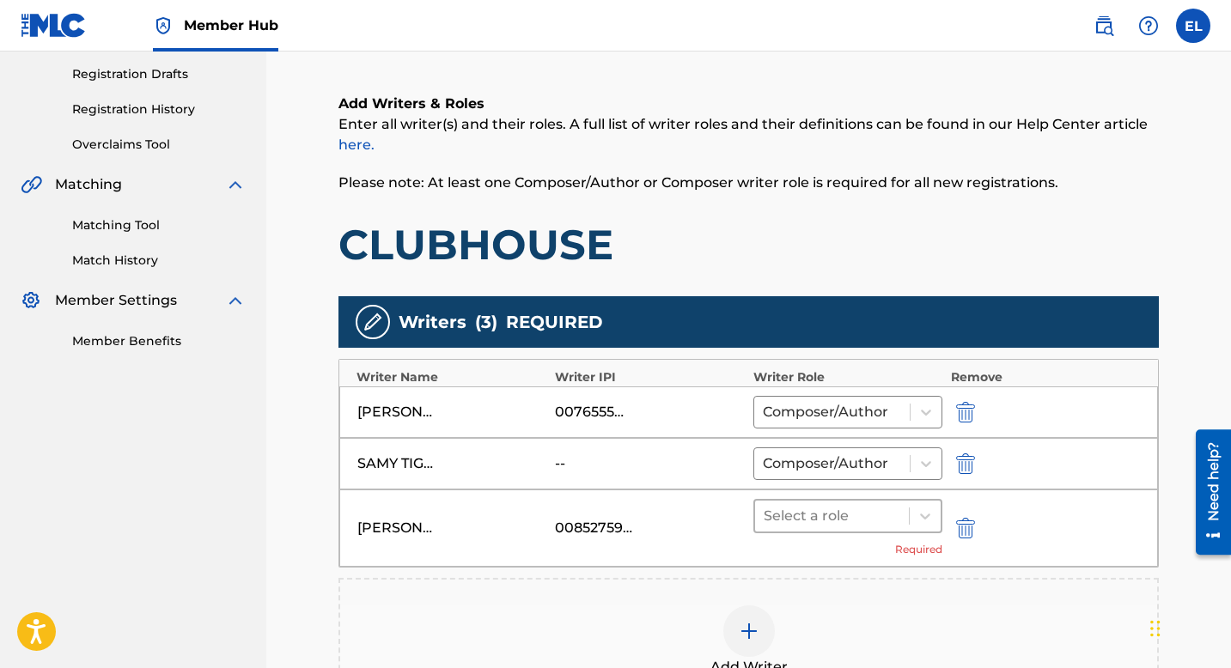
click at [882, 515] on div at bounding box center [832, 516] width 137 height 24
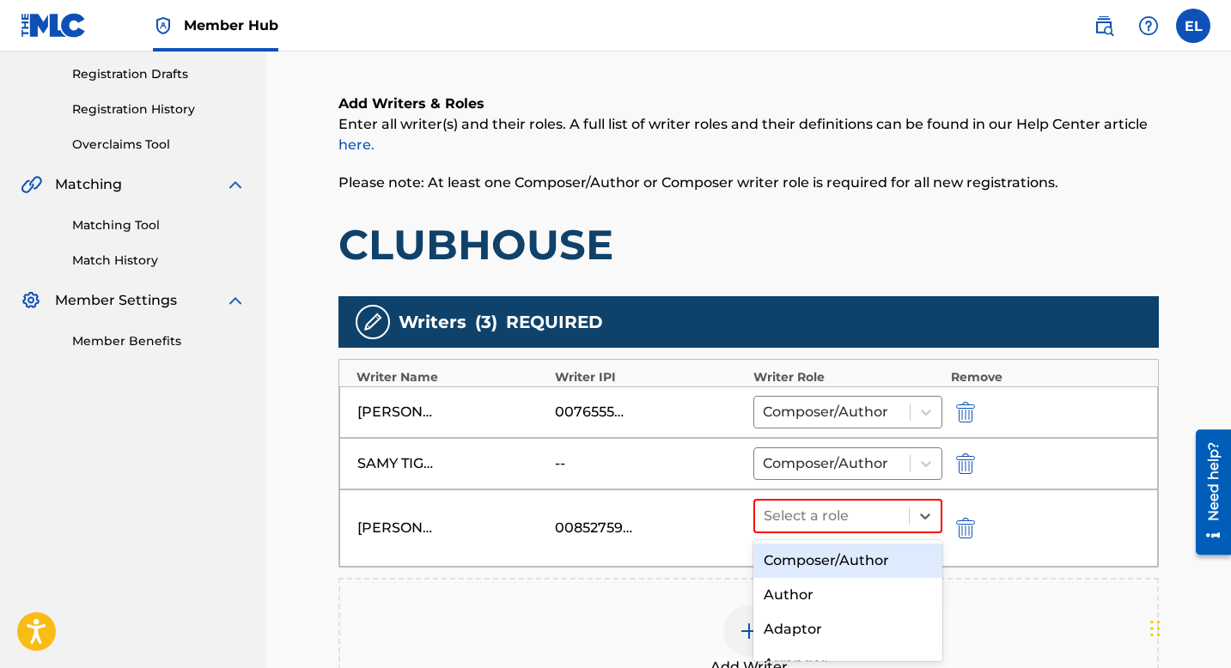
click at [865, 545] on div "Composer/Author" at bounding box center [847, 561] width 189 height 34
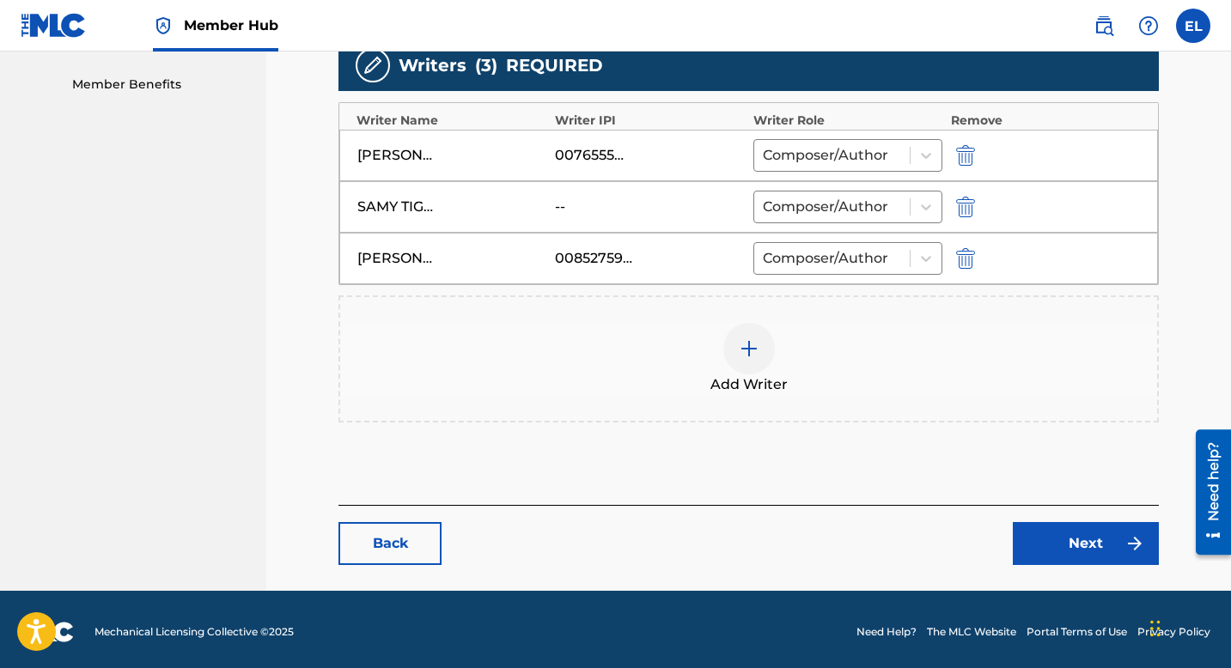
scroll to position [546, 0]
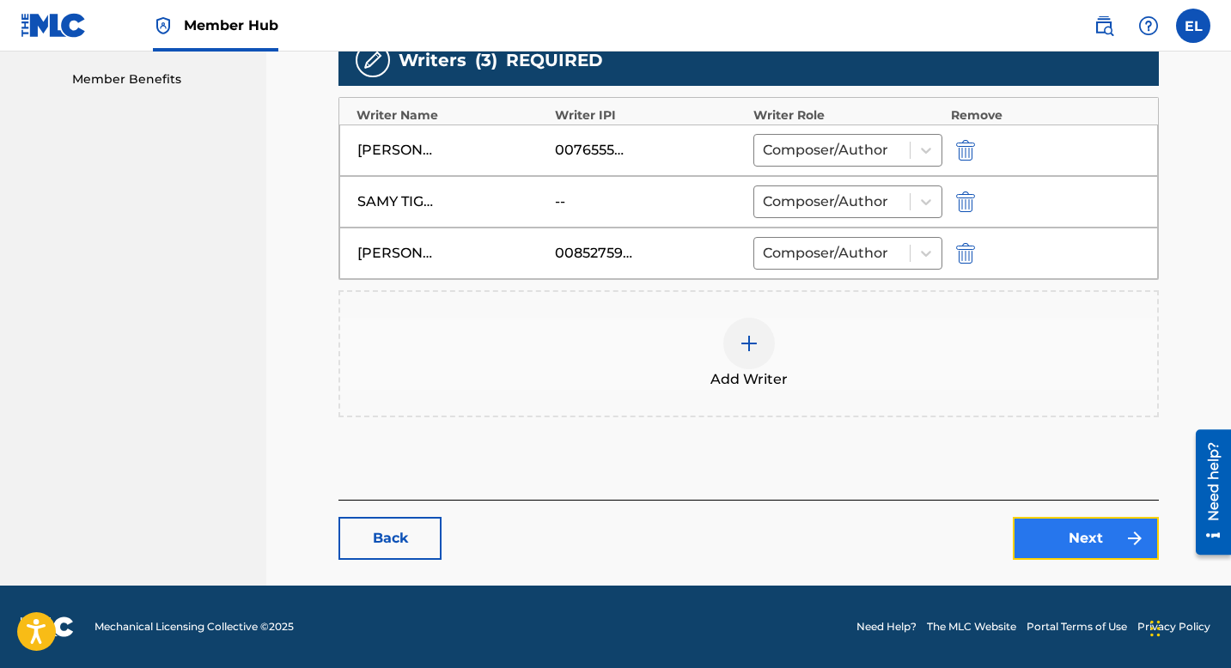
click at [1034, 539] on link "Next" at bounding box center [1086, 538] width 146 height 43
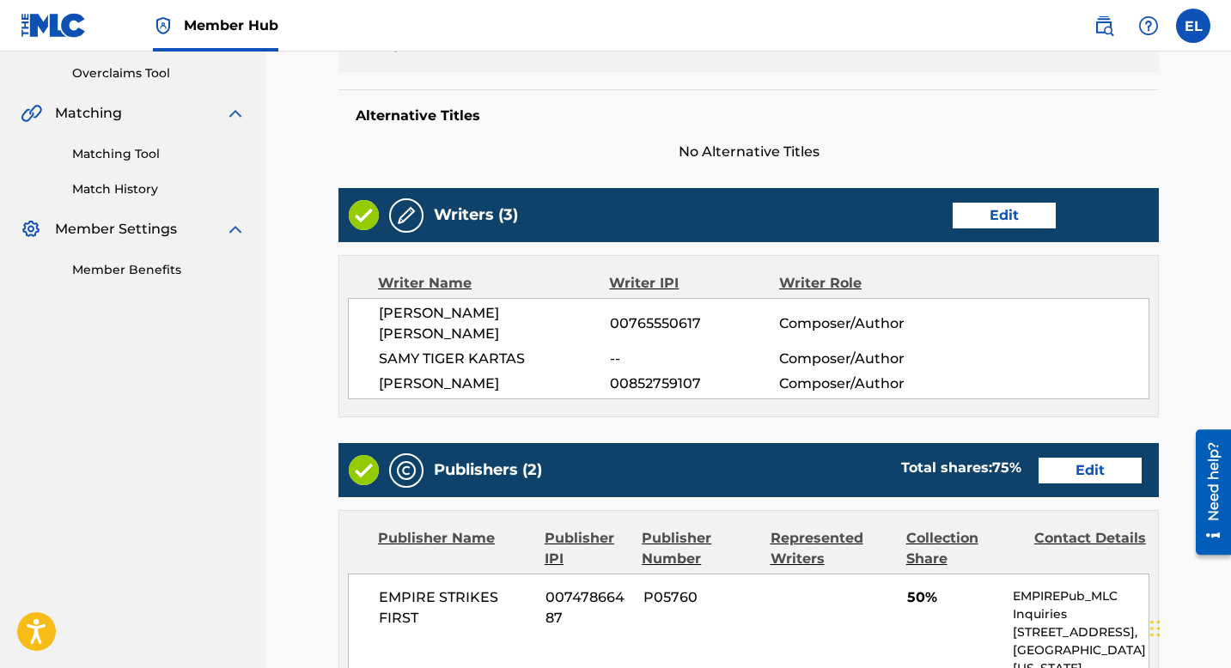
scroll to position [343, 0]
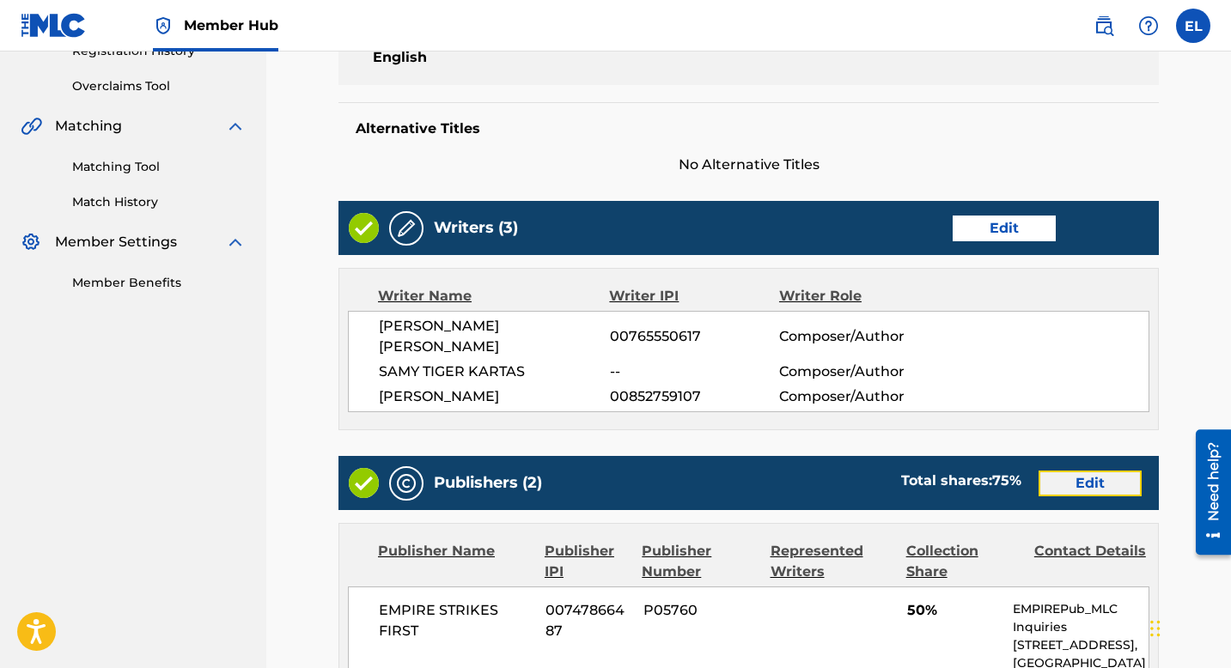
click at [1090, 471] on link "Edit" at bounding box center [1090, 484] width 103 height 26
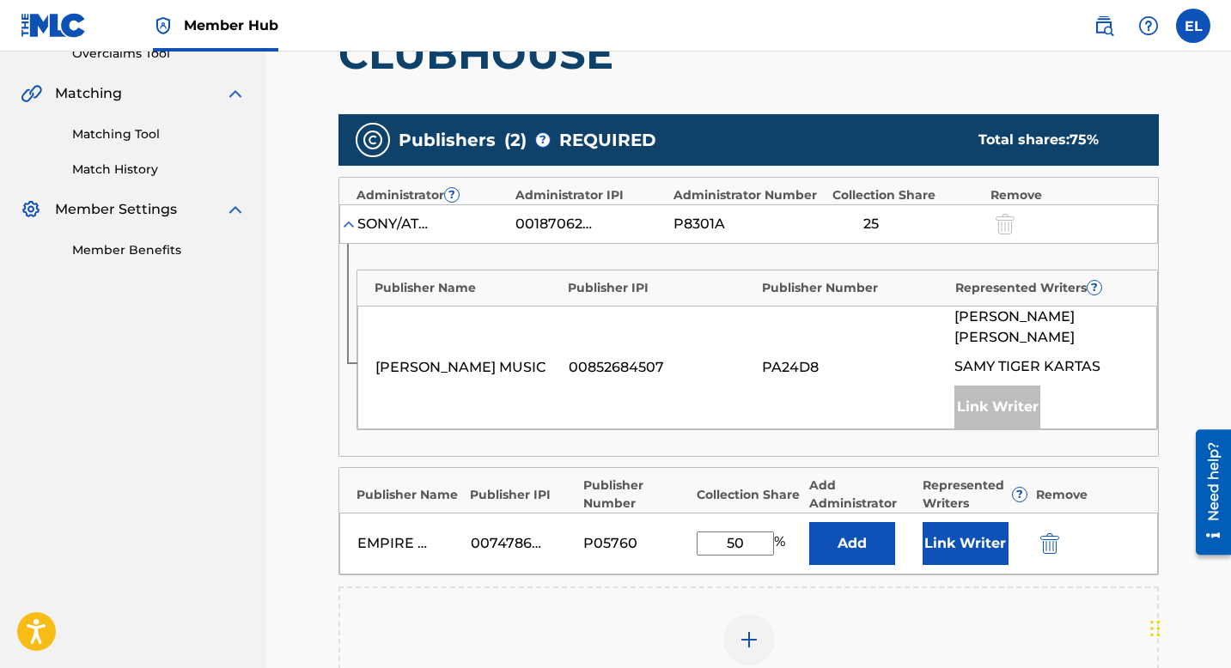
scroll to position [432, 0]
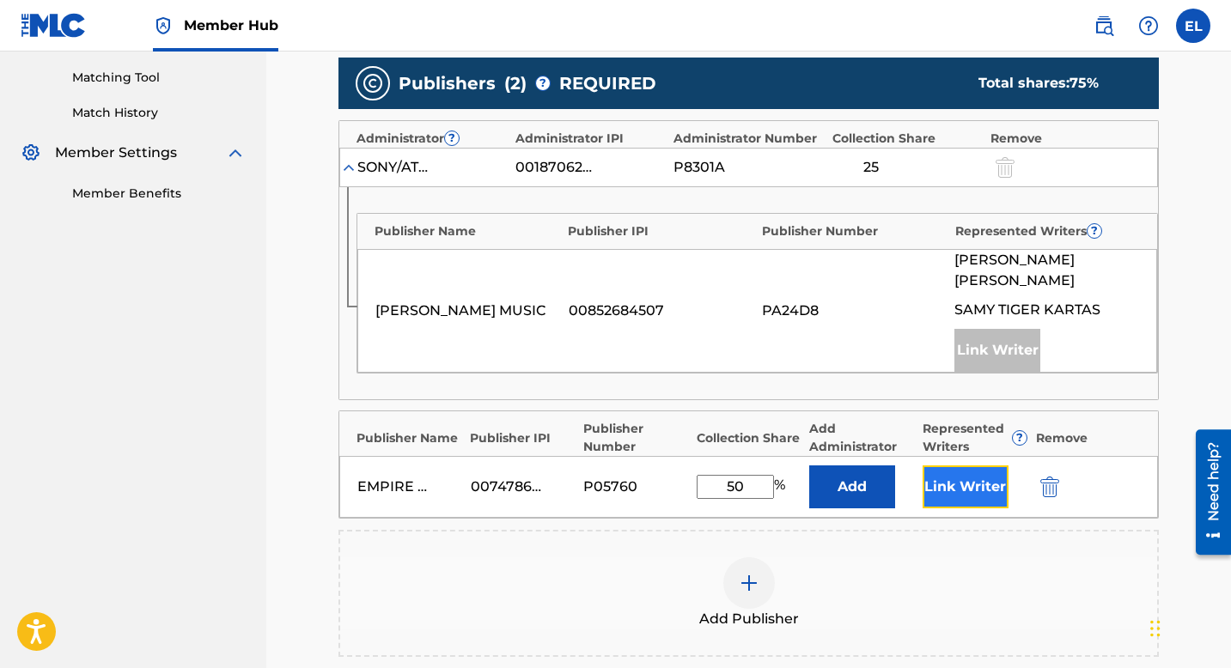
click at [981, 479] on button "Link Writer" at bounding box center [966, 487] width 86 height 43
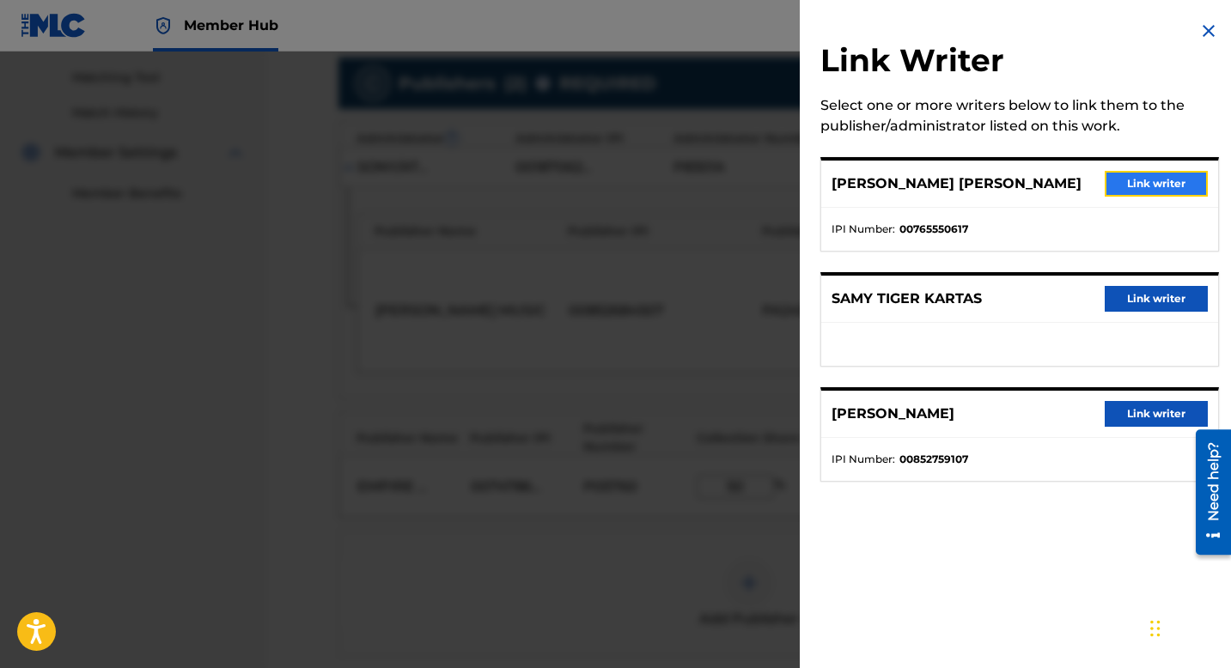
click at [1120, 171] on button "Link writer" at bounding box center [1156, 184] width 103 height 26
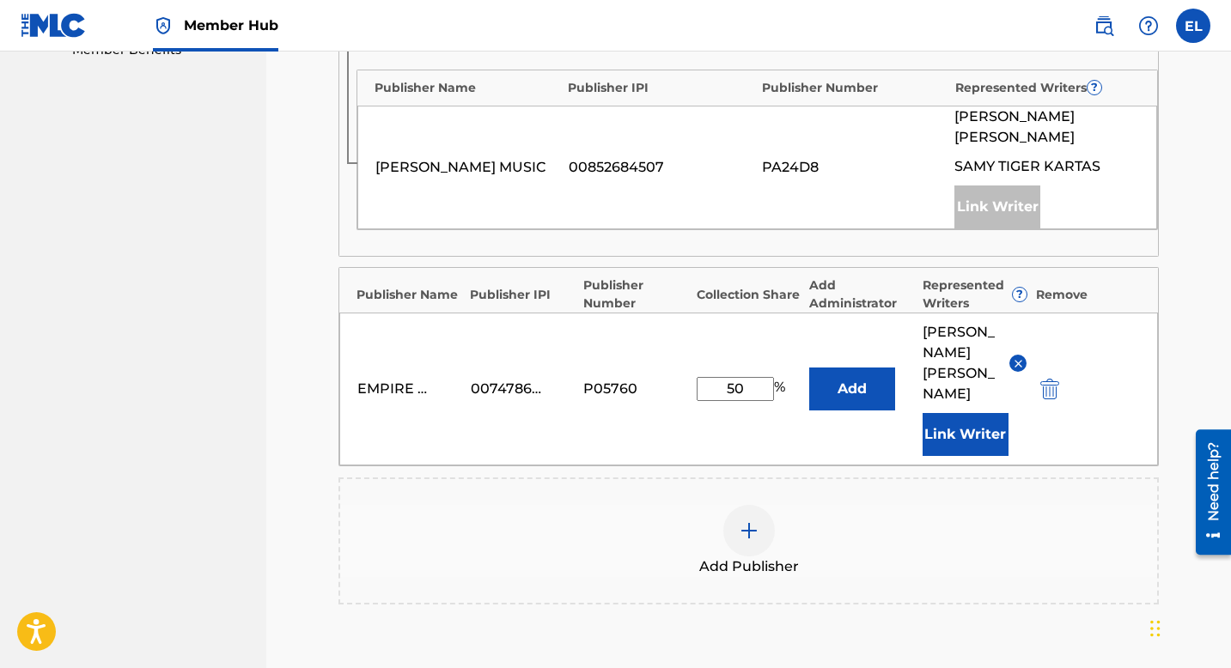
scroll to position [834, 0]
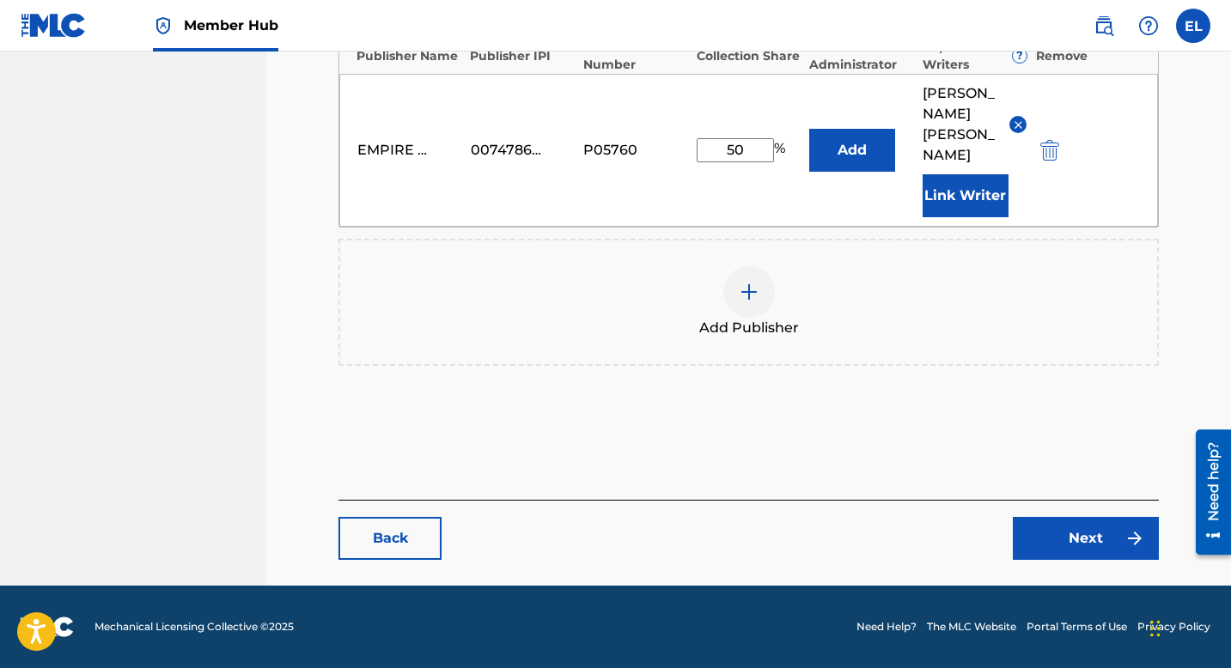
click at [1066, 508] on div "Back Next" at bounding box center [748, 530] width 820 height 60
click at [1061, 539] on link "Next" at bounding box center [1086, 538] width 146 height 43
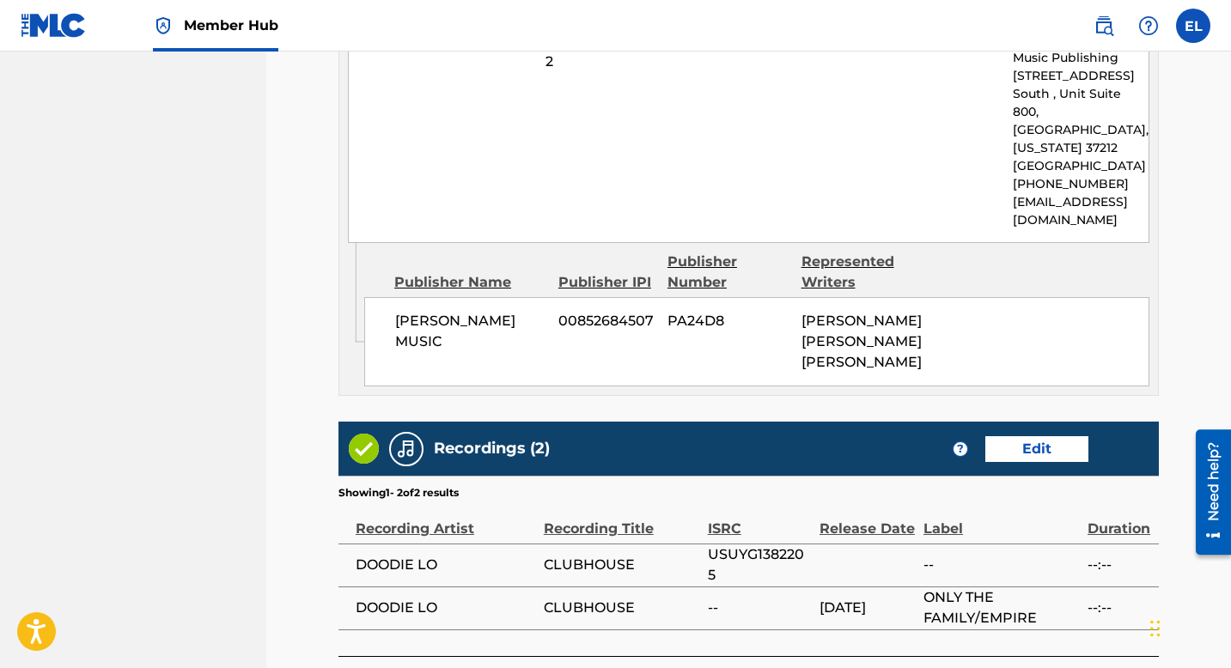
scroll to position [1295, 0]
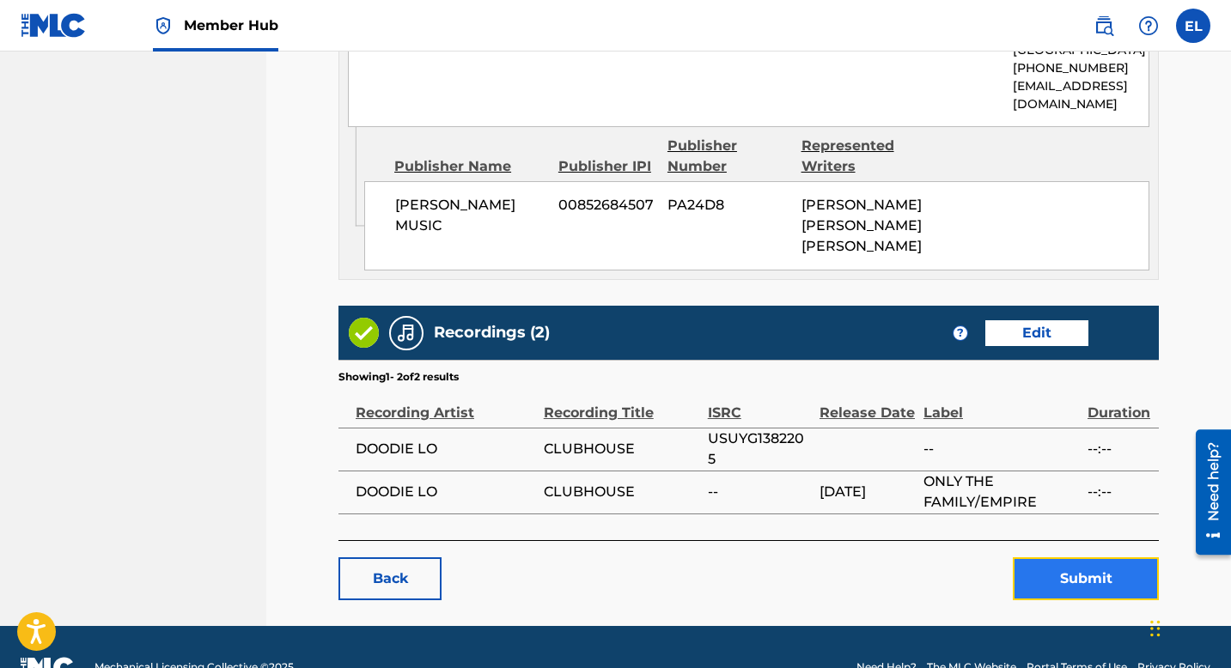
click at [1045, 558] on button "Submit" at bounding box center [1086, 579] width 146 height 43
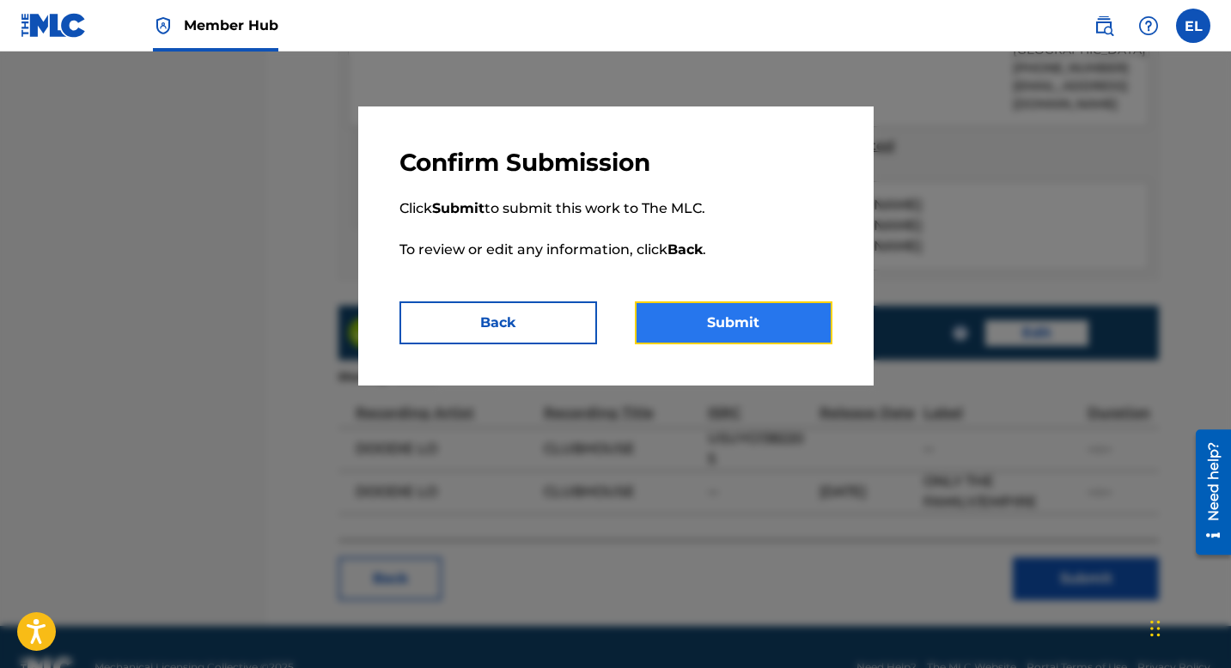
click at [760, 337] on button "Submit" at bounding box center [734, 323] width 198 height 43
